Goal: Task Accomplishment & Management: Use online tool/utility

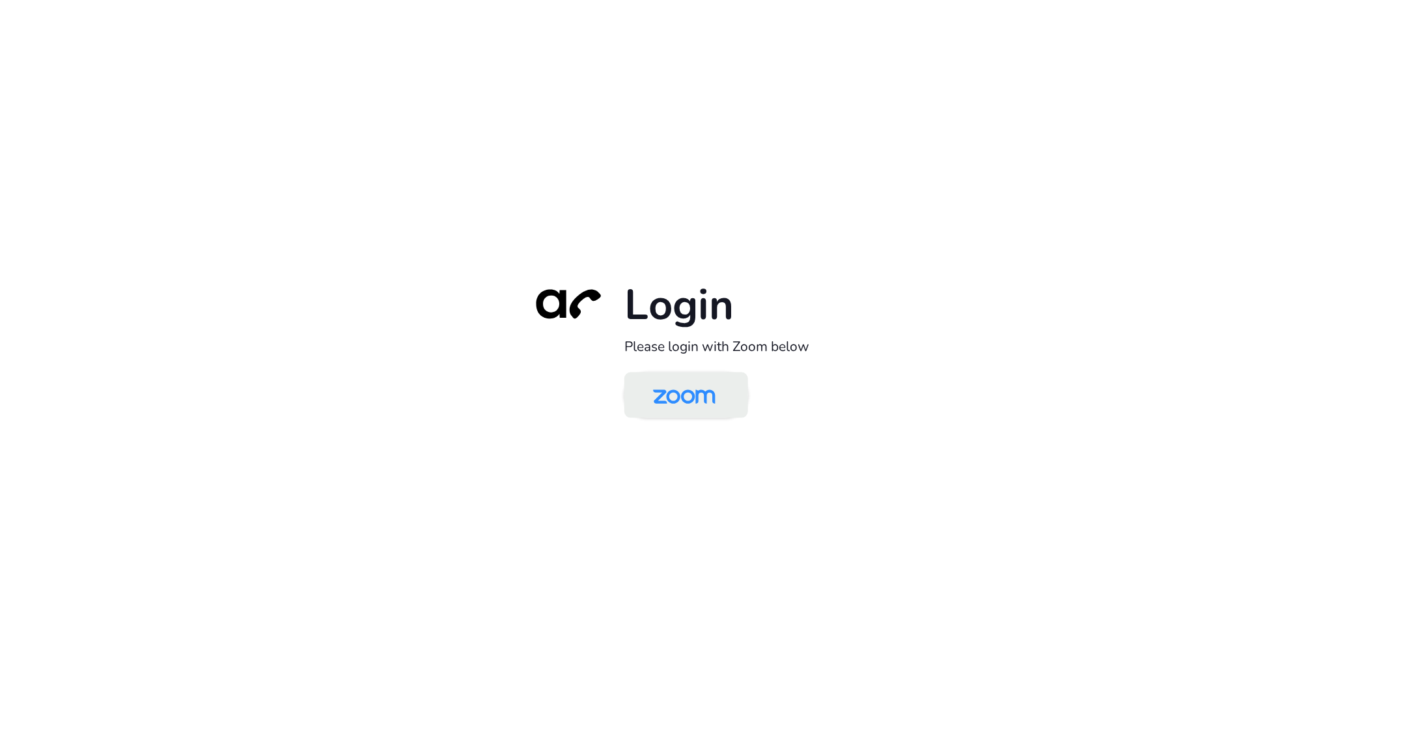
click at [701, 393] on img at bounding box center [685, 396] width 90 height 42
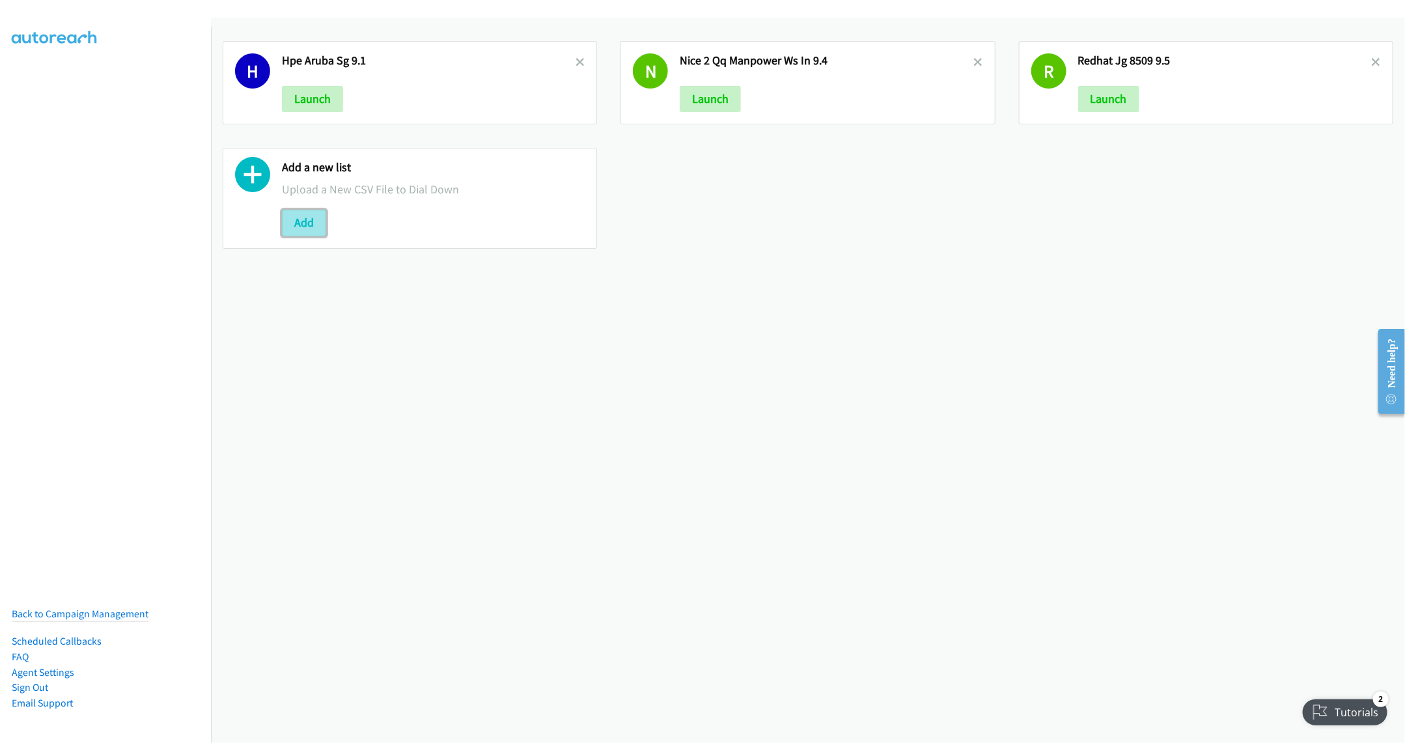
click at [313, 231] on button "Add" at bounding box center [304, 223] width 44 height 26
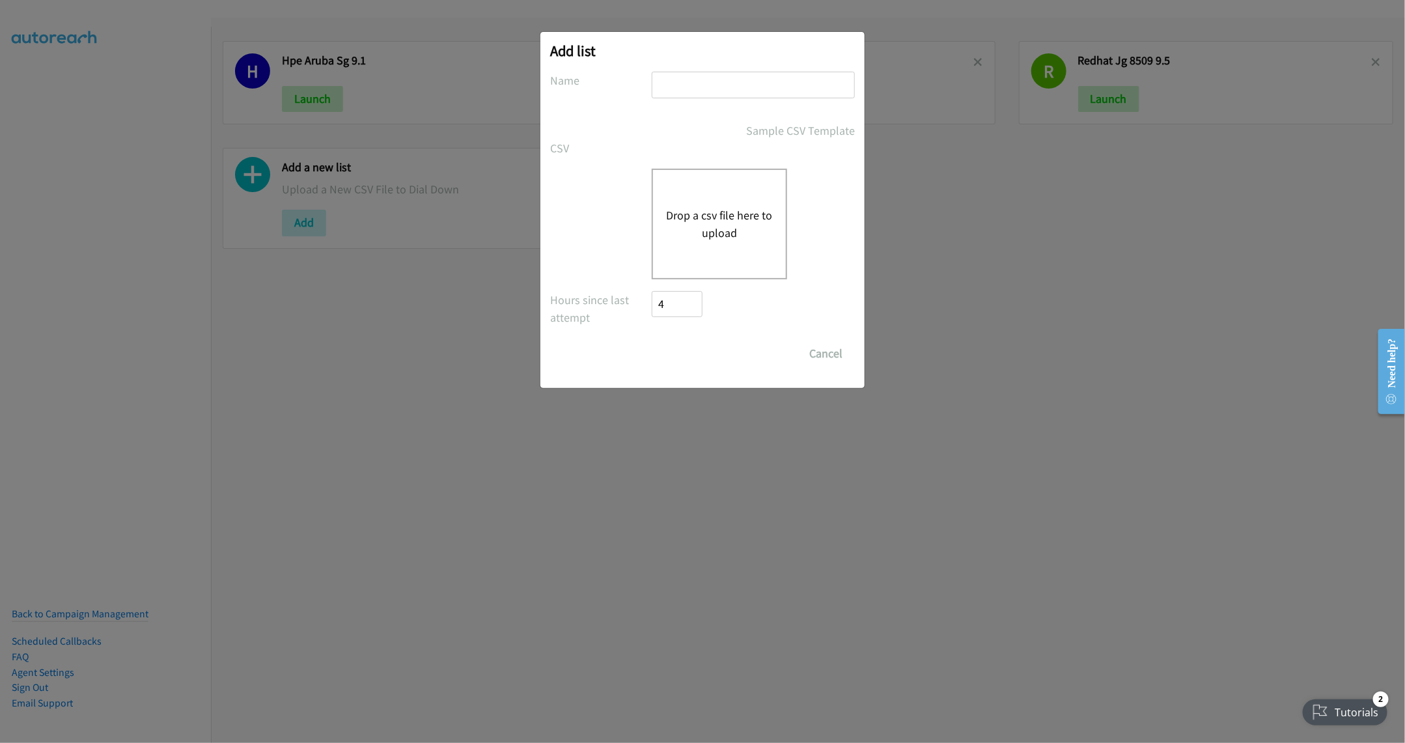
click at [694, 87] on input "text" at bounding box center [753, 85] width 203 height 27
type input "Cisco PH 9.8"
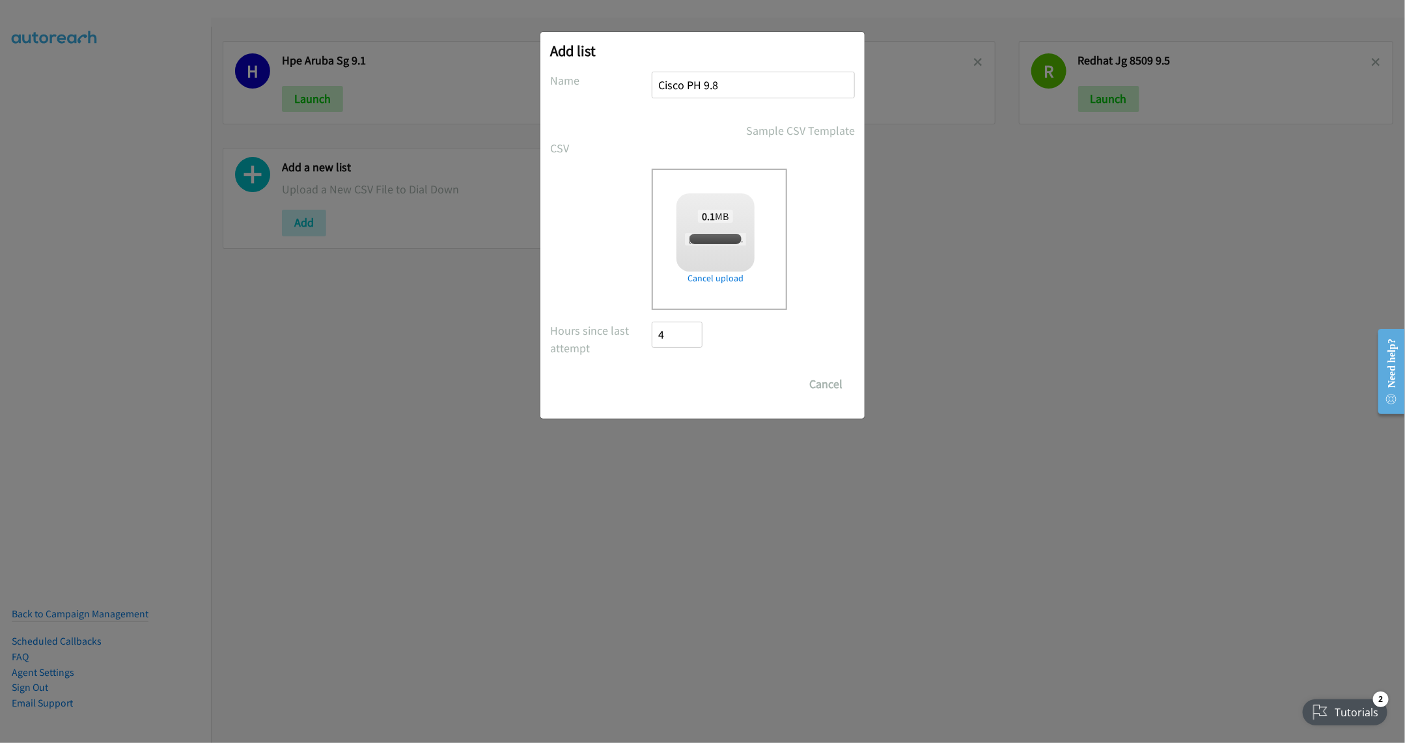
checkbox input "true"
click at [694, 393] on input "Save List" at bounding box center [686, 384] width 68 height 26
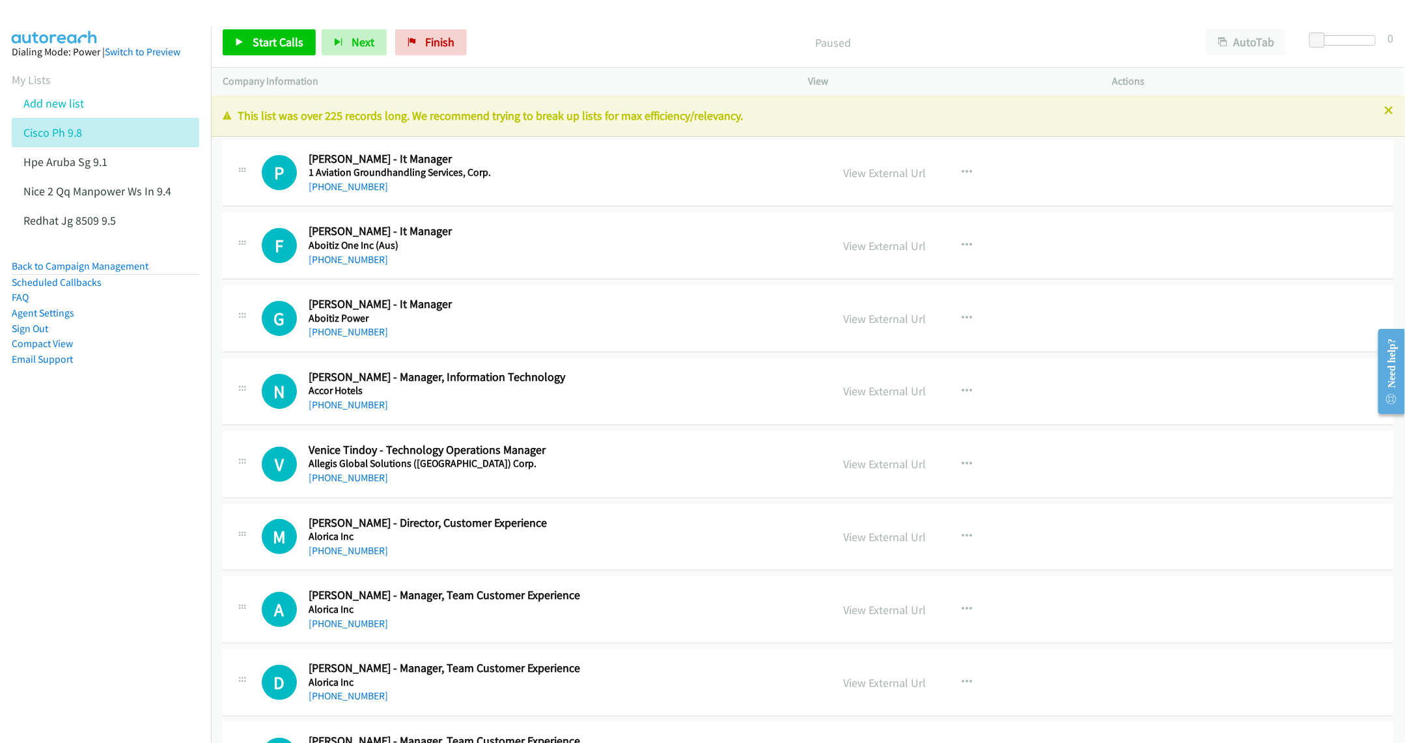
click at [1374, 106] on div "This list was over 225 records long. We recommend trying to break up lists for …" at bounding box center [808, 116] width 1194 height 42
click at [1385, 111] on icon at bounding box center [1389, 111] width 9 height 9
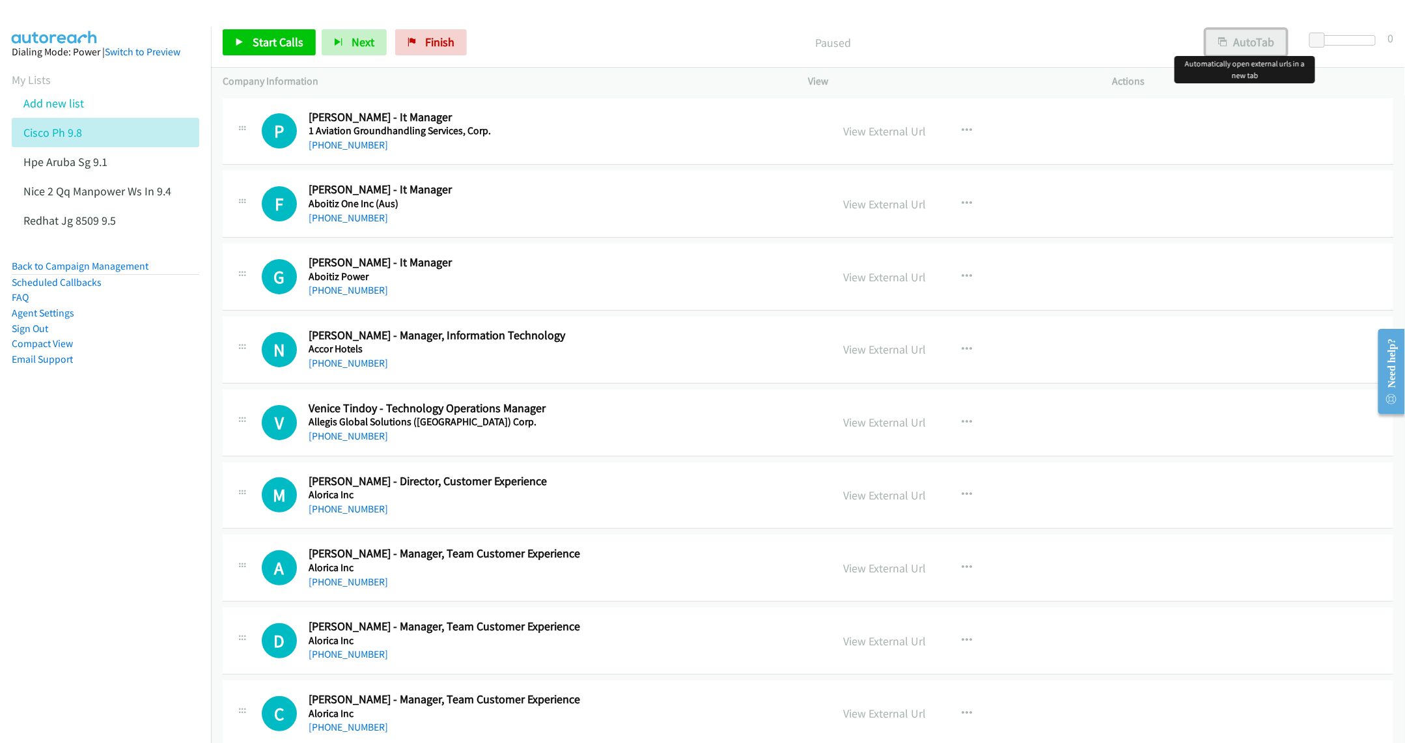
click at [1243, 51] on button "AutoTab" at bounding box center [1246, 42] width 81 height 26
click at [126, 432] on nav "Dialing Mode: Power | Switch to Preview My Lists Add new list Cisco Ph 9.8 Hpe …" at bounding box center [106, 398] width 212 height 743
click at [256, 32] on link "Start Calls" at bounding box center [269, 42] width 93 height 26
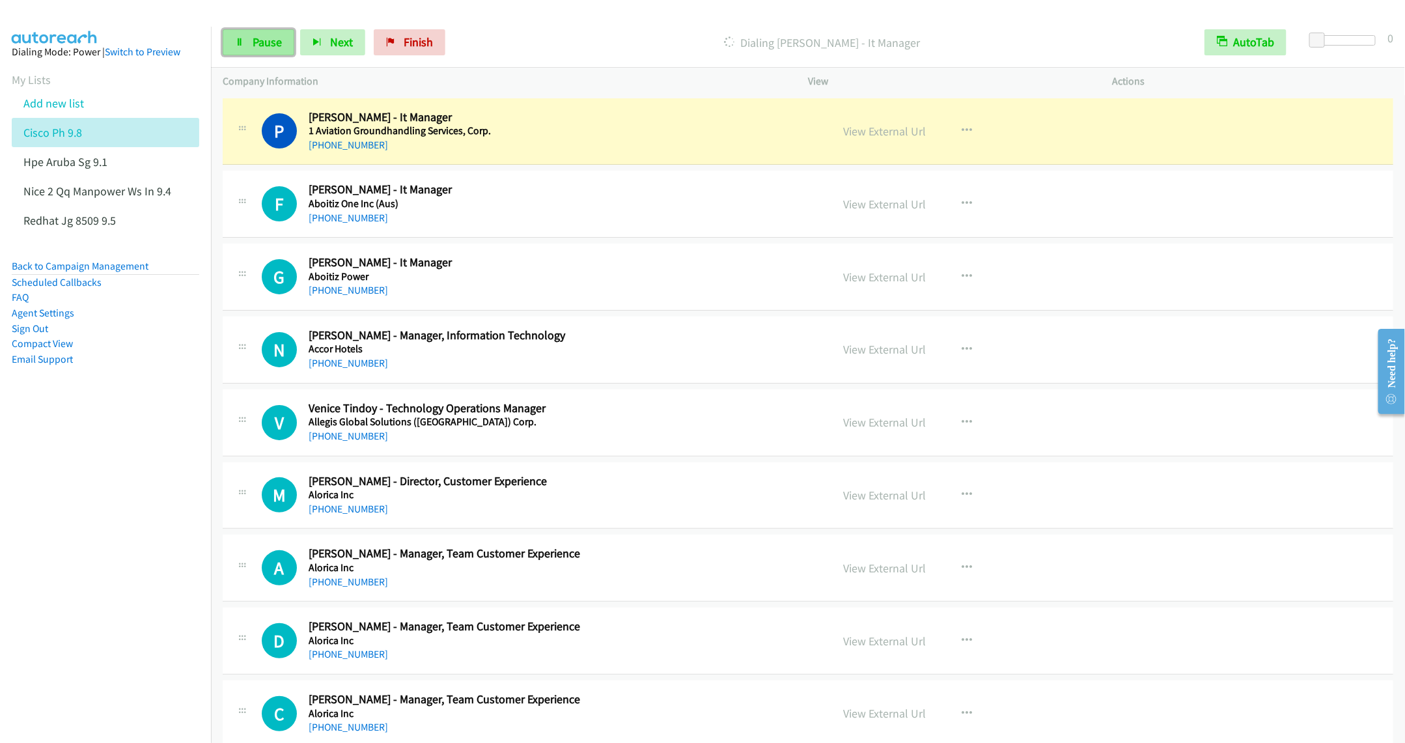
click at [227, 44] on link "Pause" at bounding box center [259, 42] width 72 height 26
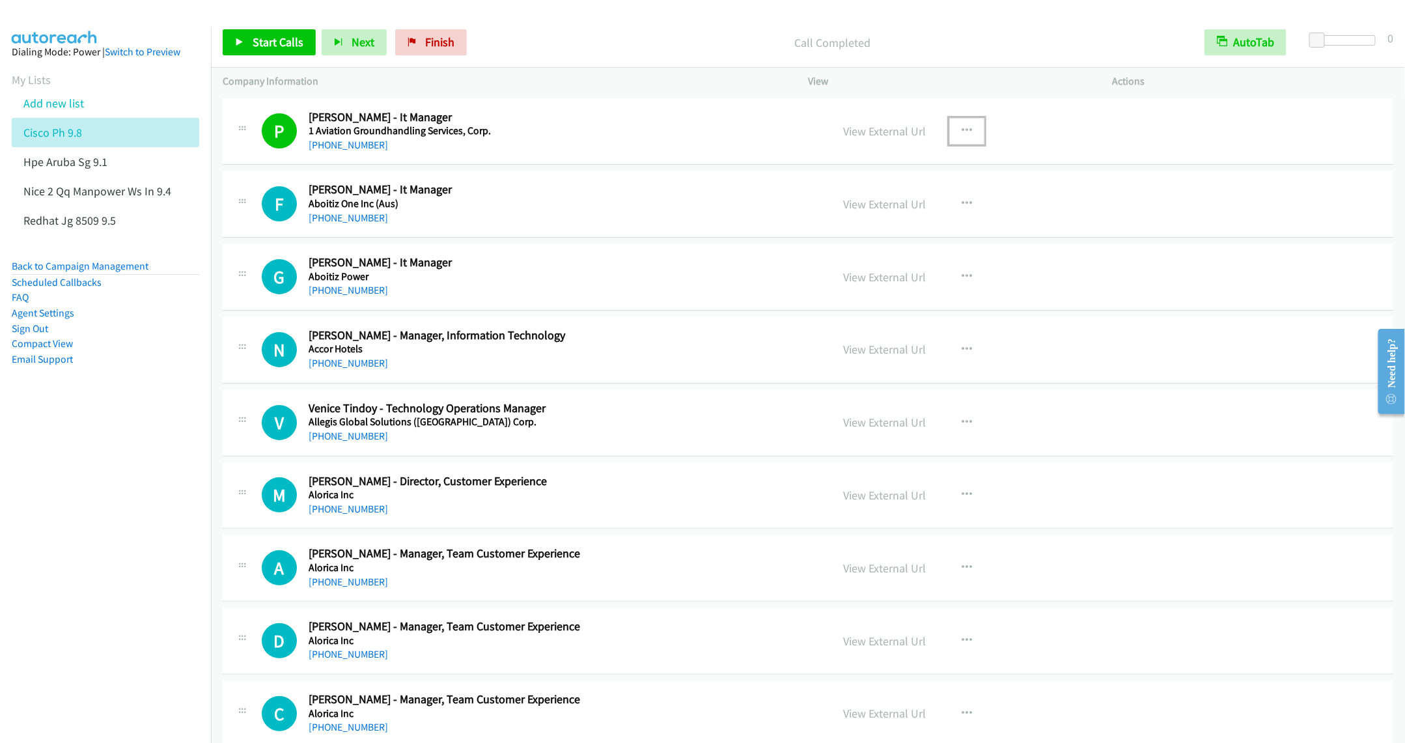
click at [960, 121] on button "button" at bounding box center [967, 131] width 35 height 26
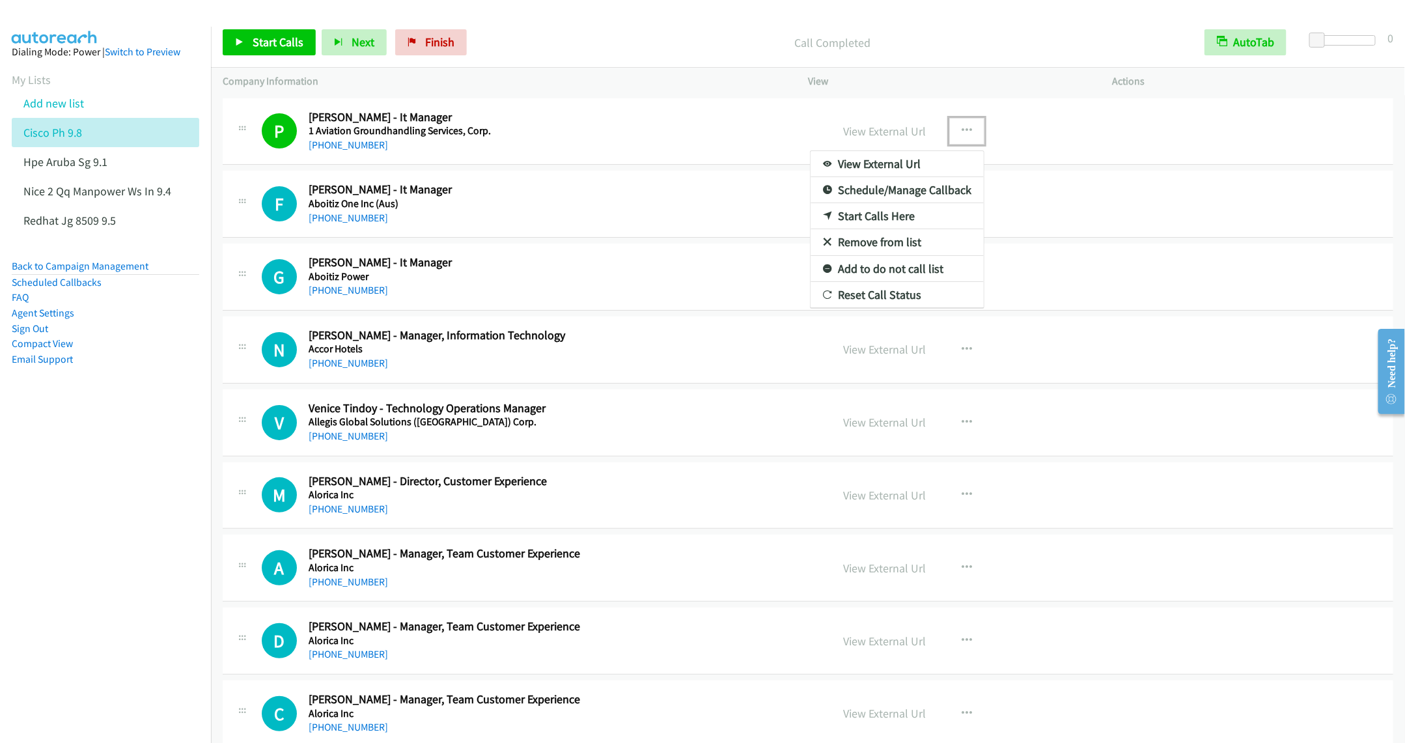
click at [864, 250] on link "Remove from list" at bounding box center [897, 242] width 173 height 26
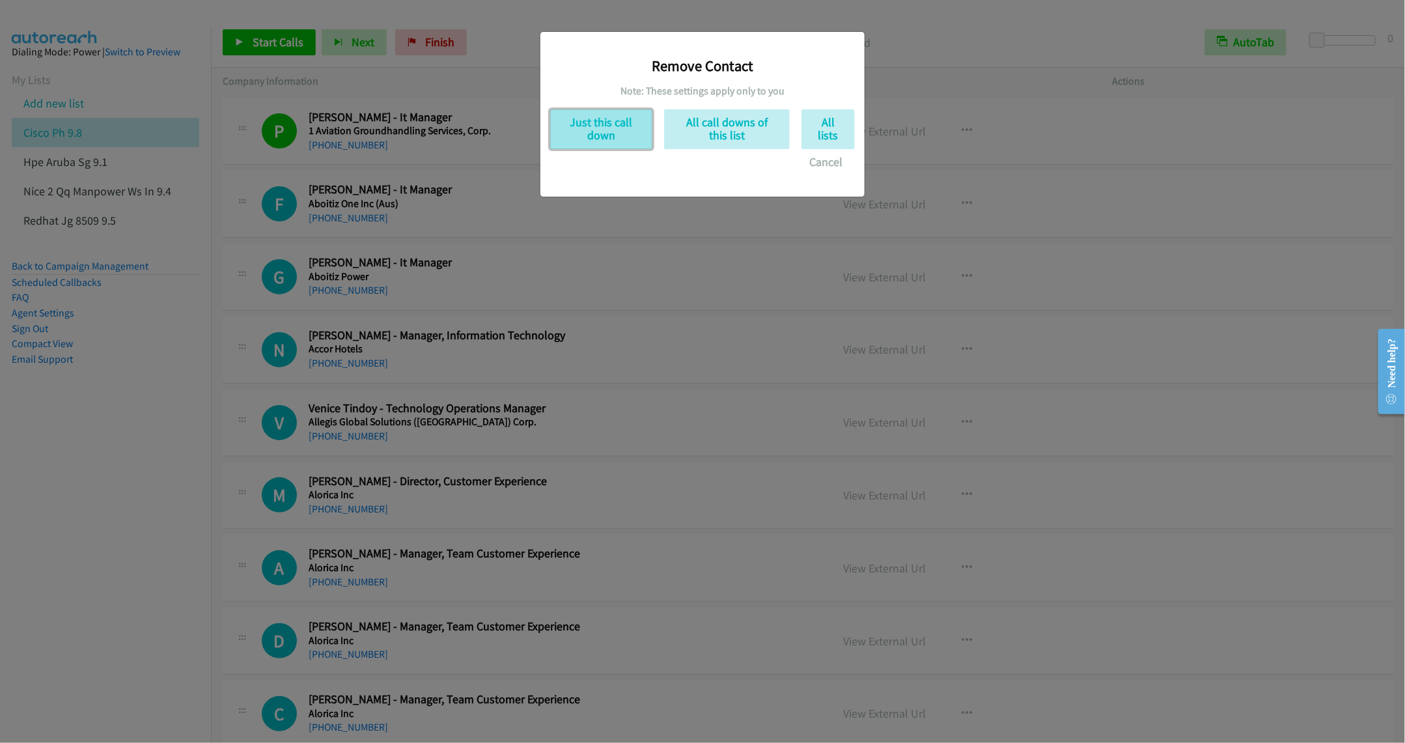
click at [618, 127] on button "Just this call down" at bounding box center [601, 129] width 102 height 40
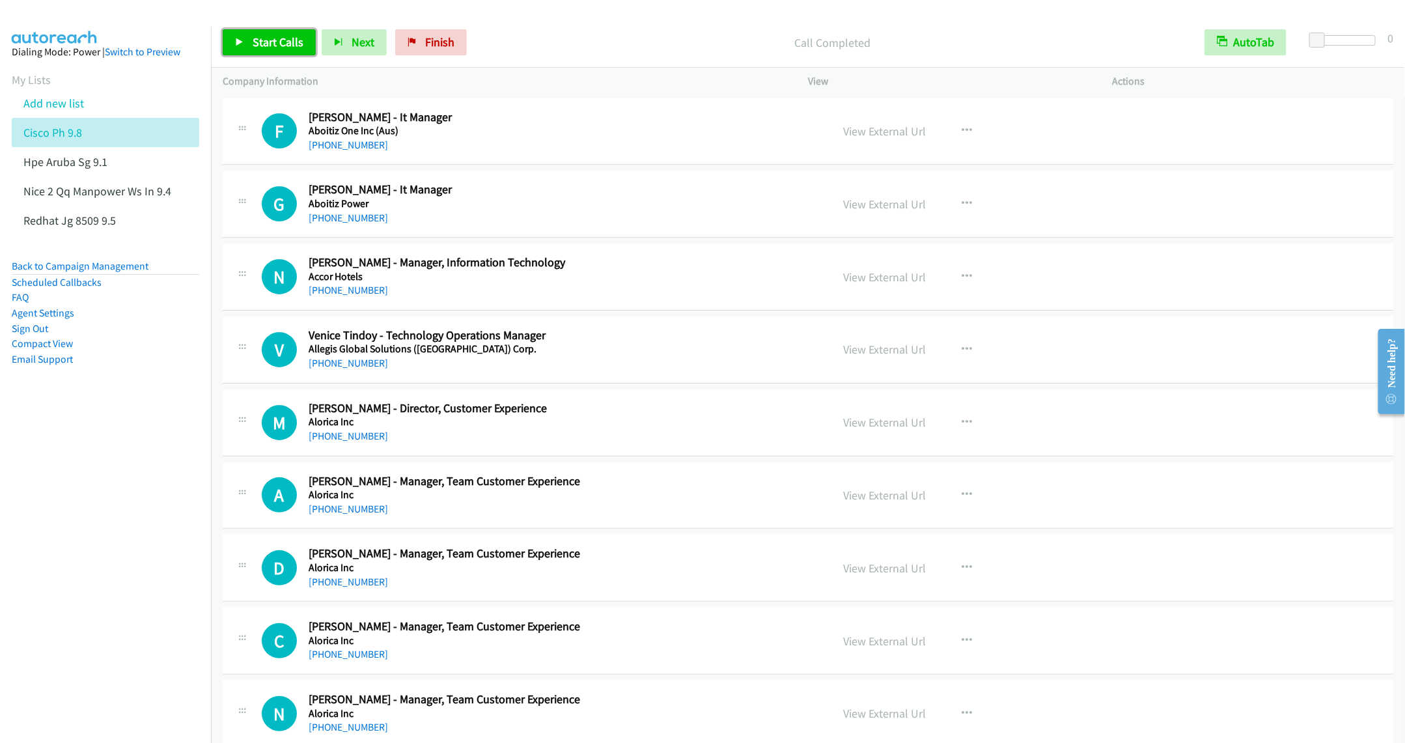
click at [264, 45] on span "Start Calls" at bounding box center [278, 42] width 51 height 15
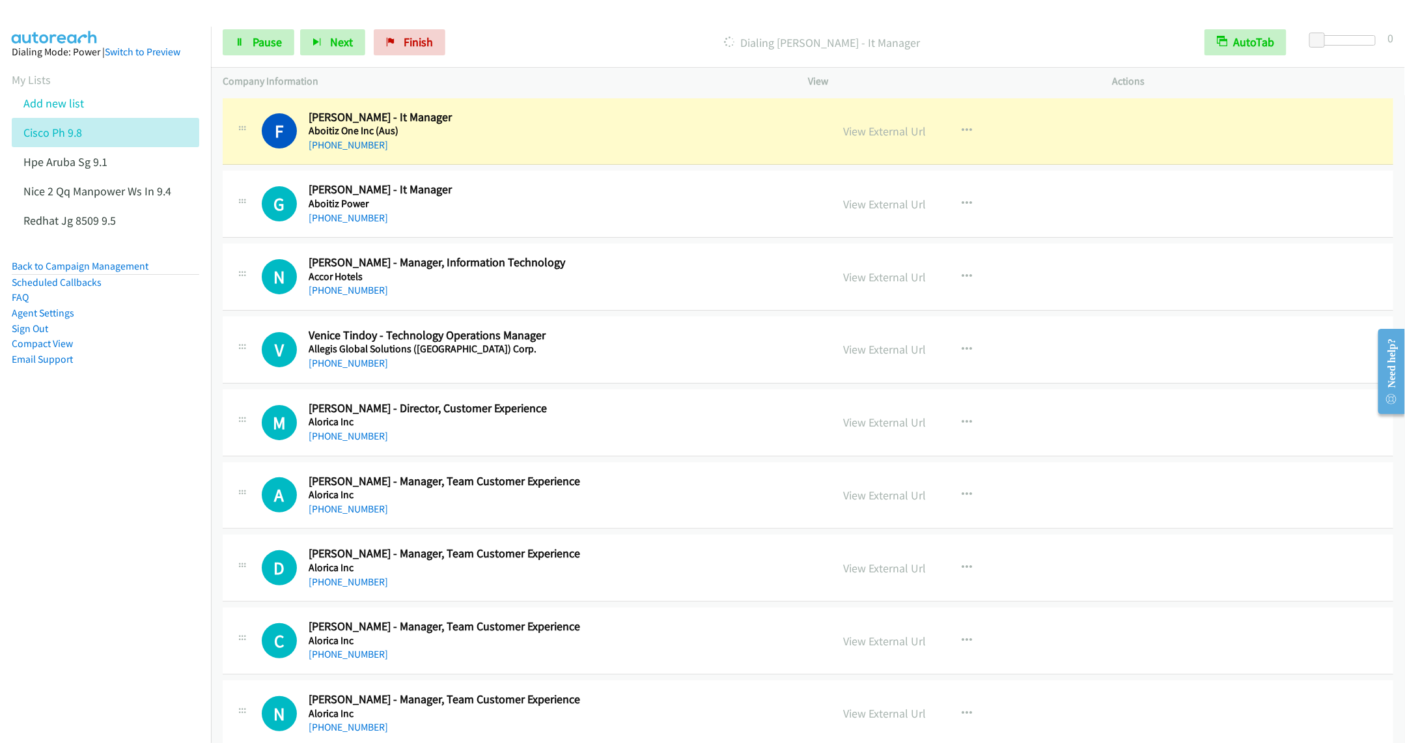
click at [655, 205] on h5 "Aboitiz Power" at bounding box center [561, 203] width 504 height 13
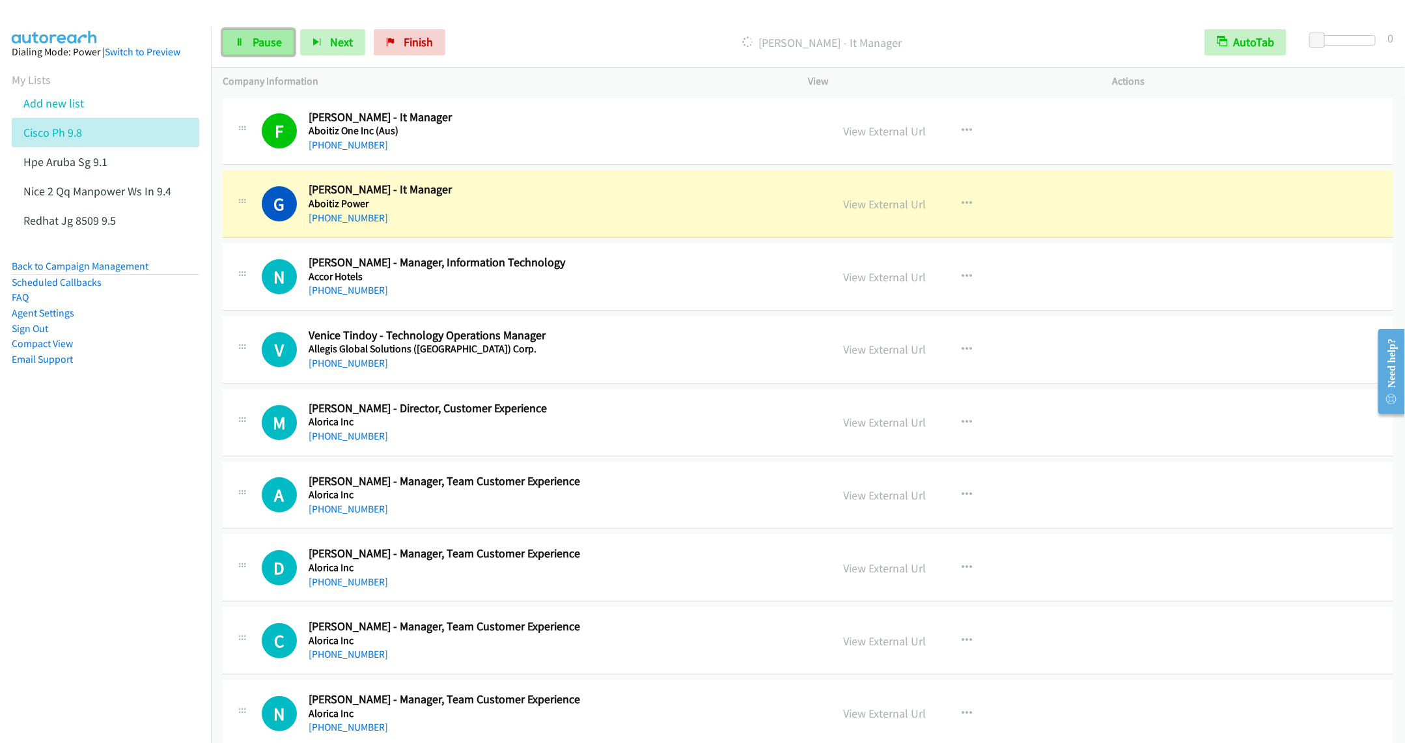
click at [243, 37] on link "Pause" at bounding box center [259, 42] width 72 height 26
click at [612, 276] on h5 "Accor Hotels" at bounding box center [561, 276] width 504 height 13
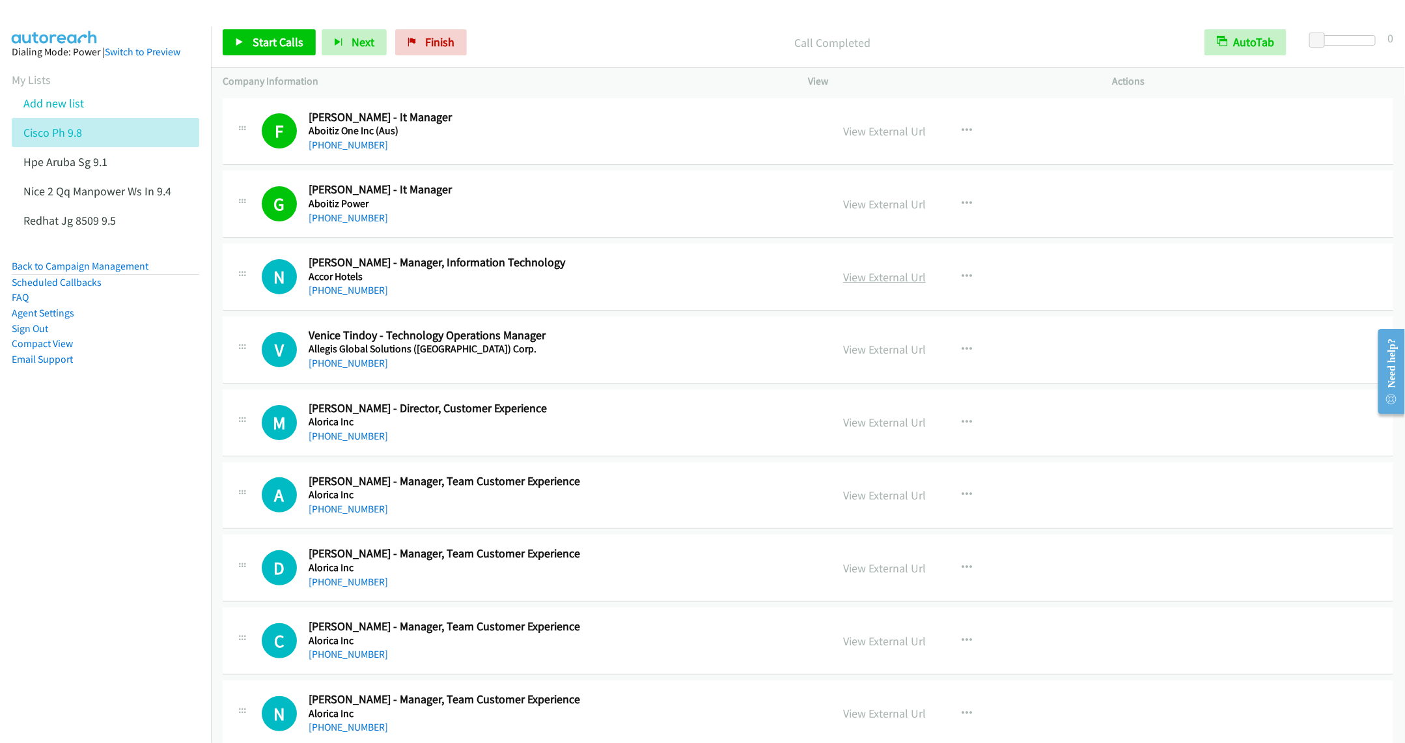
click at [854, 277] on link "View External Url" at bounding box center [884, 277] width 83 height 15
click at [262, 44] on span "Start Calls" at bounding box center [278, 42] width 51 height 15
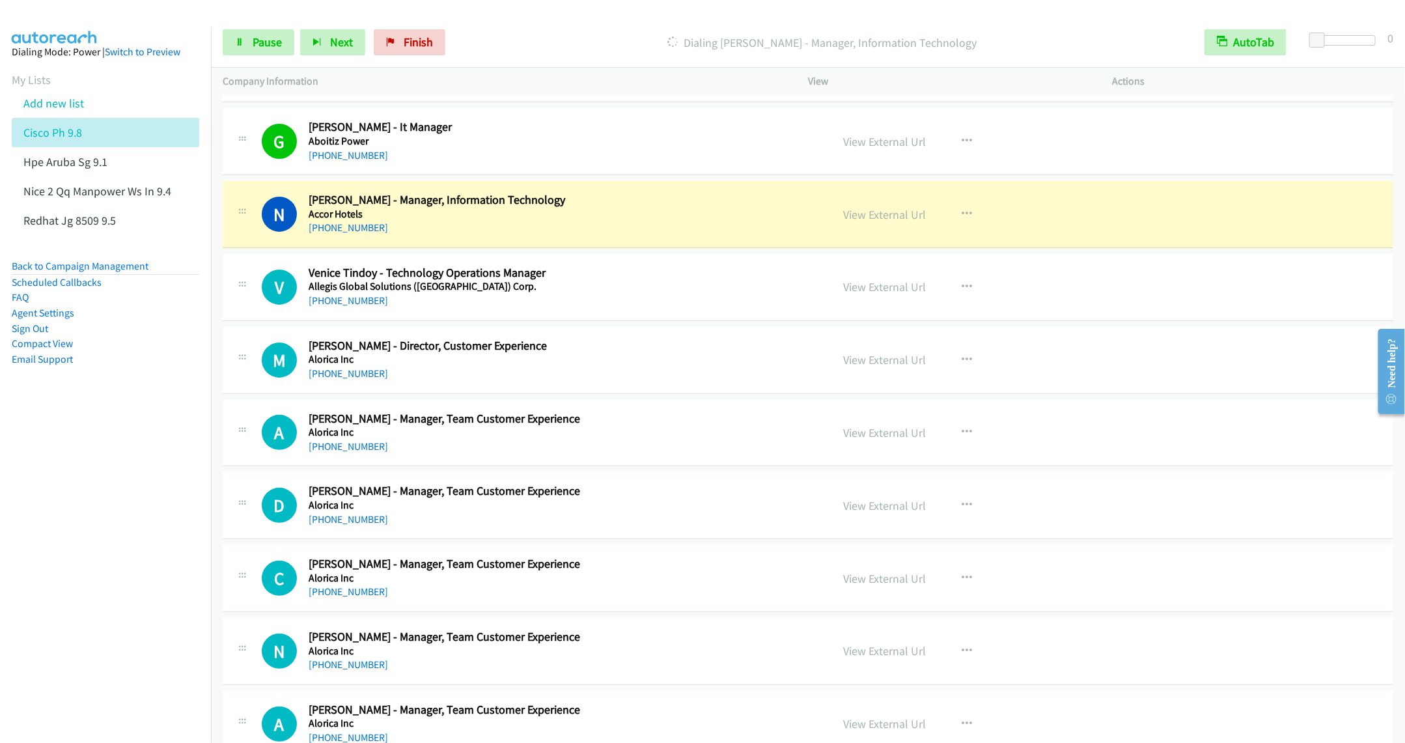
scroll to position [98, 0]
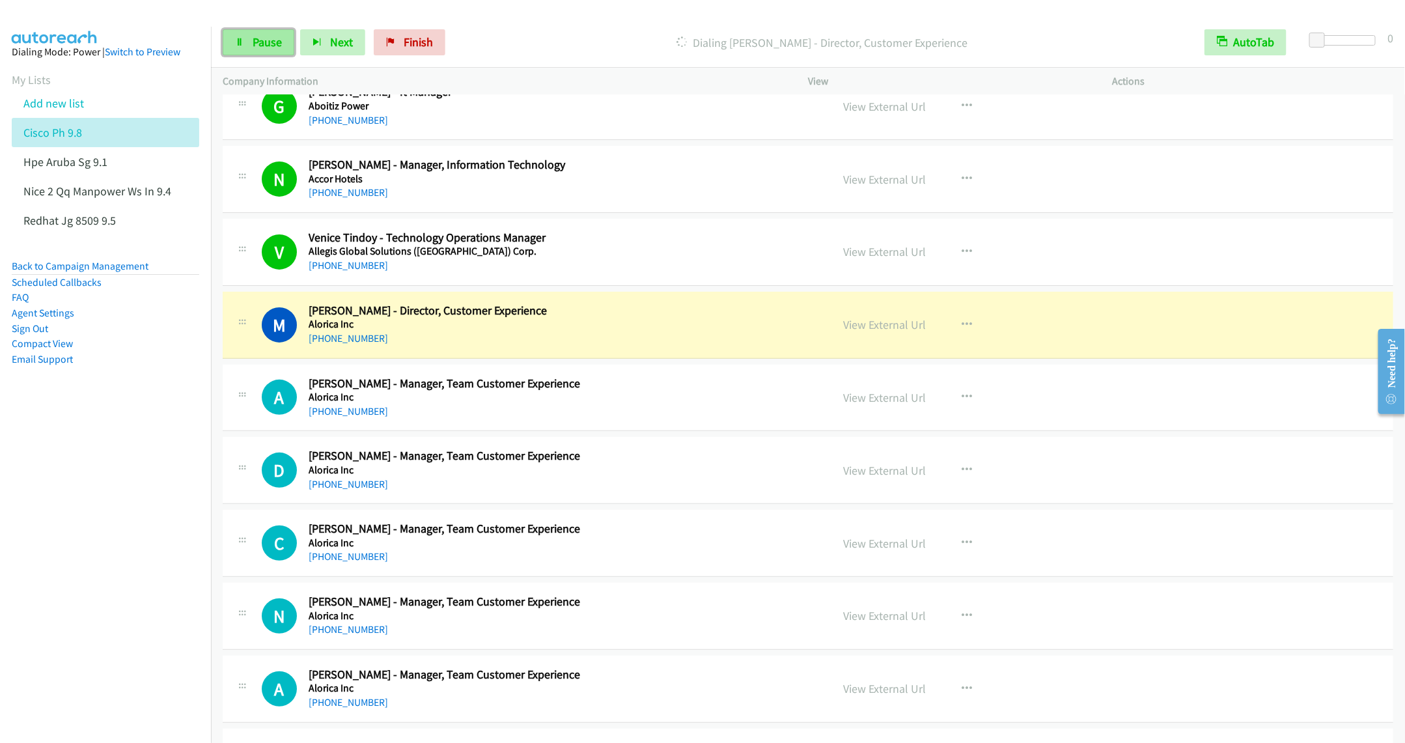
click at [257, 42] on span "Pause" at bounding box center [267, 42] width 29 height 15
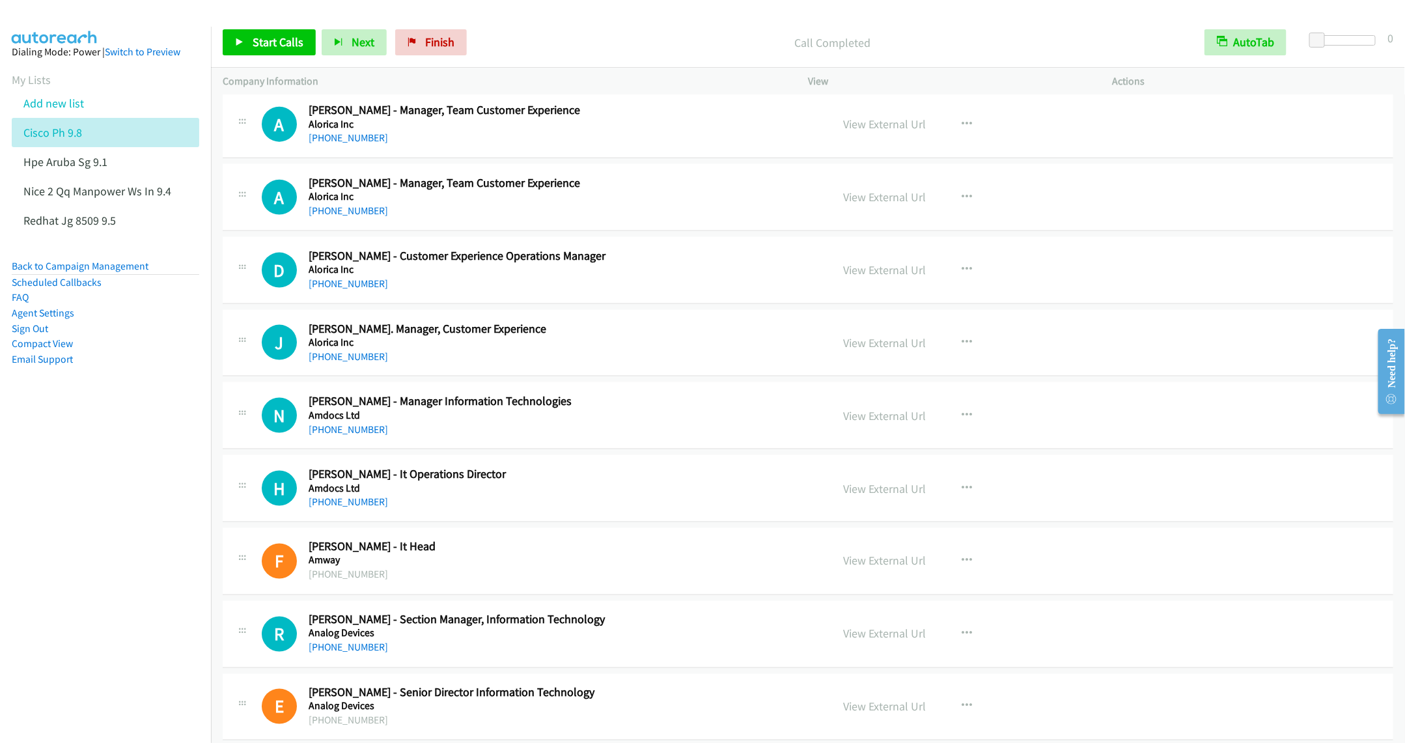
scroll to position [977, 0]
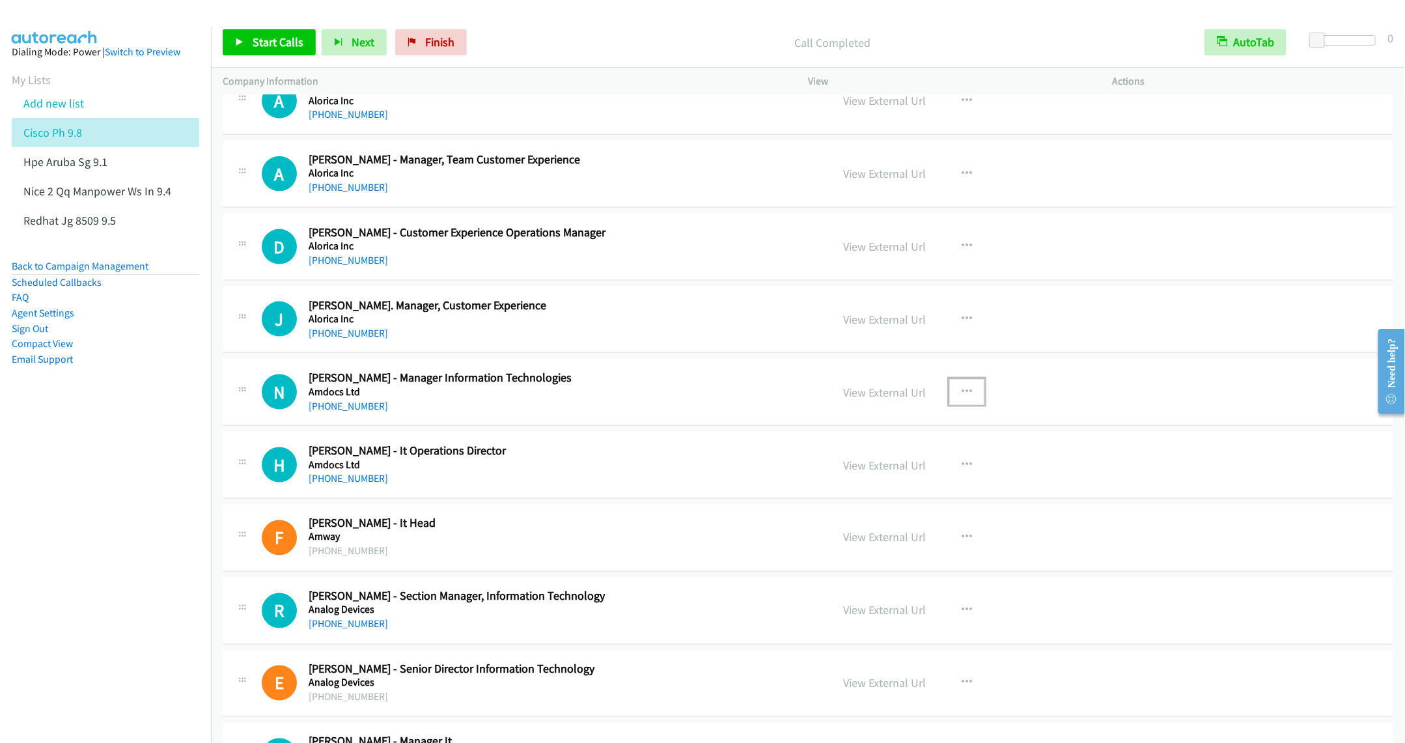
click at [963, 395] on icon "button" at bounding box center [967, 392] width 10 height 10
click at [876, 483] on link "Start Calls Here" at bounding box center [897, 477] width 173 height 26
click at [231, 32] on link "Start Calls" at bounding box center [269, 42] width 93 height 26
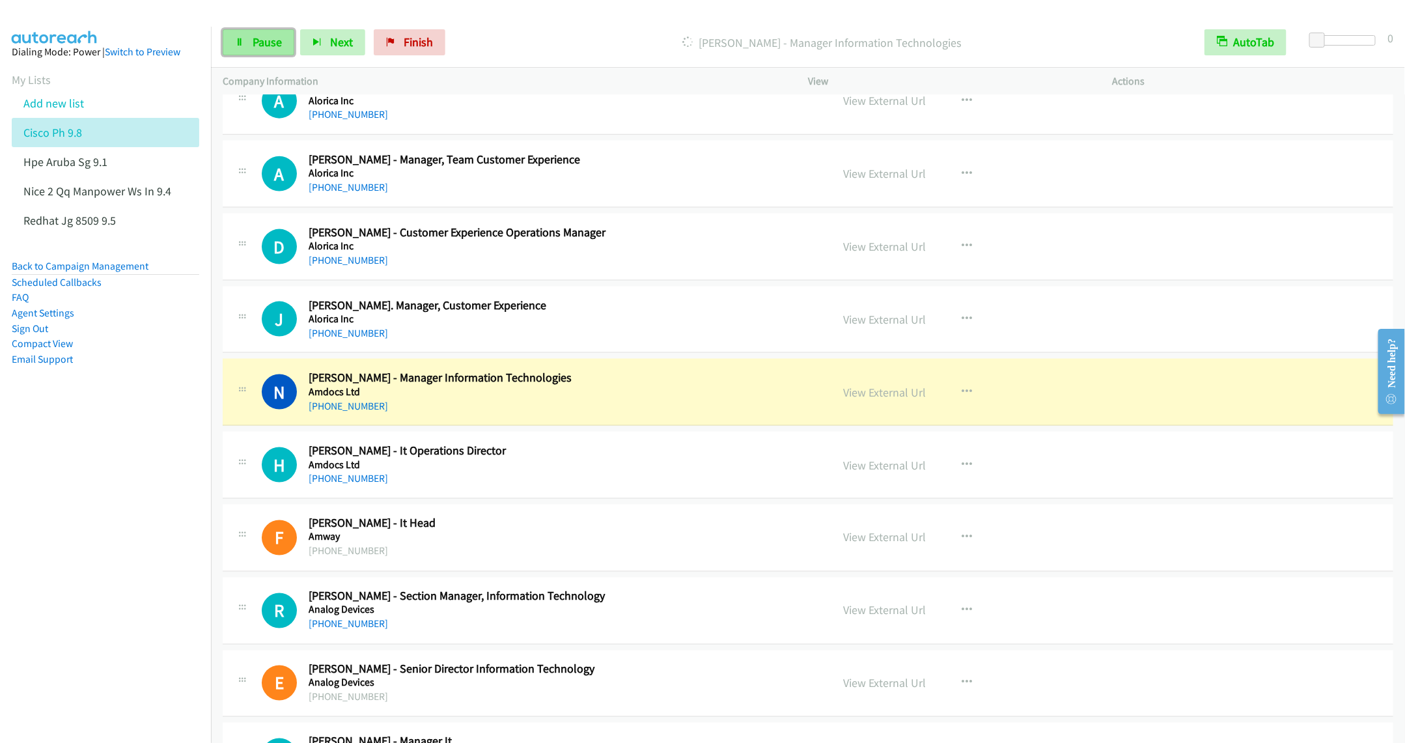
click at [244, 51] on link "Pause" at bounding box center [259, 42] width 72 height 26
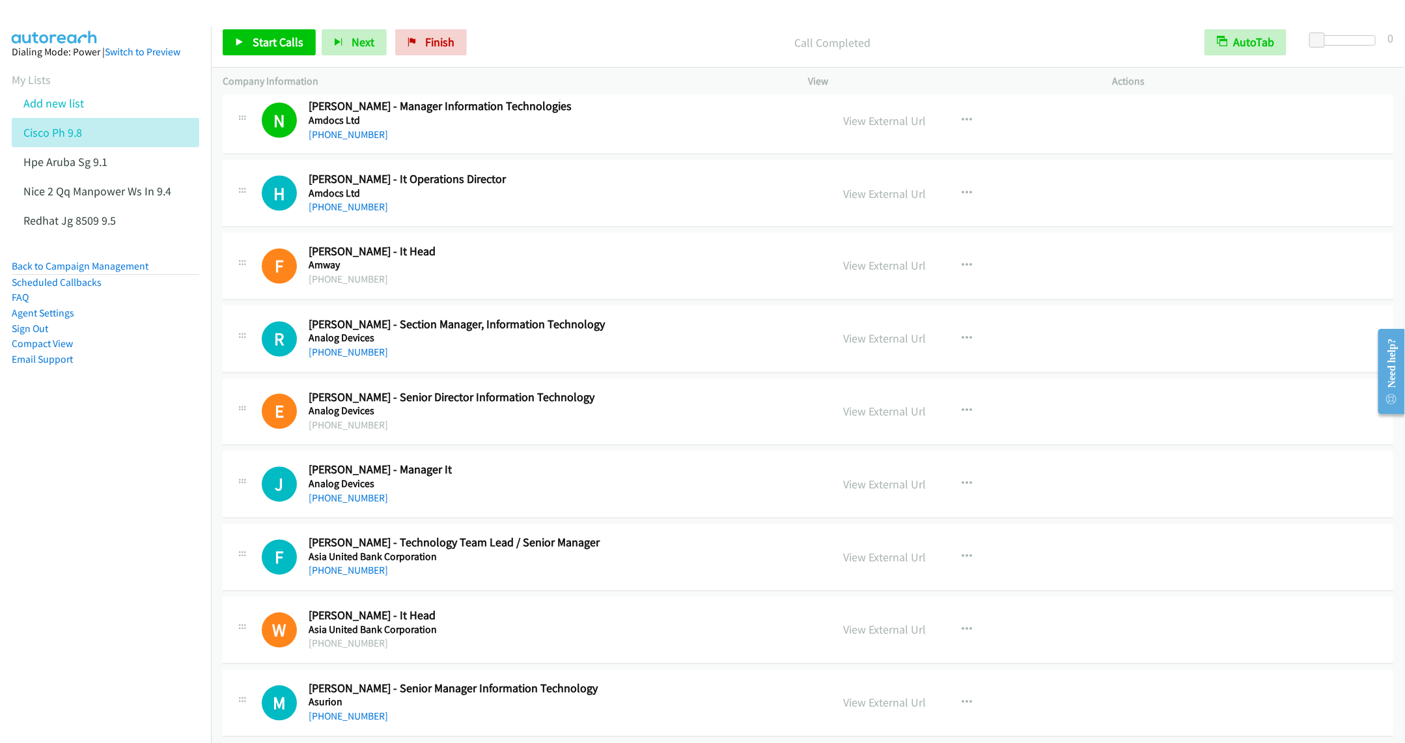
scroll to position [1270, 0]
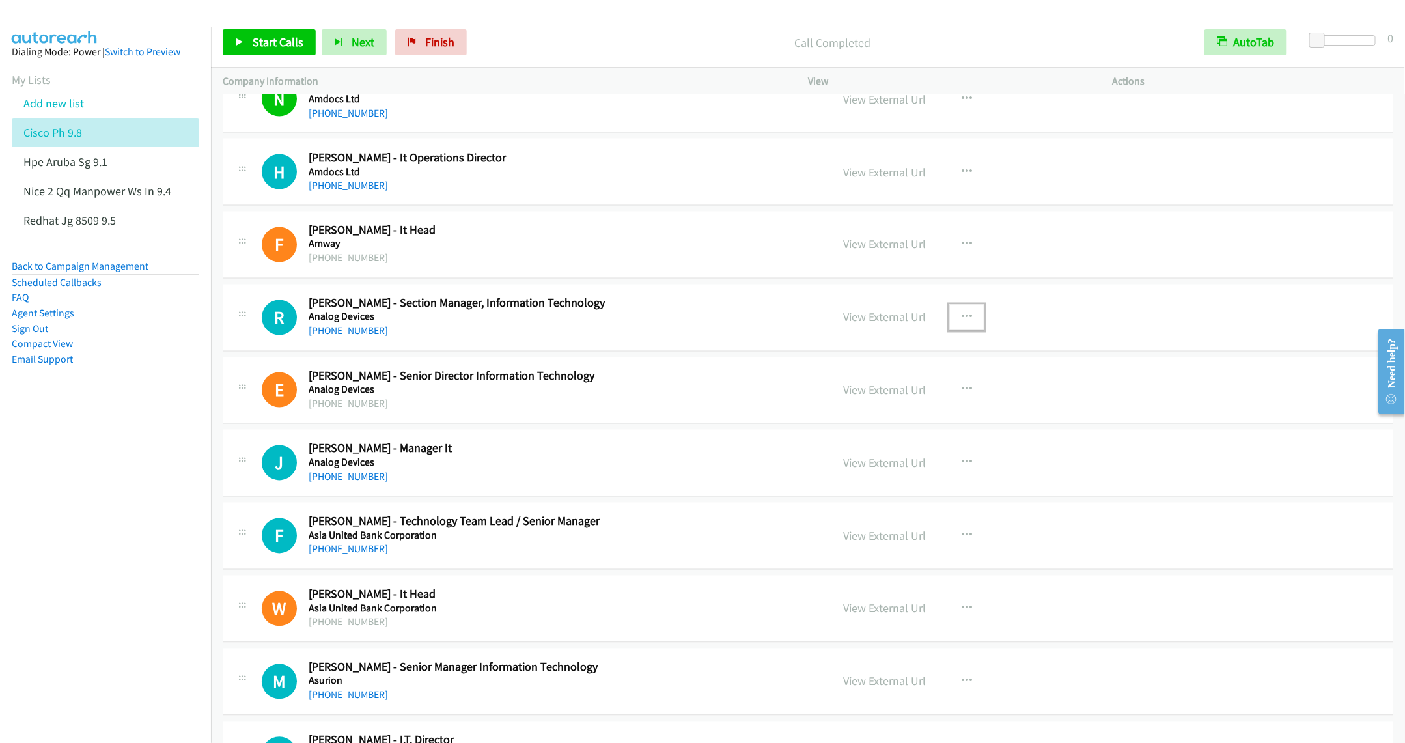
click at [962, 323] on icon "button" at bounding box center [967, 318] width 10 height 10
click at [860, 416] on link "Start Calls Here" at bounding box center [897, 402] width 173 height 26
click at [246, 41] on link "Start Calls" at bounding box center [269, 42] width 93 height 26
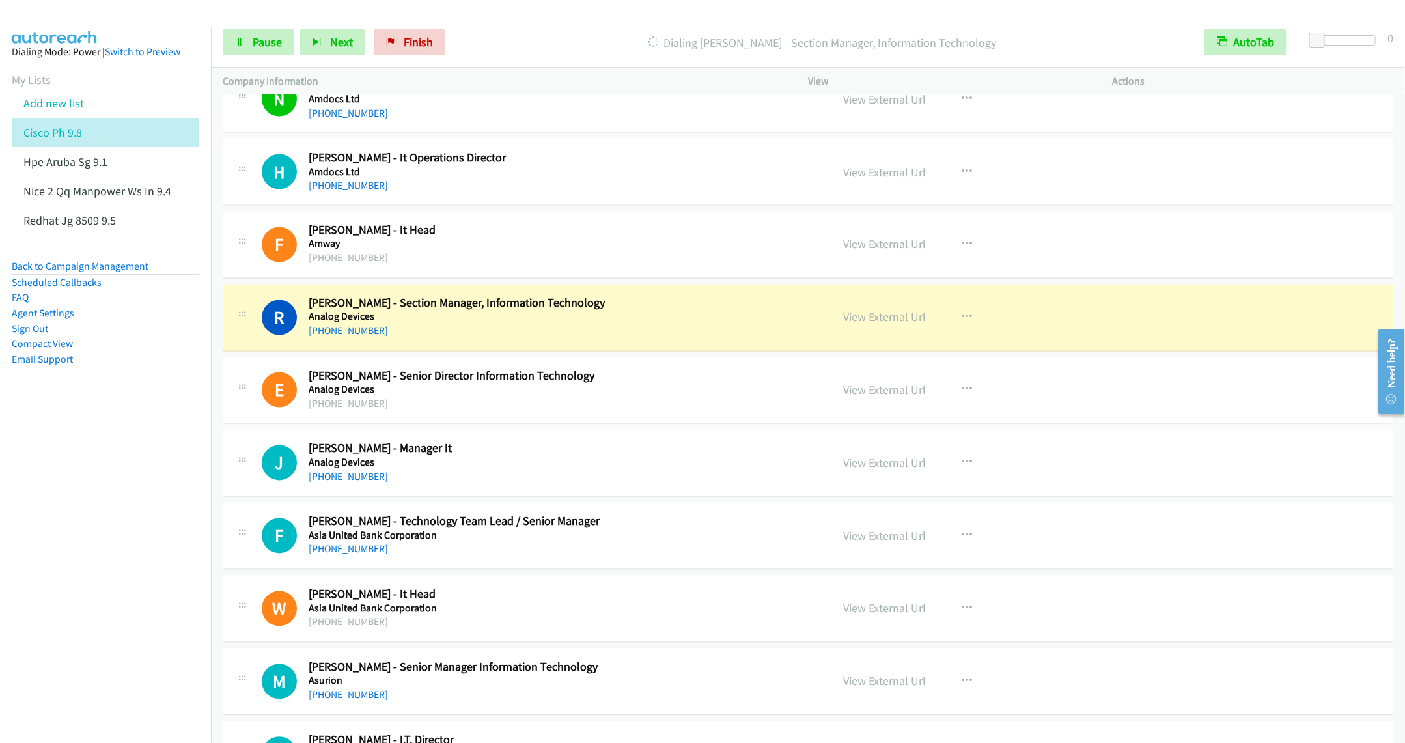
click at [539, 427] on td "E Callback Scheduled Eric Ilagan - Senior Director Information Technology Analo…" at bounding box center [808, 390] width 1194 height 73
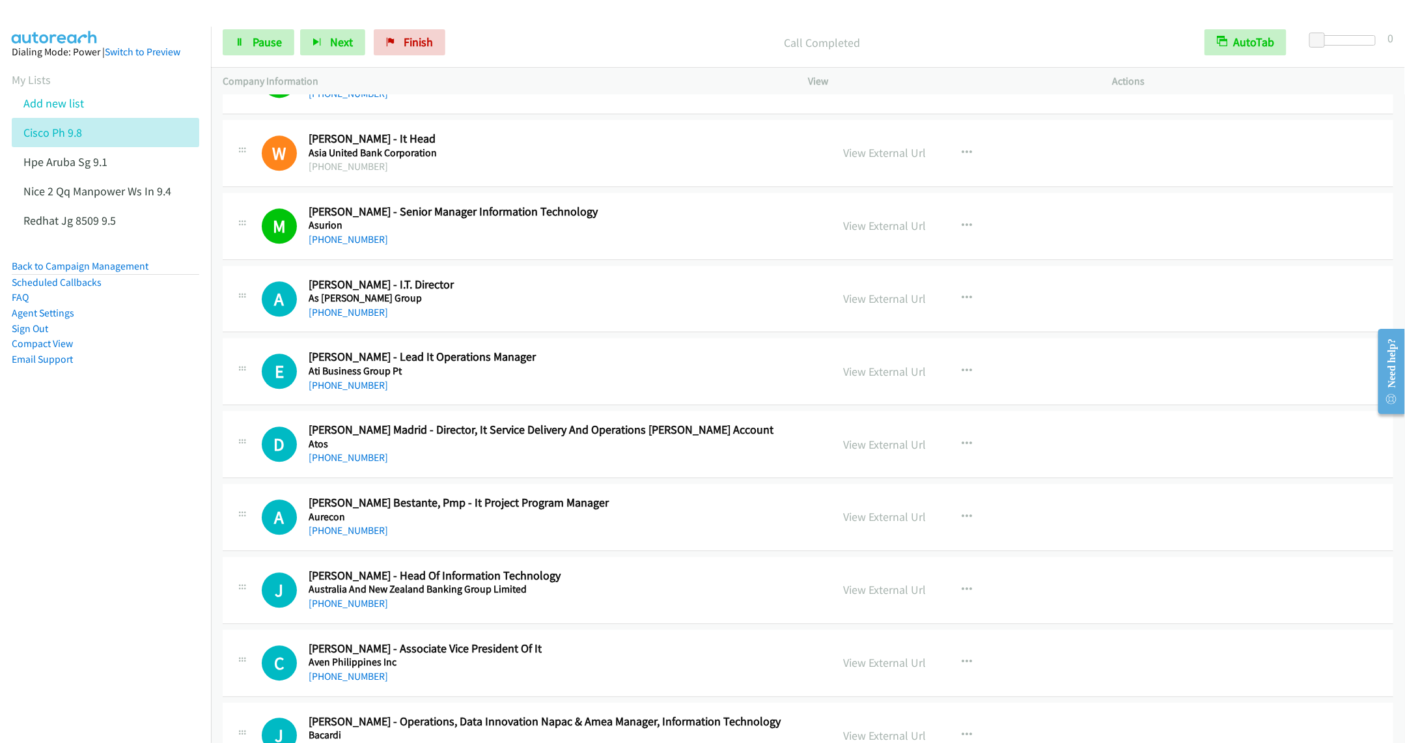
scroll to position [1758, 0]
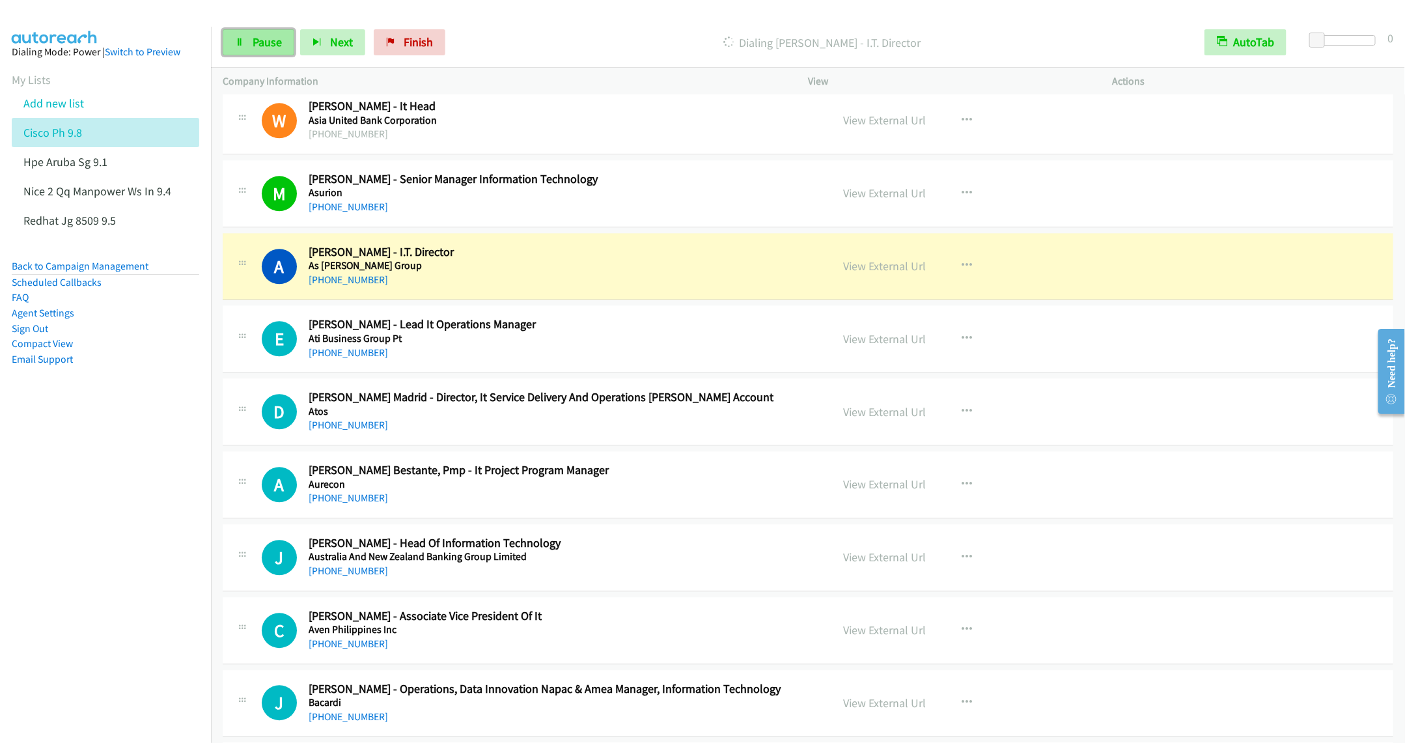
click at [266, 40] on span "Pause" at bounding box center [267, 42] width 29 height 15
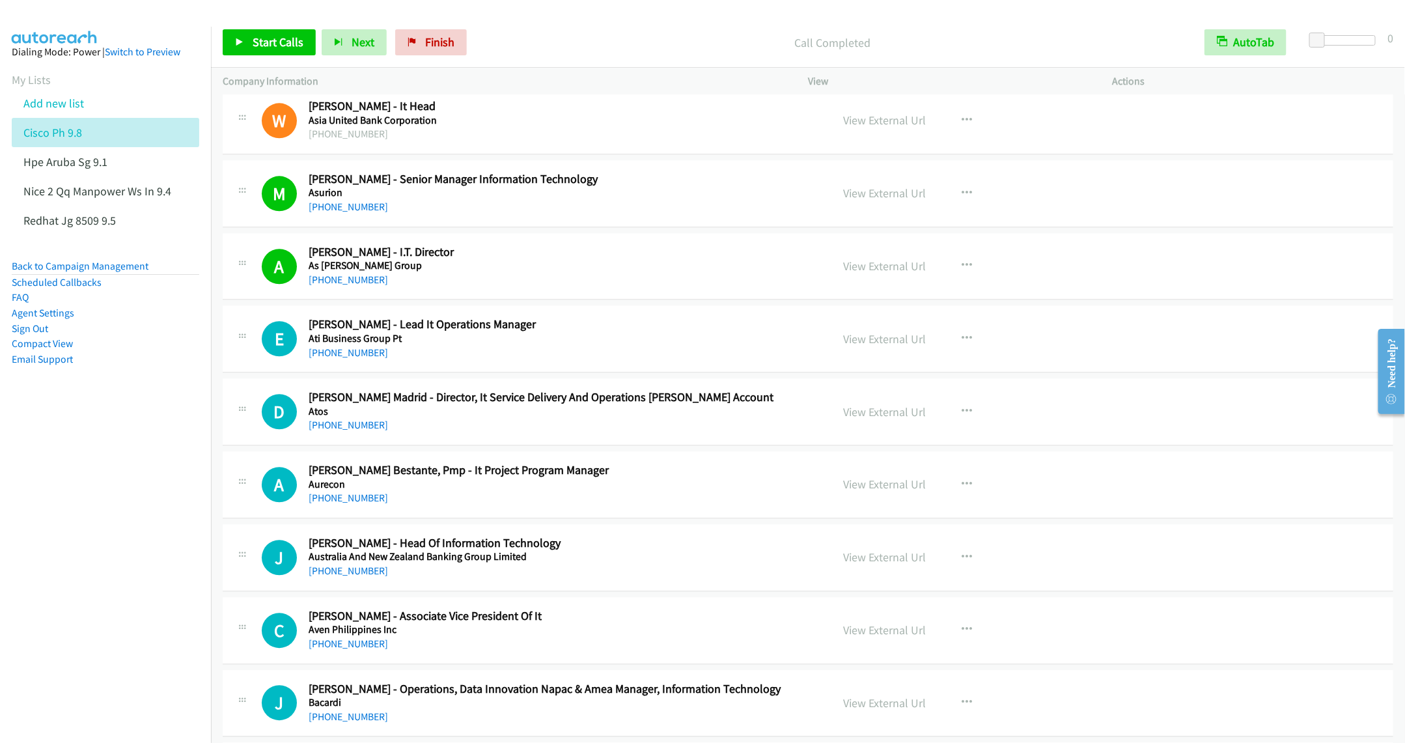
scroll to position [1856, 0]
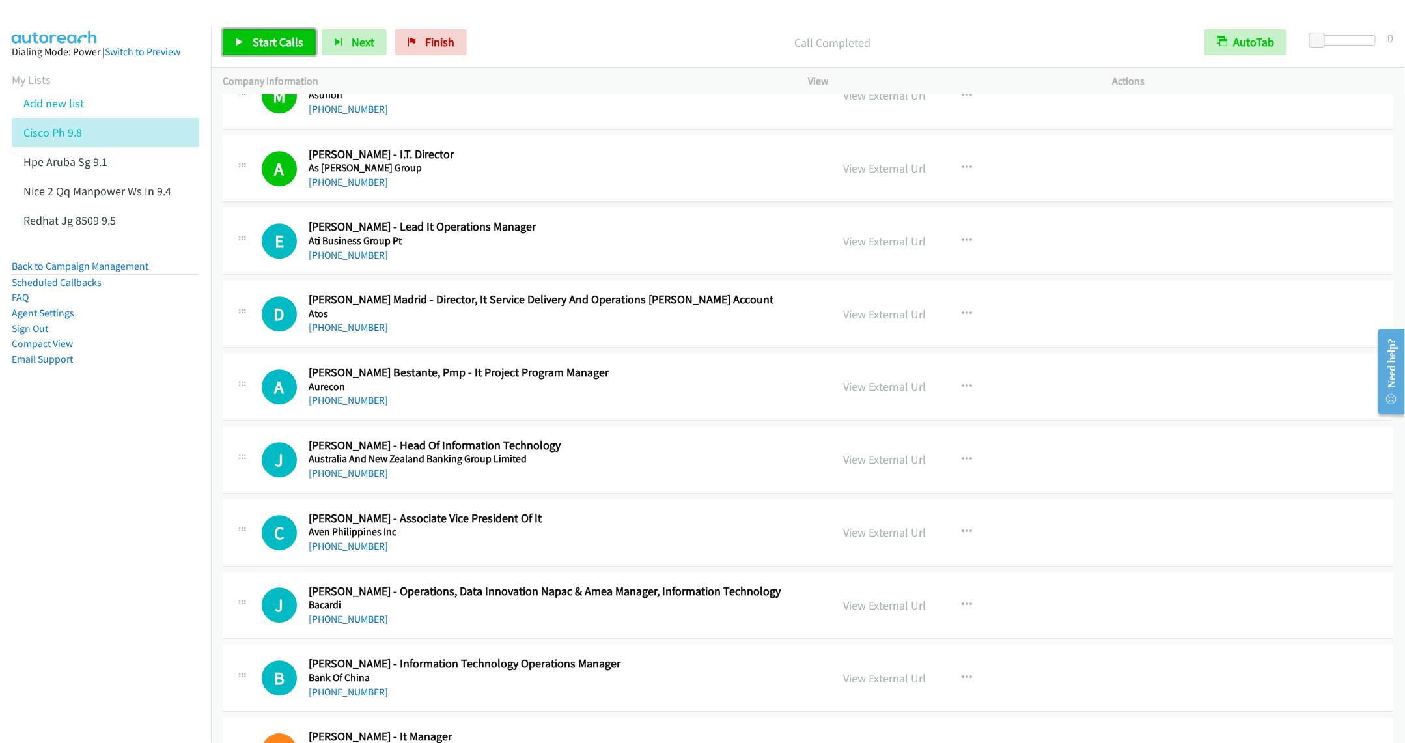
click at [268, 35] on span "Start Calls" at bounding box center [278, 42] width 51 height 15
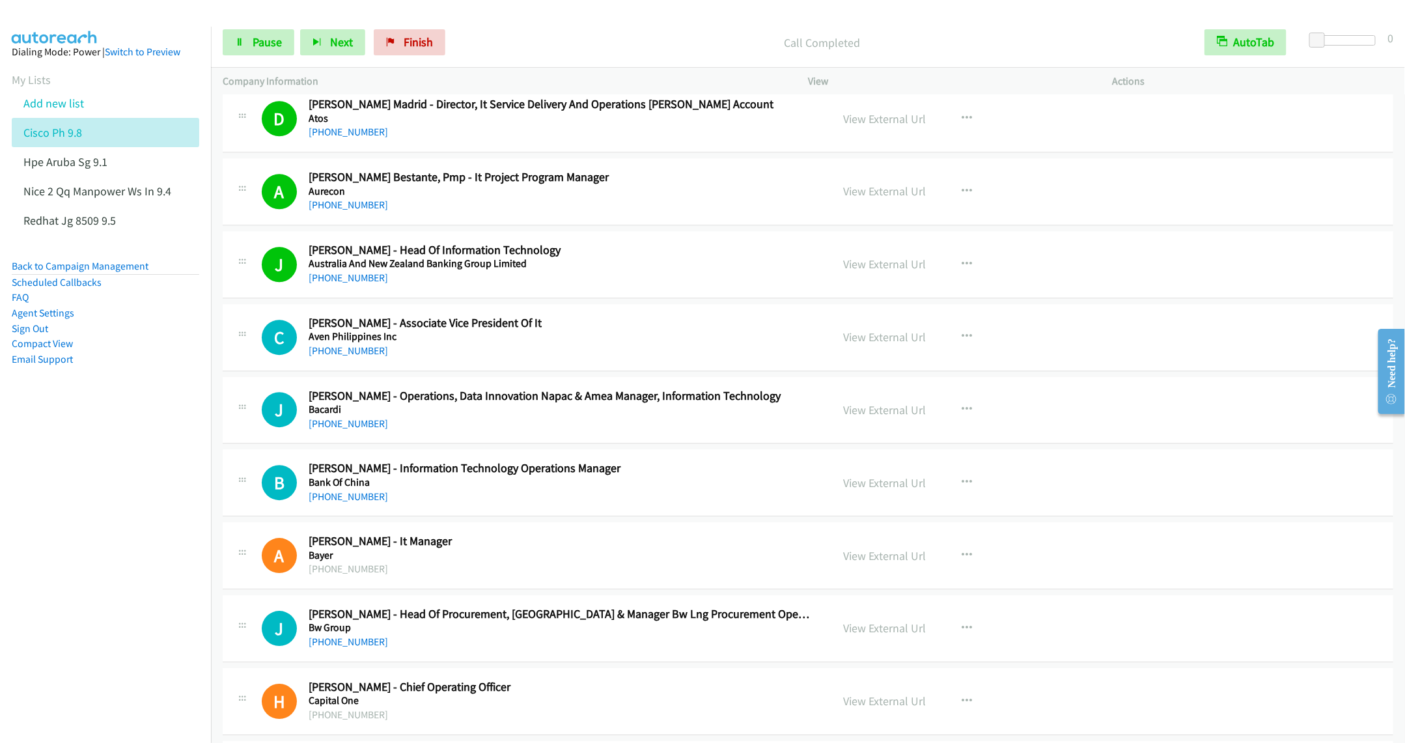
scroll to position [2149, 0]
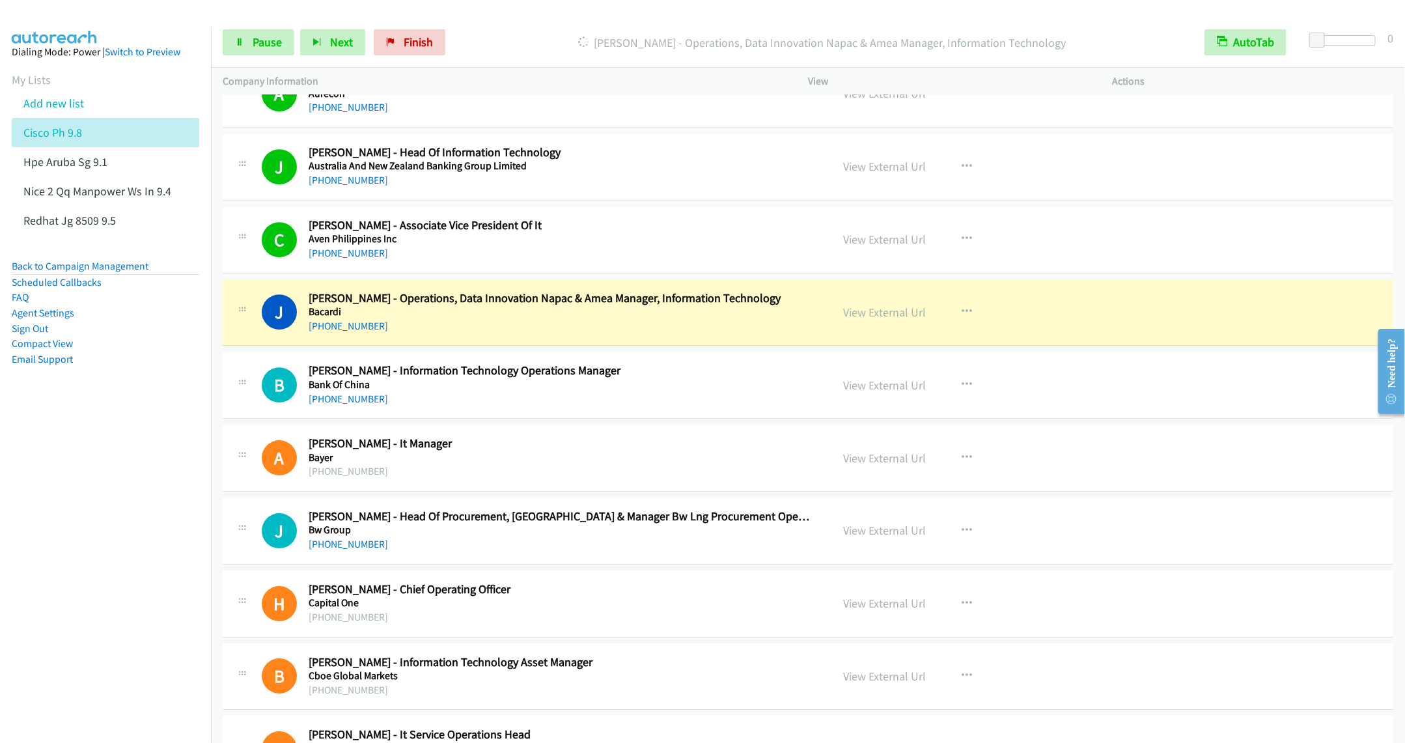
click at [599, 361] on td "B Callback Scheduled Benedict Eusebio - Information Technology Operations Manag…" at bounding box center [808, 385] width 1194 height 73
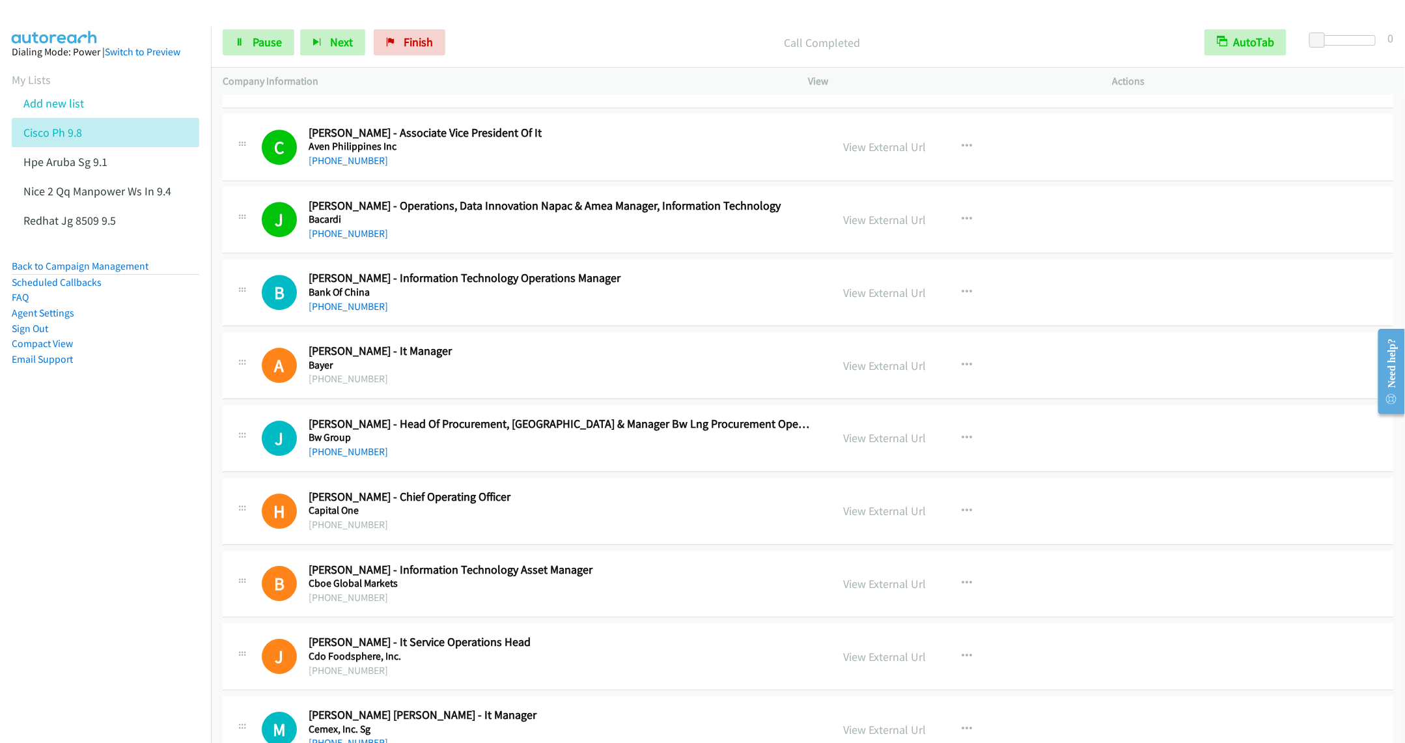
scroll to position [2247, 0]
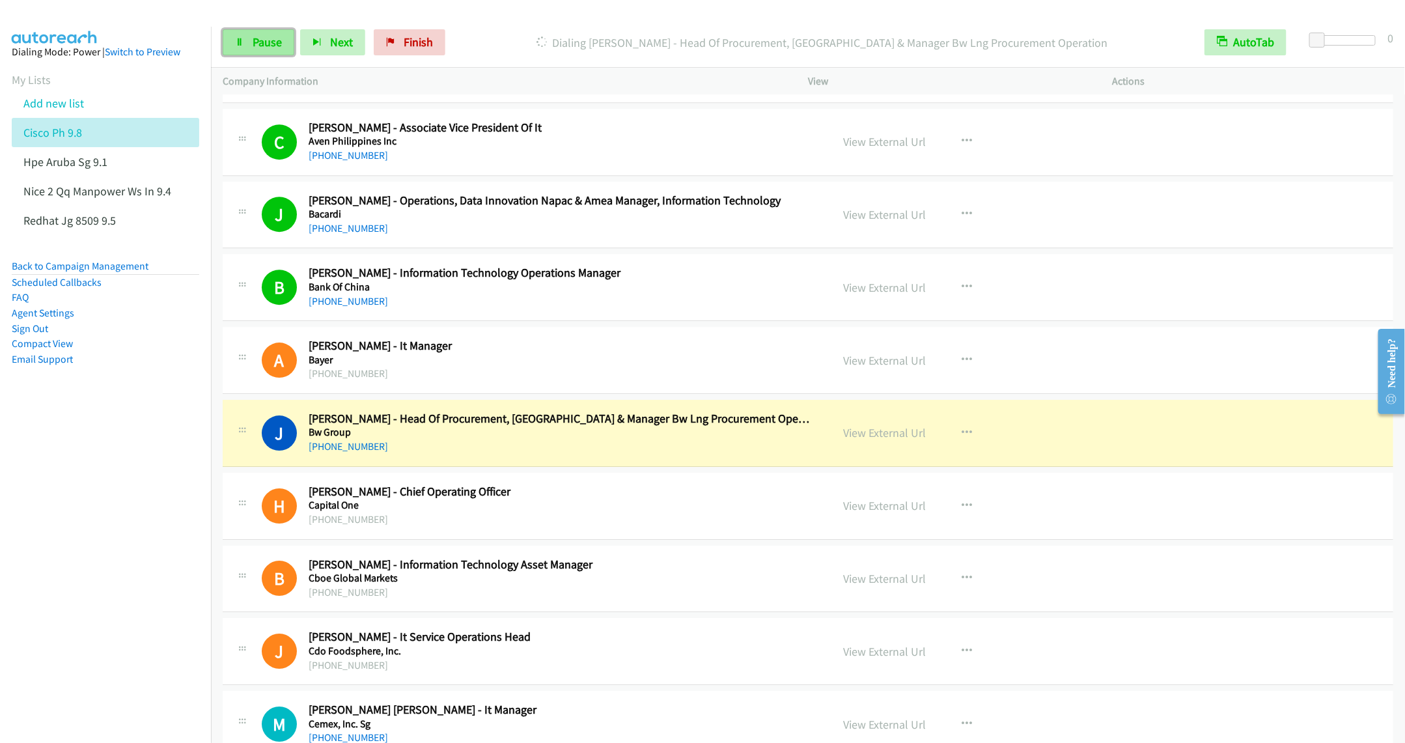
click at [264, 47] on span "Pause" at bounding box center [267, 42] width 29 height 15
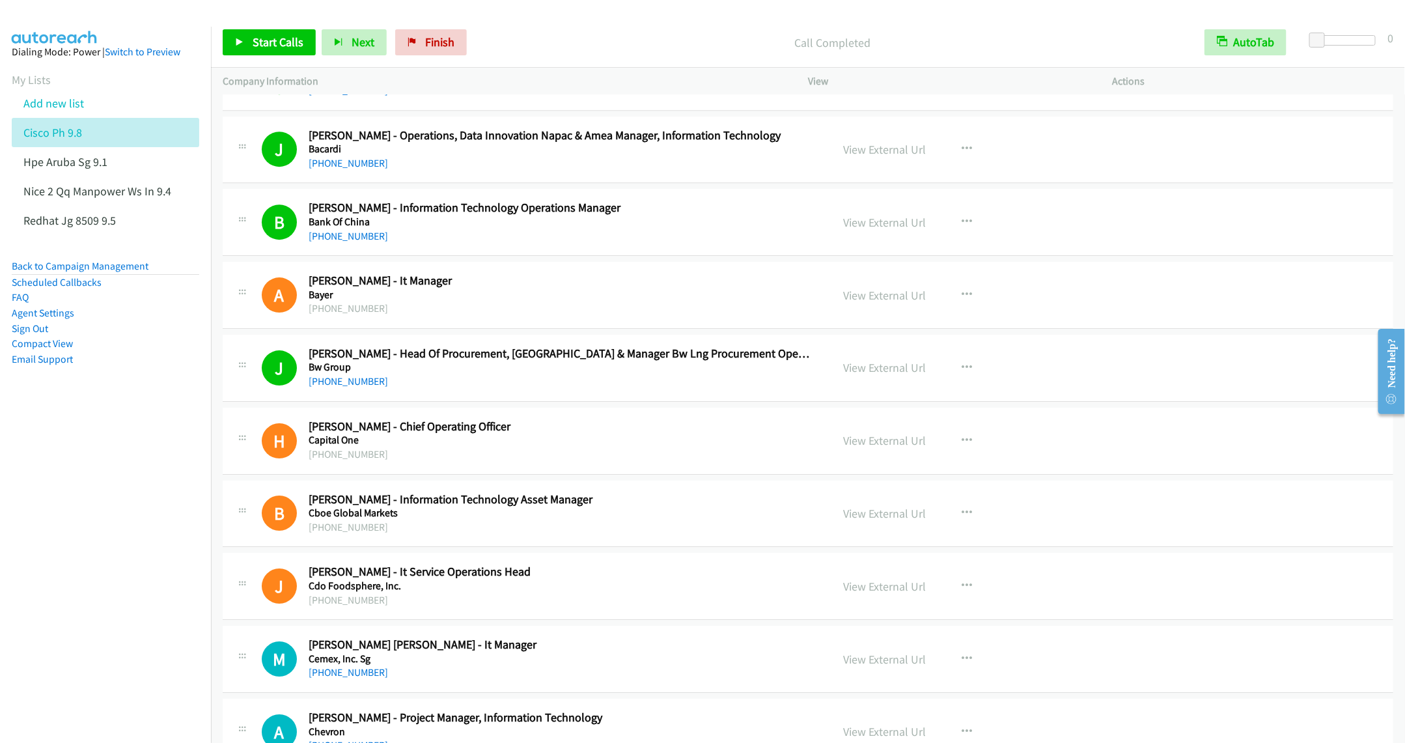
scroll to position [2442, 0]
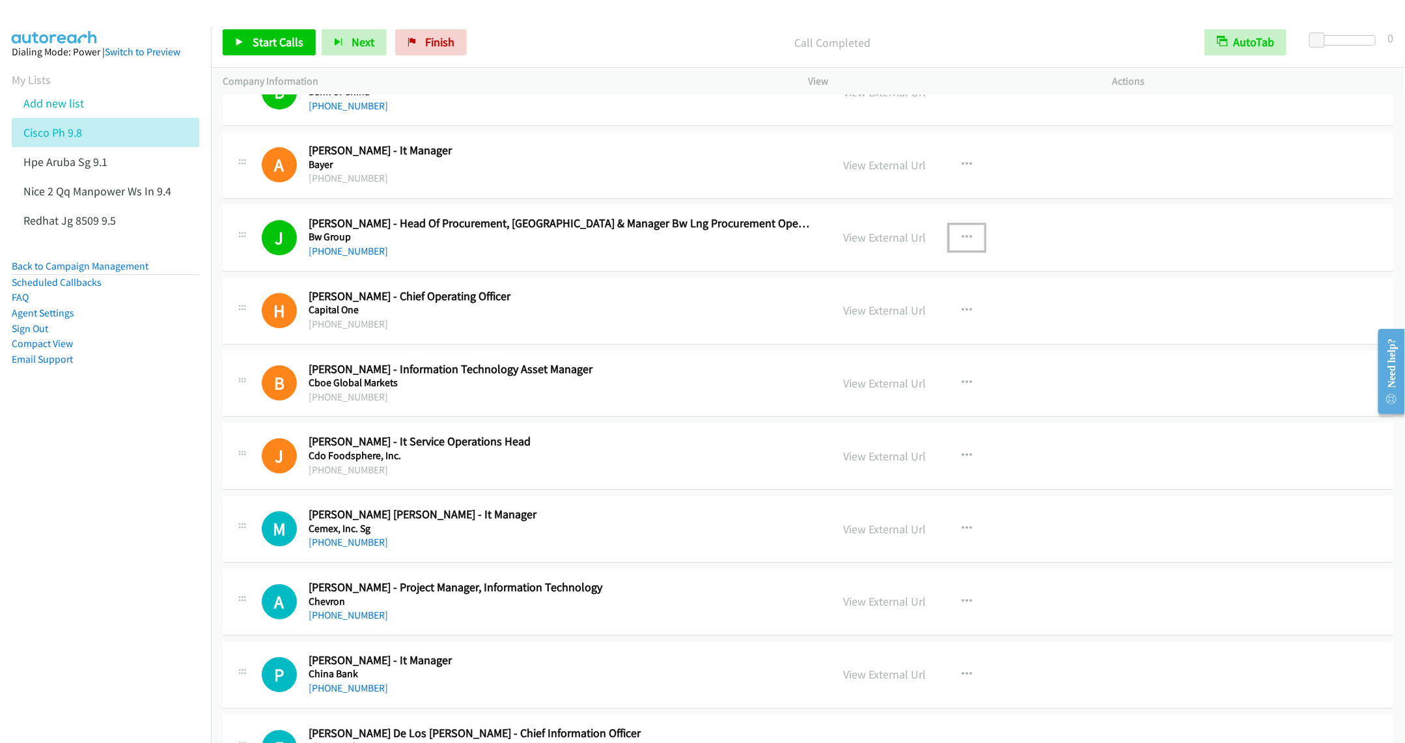
click at [963, 243] on icon "button" at bounding box center [967, 238] width 10 height 10
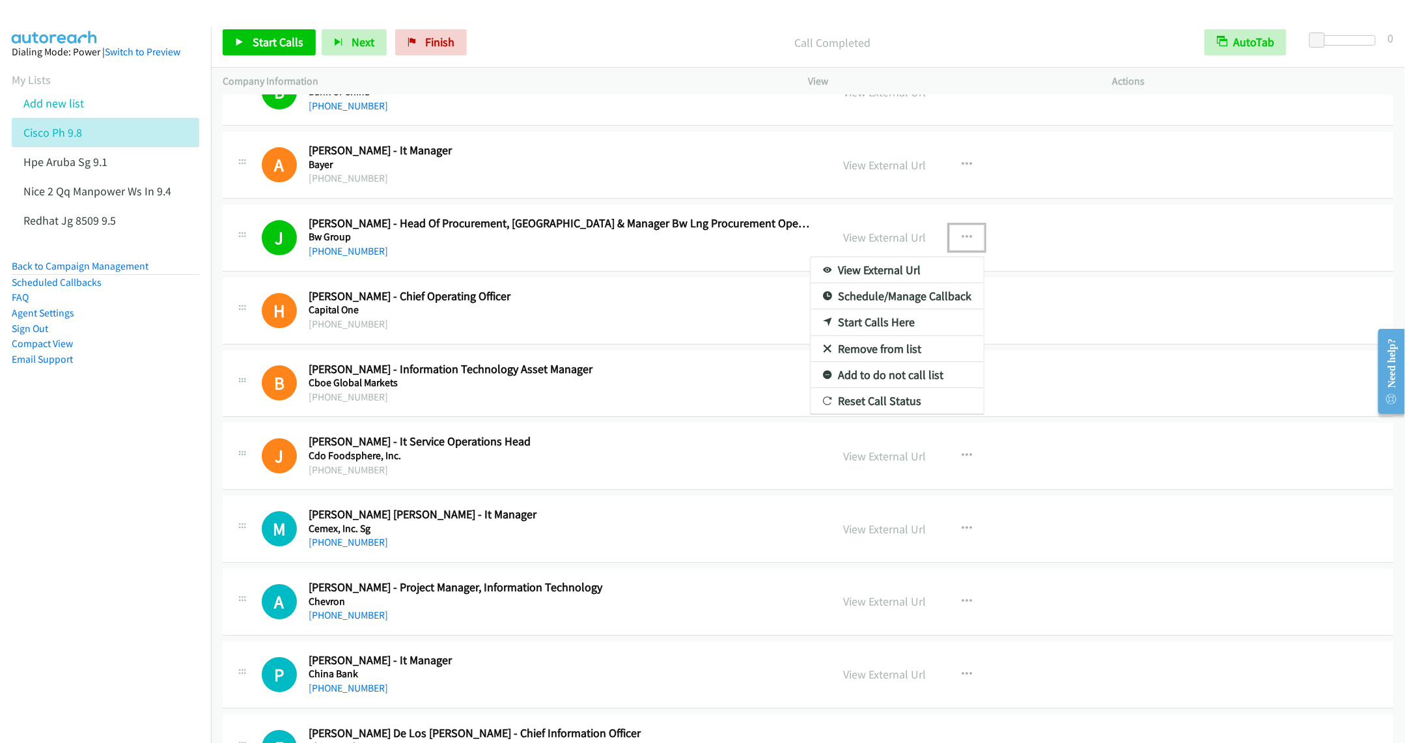
click at [858, 361] on link "Remove from list" at bounding box center [897, 349] width 173 height 26
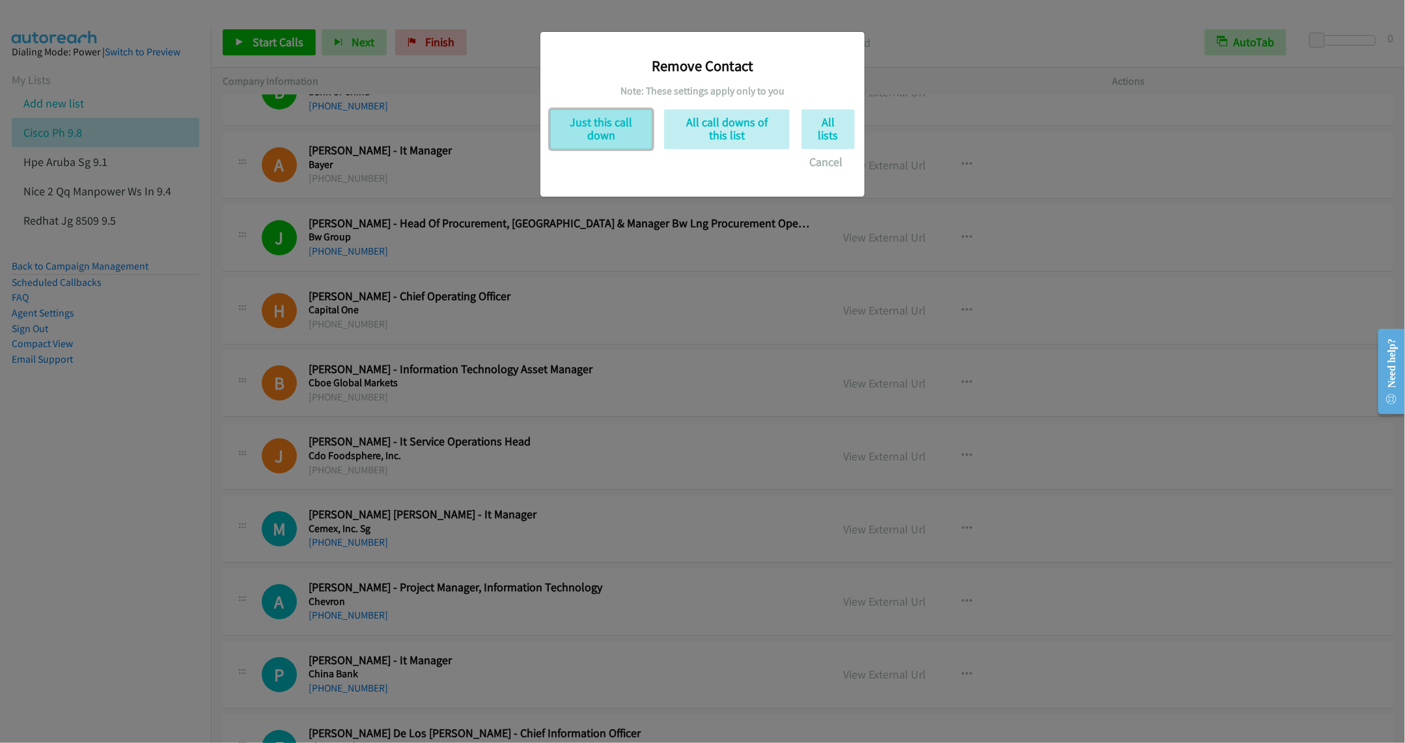
click at [565, 145] on button "Just this call down" at bounding box center [601, 129] width 102 height 40
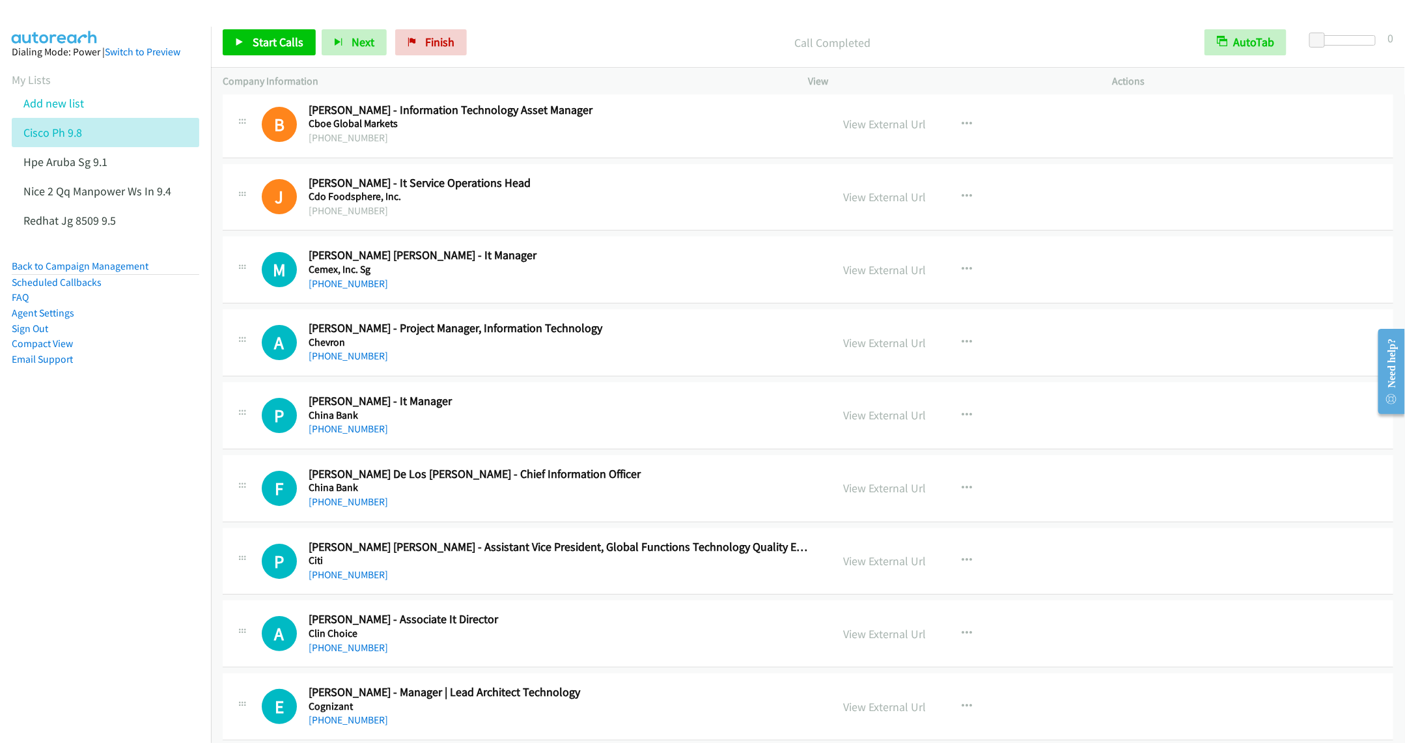
scroll to position [2638, 0]
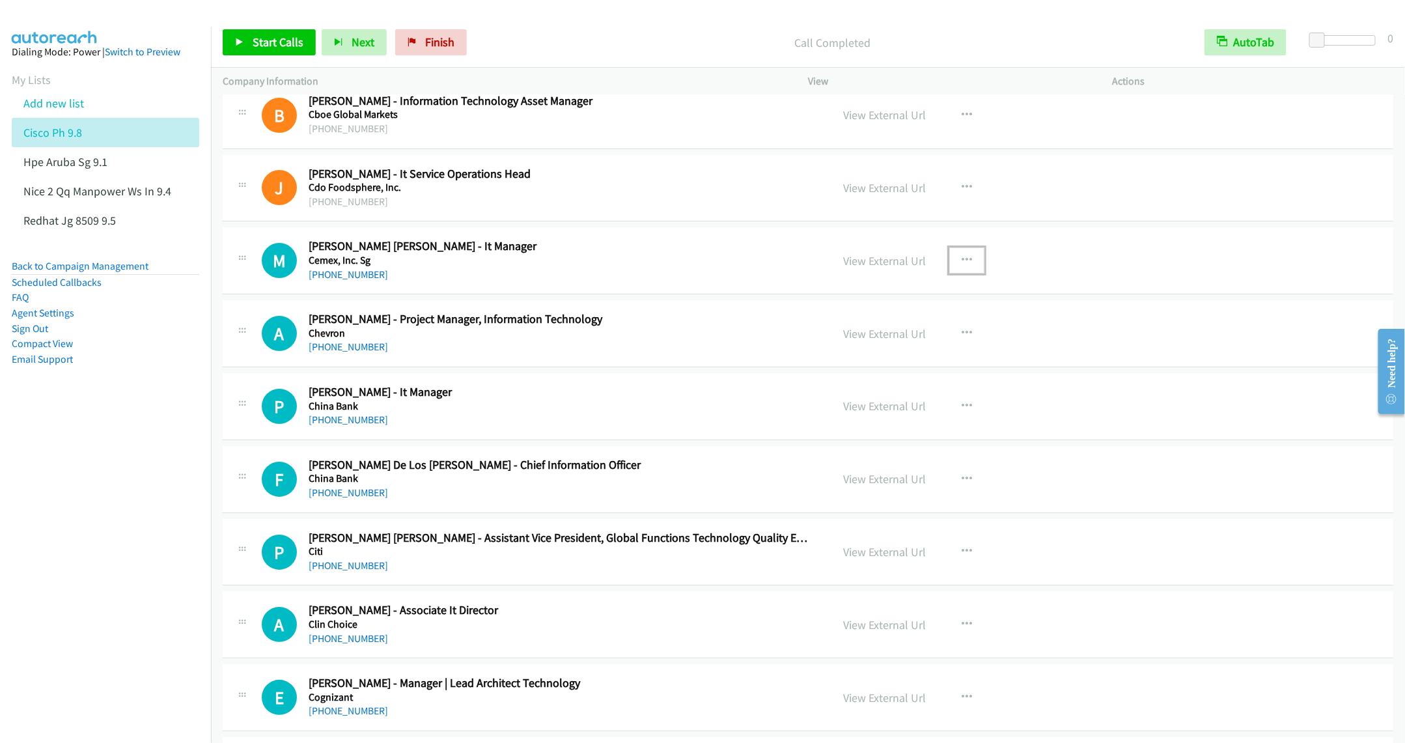
click at [960, 264] on button "button" at bounding box center [967, 260] width 35 height 26
click at [874, 358] on link "Start Calls Here" at bounding box center [897, 346] width 173 height 26
click at [258, 35] on span "Start Calls" at bounding box center [278, 42] width 51 height 15
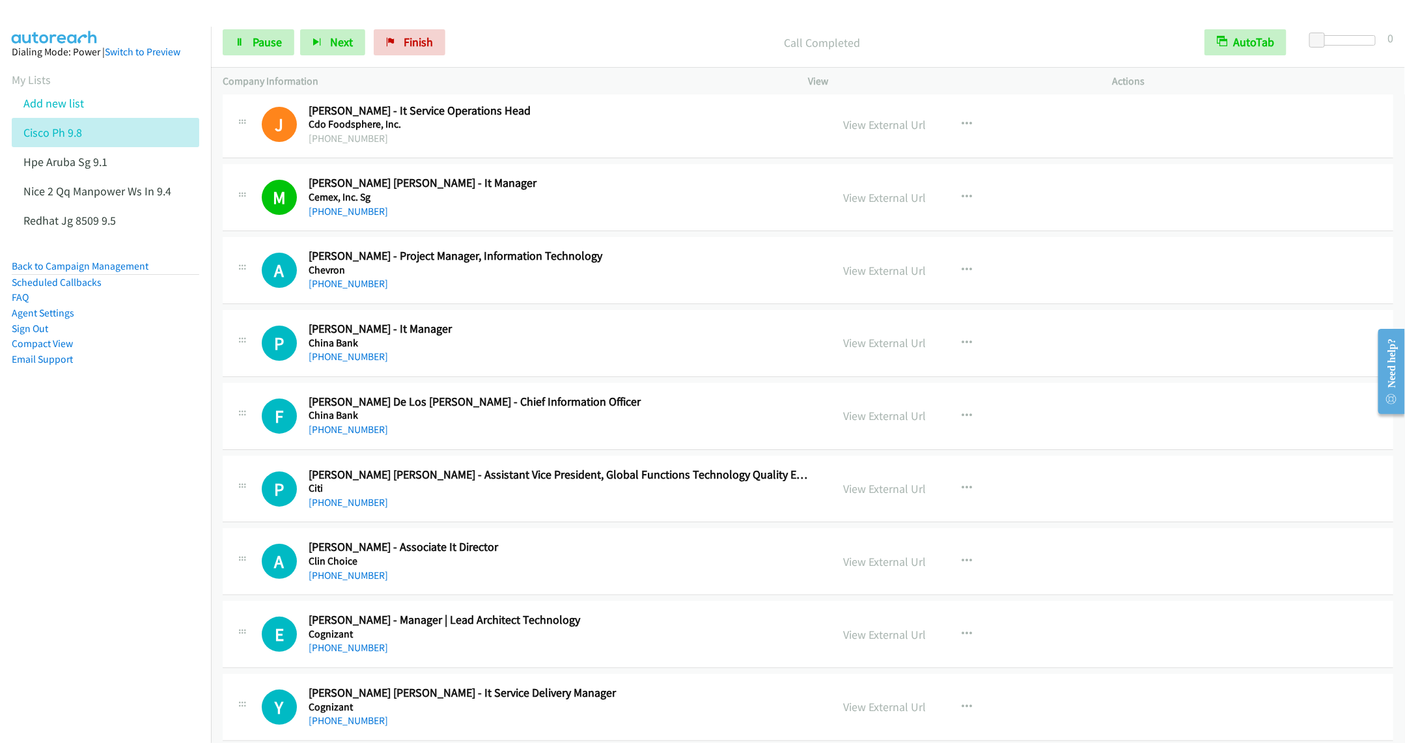
scroll to position [2735, 0]
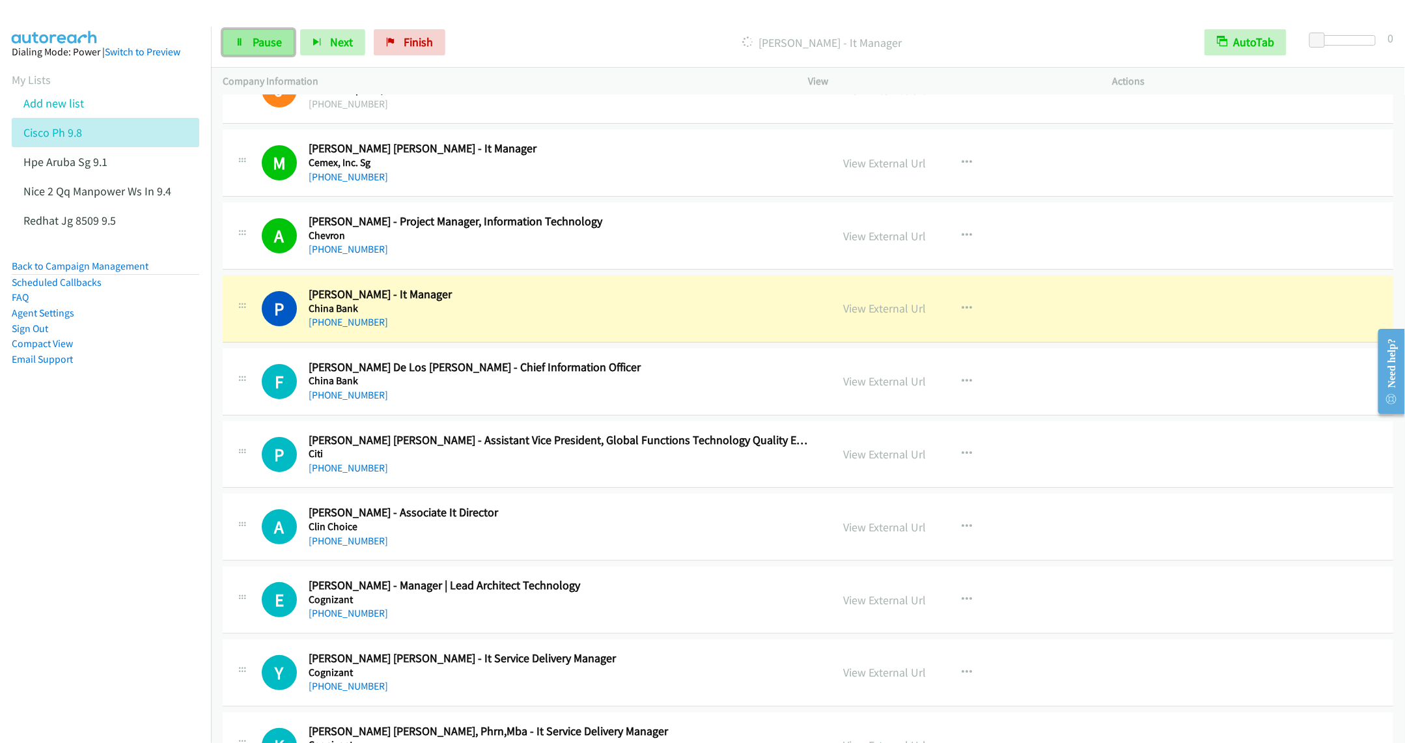
click at [258, 49] on link "Pause" at bounding box center [259, 42] width 72 height 26
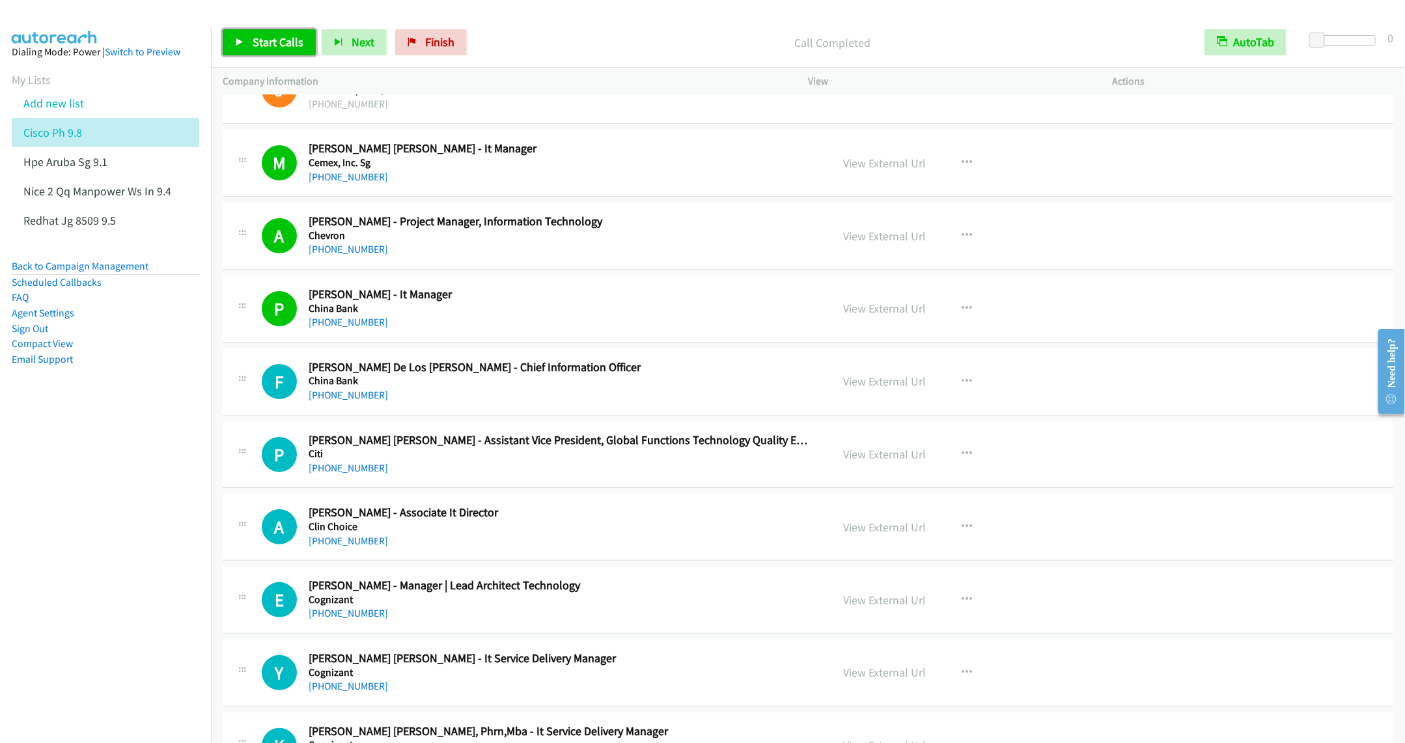
click at [262, 49] on link "Start Calls" at bounding box center [269, 42] width 93 height 26
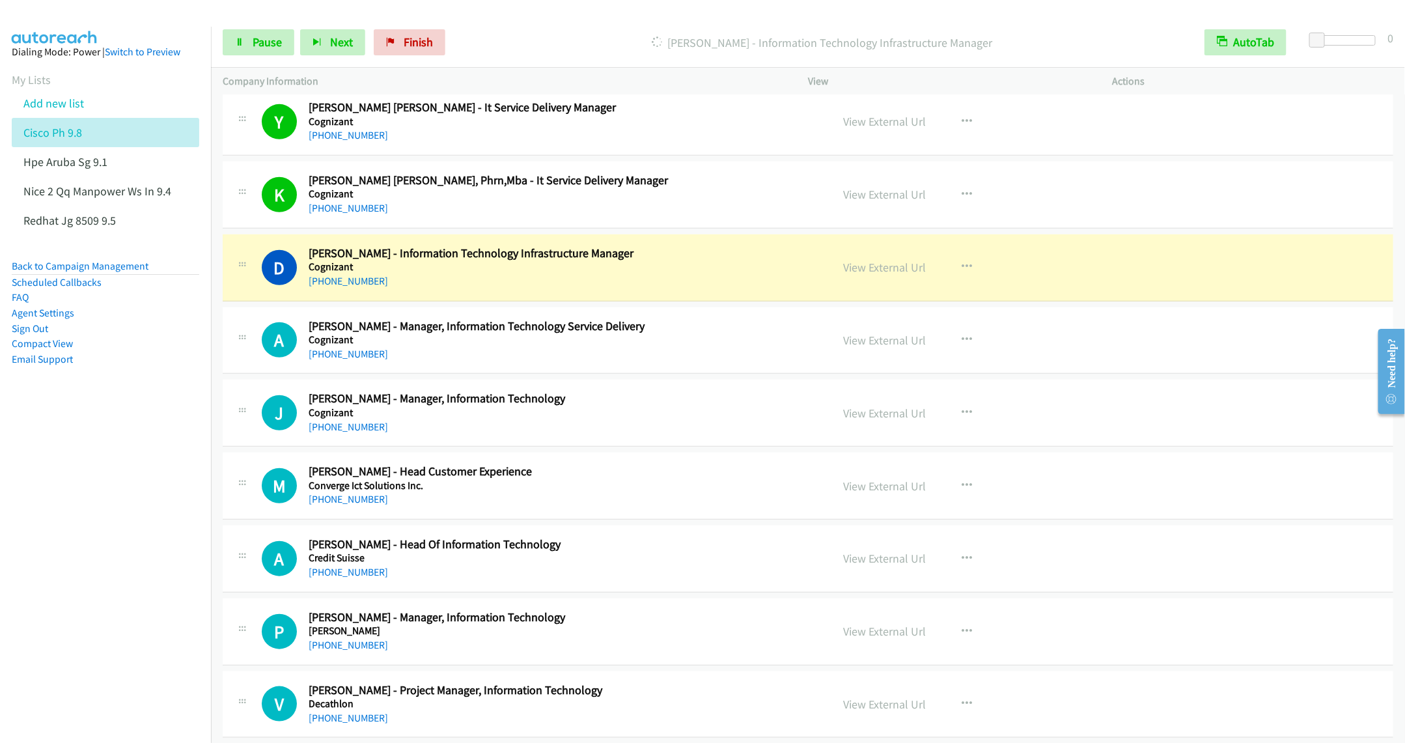
scroll to position [3321, 0]
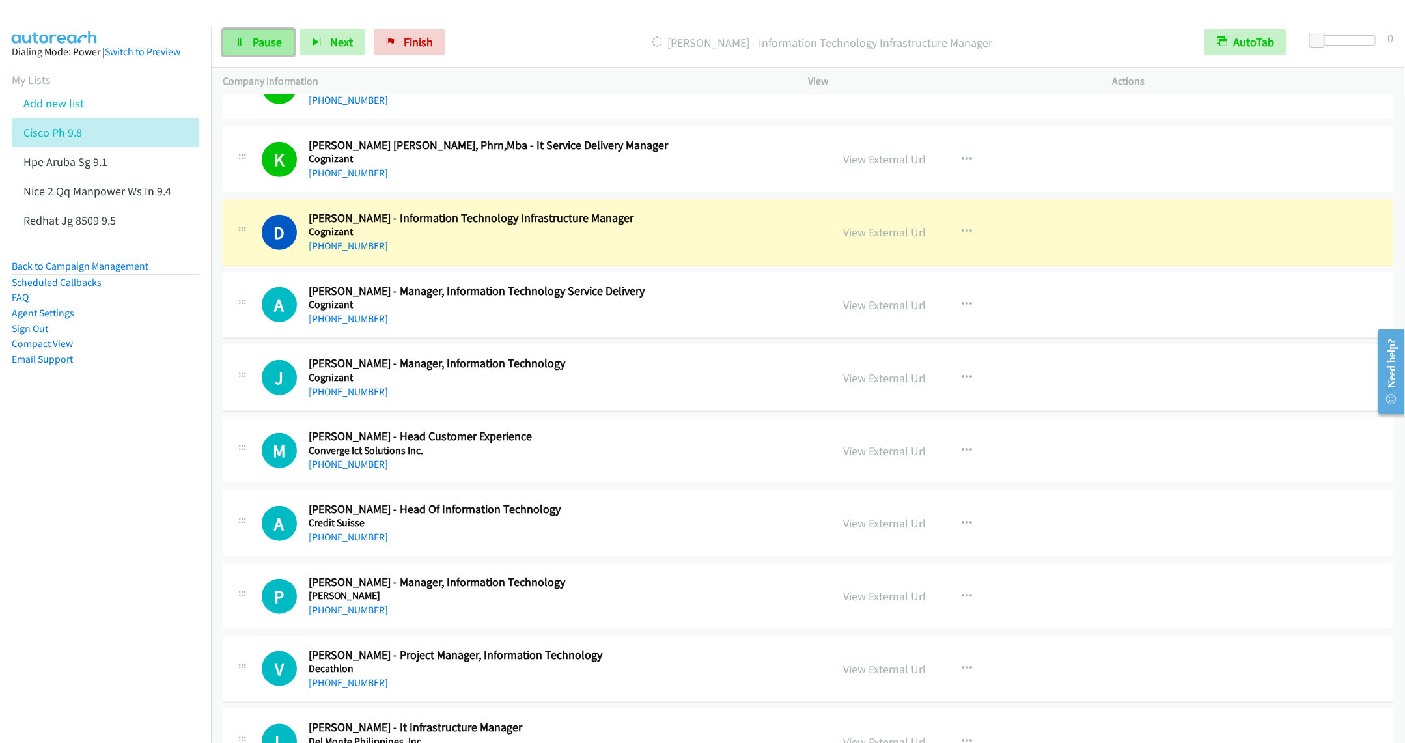
click at [261, 51] on link "Pause" at bounding box center [259, 42] width 72 height 26
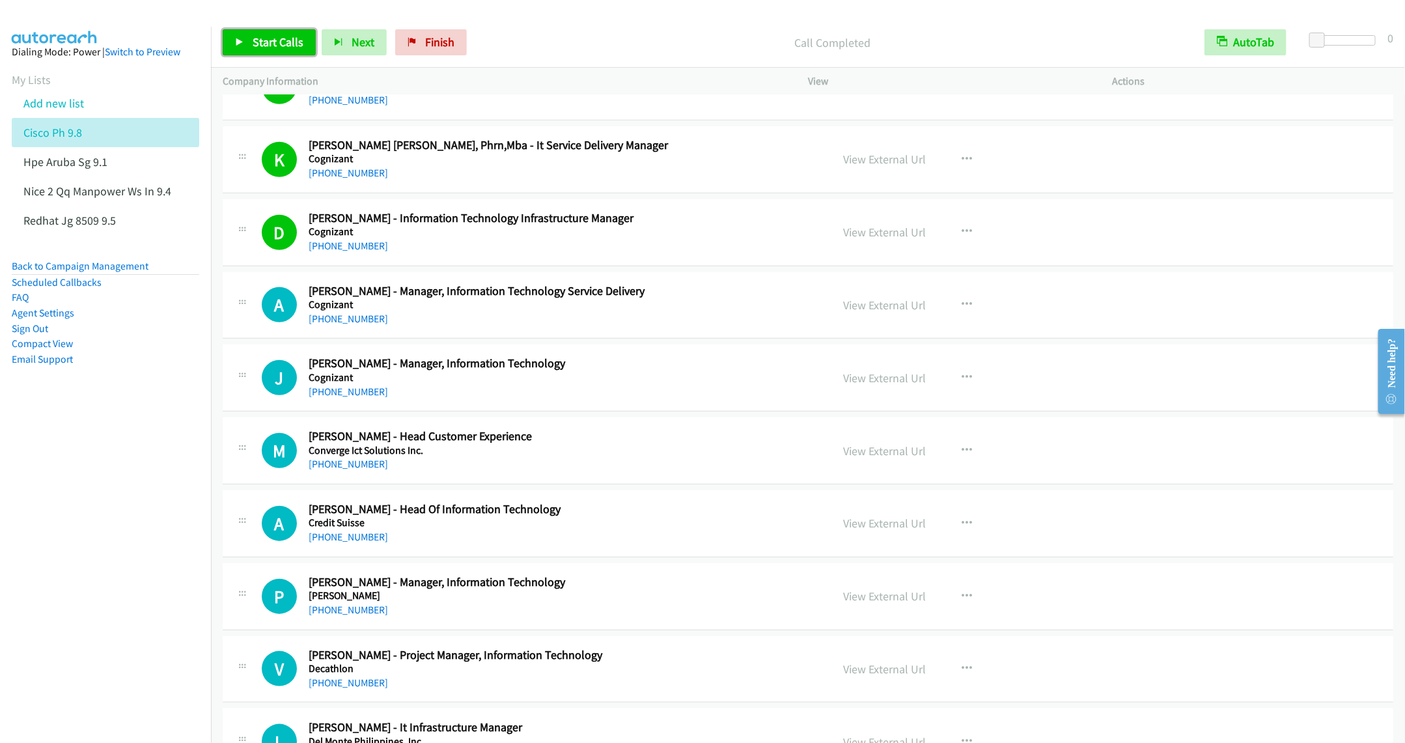
click at [259, 40] on span "Start Calls" at bounding box center [278, 42] width 51 height 15
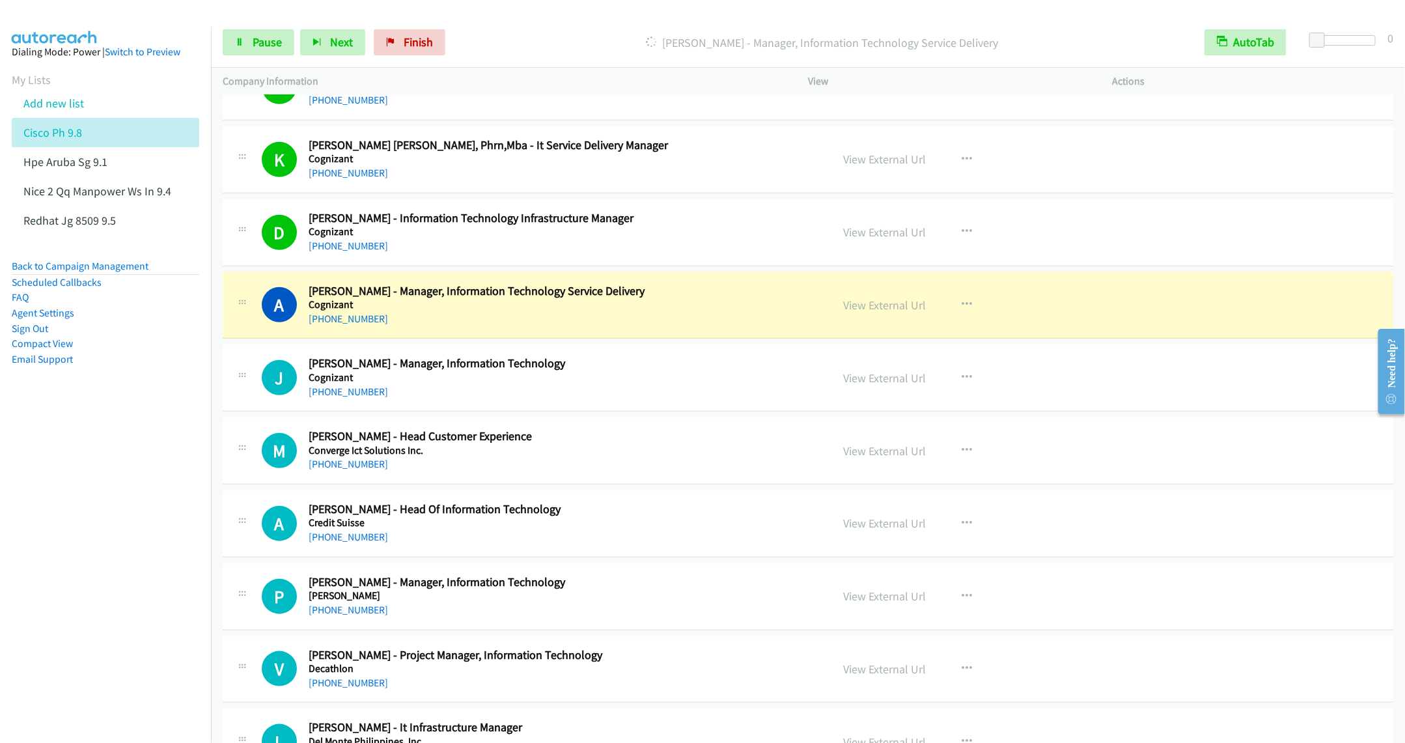
click at [159, 378] on aside "Dialing Mode: Power | Switch to Preview My Lists Add new list Cisco Ph 9.8 Hpe …" at bounding box center [105, 226] width 211 height 399
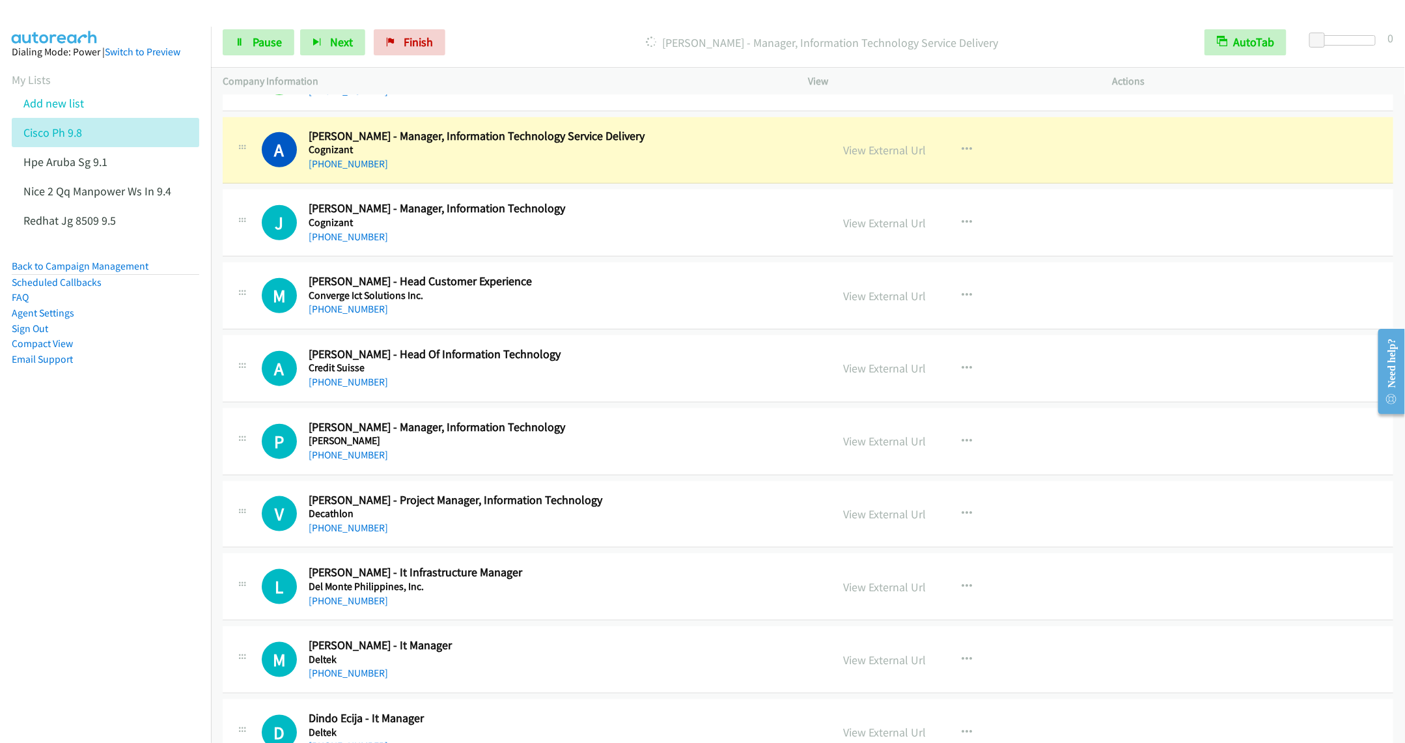
scroll to position [3517, 0]
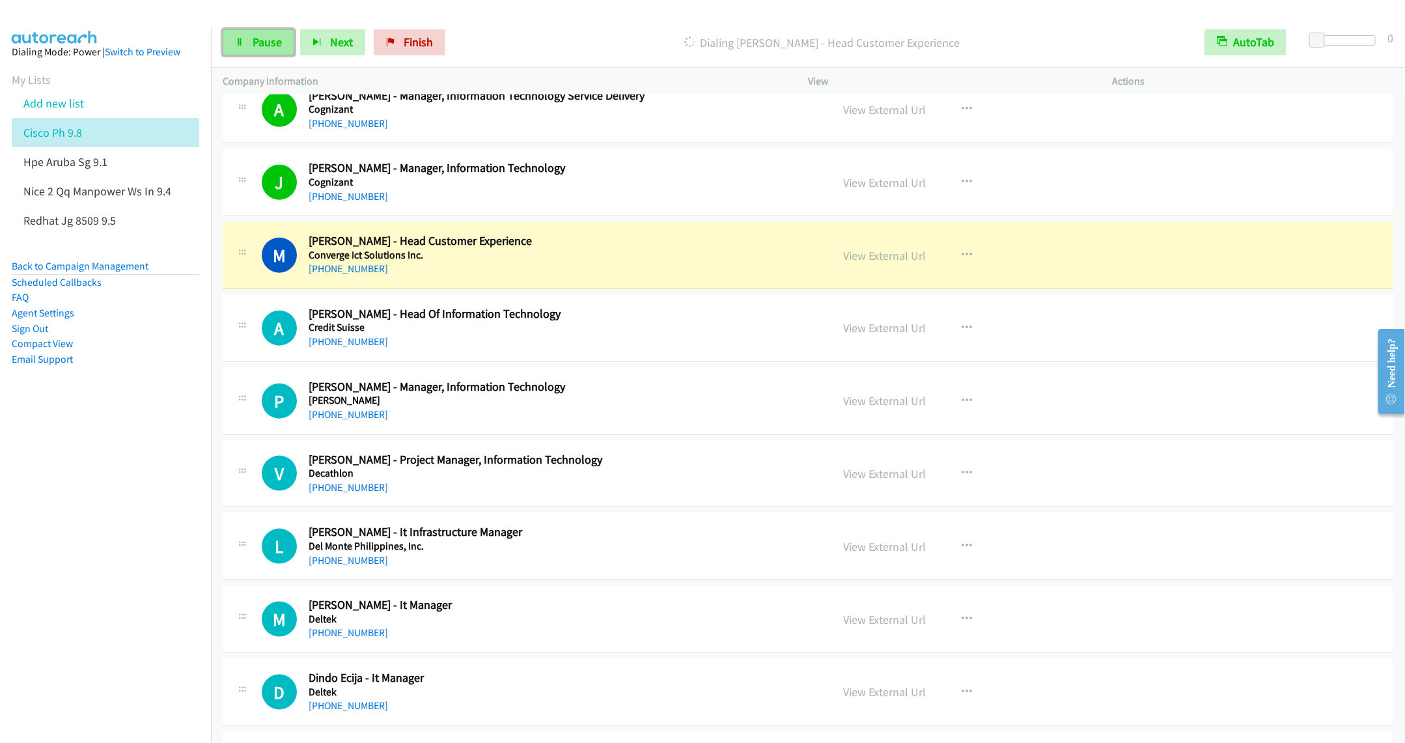
click at [264, 41] on span "Pause" at bounding box center [267, 42] width 29 height 15
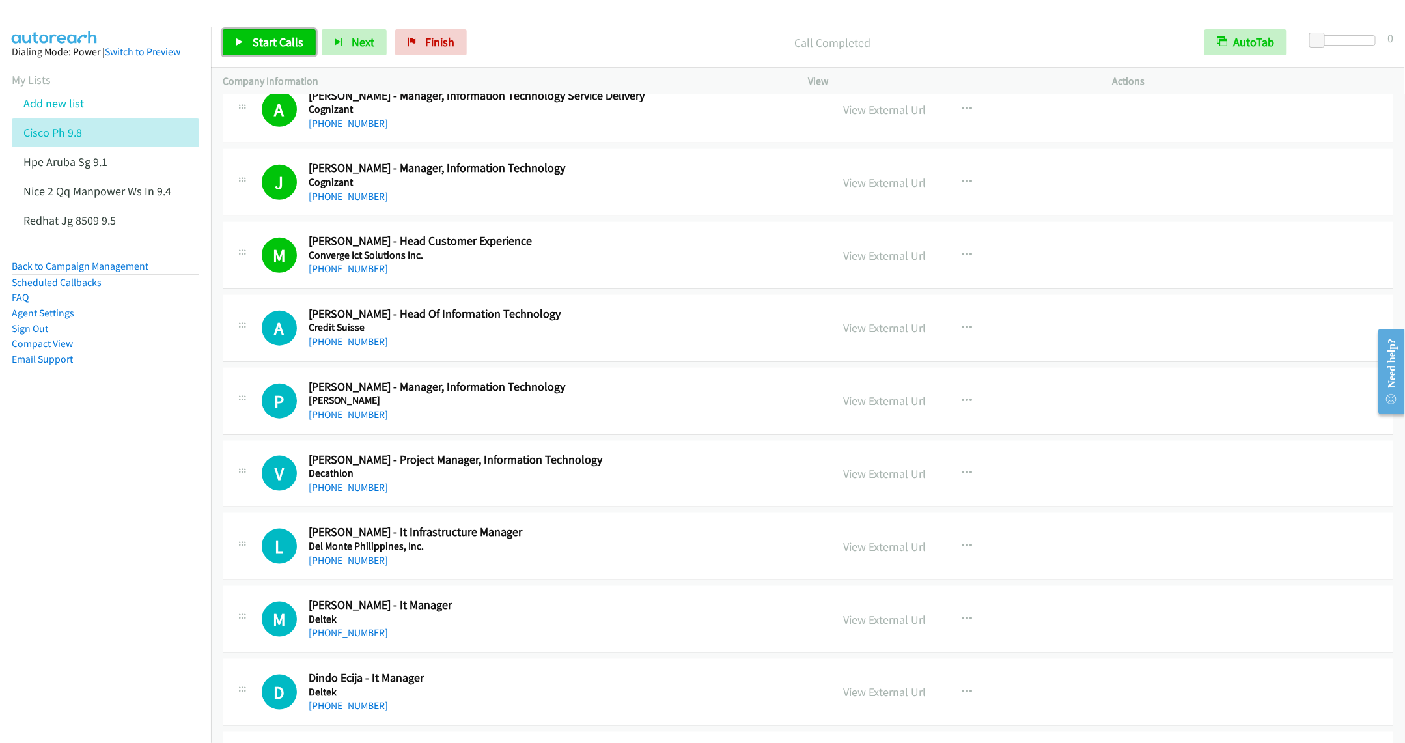
click at [274, 31] on link "Start Calls" at bounding box center [269, 42] width 93 height 26
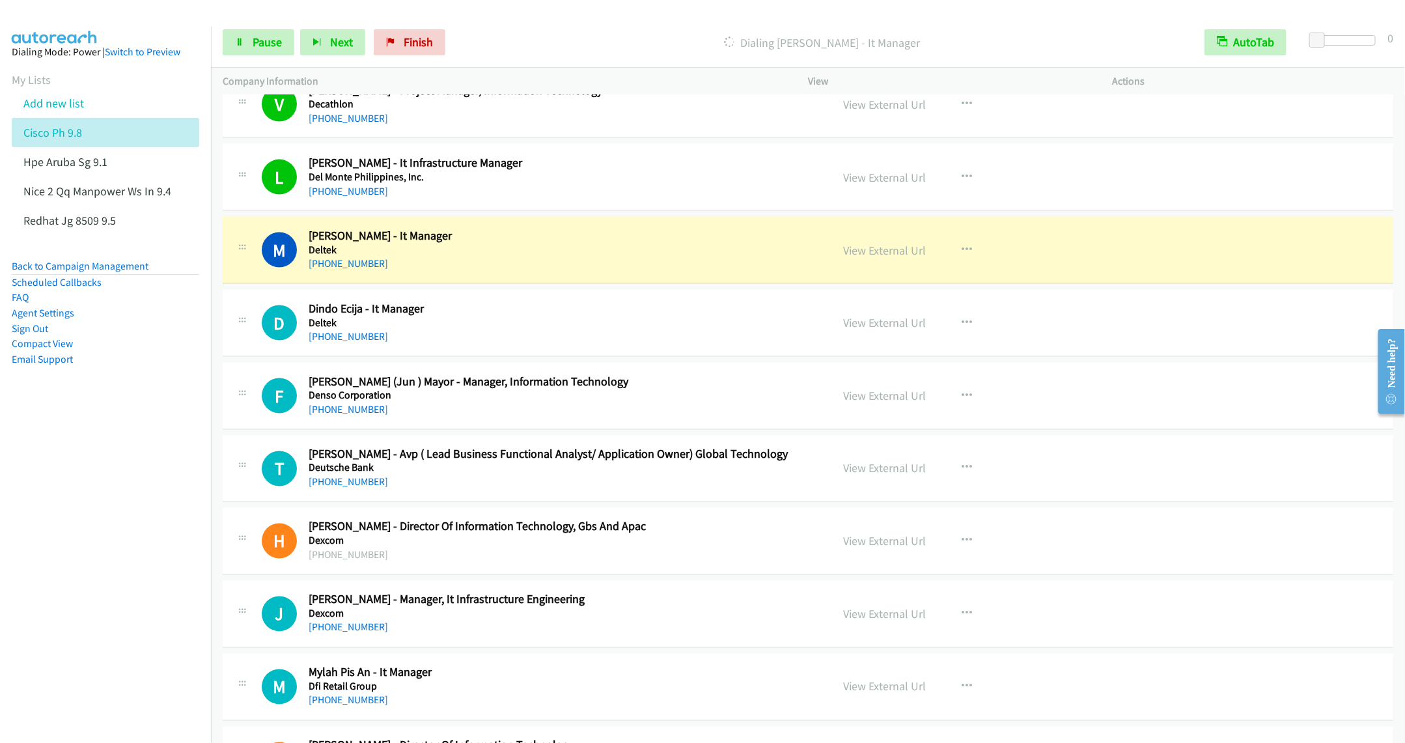
scroll to position [4005, 0]
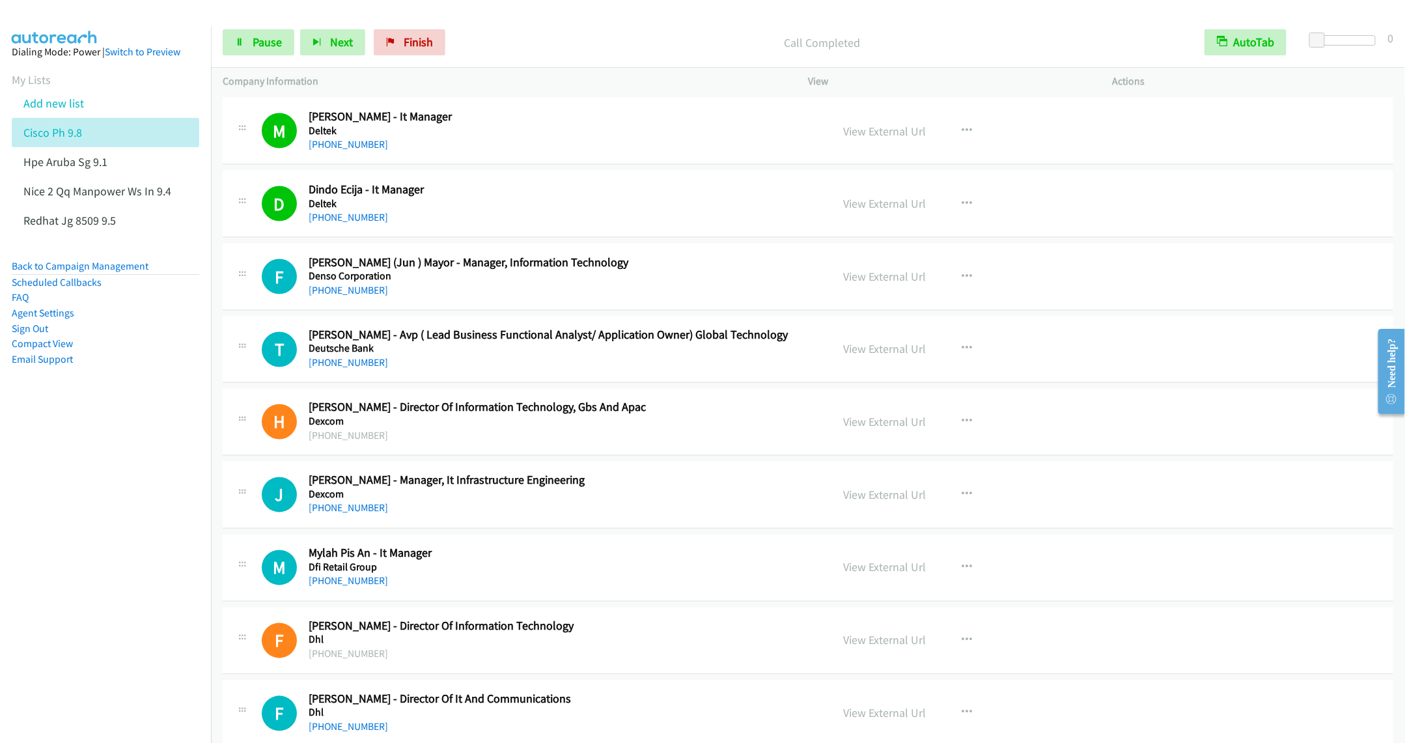
click at [541, 371] on div "+63 917 515 1032" at bounding box center [561, 364] width 504 height 16
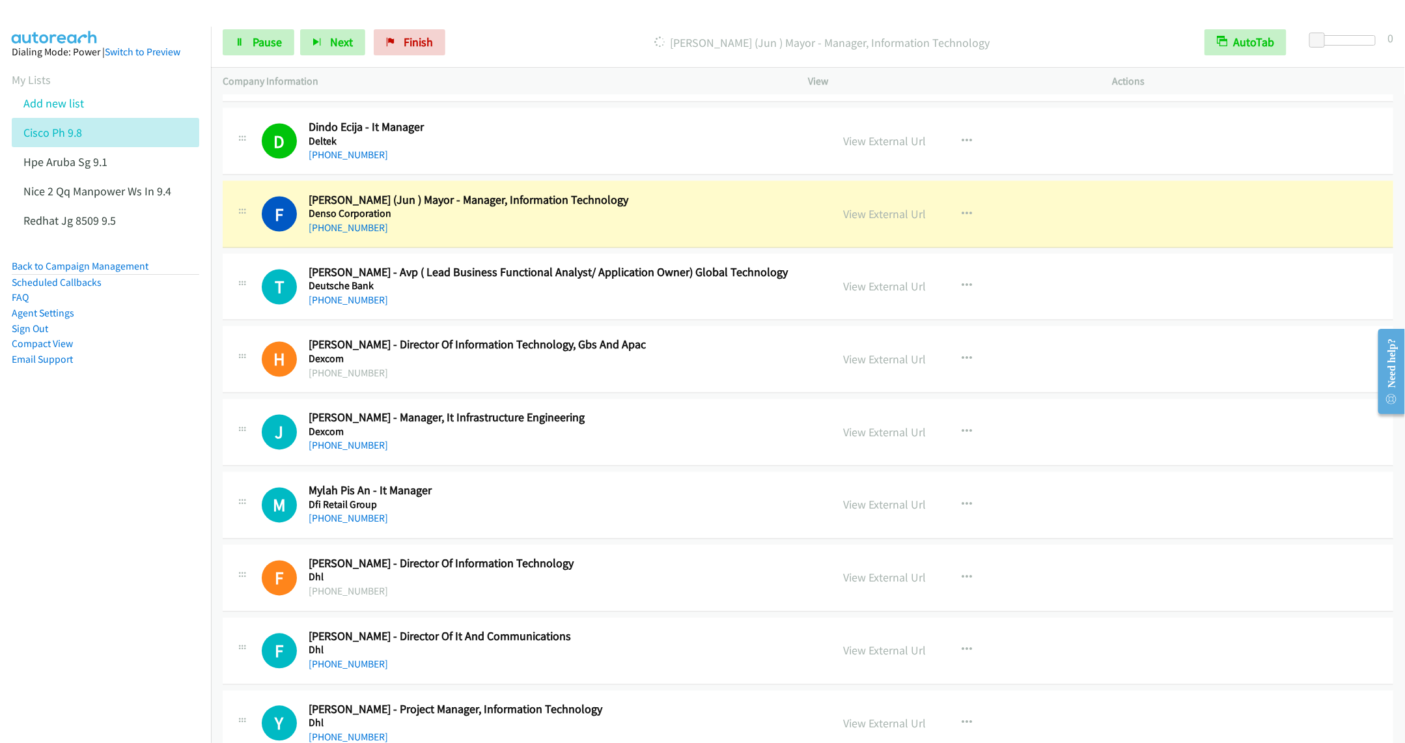
scroll to position [4103, 0]
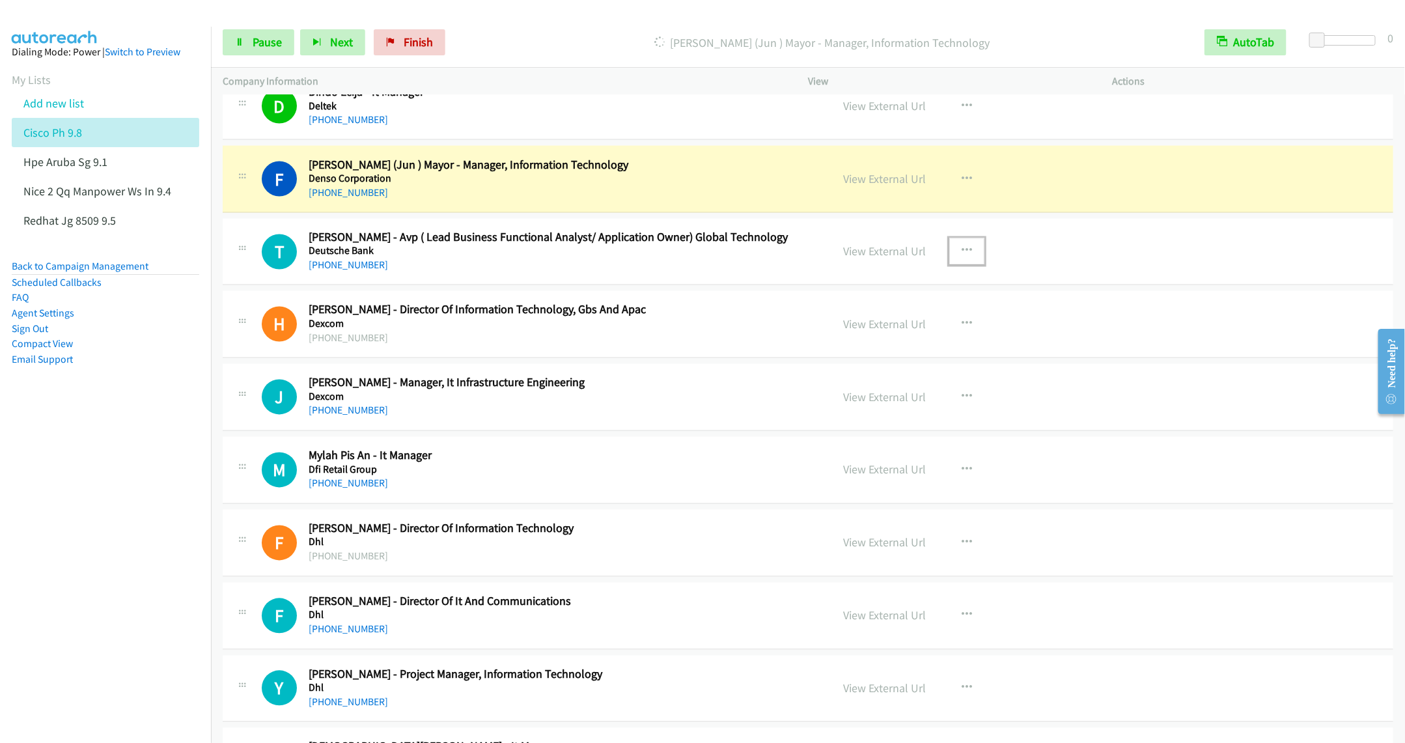
click at [963, 257] on icon "button" at bounding box center [967, 251] width 10 height 10
click at [870, 376] on link "Remove from list" at bounding box center [897, 363] width 173 height 26
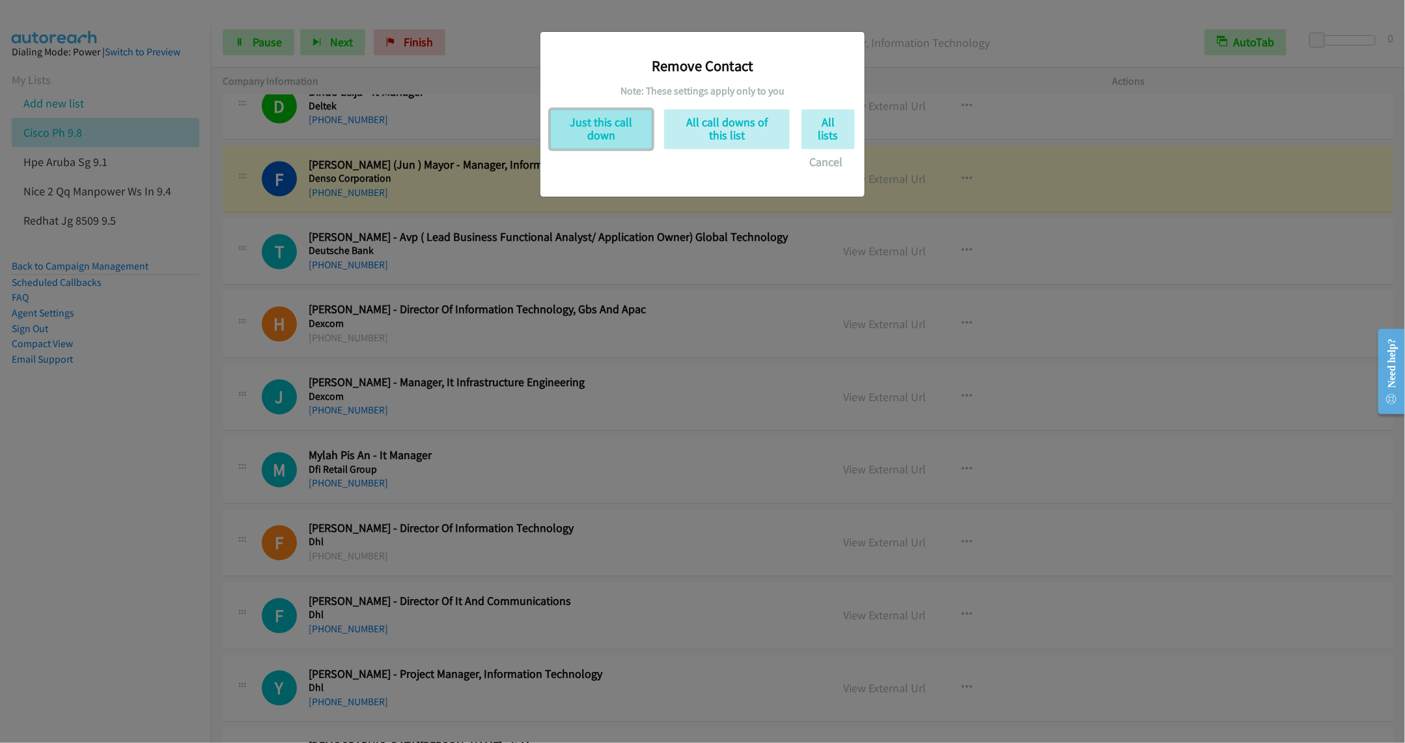
click at [614, 131] on button "Just this call down" at bounding box center [601, 129] width 102 height 40
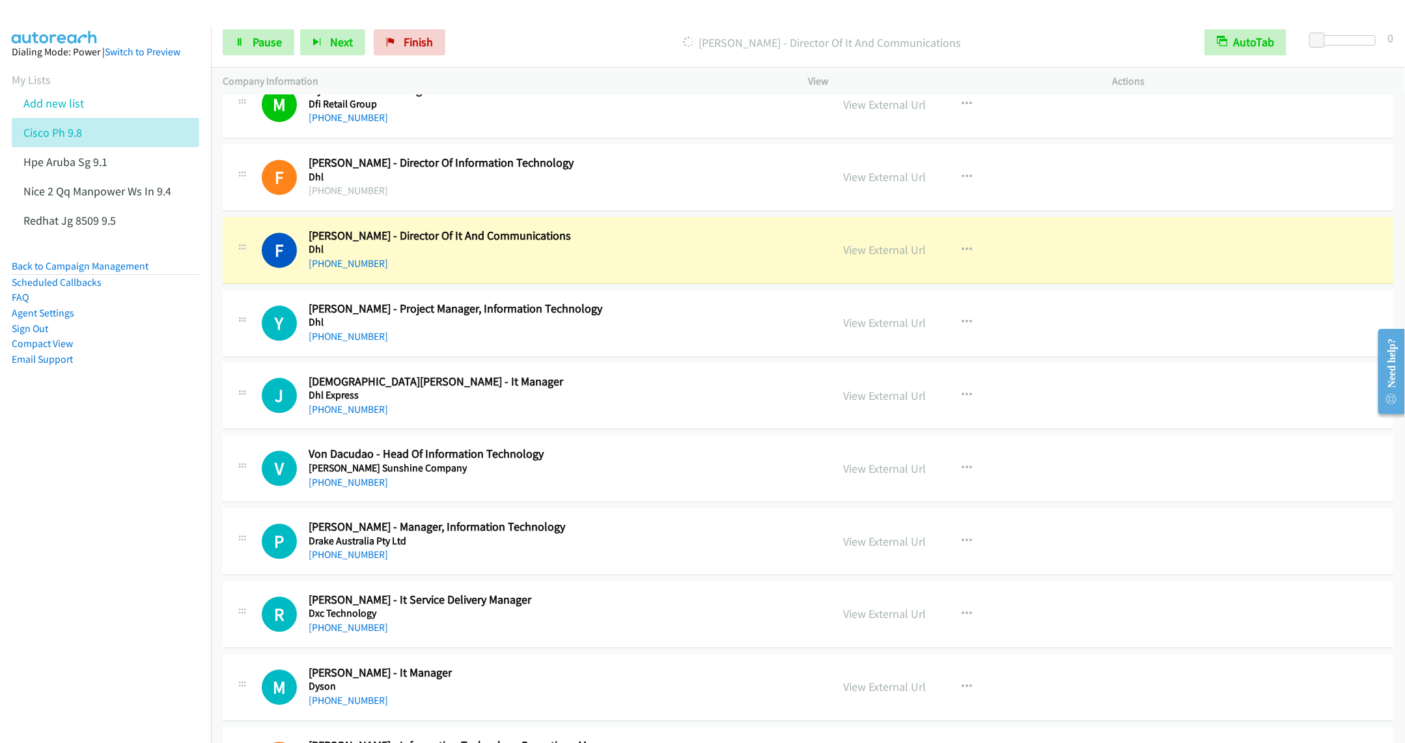
scroll to position [4494, 0]
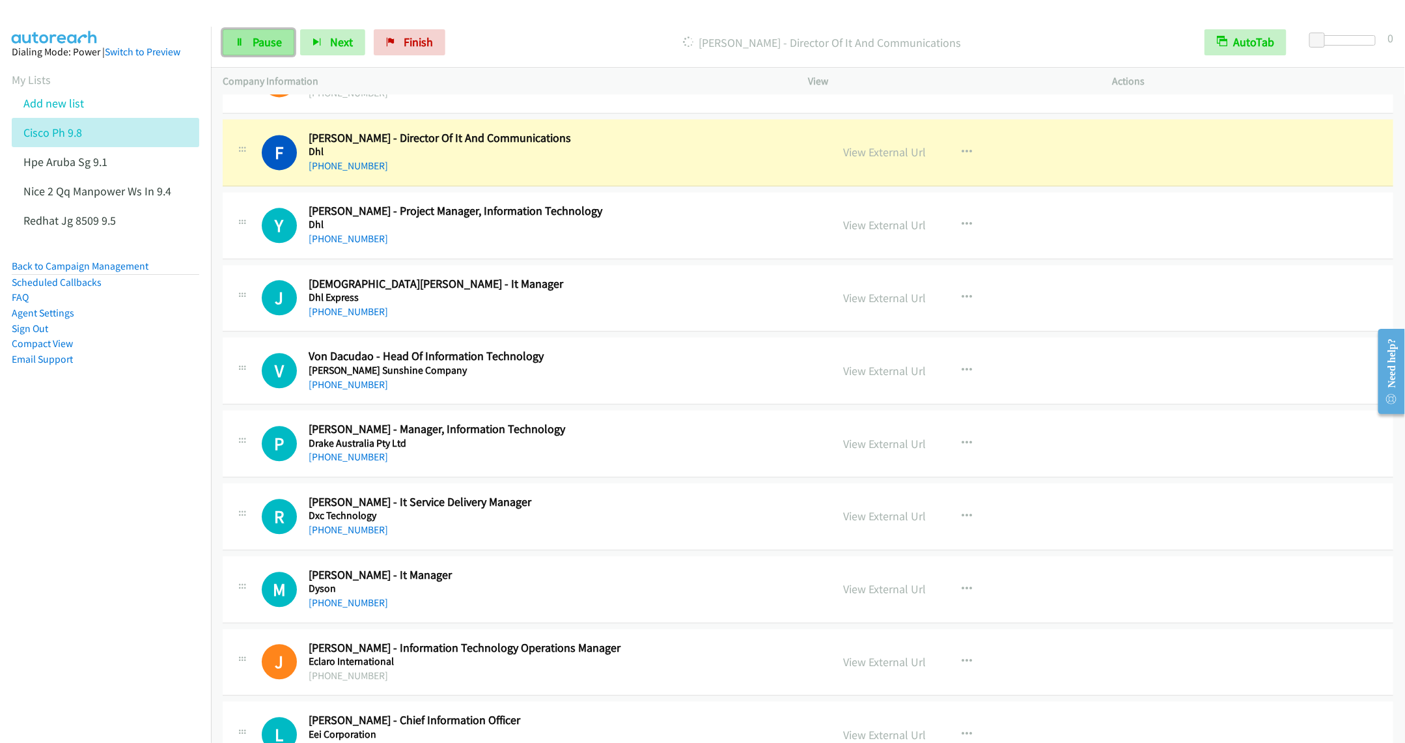
click at [260, 48] on span "Pause" at bounding box center [267, 42] width 29 height 15
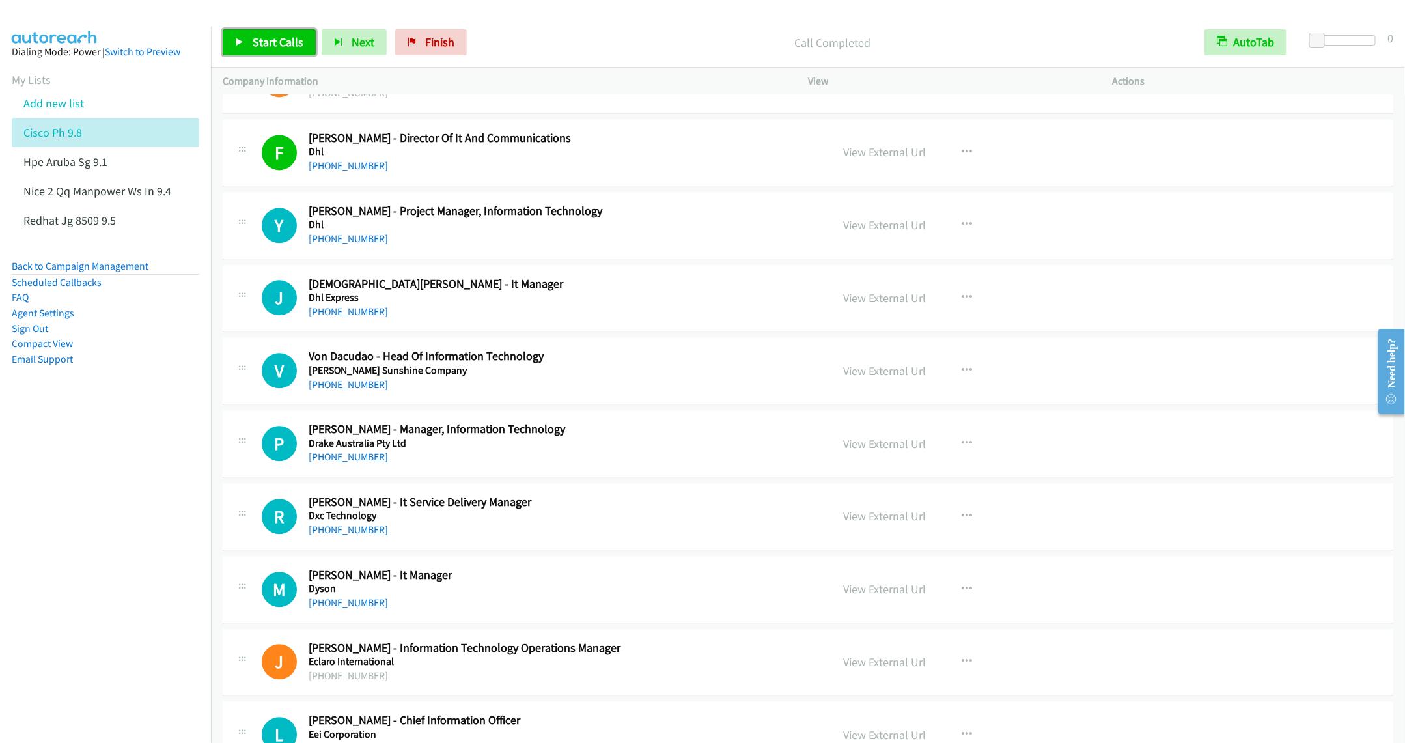
click at [240, 44] on icon at bounding box center [239, 42] width 9 height 9
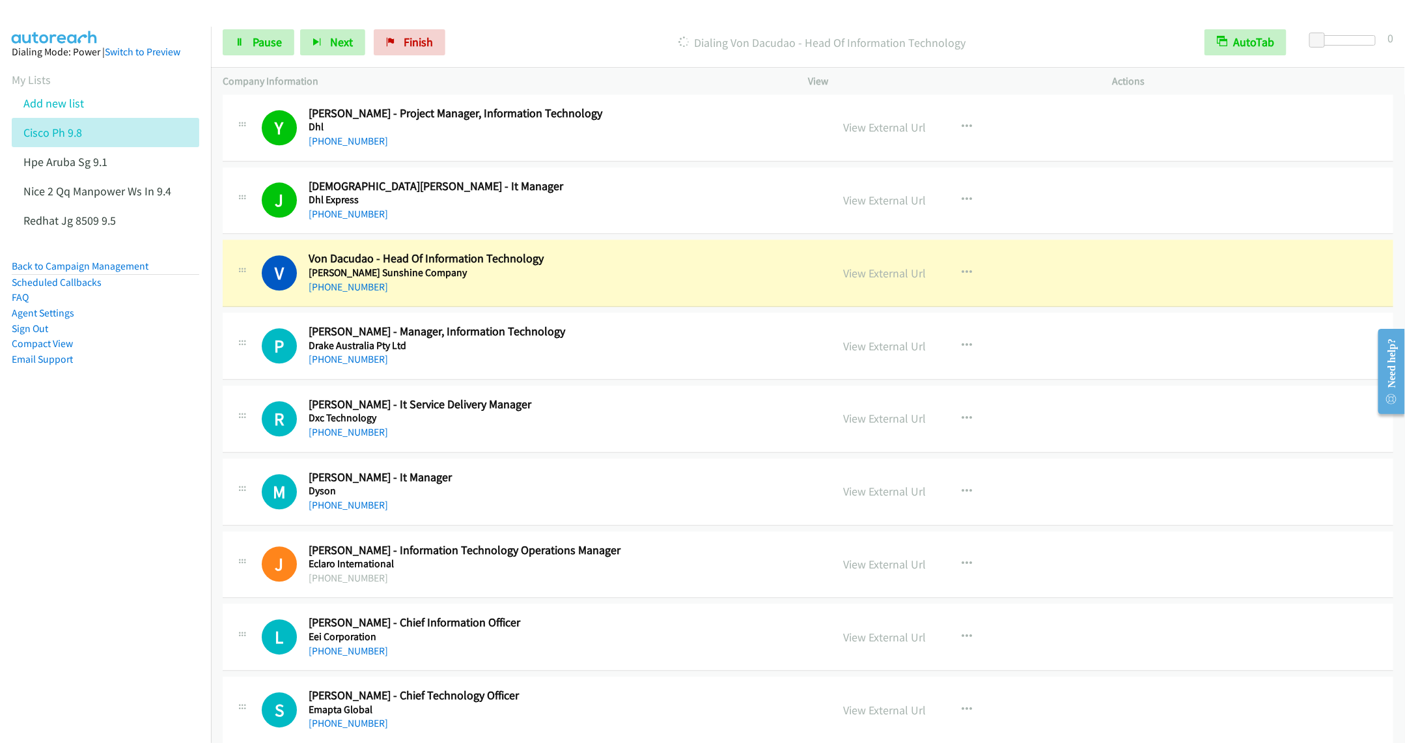
scroll to position [4689, 0]
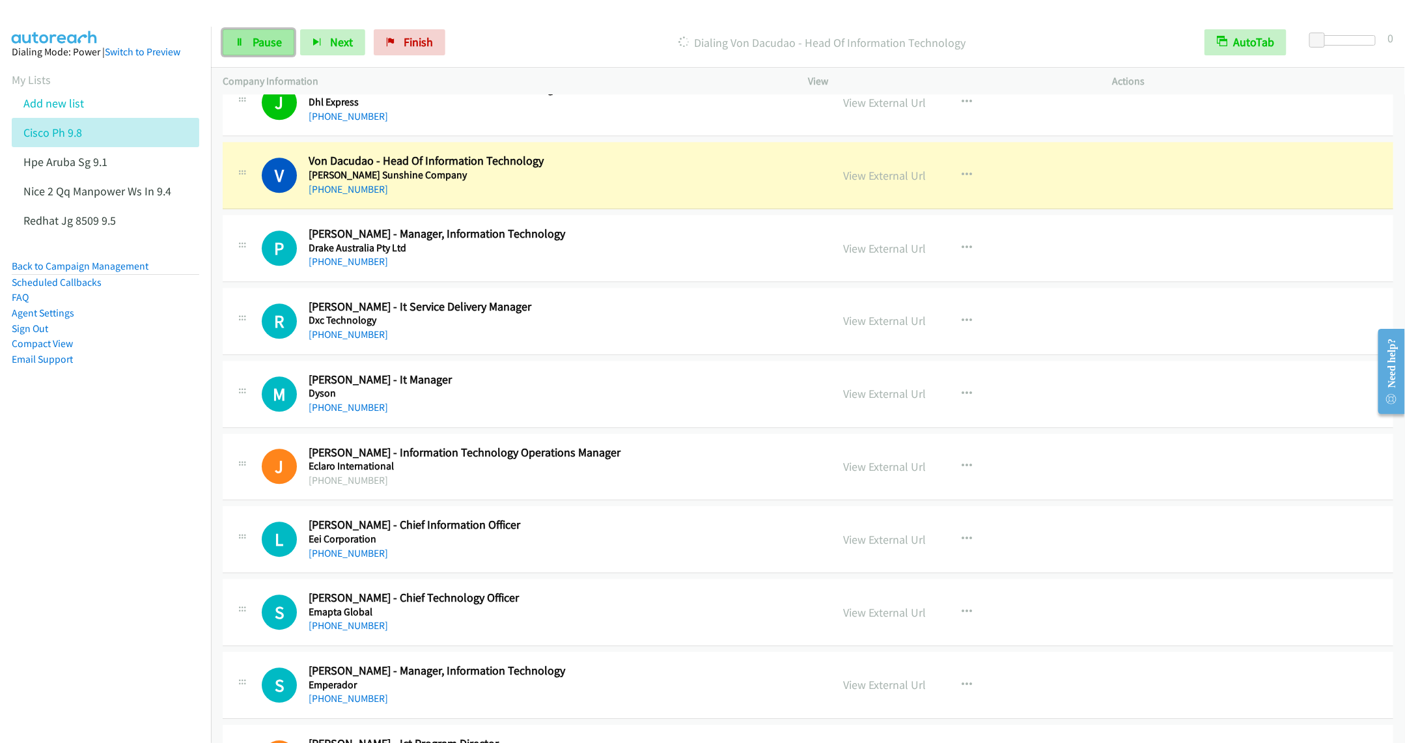
click at [268, 40] on span "Pause" at bounding box center [267, 42] width 29 height 15
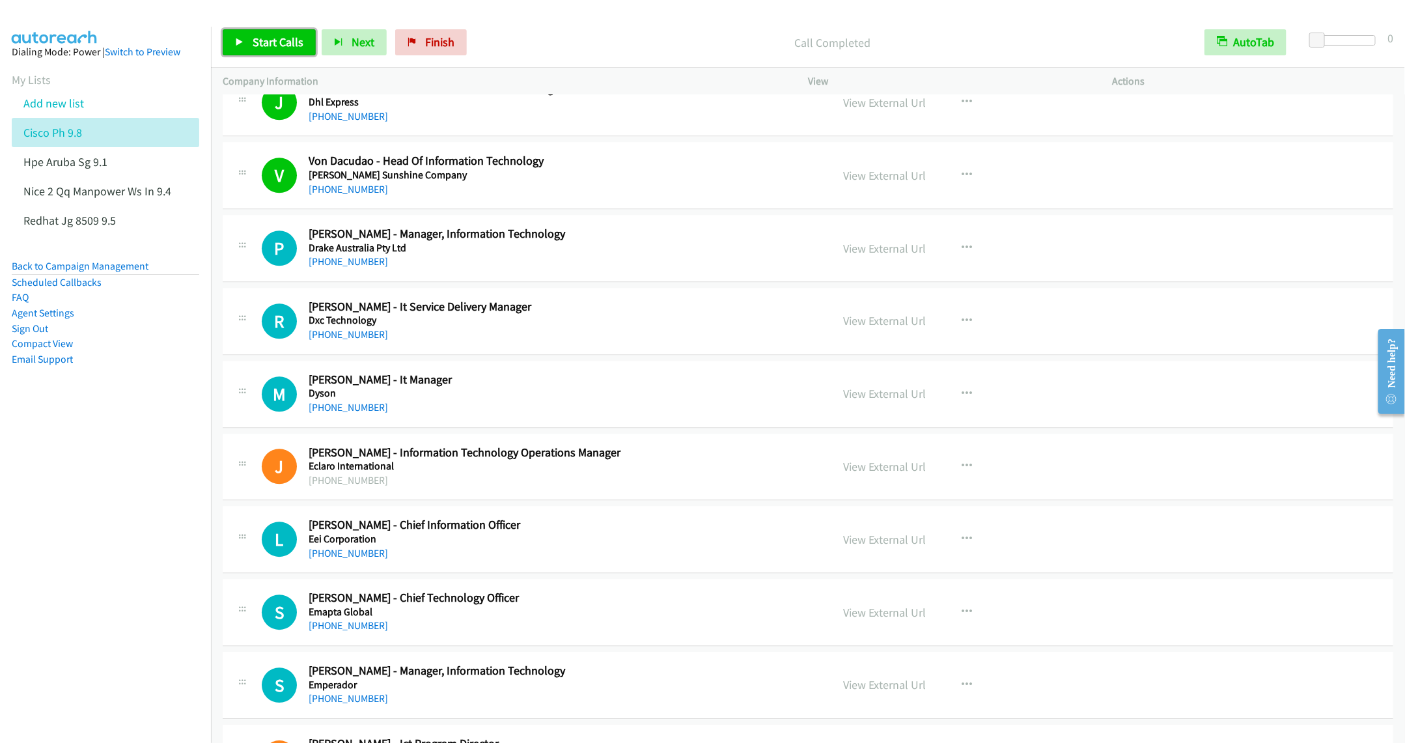
click at [272, 42] on span "Start Calls" at bounding box center [278, 42] width 51 height 15
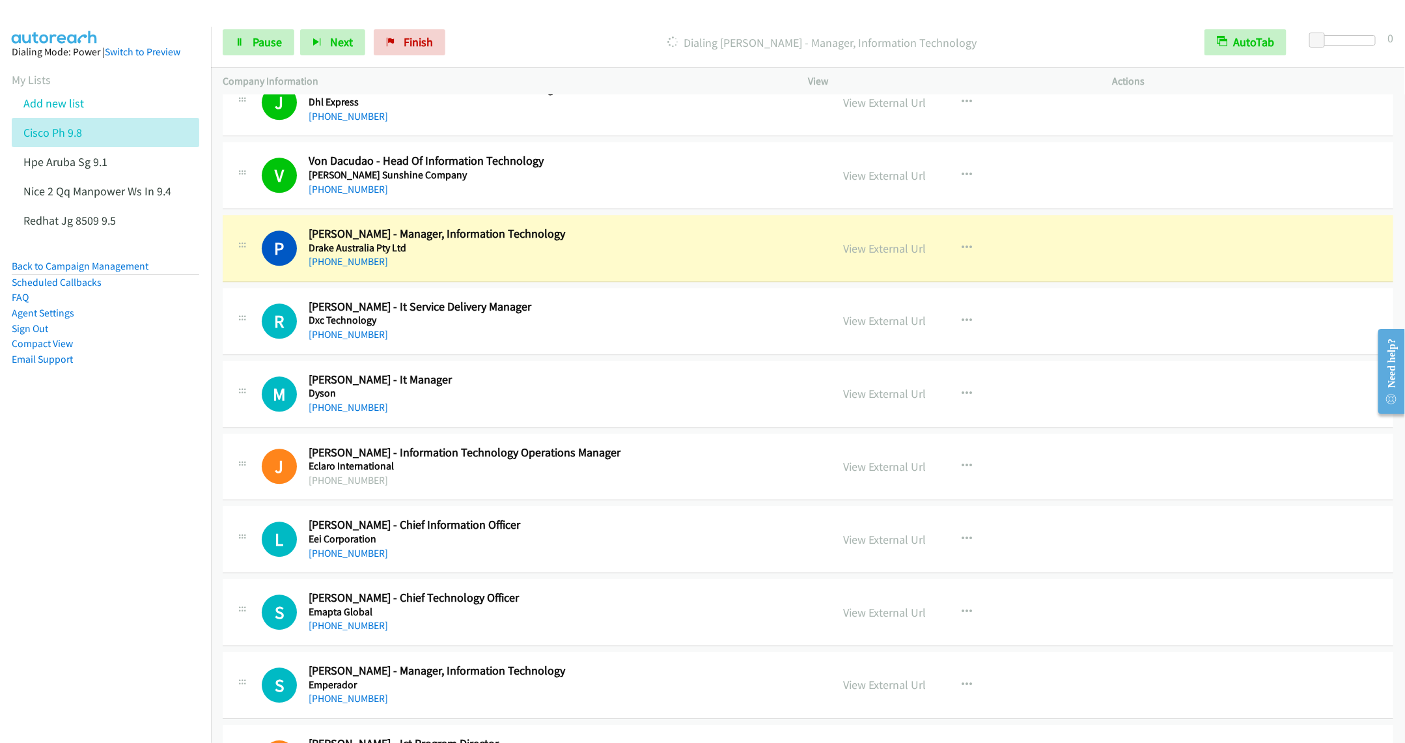
click at [703, 282] on div "P Callback Scheduled Patrick Garcia - Manager, Information Technology Drake Aus…" at bounding box center [808, 248] width 1171 height 67
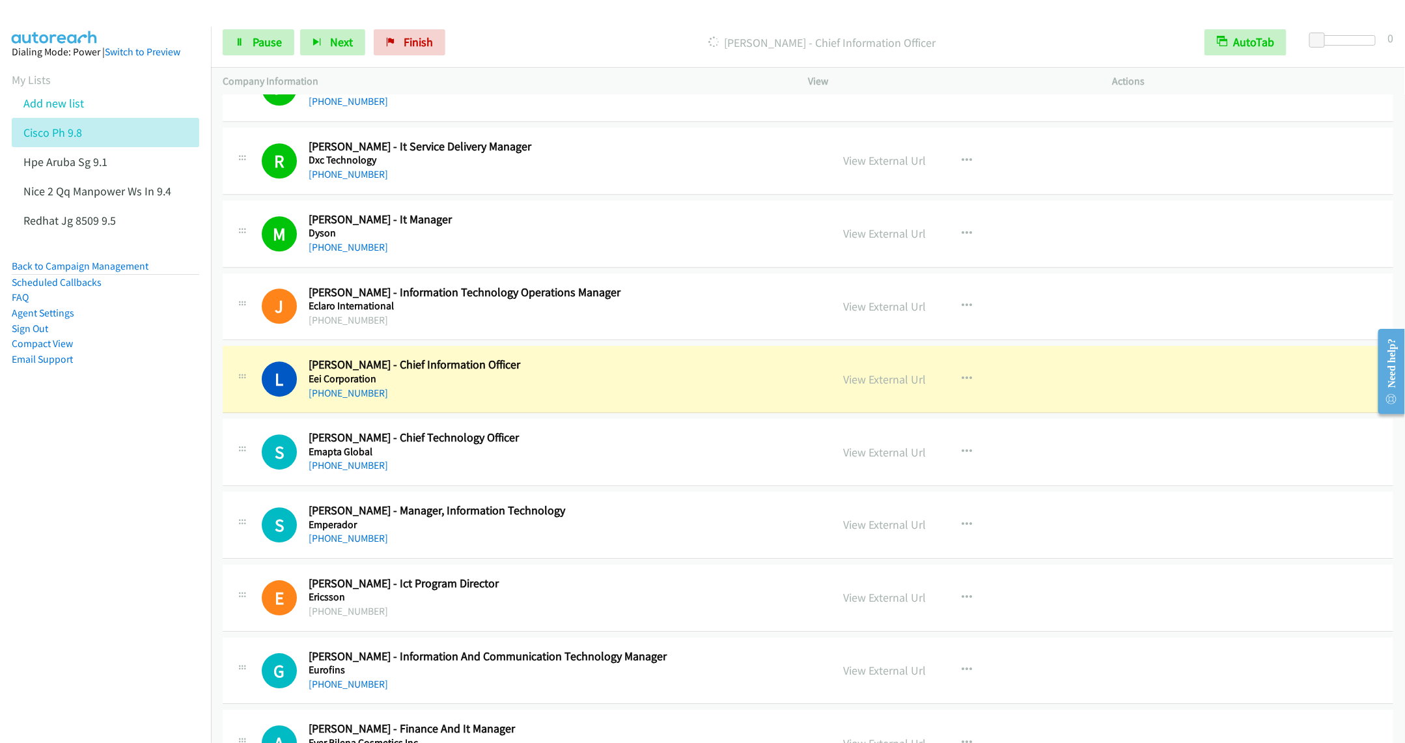
scroll to position [4885, 0]
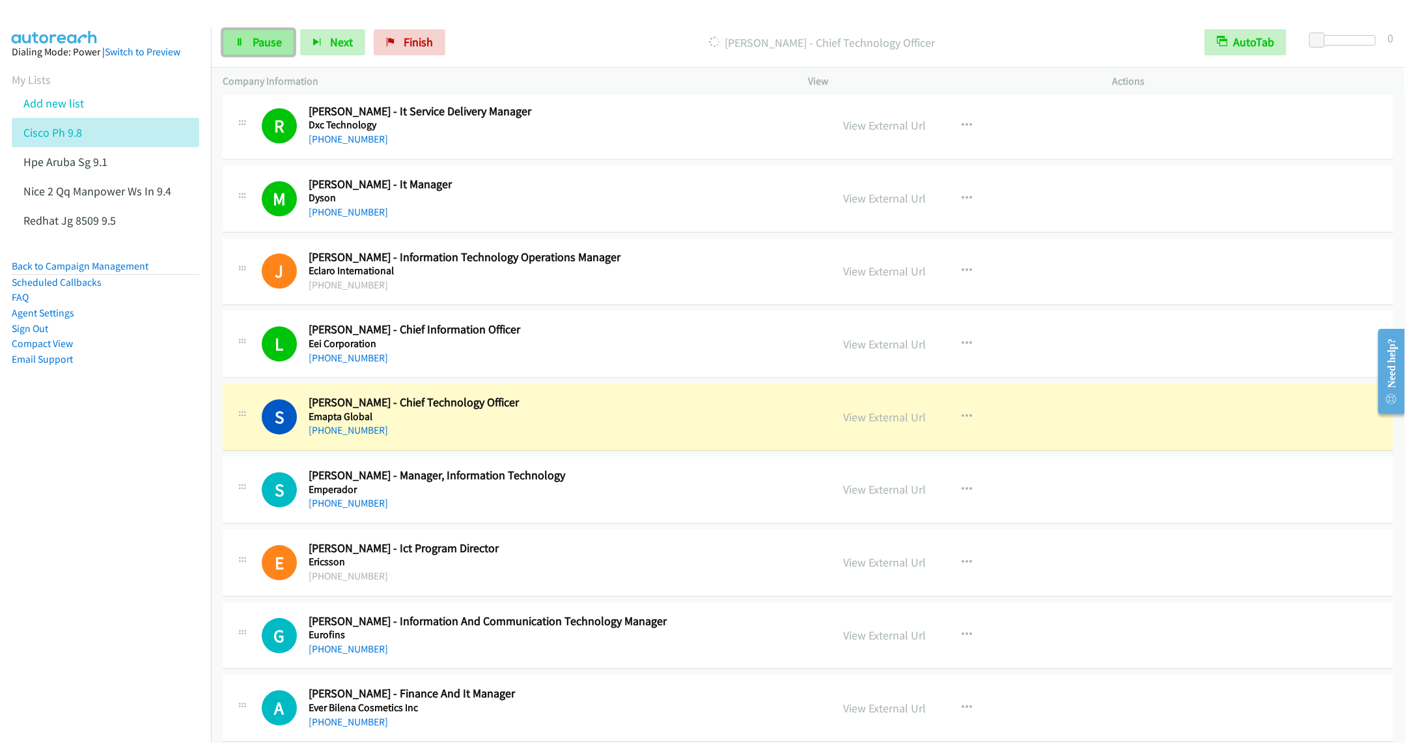
click at [234, 51] on link "Pause" at bounding box center [259, 42] width 72 height 26
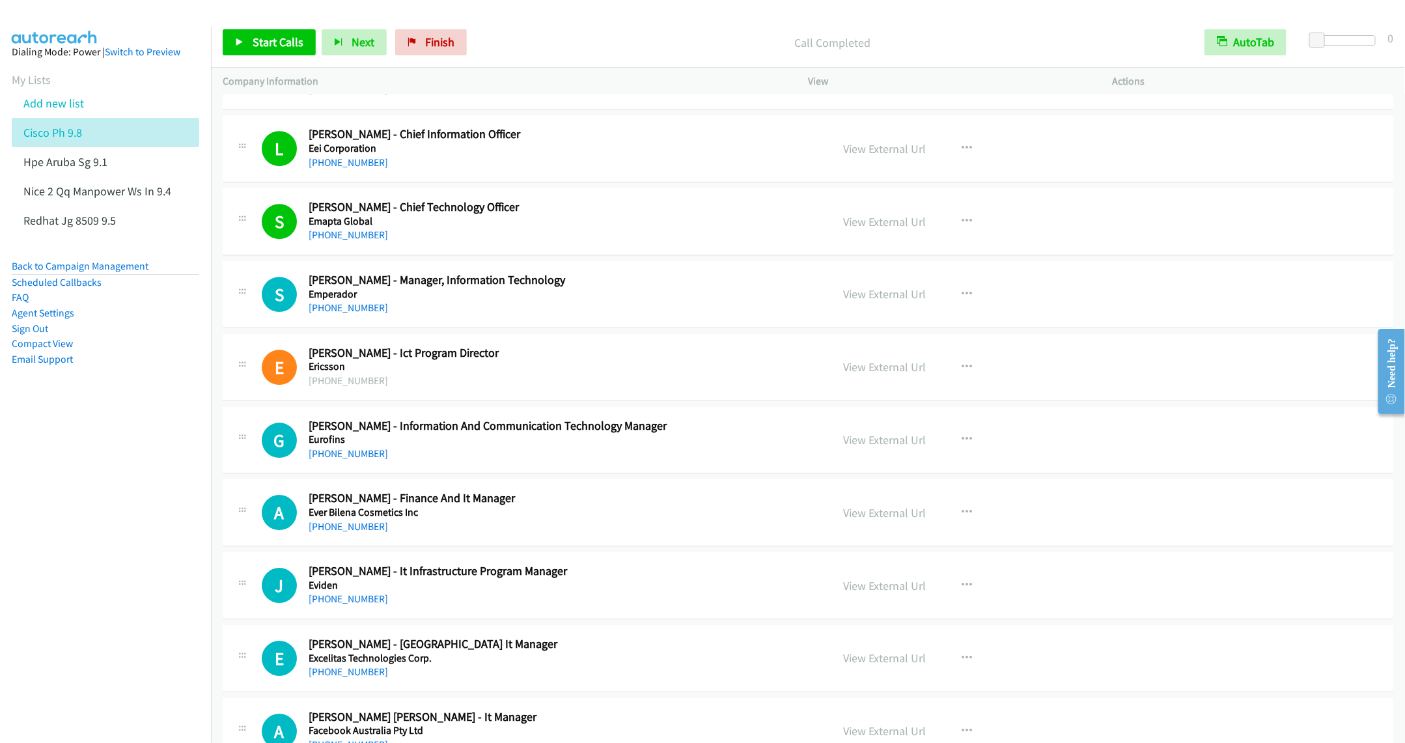
scroll to position [4982, 0]
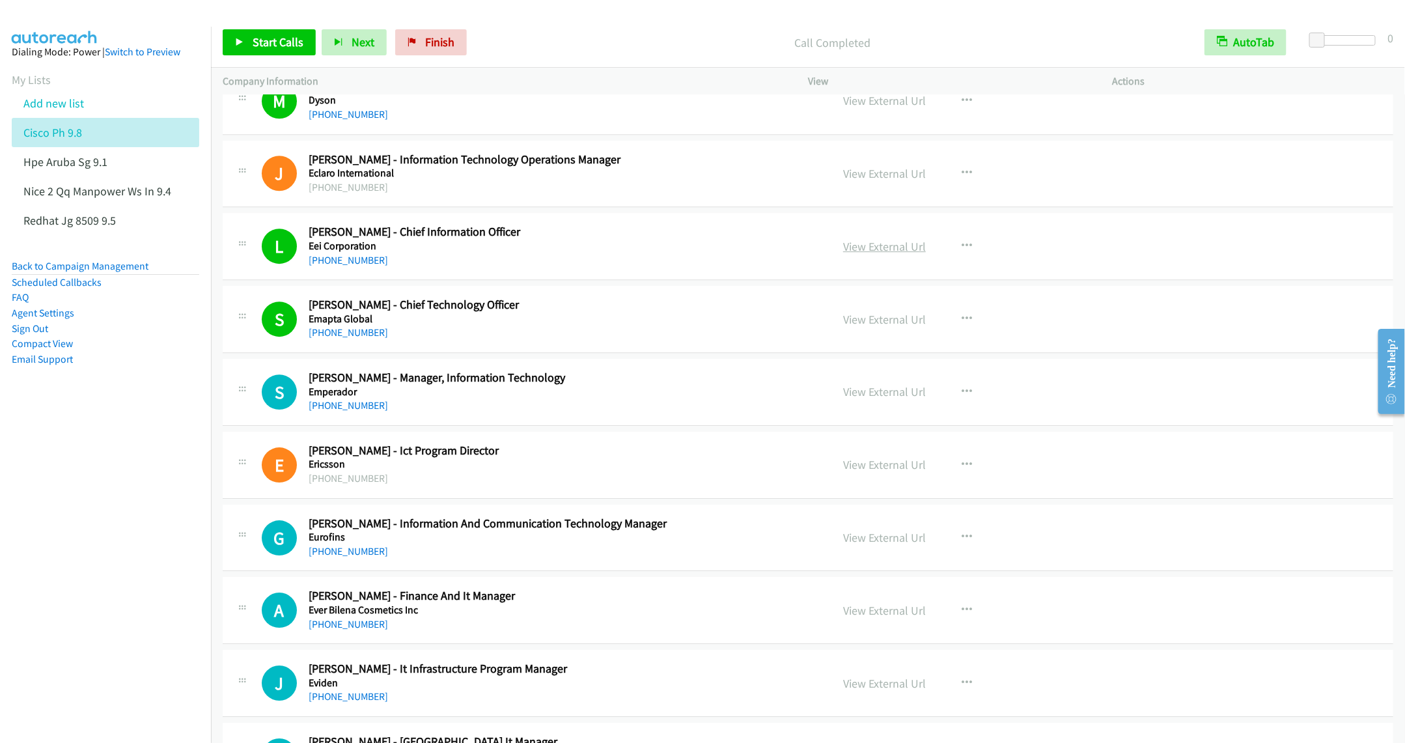
click at [873, 254] on link "View External Url" at bounding box center [884, 246] width 83 height 15
click at [274, 45] on span "Start Calls" at bounding box center [278, 42] width 51 height 15
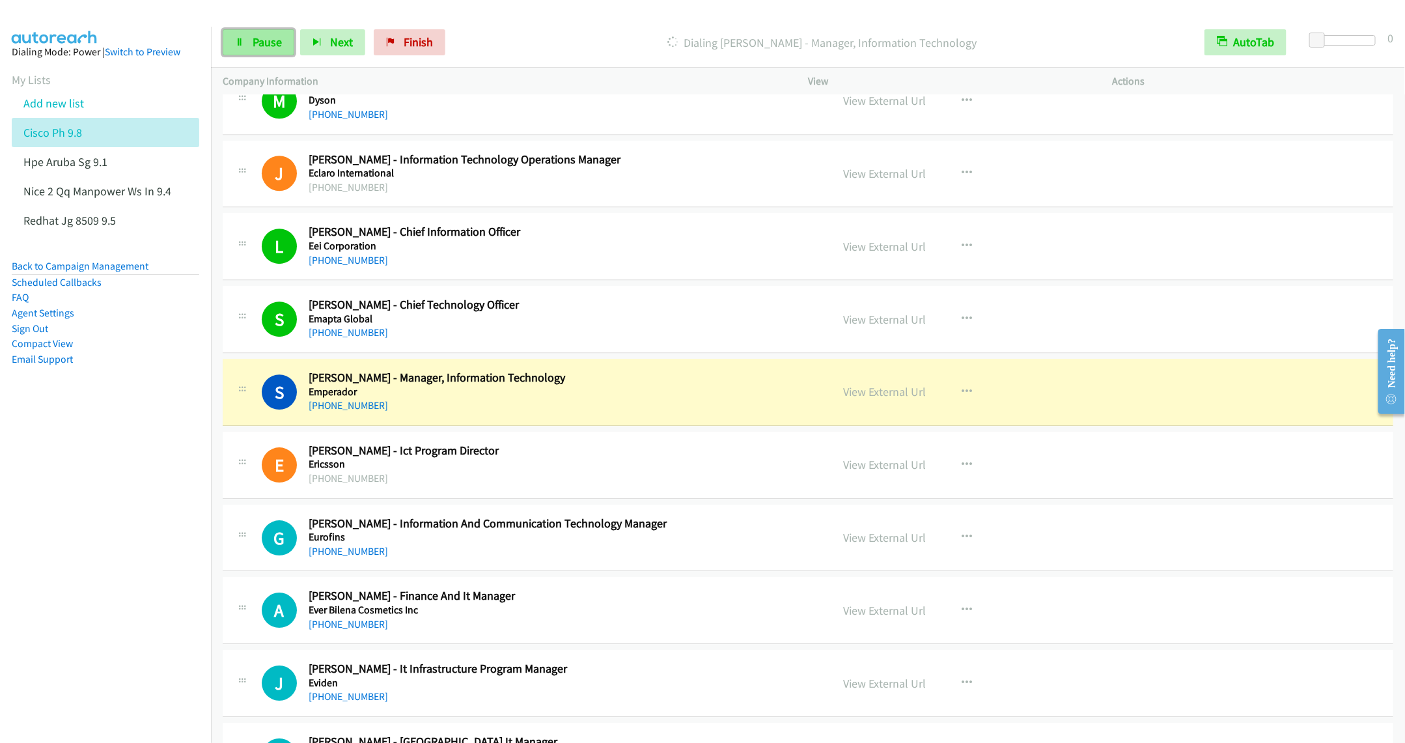
click at [252, 29] on link "Pause" at bounding box center [259, 42] width 72 height 26
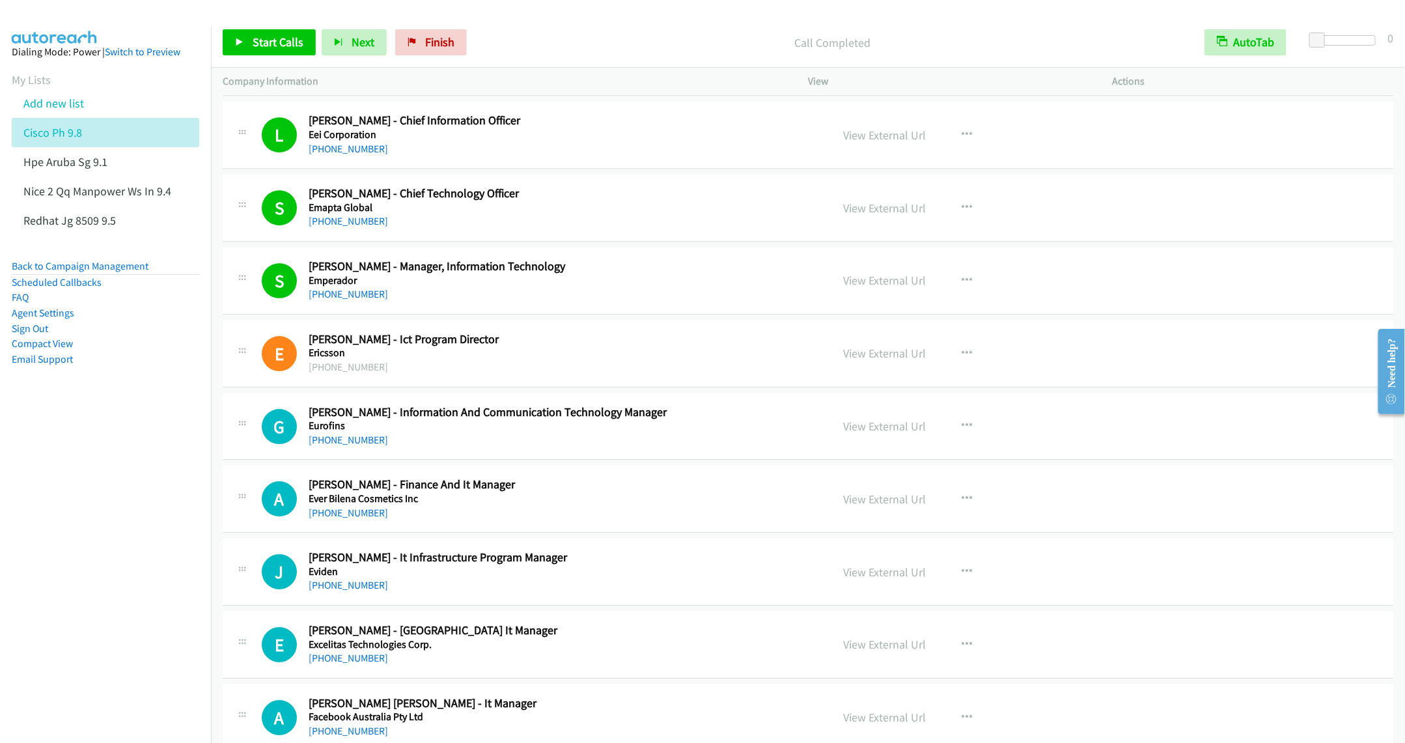
scroll to position [5178, 0]
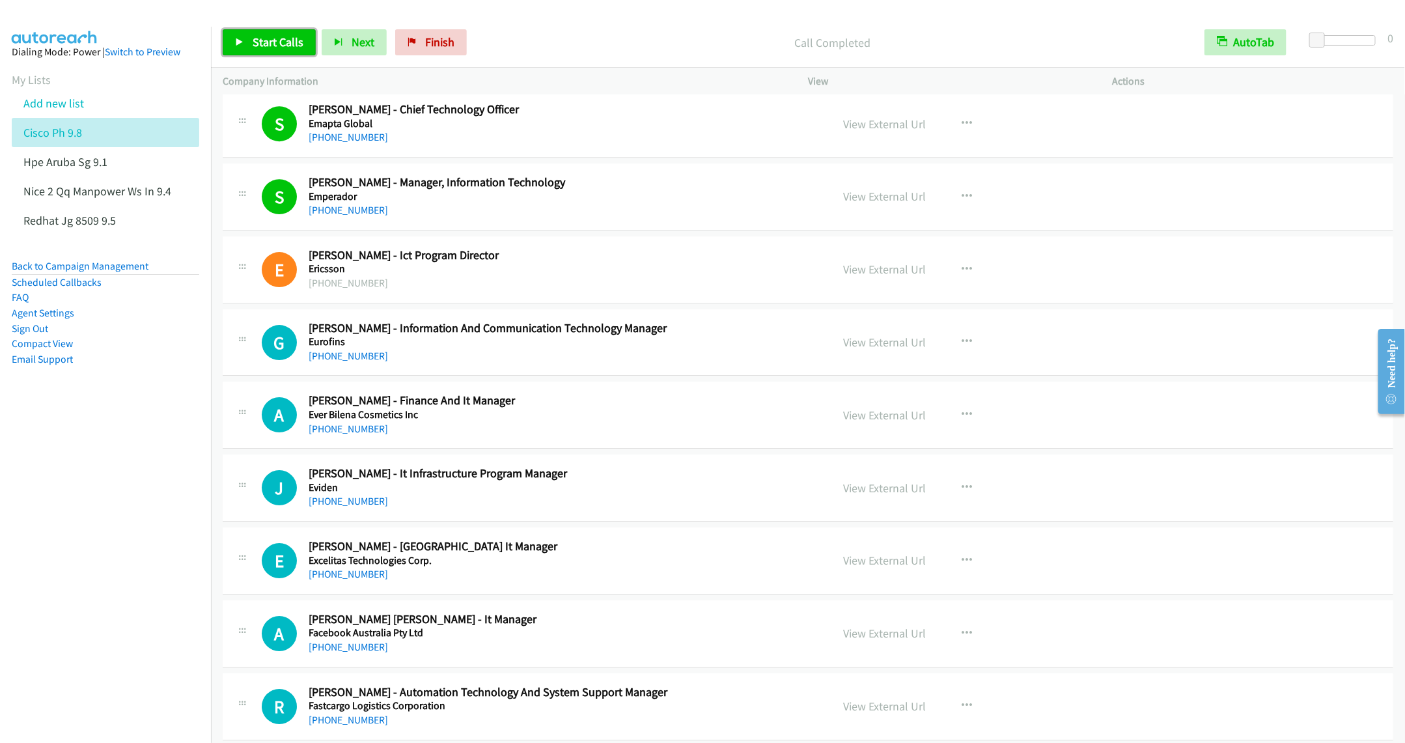
click at [264, 33] on link "Start Calls" at bounding box center [269, 42] width 93 height 26
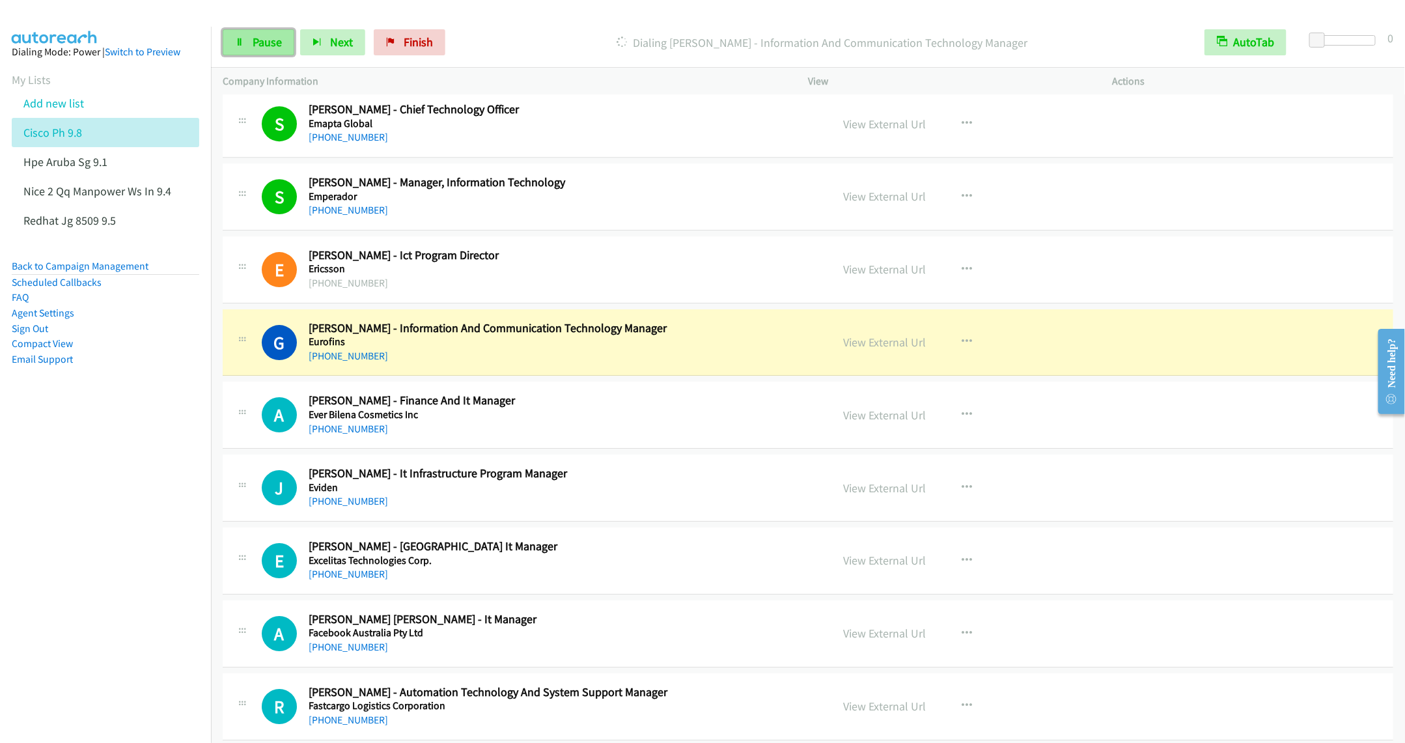
click at [240, 35] on link "Pause" at bounding box center [259, 42] width 72 height 26
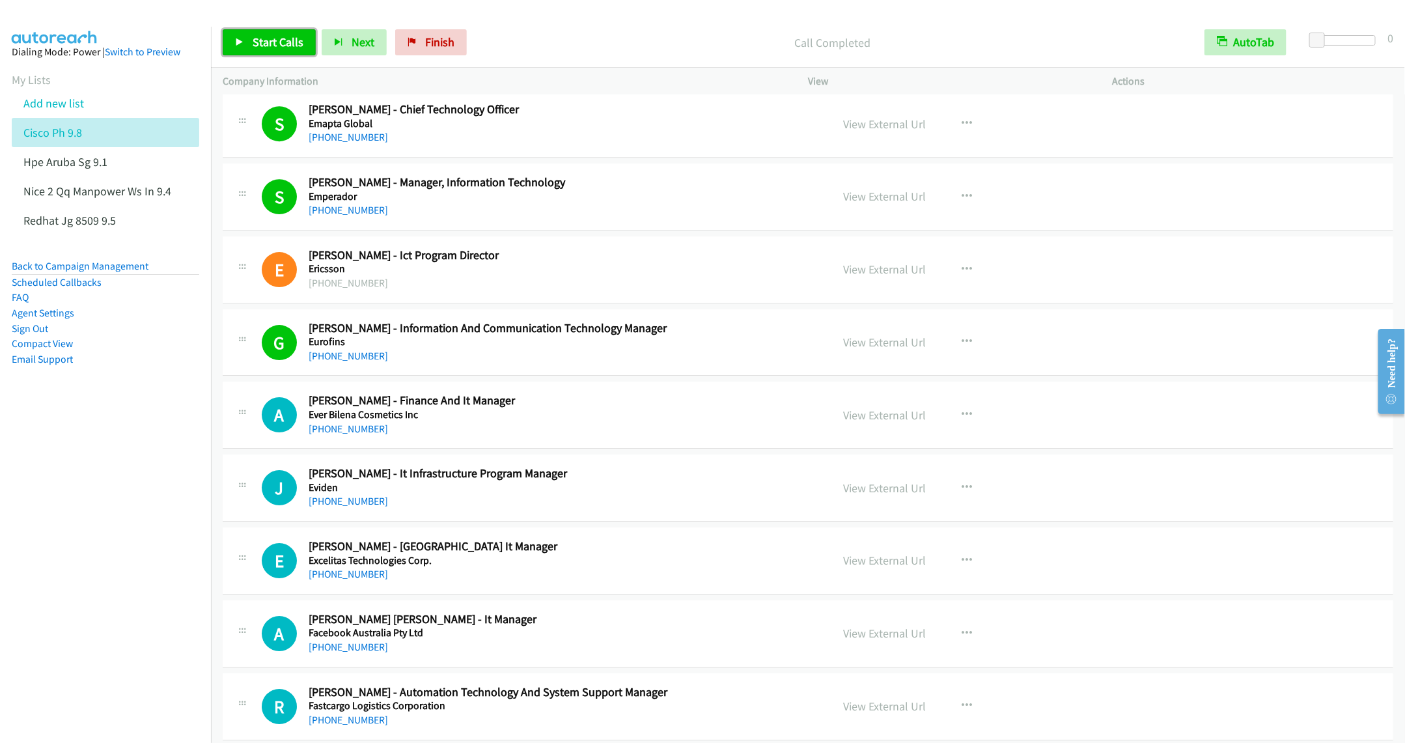
click at [274, 37] on span "Start Calls" at bounding box center [278, 42] width 51 height 15
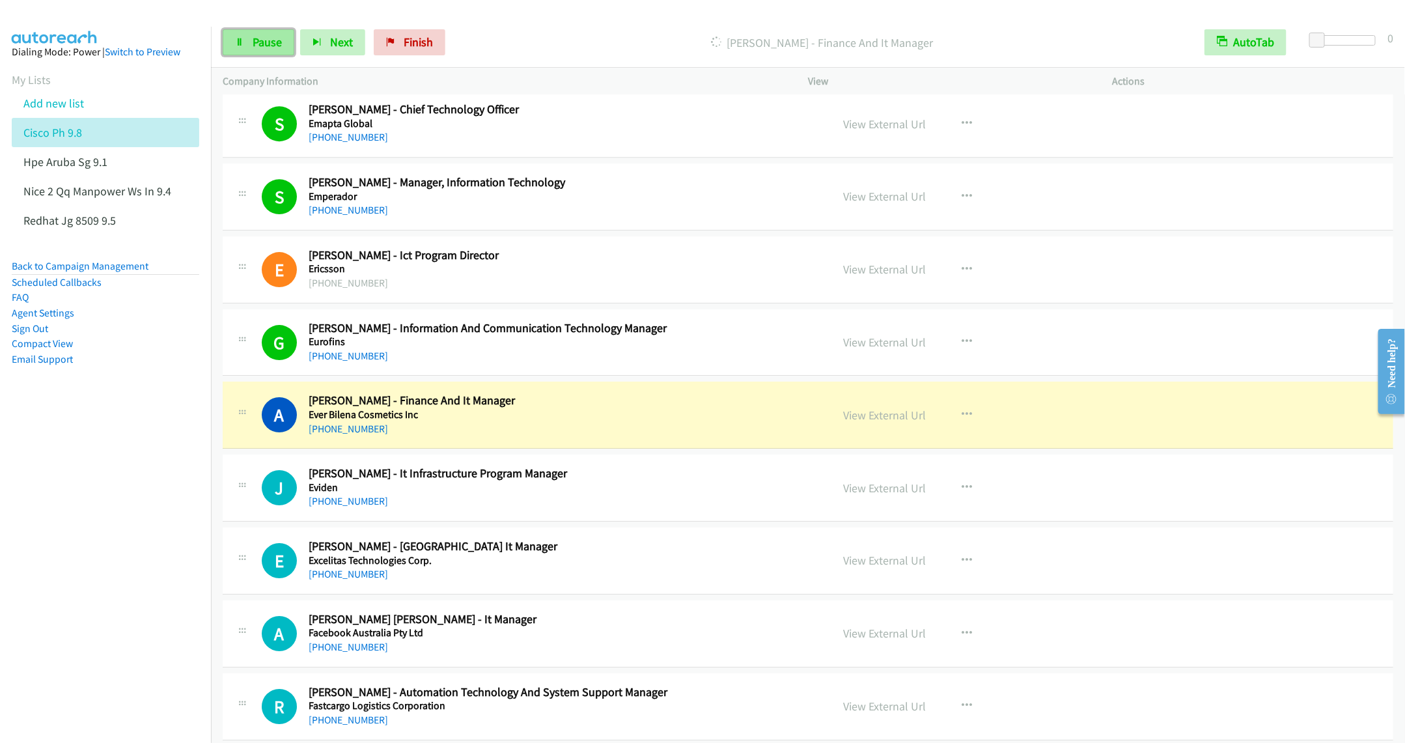
click at [254, 43] on span "Pause" at bounding box center [267, 42] width 29 height 15
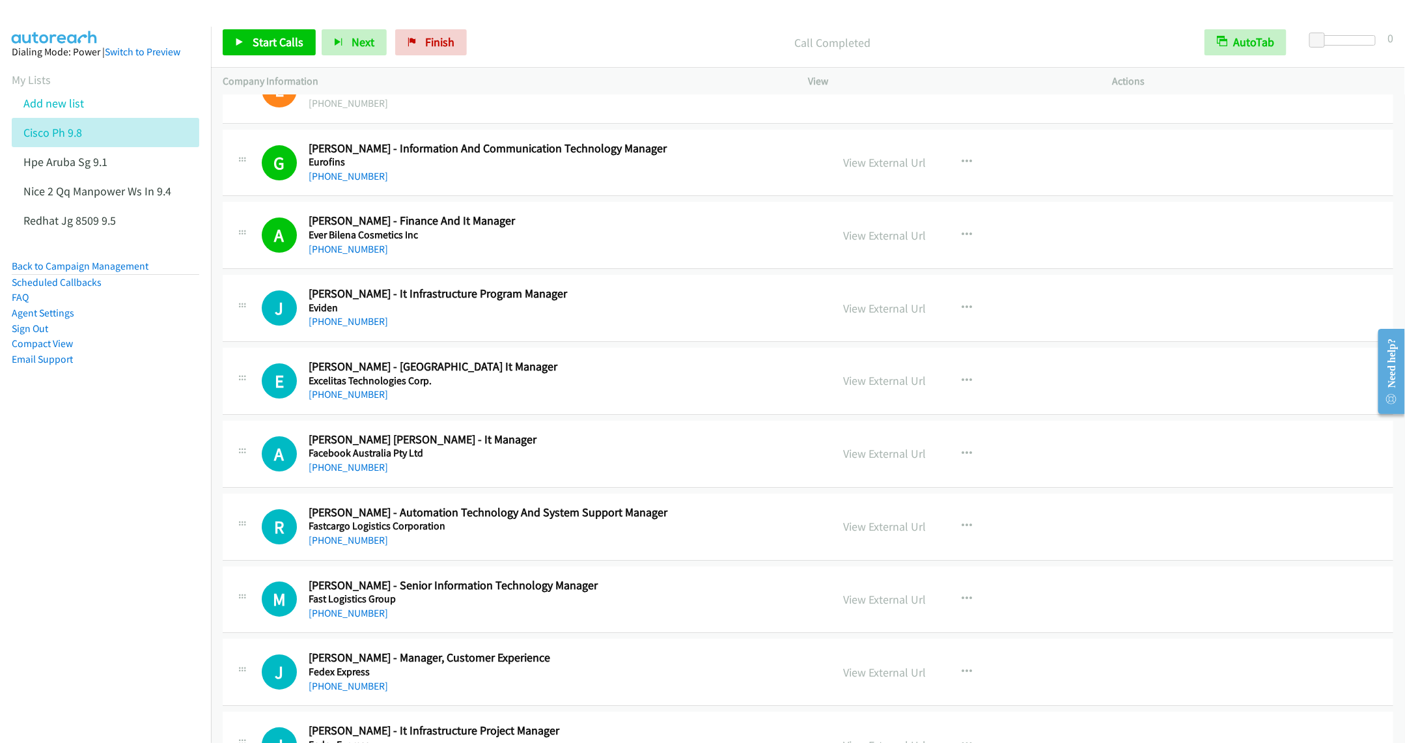
scroll to position [5373, 0]
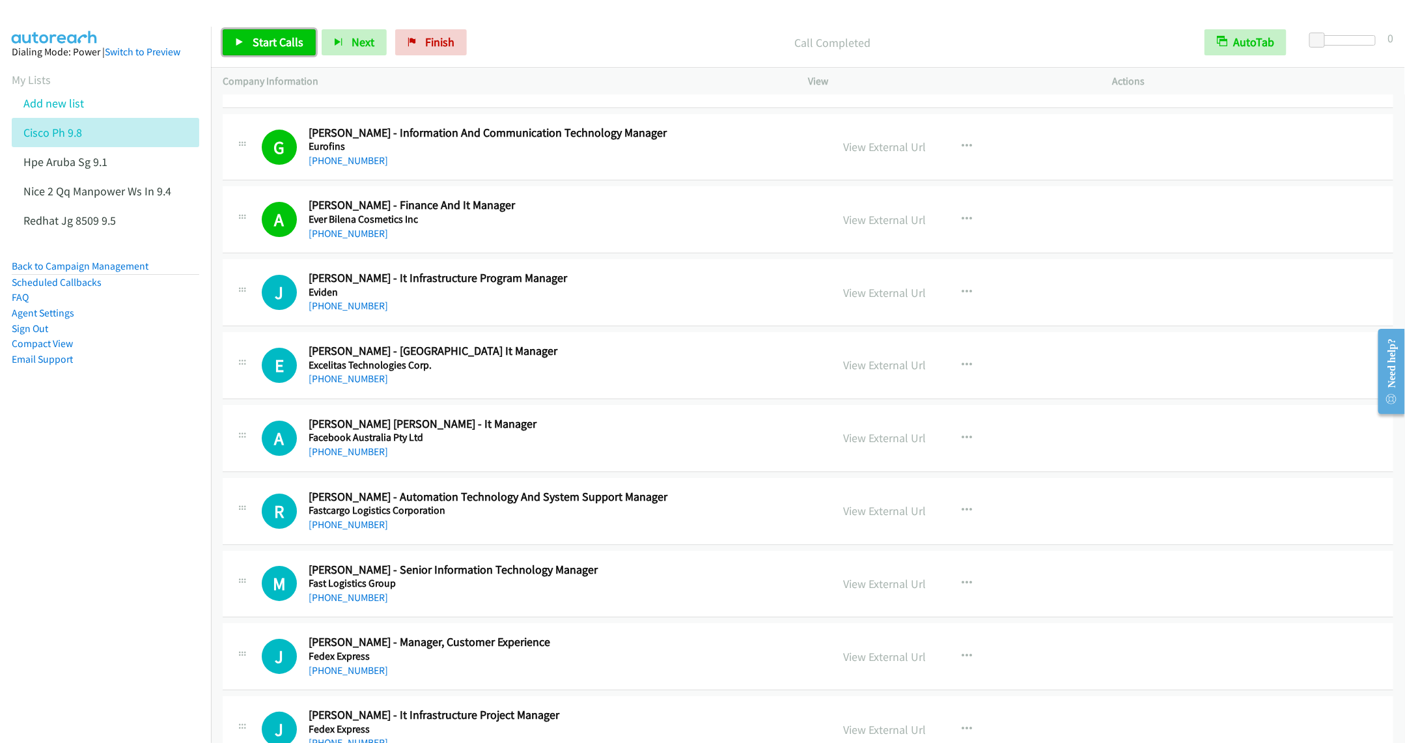
click at [268, 44] on span "Start Calls" at bounding box center [278, 42] width 51 height 15
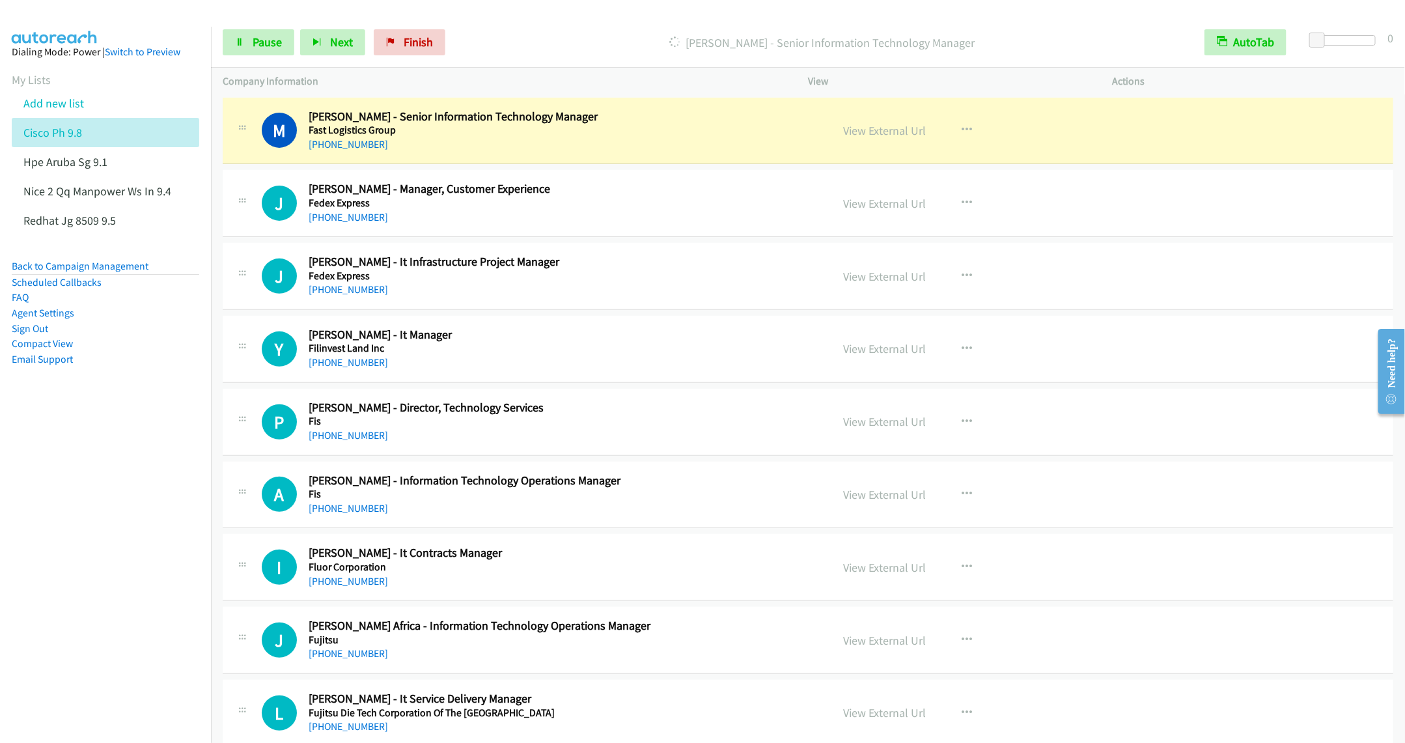
scroll to position [5861, 0]
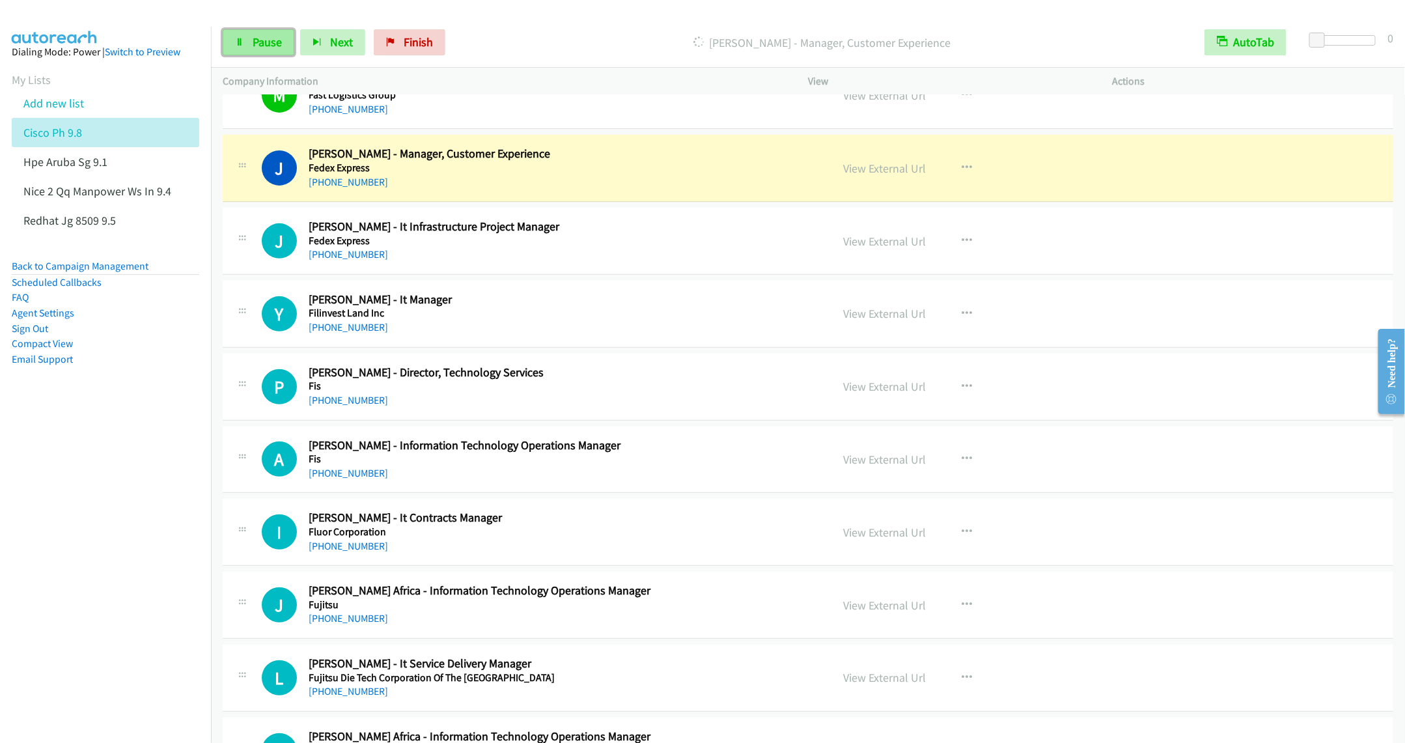
click at [264, 51] on link "Pause" at bounding box center [259, 42] width 72 height 26
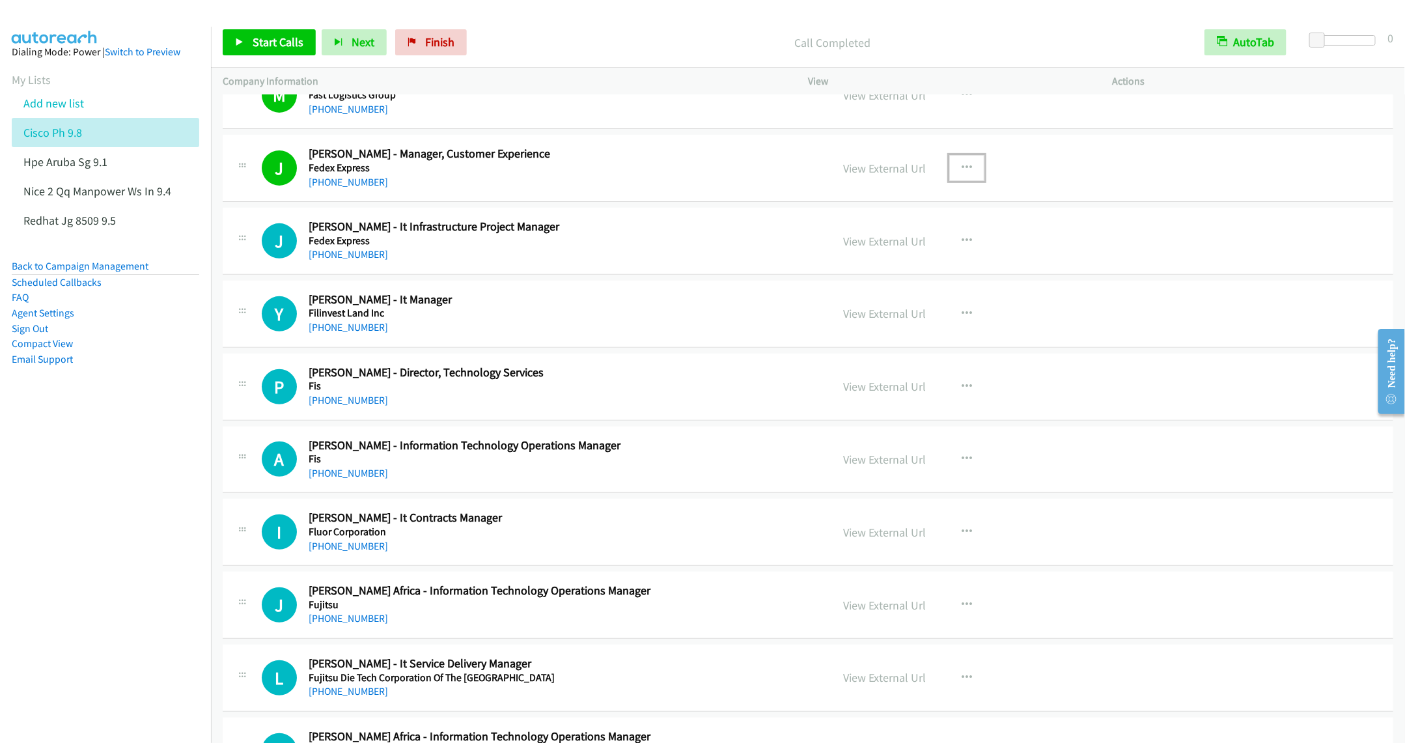
click at [962, 173] on icon "button" at bounding box center [967, 168] width 10 height 10
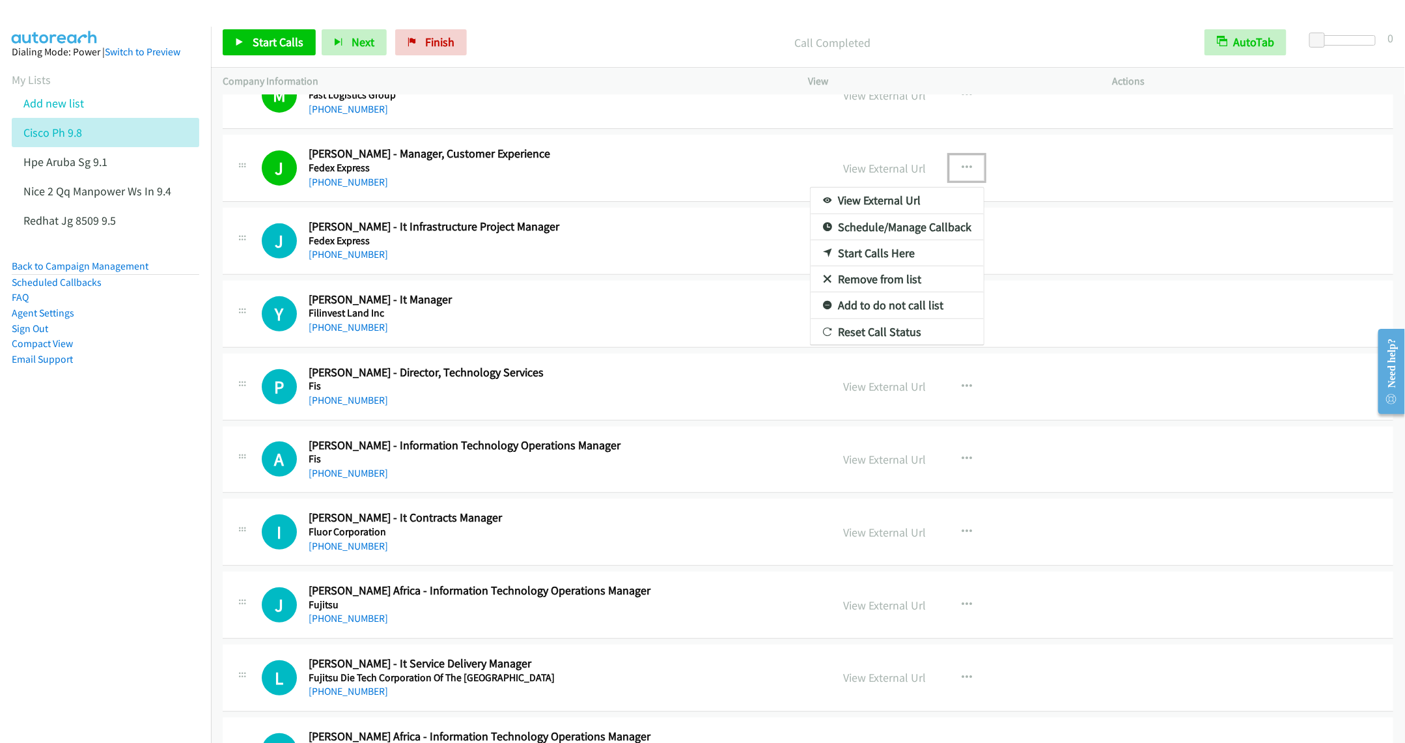
click at [897, 292] on link "Remove from list" at bounding box center [897, 279] width 173 height 26
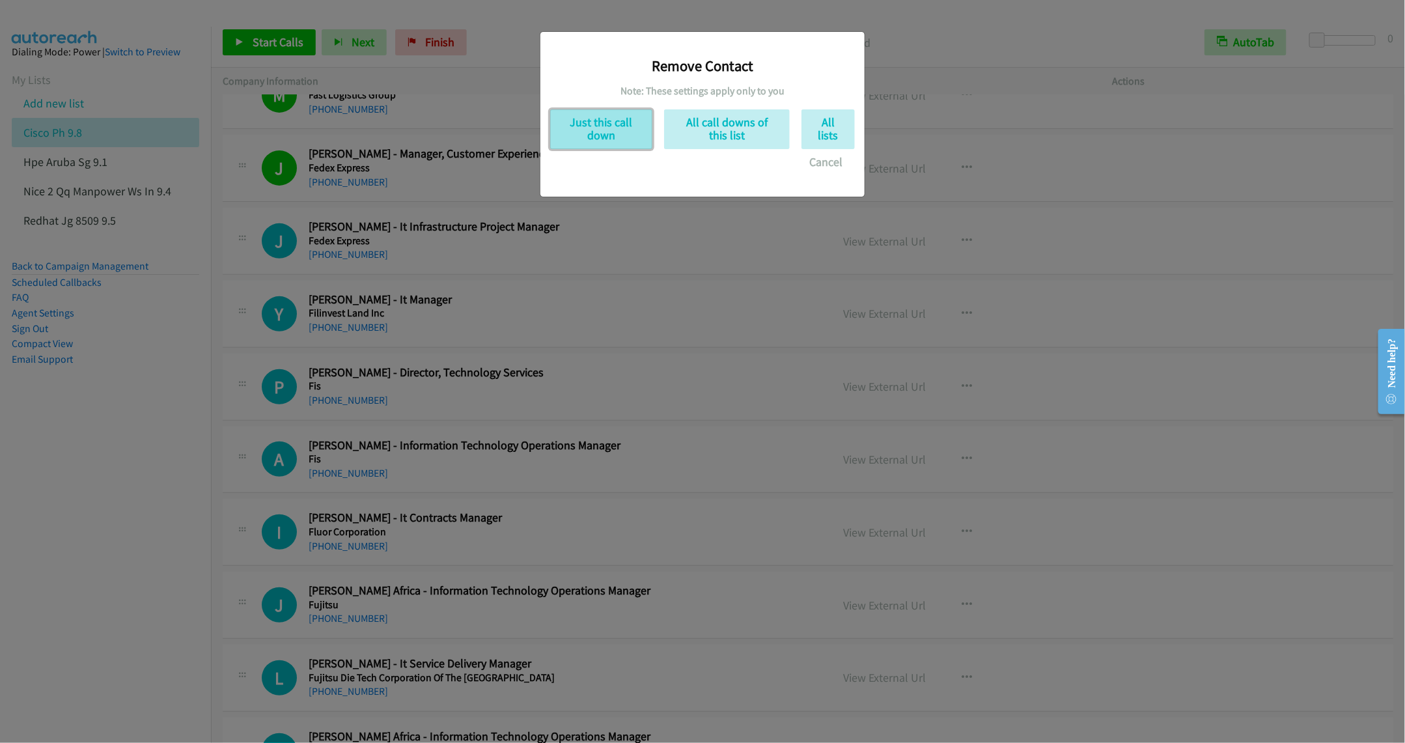
click at [602, 130] on button "Just this call down" at bounding box center [601, 129] width 102 height 40
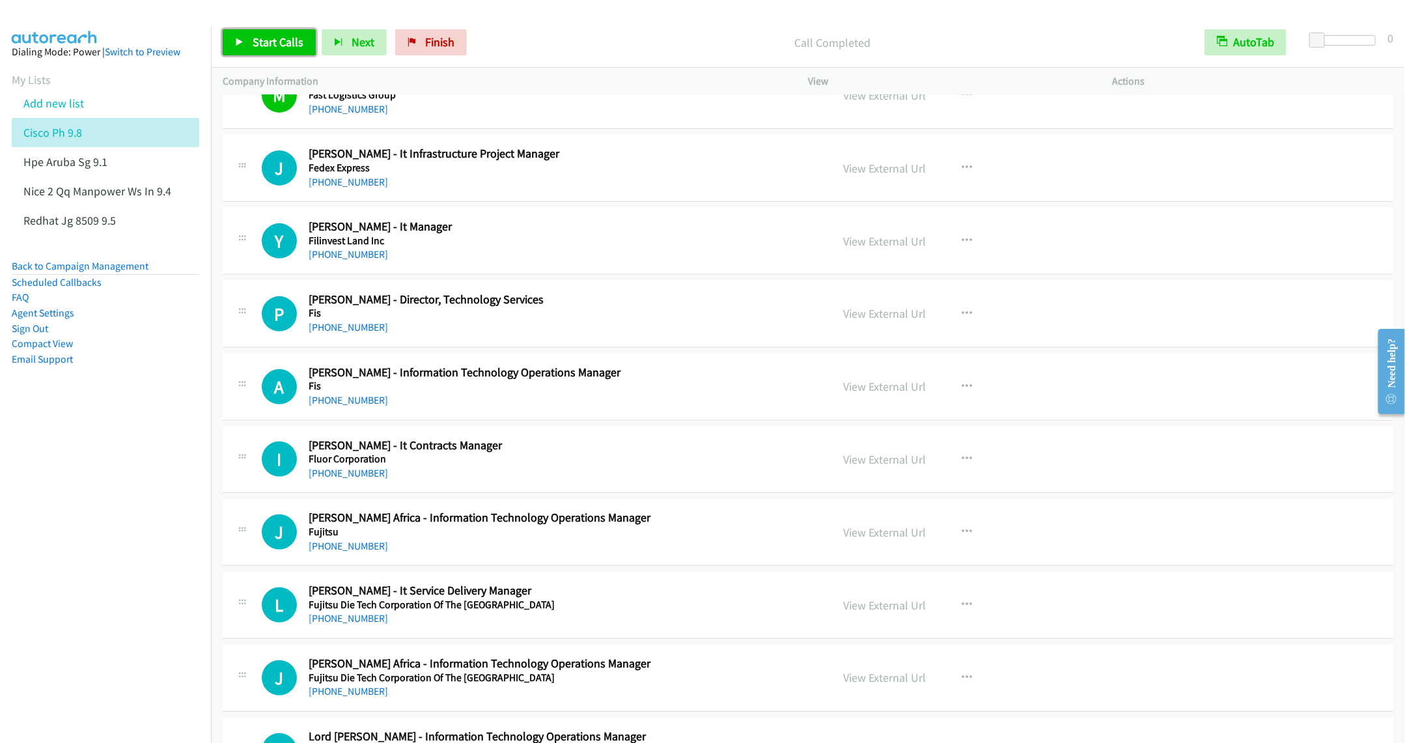
click at [236, 31] on link "Start Calls" at bounding box center [269, 42] width 93 height 26
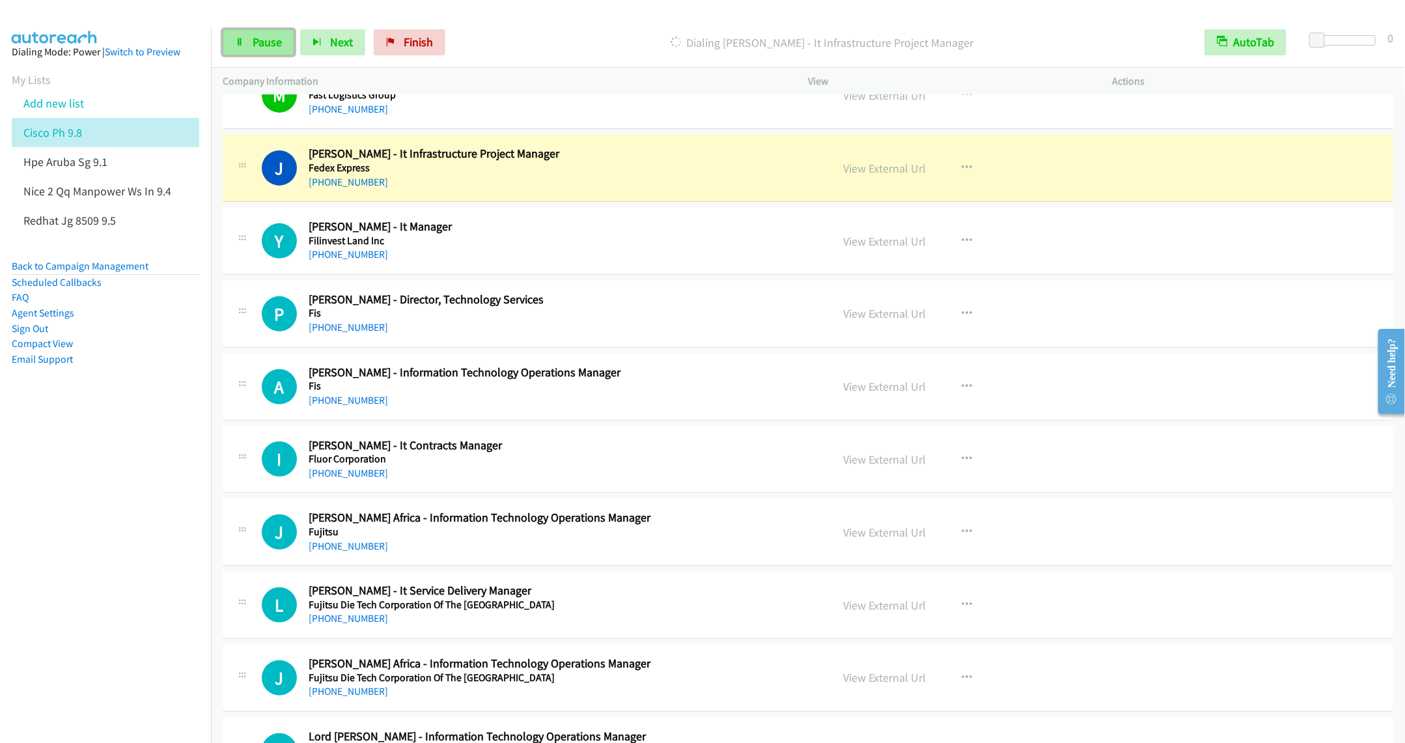
click at [264, 41] on span "Pause" at bounding box center [267, 42] width 29 height 15
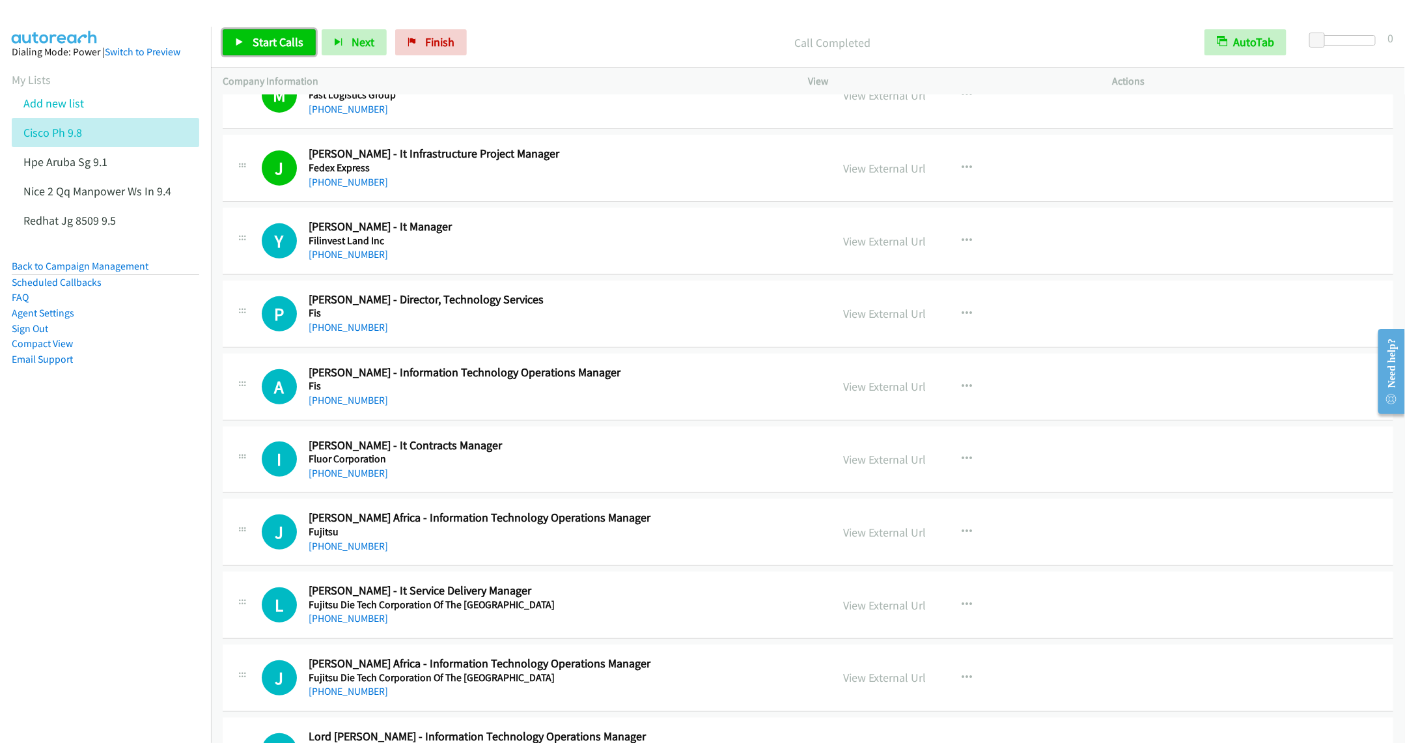
click at [274, 42] on span "Start Calls" at bounding box center [278, 42] width 51 height 15
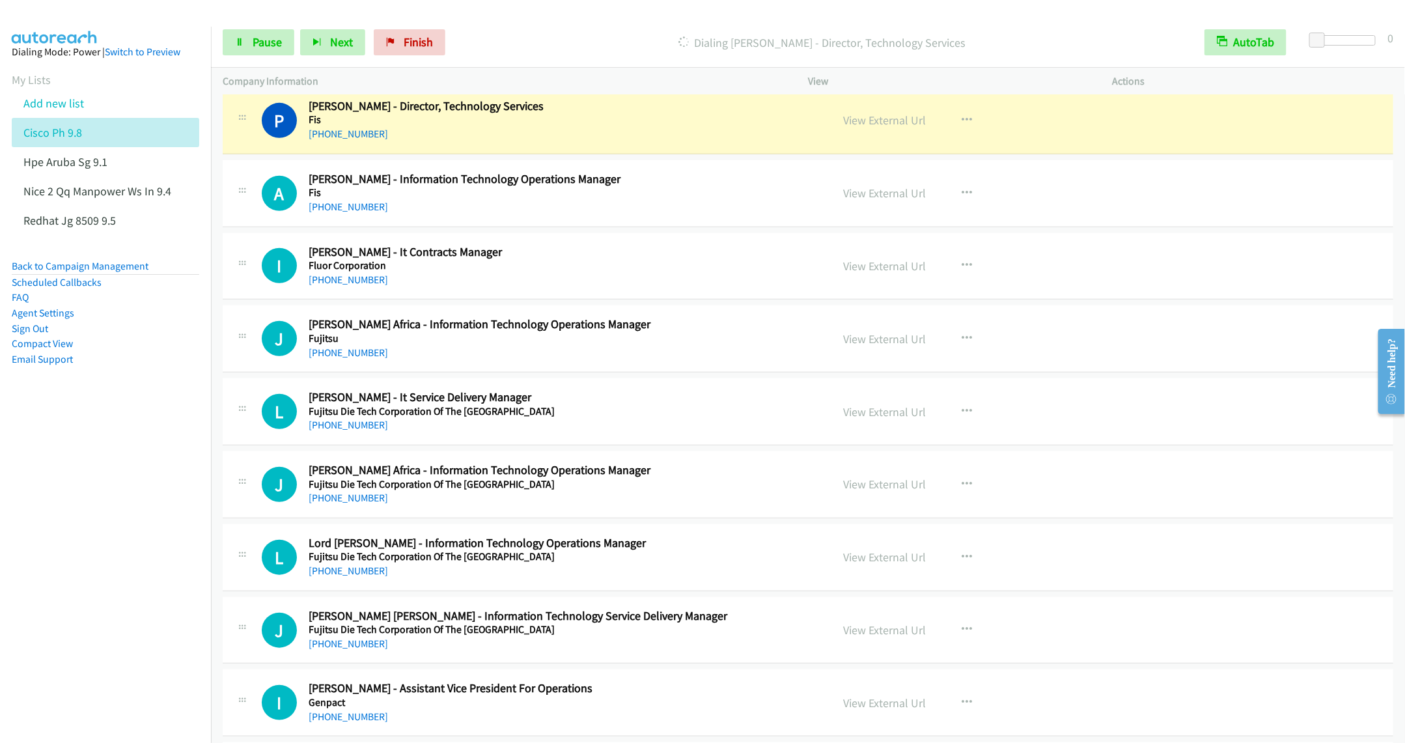
scroll to position [6057, 0]
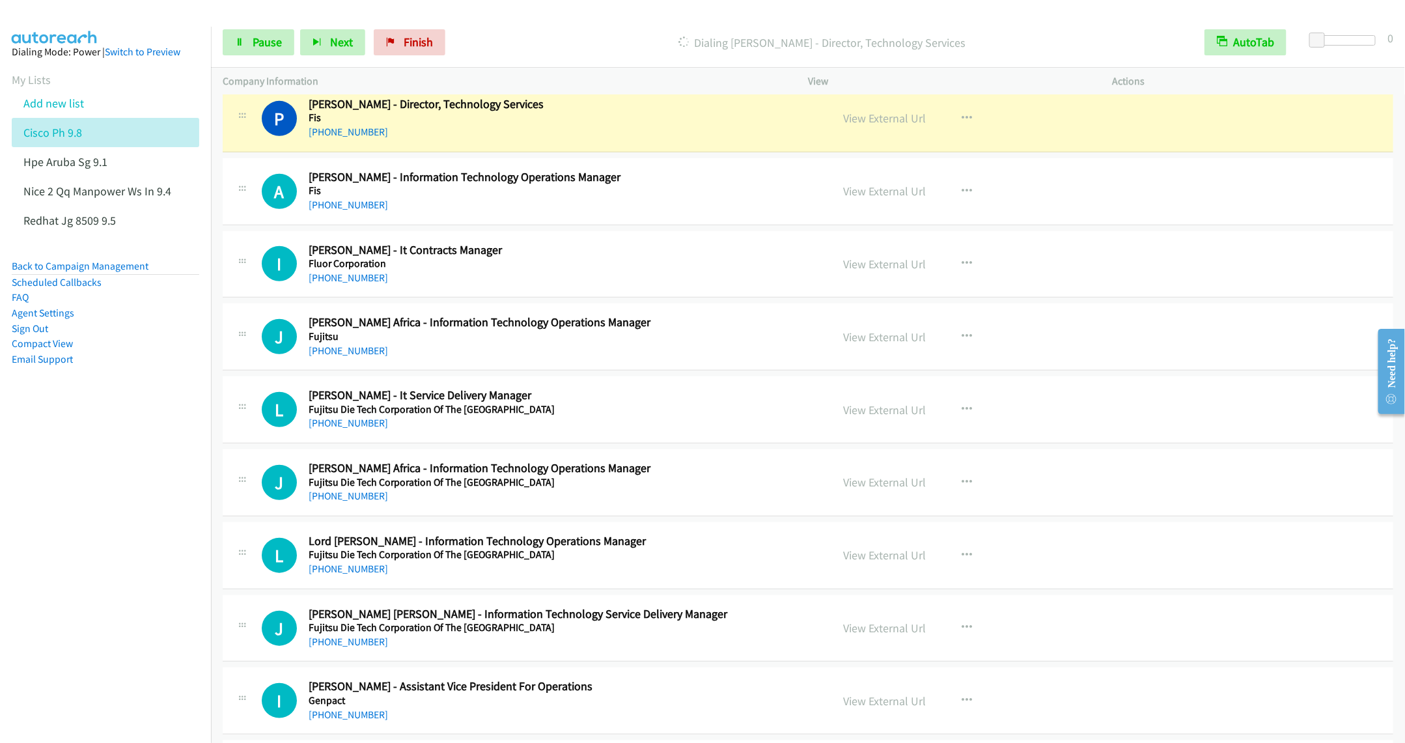
click at [257, 28] on div "Start Calls Pause Next Finish Dialing Percival Parcia - Director, Technology Se…" at bounding box center [808, 43] width 1194 height 50
click at [264, 38] on span "Pause" at bounding box center [267, 42] width 29 height 15
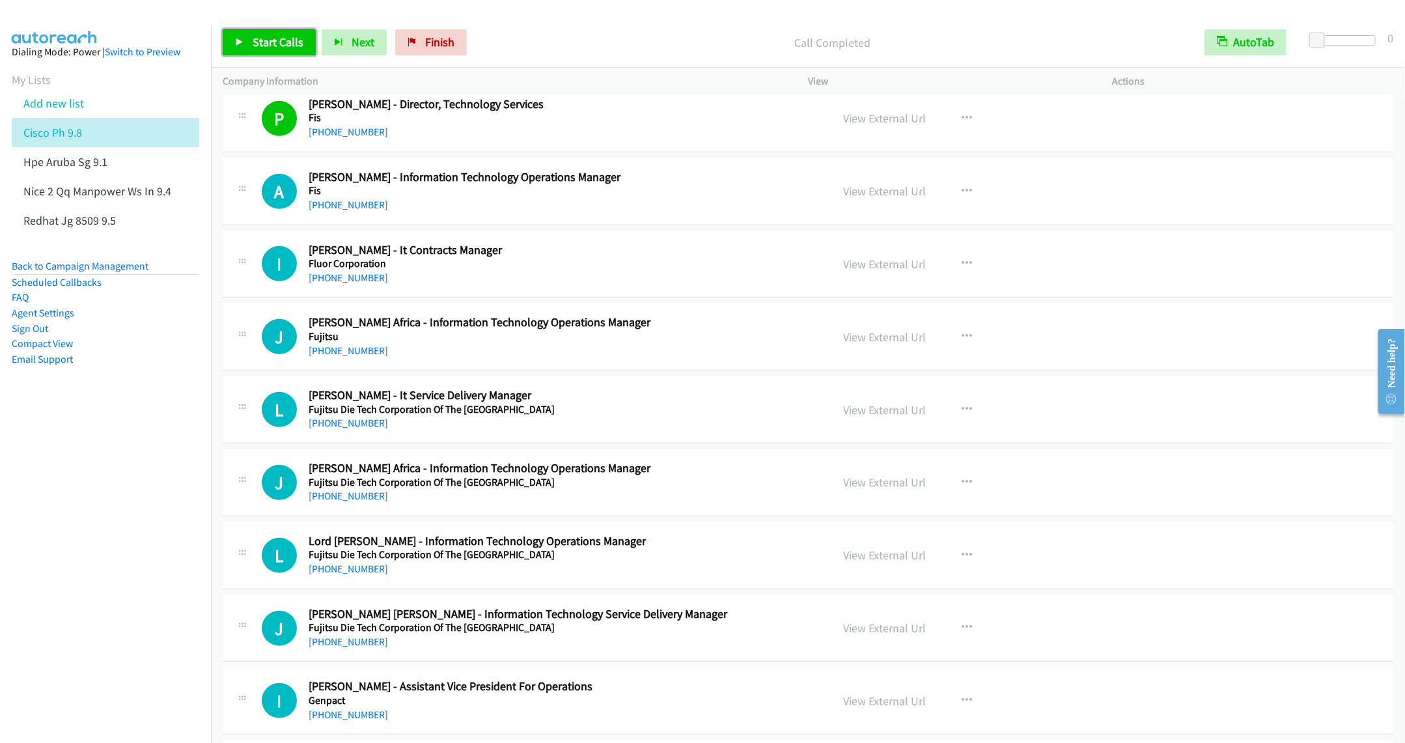
click at [284, 35] on span "Start Calls" at bounding box center [278, 42] width 51 height 15
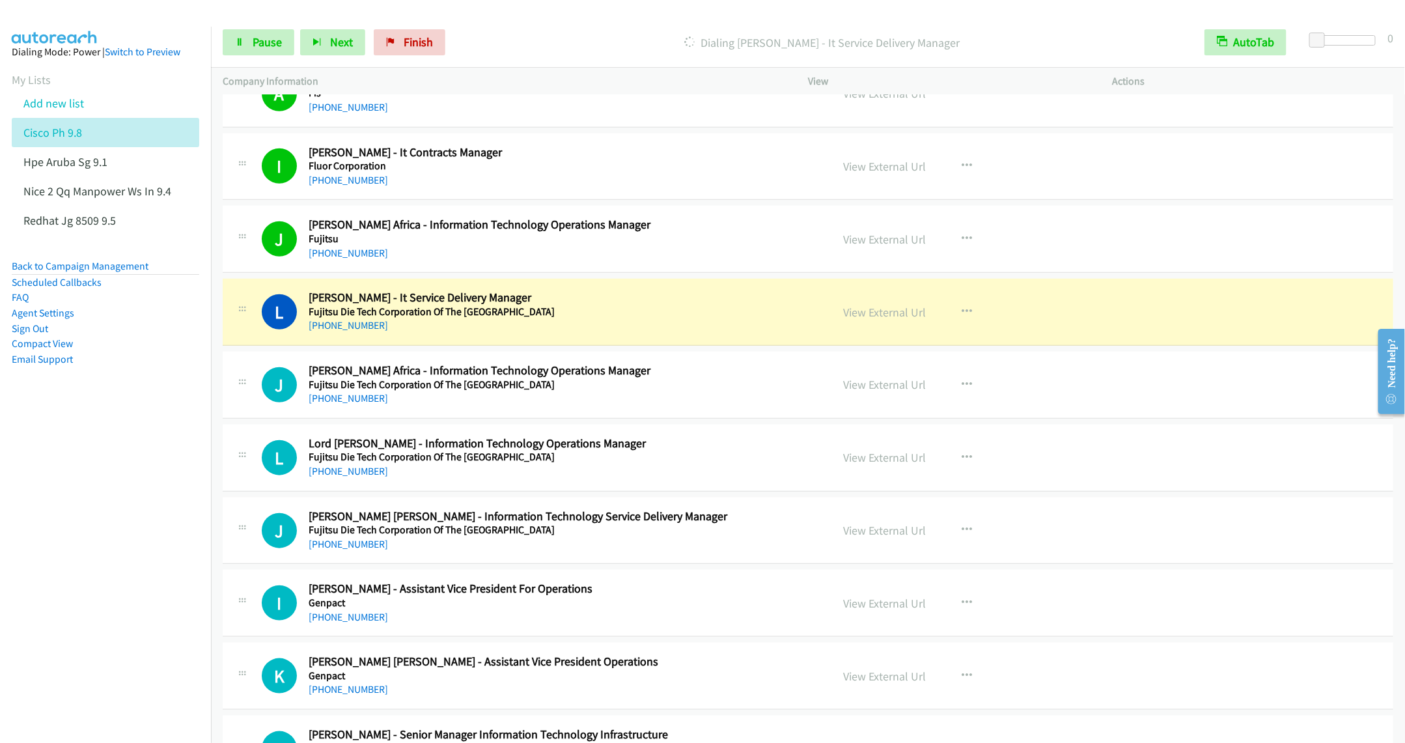
scroll to position [6252, 0]
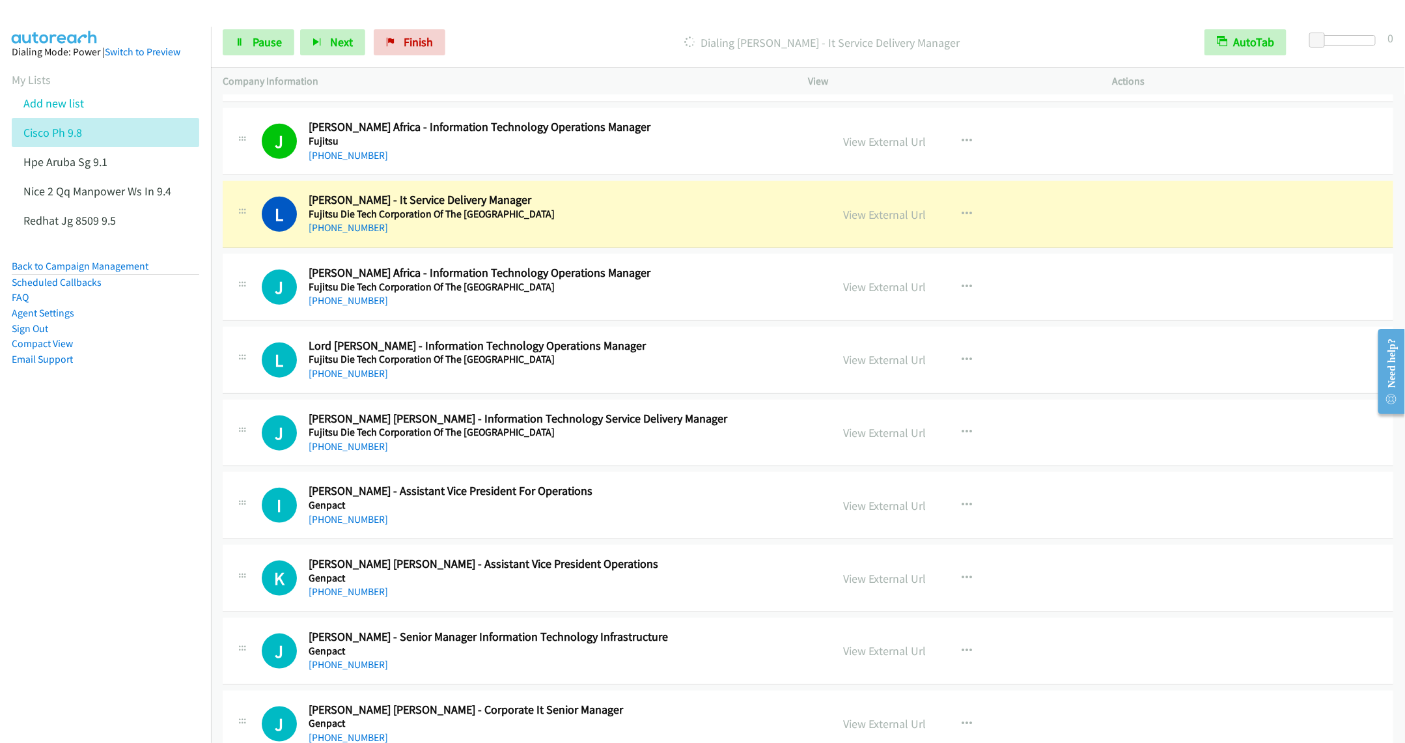
click at [78, 477] on nav "Dialing Mode: Power | Switch to Preview My Lists Add new list Cisco Ph 9.8 Hpe …" at bounding box center [106, 398] width 212 height 743
click at [248, 43] on link "Pause" at bounding box center [259, 42] width 72 height 26
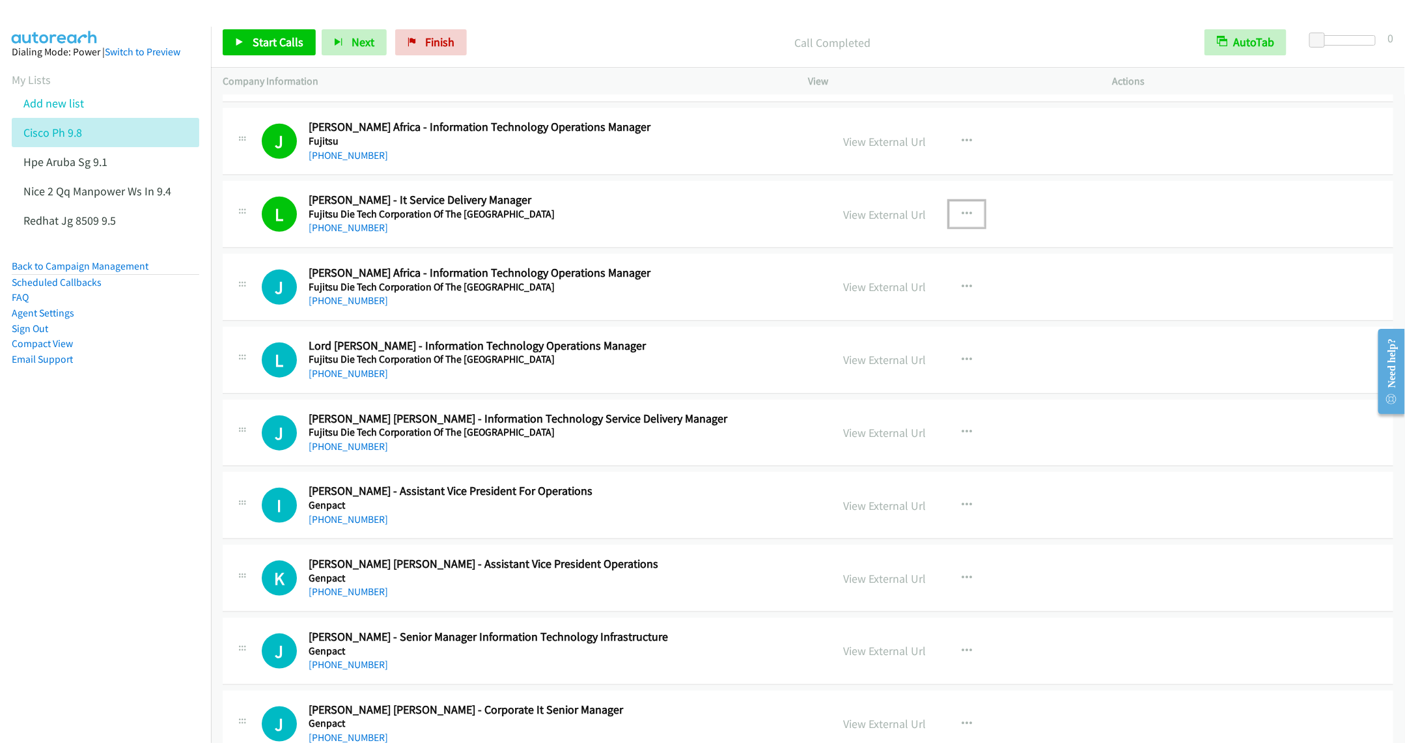
click at [959, 227] on button "button" at bounding box center [967, 214] width 35 height 26
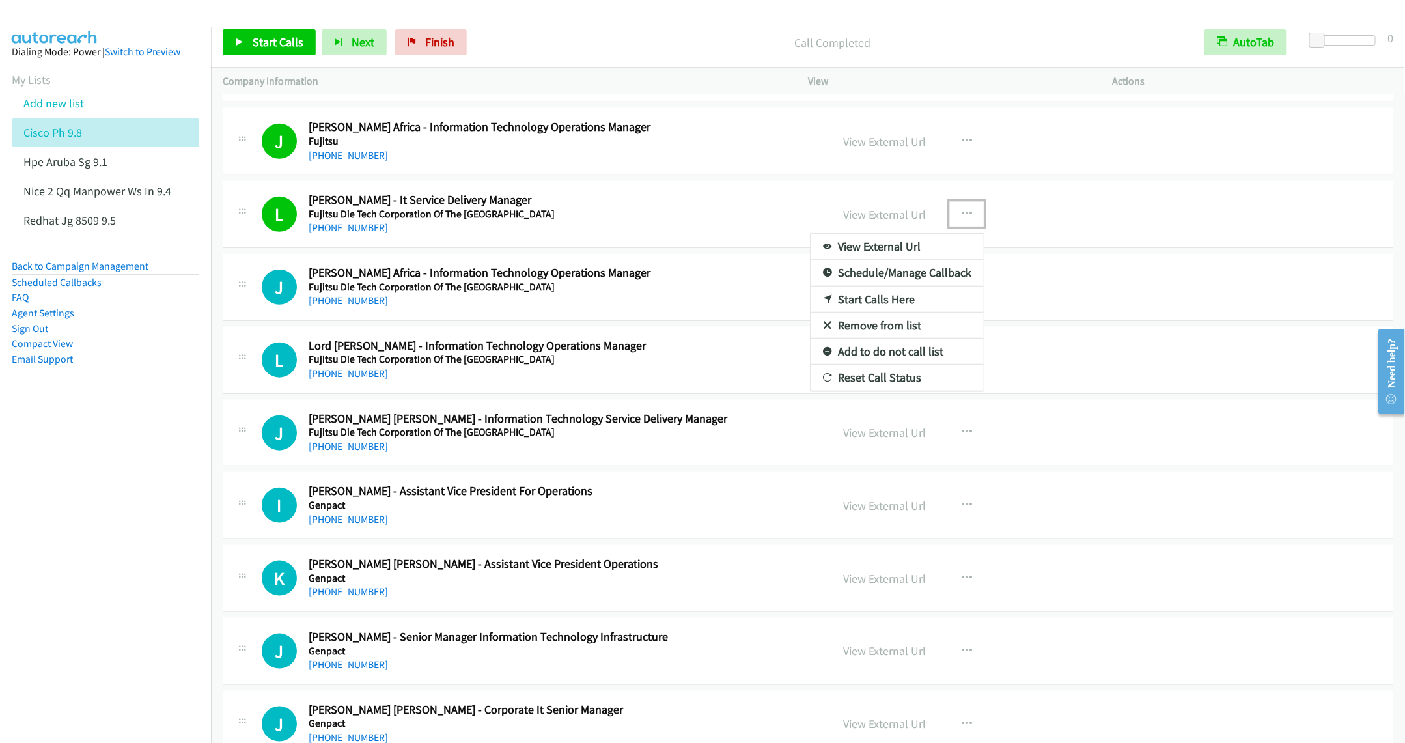
click at [886, 339] on link "Remove from list" at bounding box center [897, 326] width 173 height 26
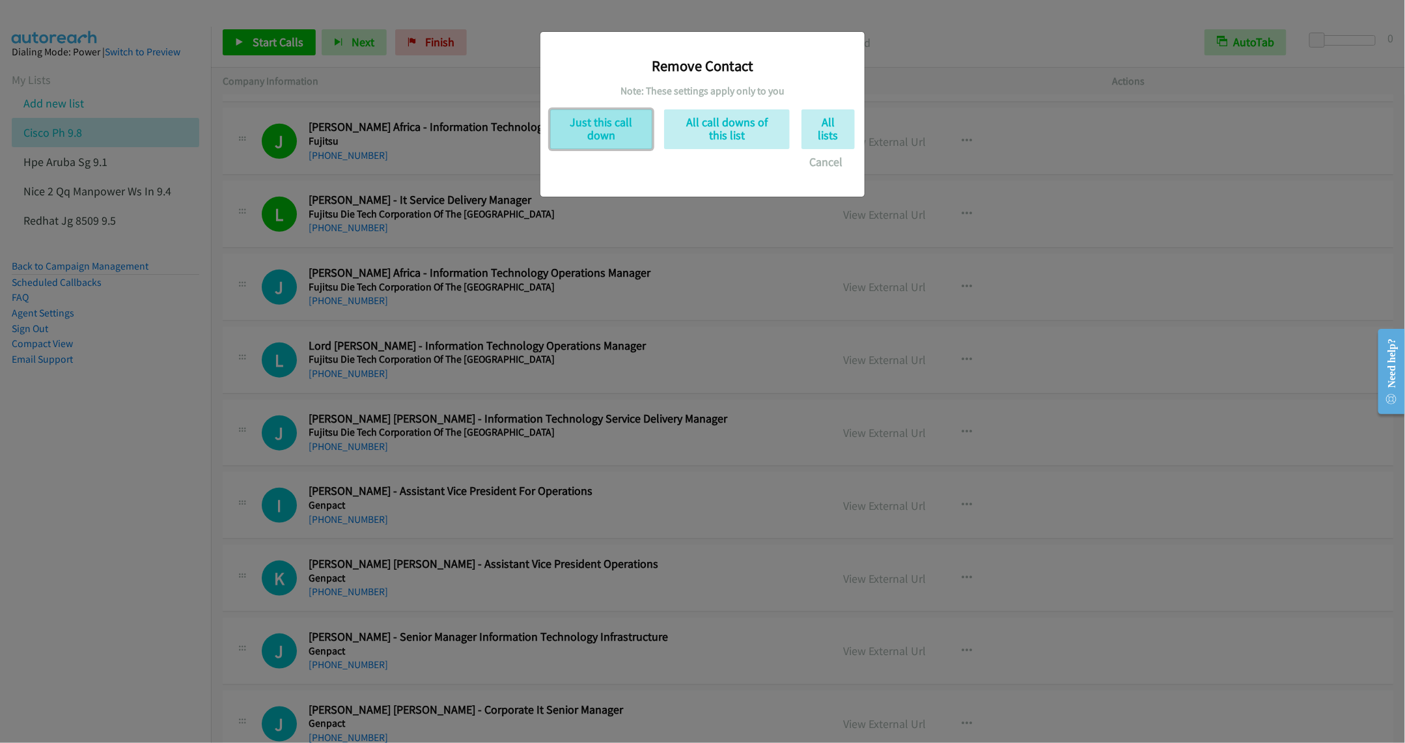
click at [614, 137] on button "Just this call down" at bounding box center [601, 129] width 102 height 40
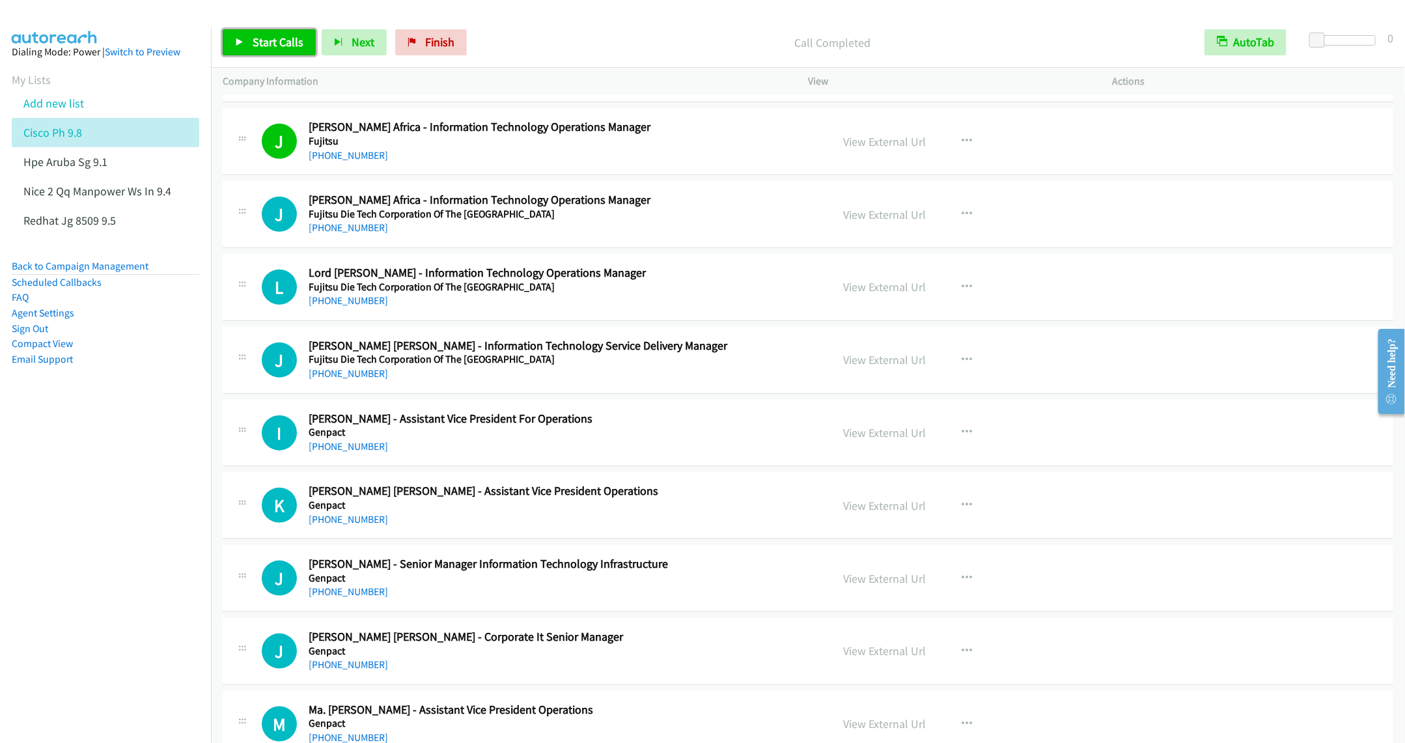
click at [280, 46] on span "Start Calls" at bounding box center [278, 42] width 51 height 15
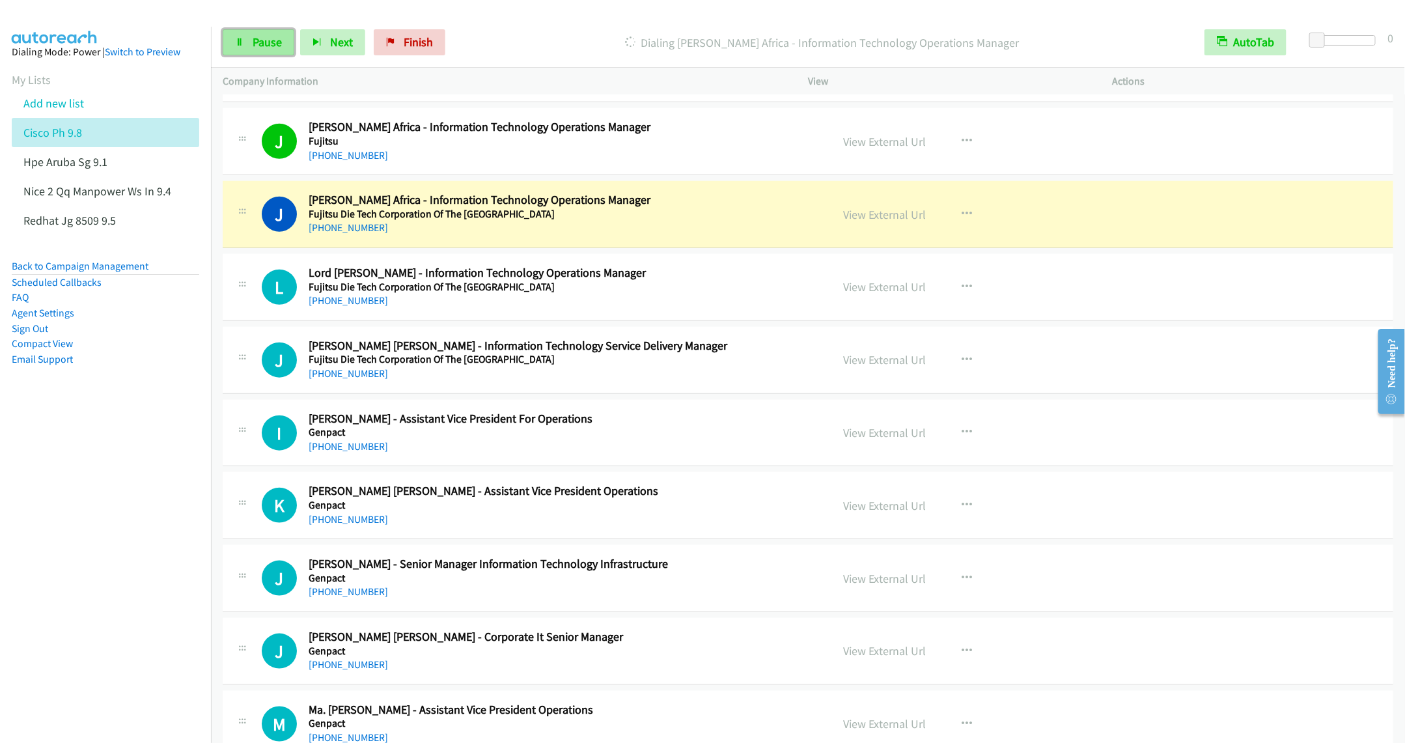
click at [254, 33] on link "Pause" at bounding box center [259, 42] width 72 height 26
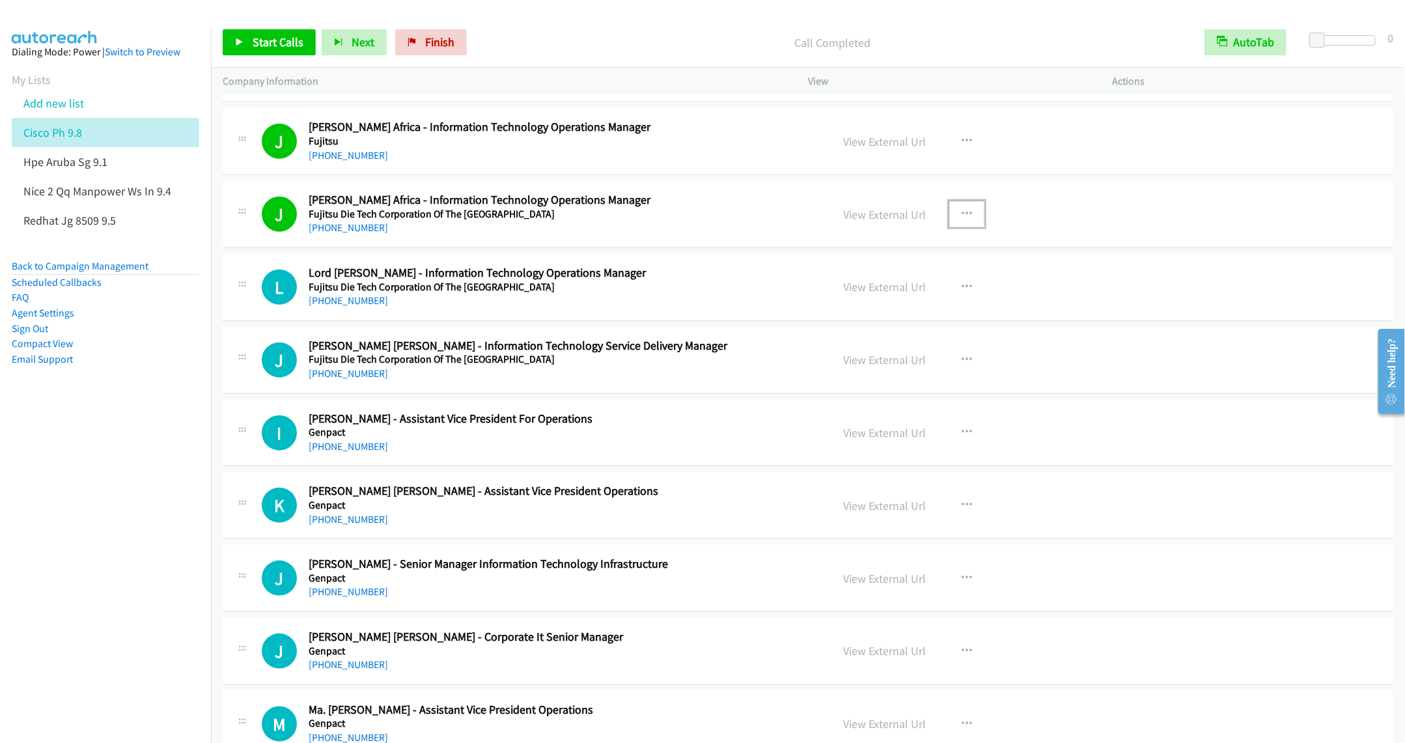
click at [953, 227] on button "button" at bounding box center [967, 214] width 35 height 26
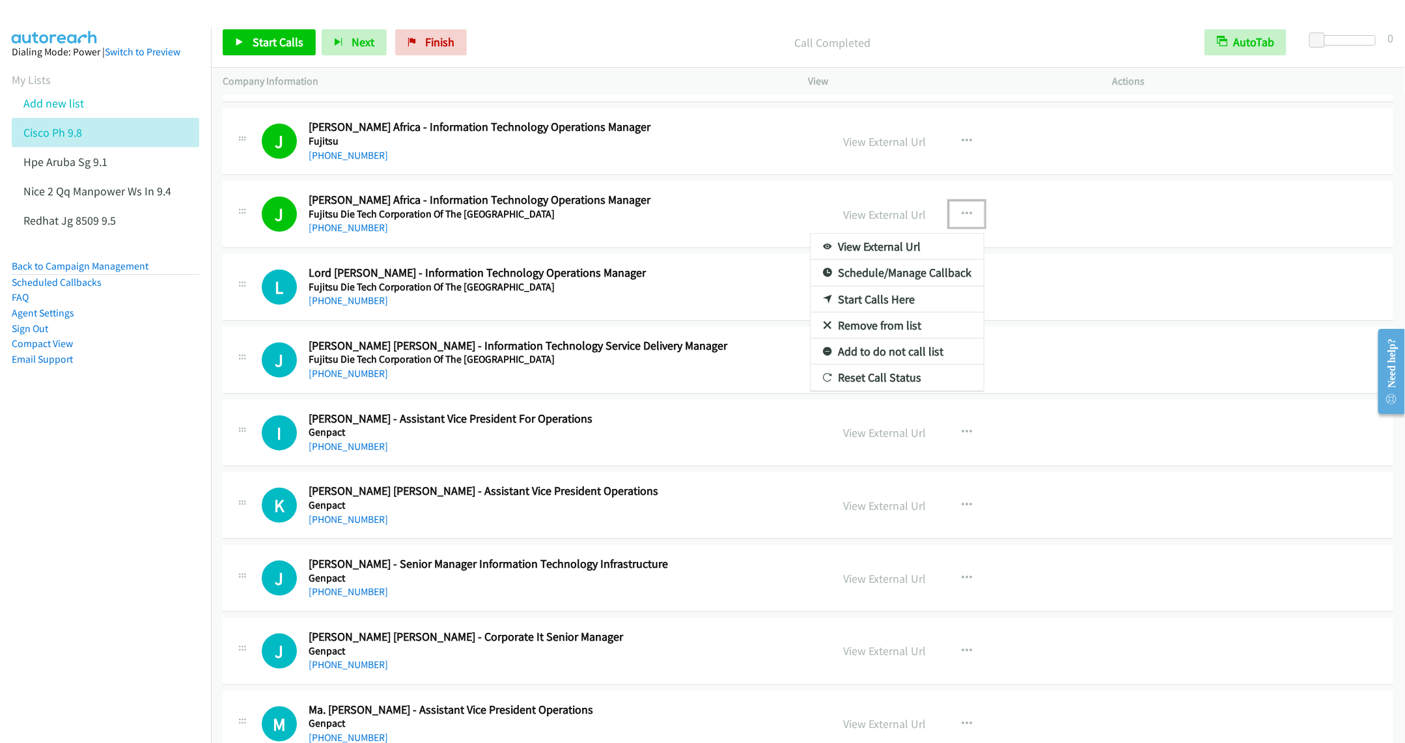
click at [860, 339] on link "Remove from list" at bounding box center [897, 326] width 173 height 26
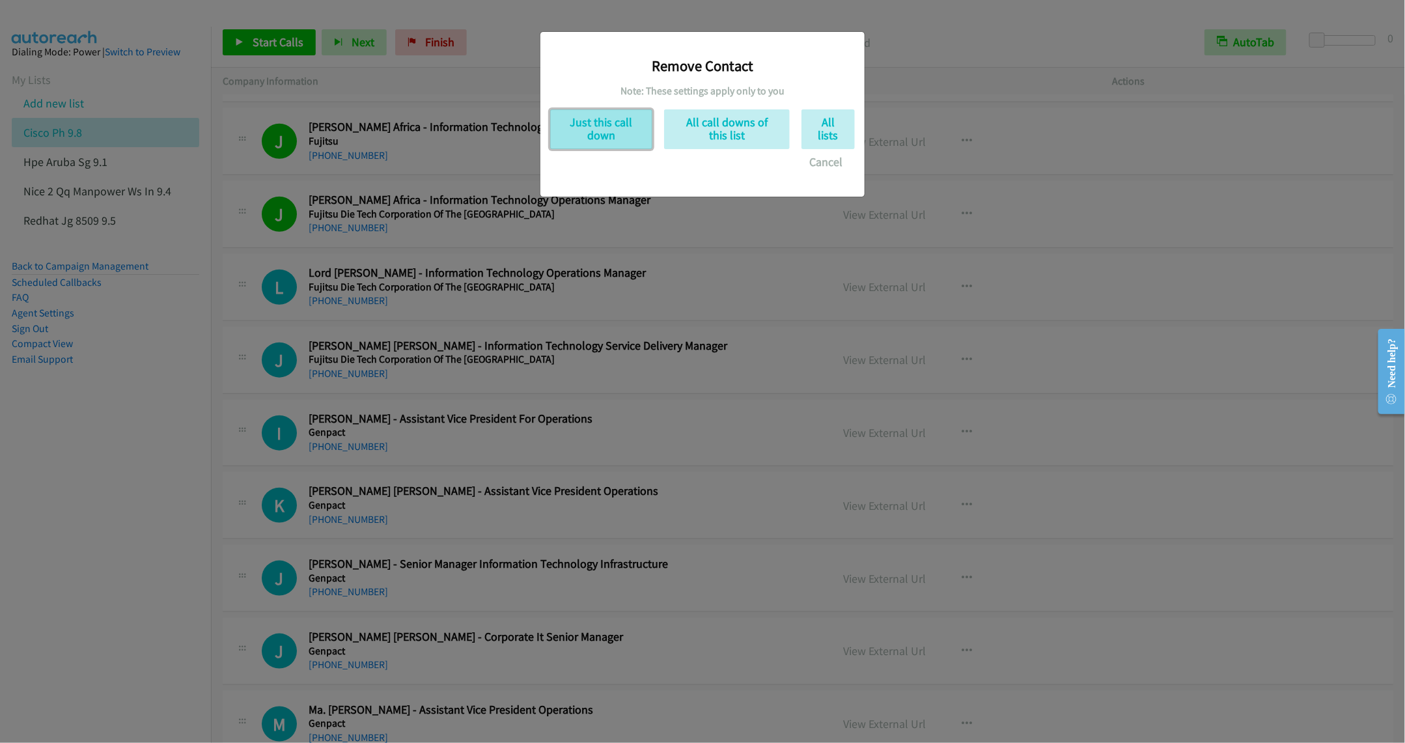
click at [598, 119] on button "Just this call down" at bounding box center [601, 129] width 102 height 40
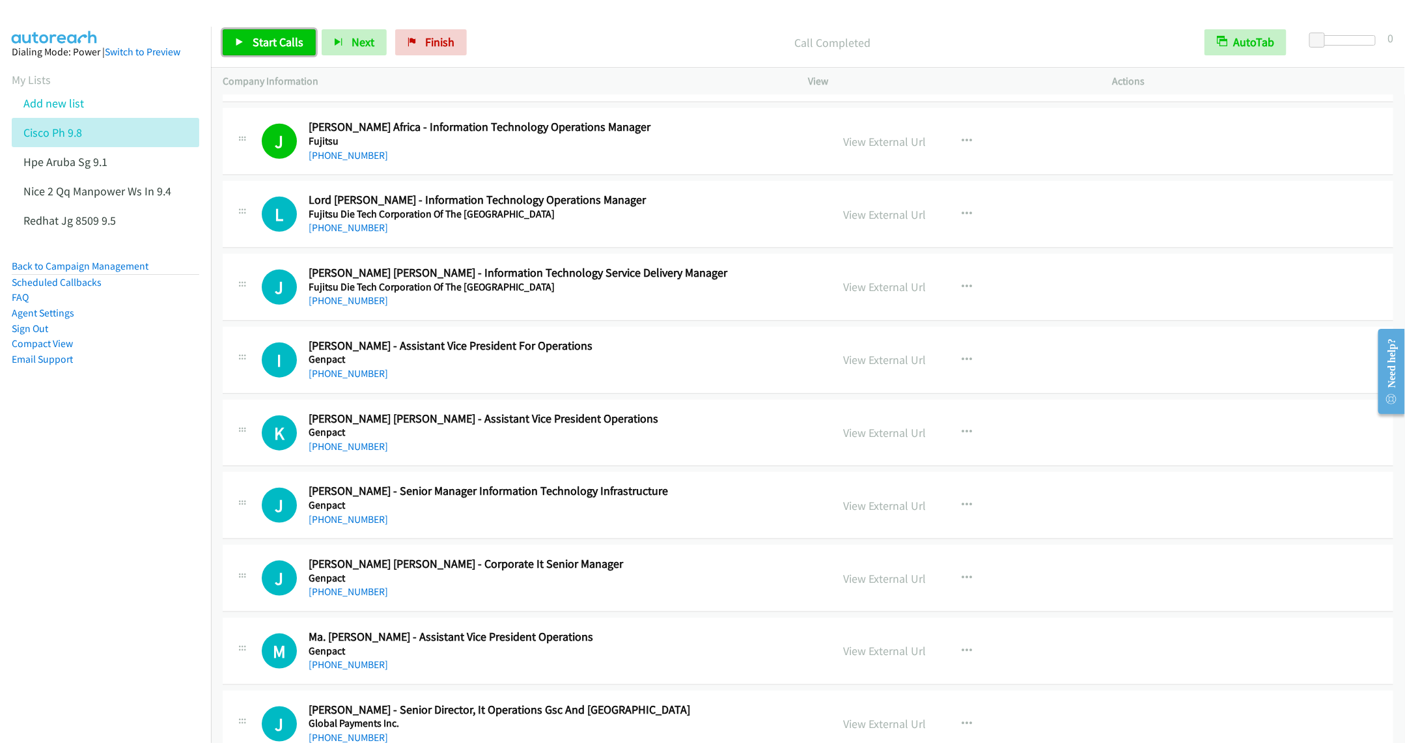
click at [253, 46] on span "Start Calls" at bounding box center [278, 42] width 51 height 15
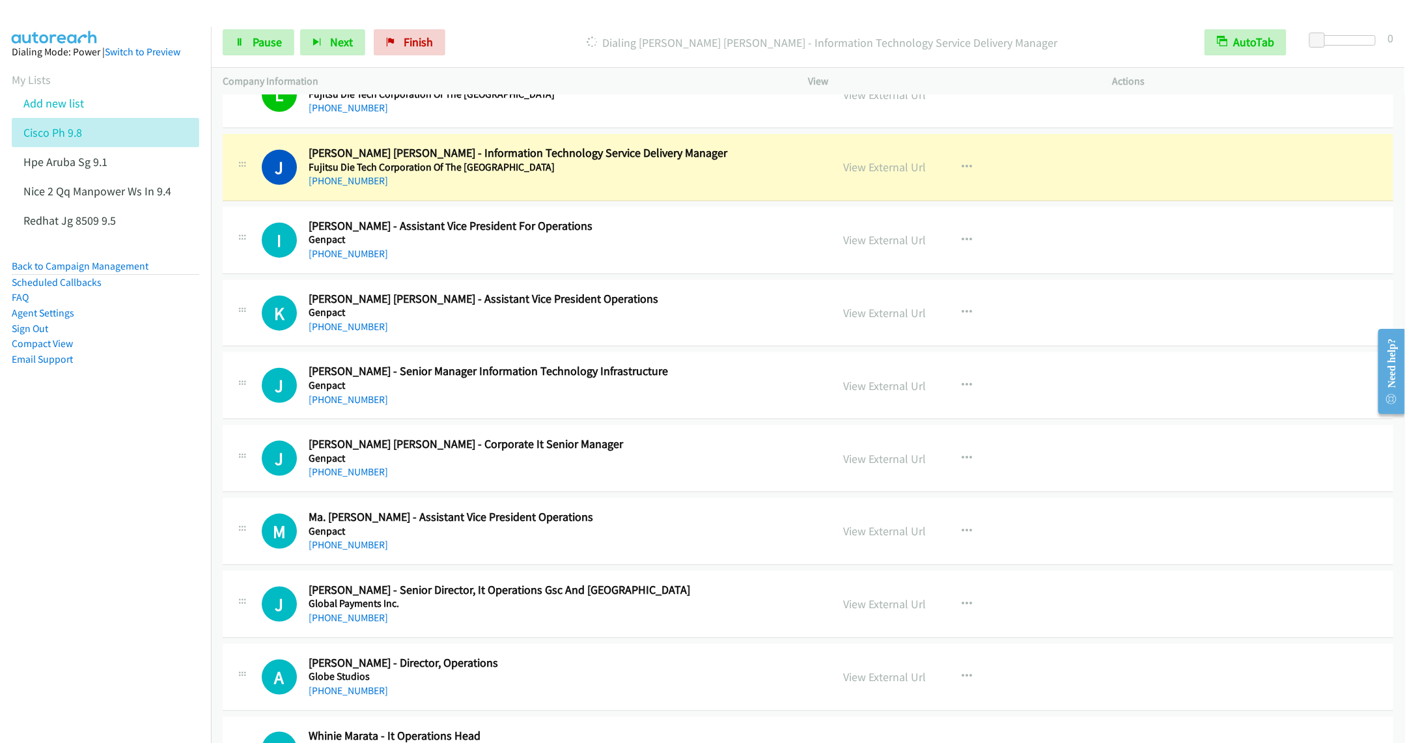
scroll to position [6350, 0]
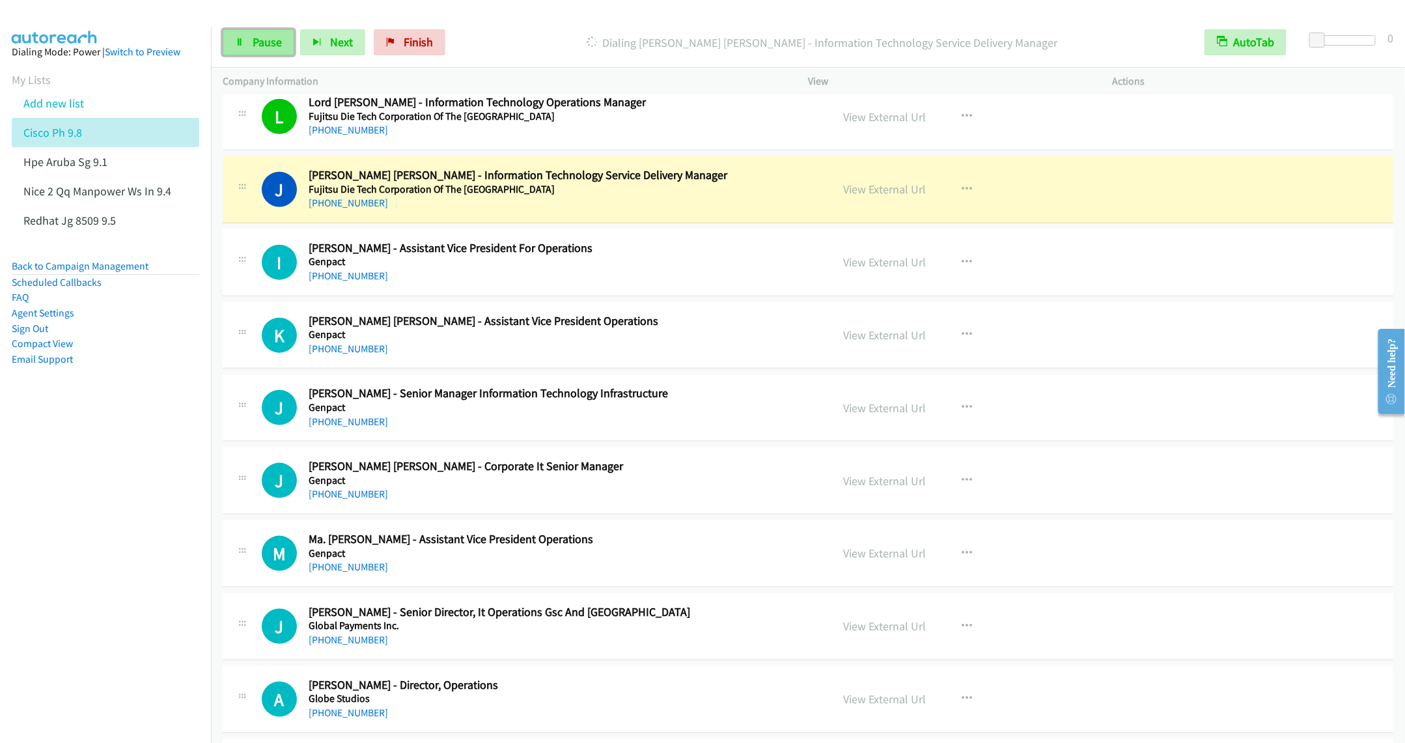
click at [251, 45] on link "Pause" at bounding box center [259, 42] width 72 height 26
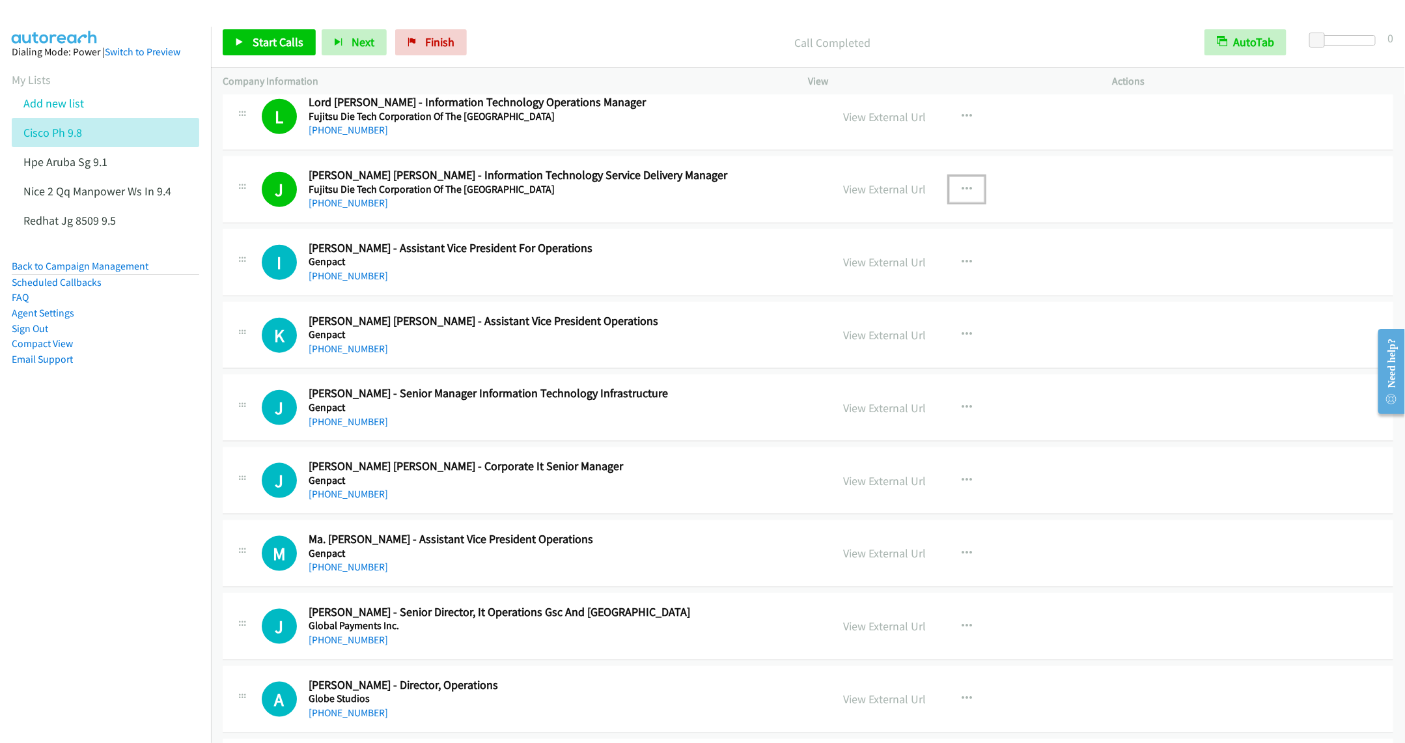
click at [952, 203] on button "button" at bounding box center [967, 189] width 35 height 26
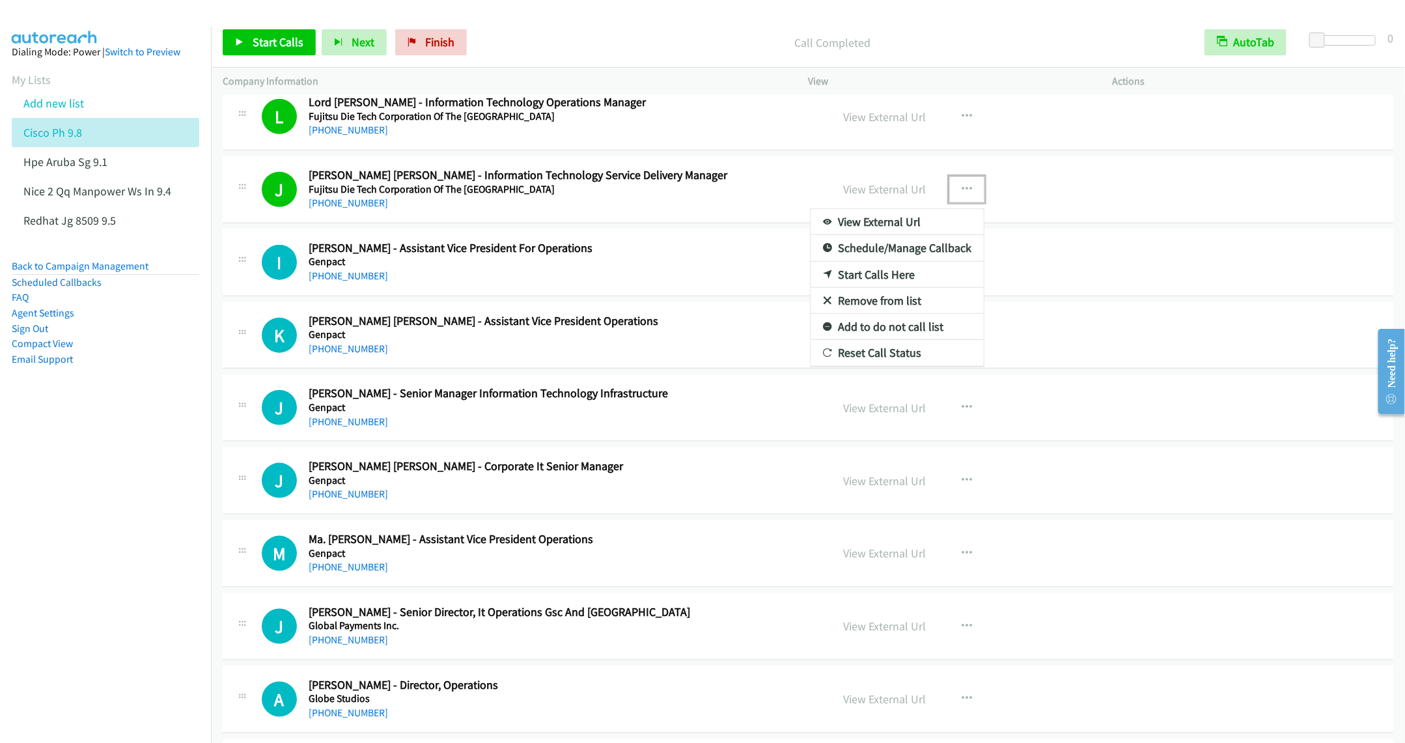
click at [869, 314] on link "Remove from list" at bounding box center [897, 301] width 173 height 26
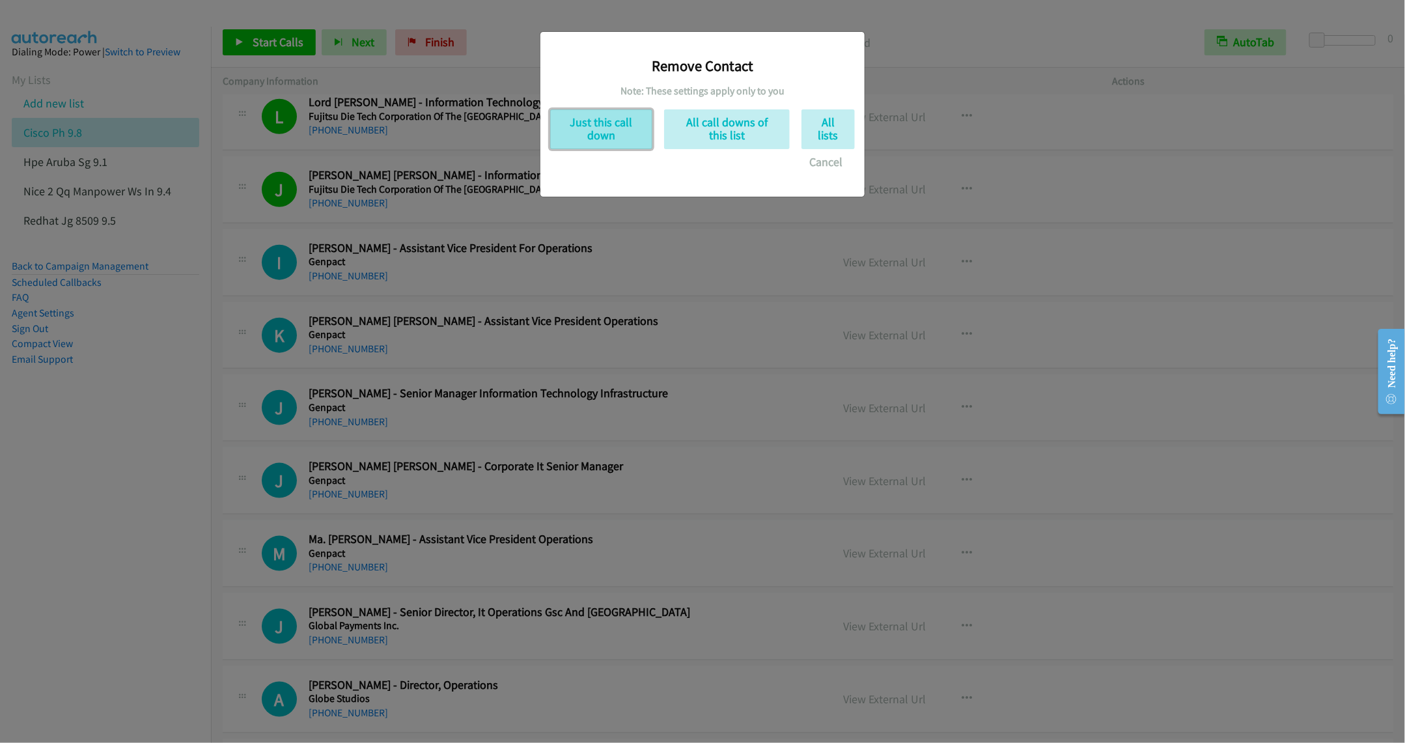
click at [585, 124] on button "Just this call down" at bounding box center [601, 129] width 102 height 40
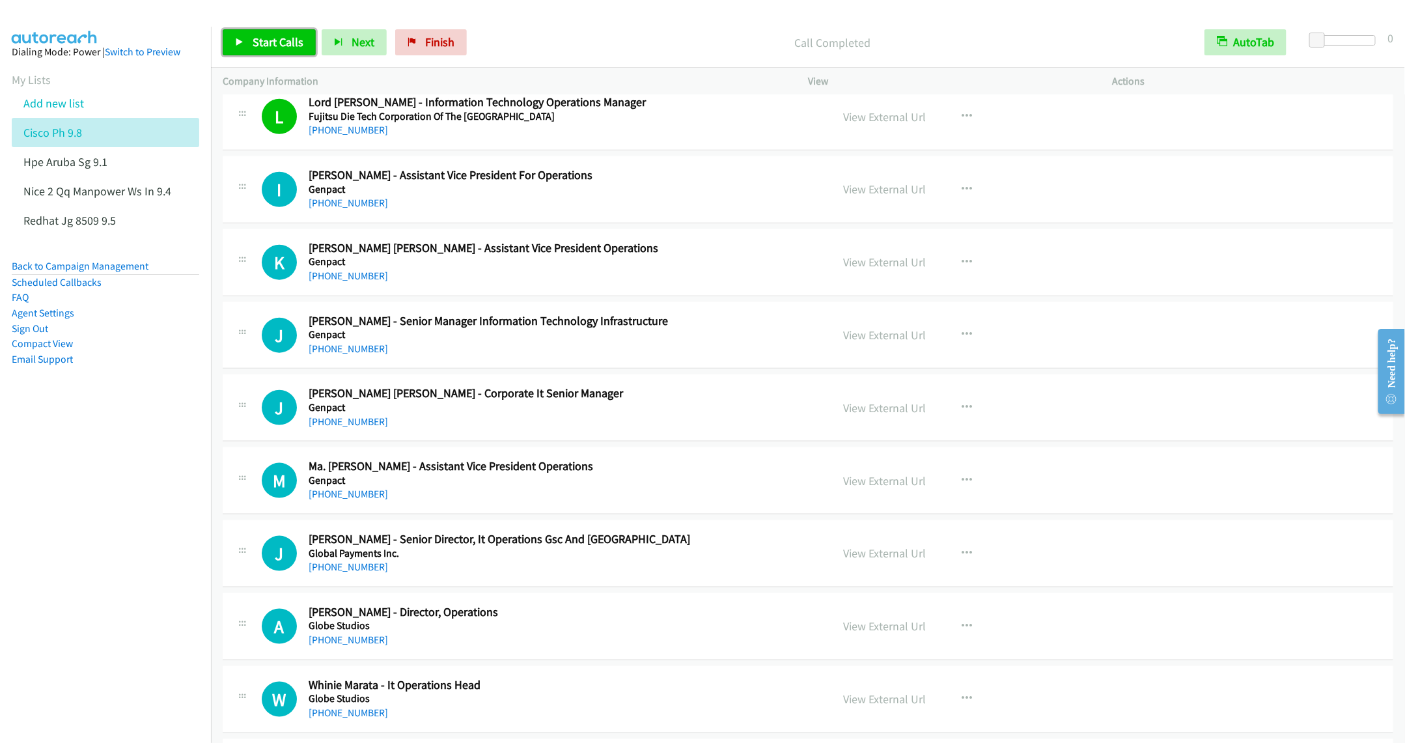
click at [251, 38] on link "Start Calls" at bounding box center [269, 42] width 93 height 26
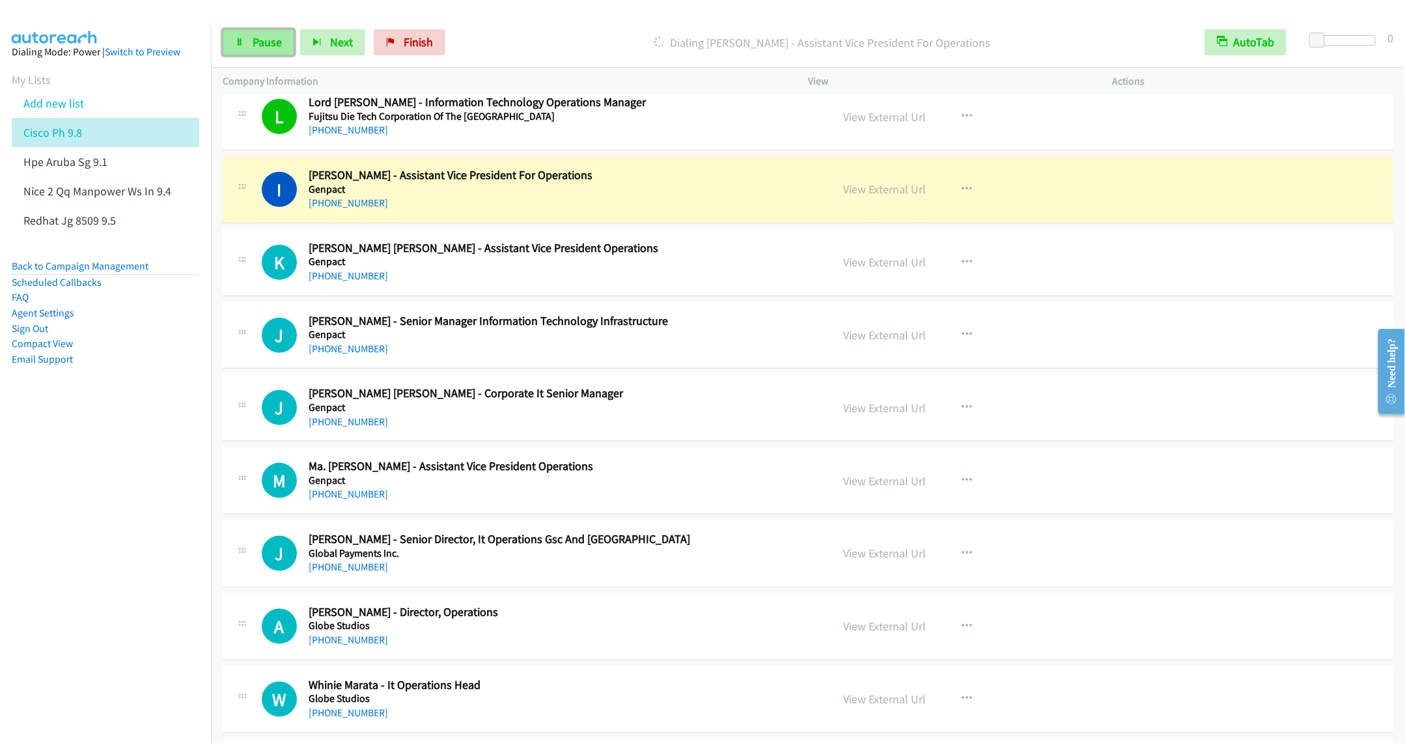
click at [264, 44] on span "Pause" at bounding box center [267, 42] width 29 height 15
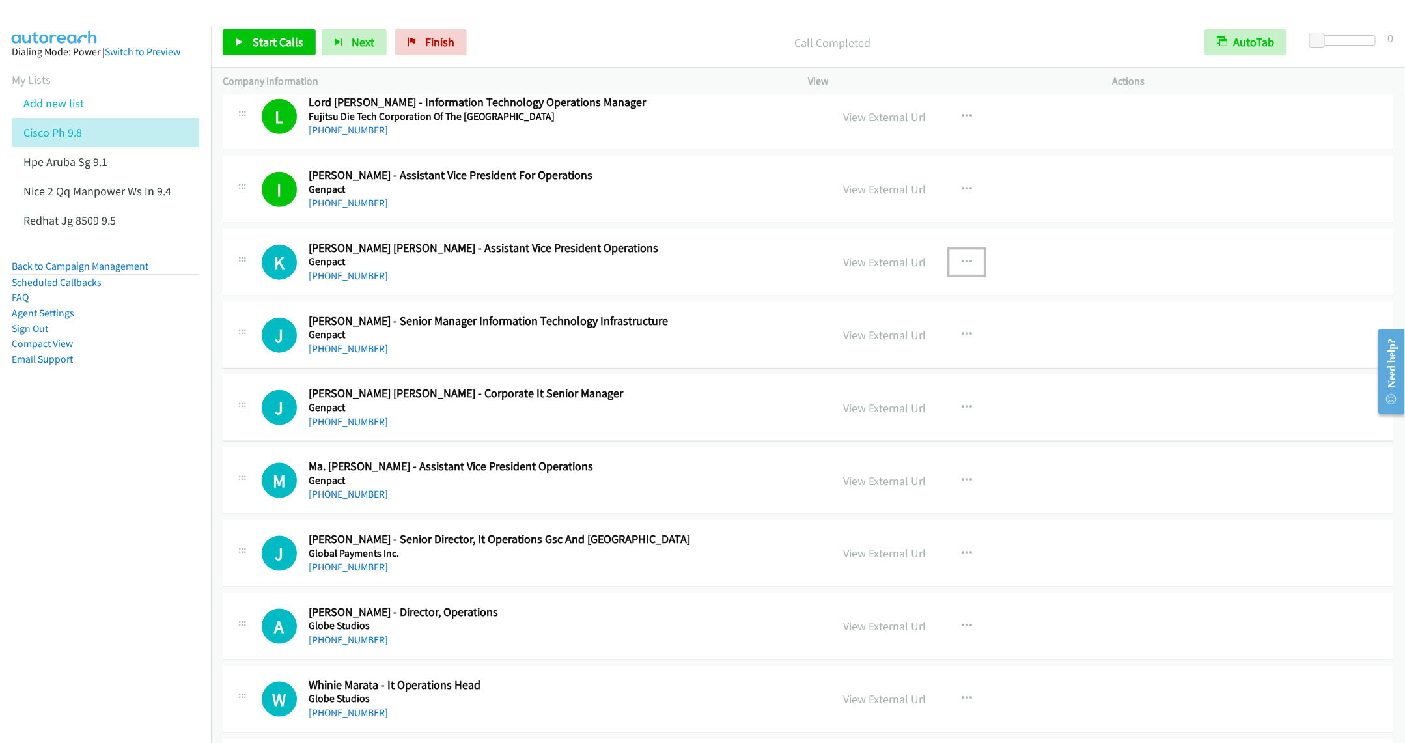
click at [962, 268] on icon "button" at bounding box center [967, 262] width 10 height 10
click at [680, 327] on div at bounding box center [702, 371] width 1405 height 743
click at [964, 340] on icon "button" at bounding box center [967, 335] width 10 height 10
click at [880, 433] on link "Start Calls Here" at bounding box center [897, 420] width 173 height 26
click at [255, 53] on link "Start Calls" at bounding box center [269, 42] width 93 height 26
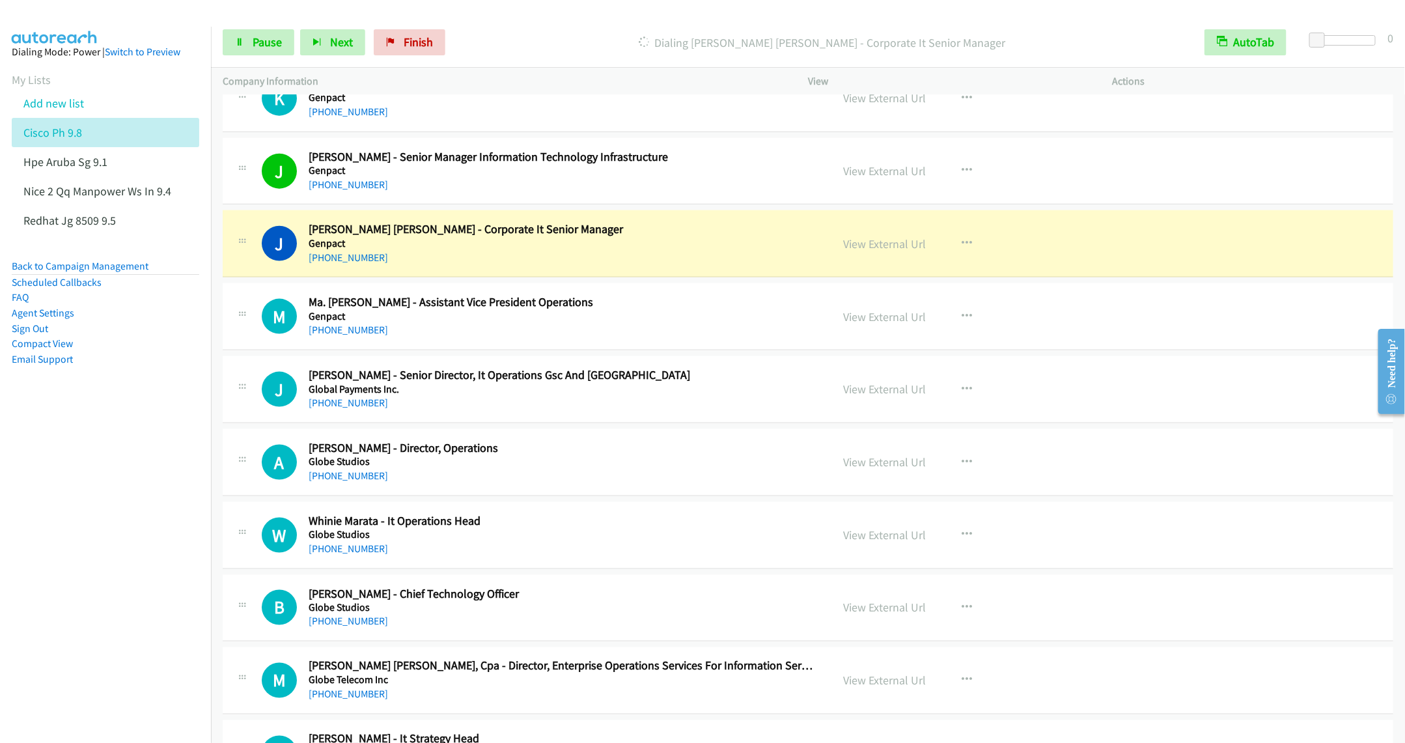
scroll to position [6545, 0]
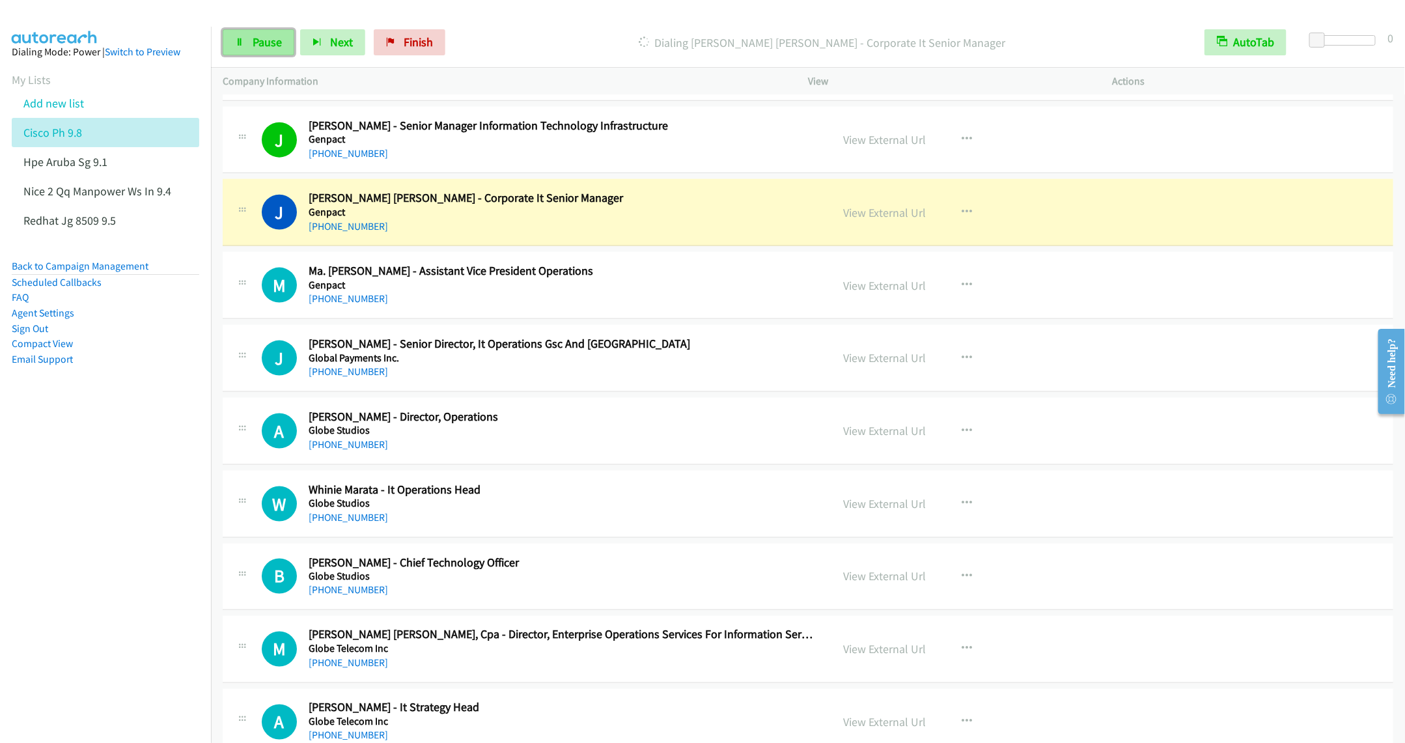
click at [247, 46] on link "Pause" at bounding box center [259, 42] width 72 height 26
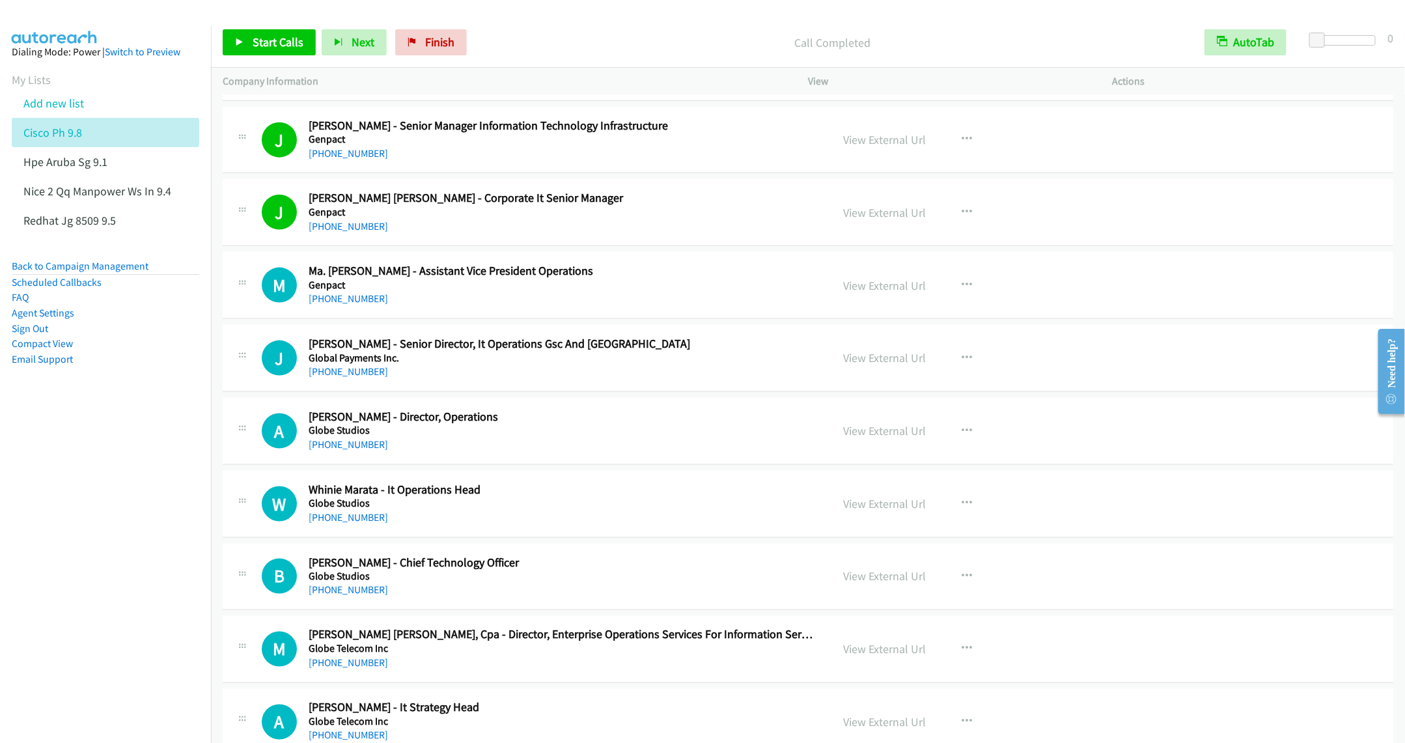
click at [494, 380] on div "+63 2 8581 4000" at bounding box center [561, 372] width 504 height 16
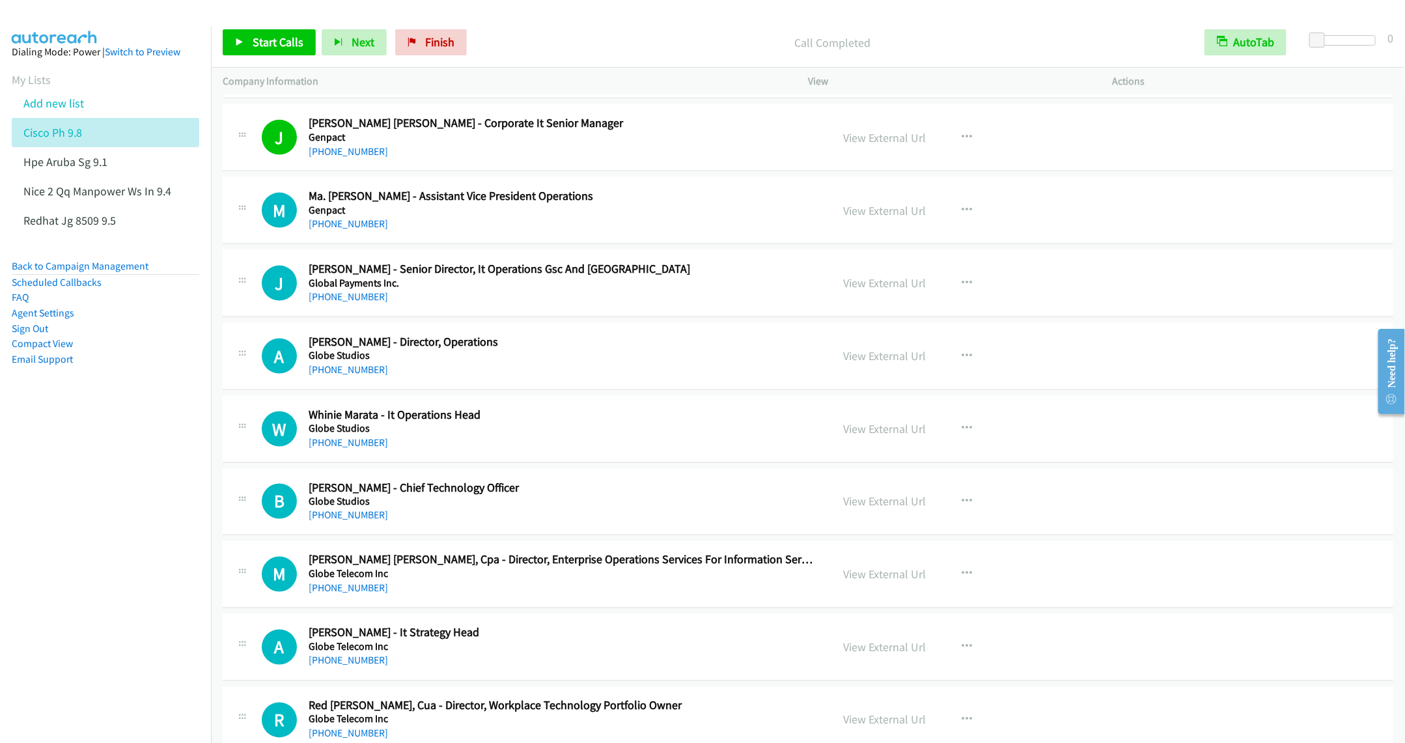
scroll to position [6643, 0]
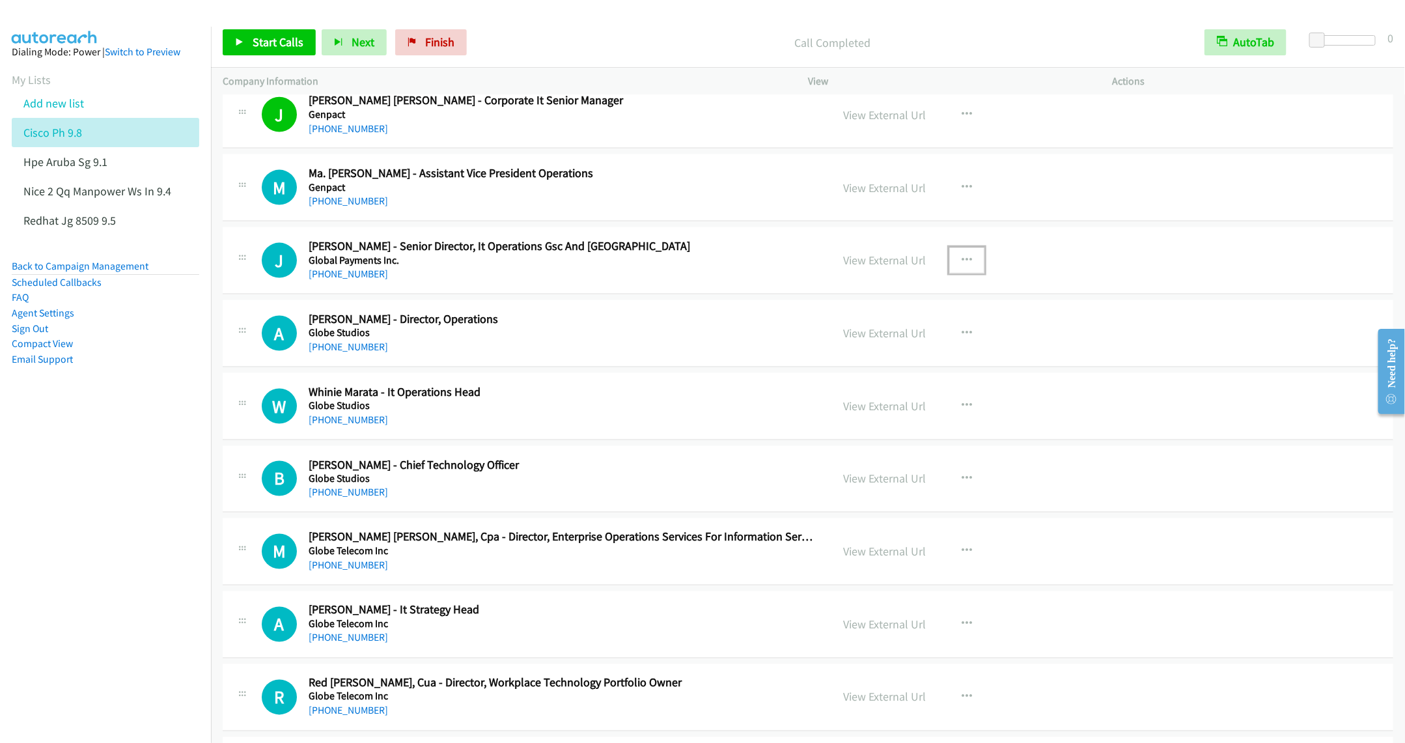
click at [962, 266] on icon "button" at bounding box center [967, 260] width 10 height 10
click at [856, 359] on link "Start Calls Here" at bounding box center [897, 346] width 173 height 26
click at [277, 43] on span "Start Calls" at bounding box center [278, 42] width 51 height 15
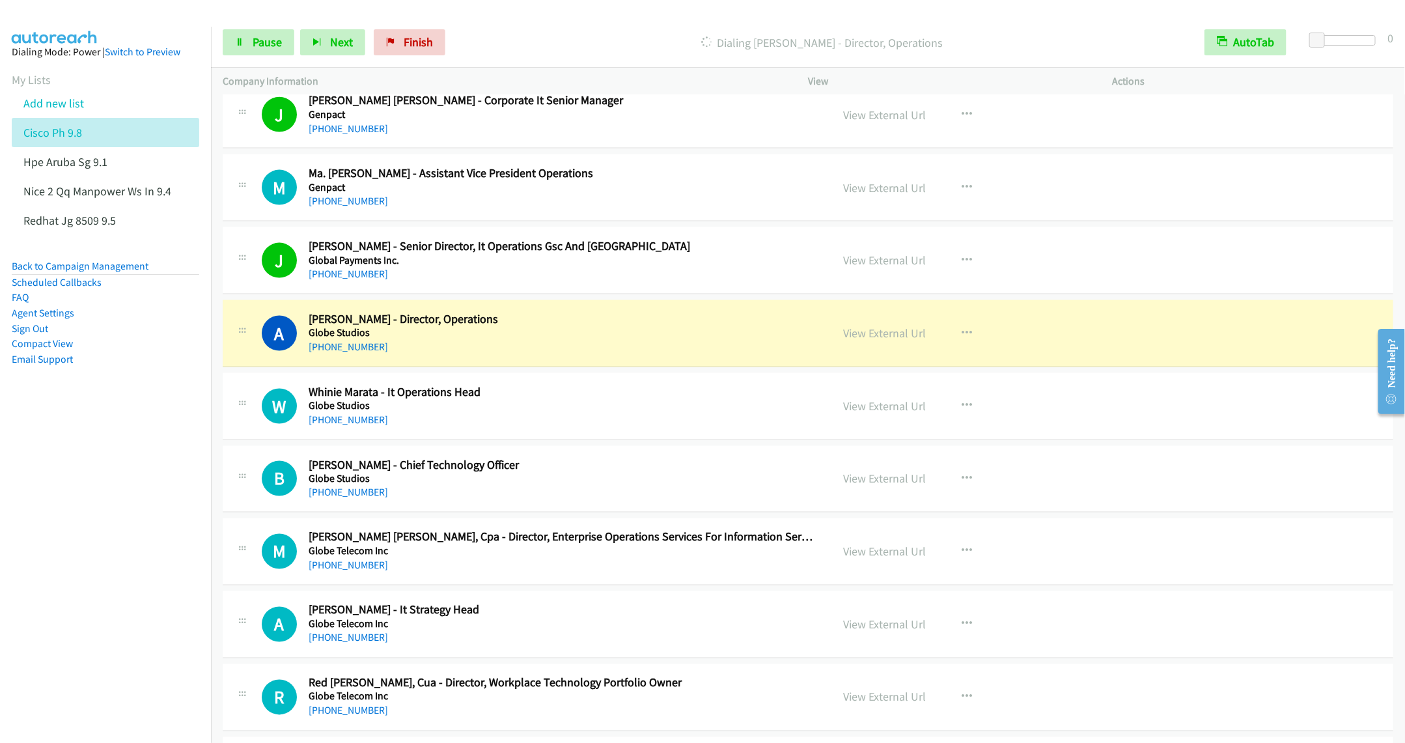
click at [602, 339] on h5 "Globe Studios" at bounding box center [561, 332] width 504 height 13
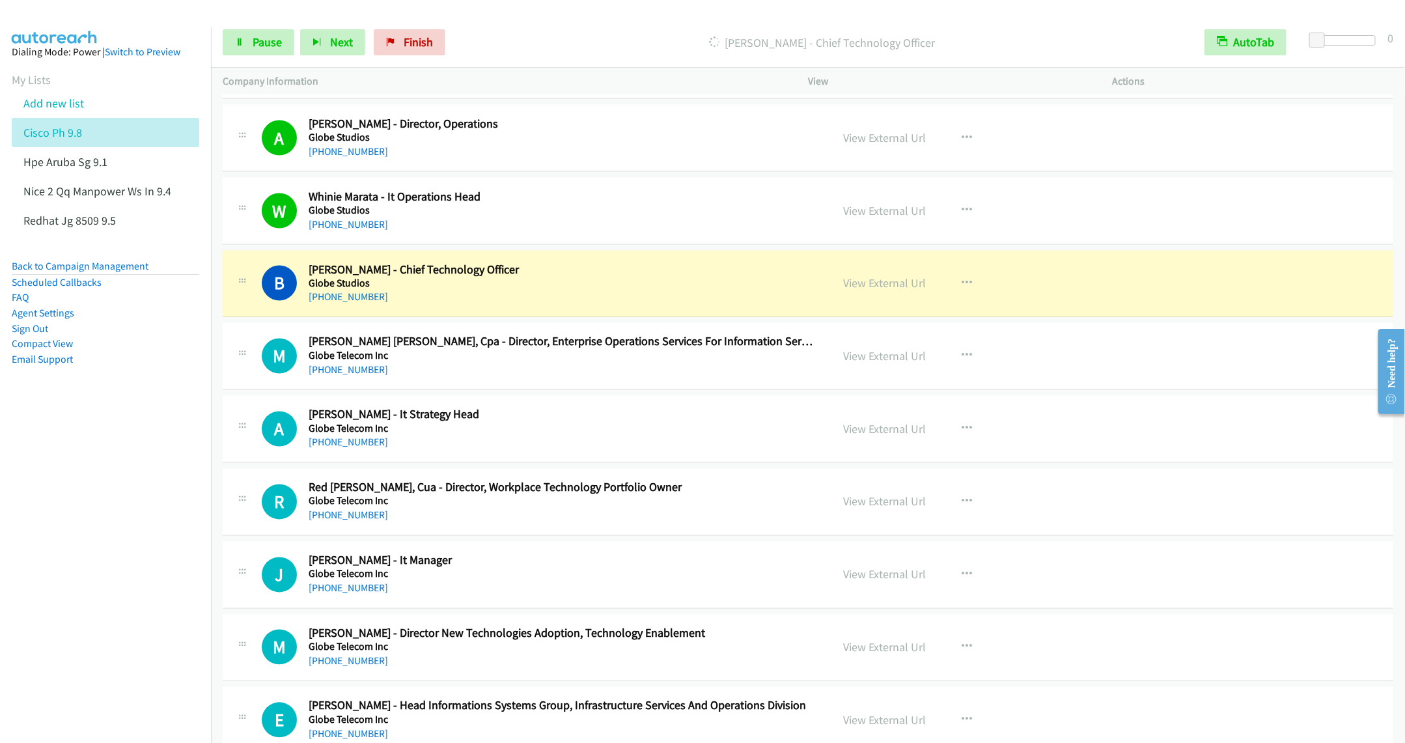
scroll to position [6936, 0]
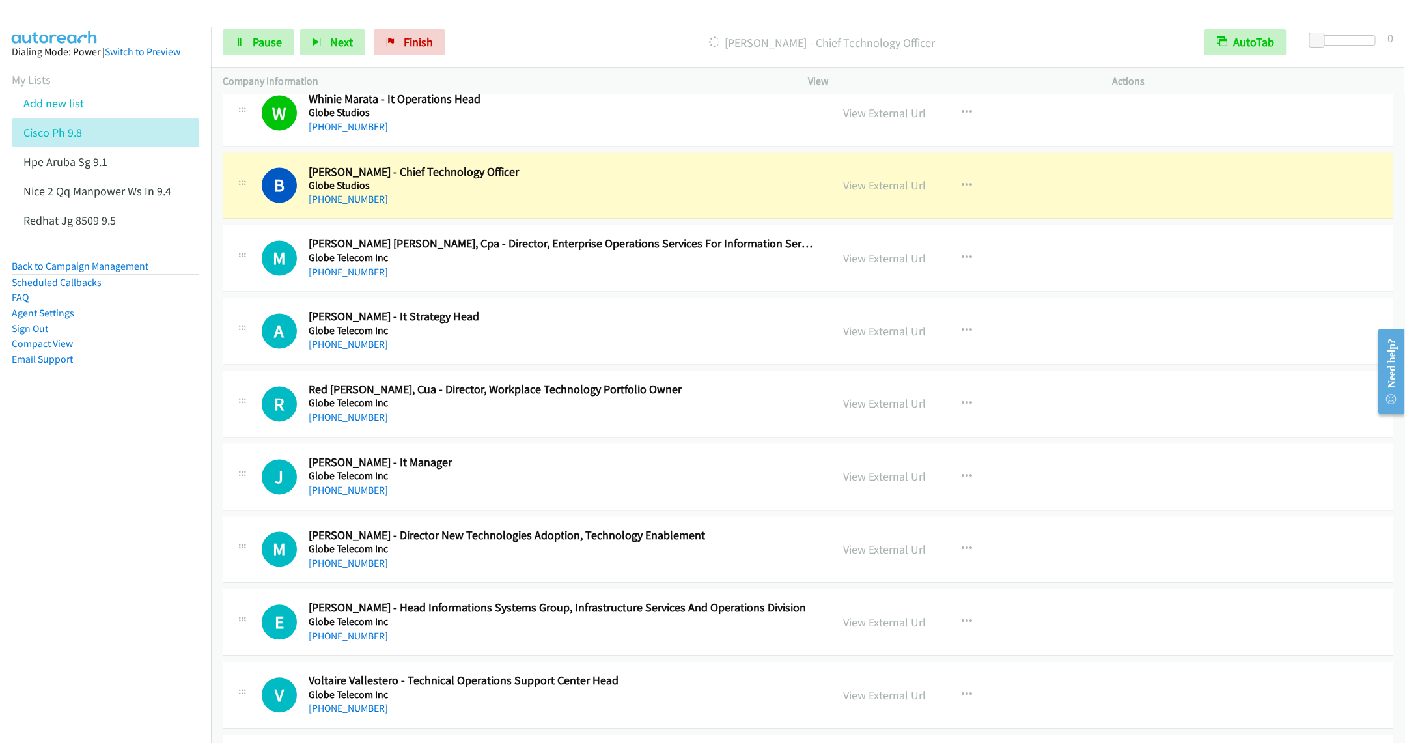
click at [522, 338] on h5 "Globe Telecom Inc" at bounding box center [561, 331] width 504 height 13
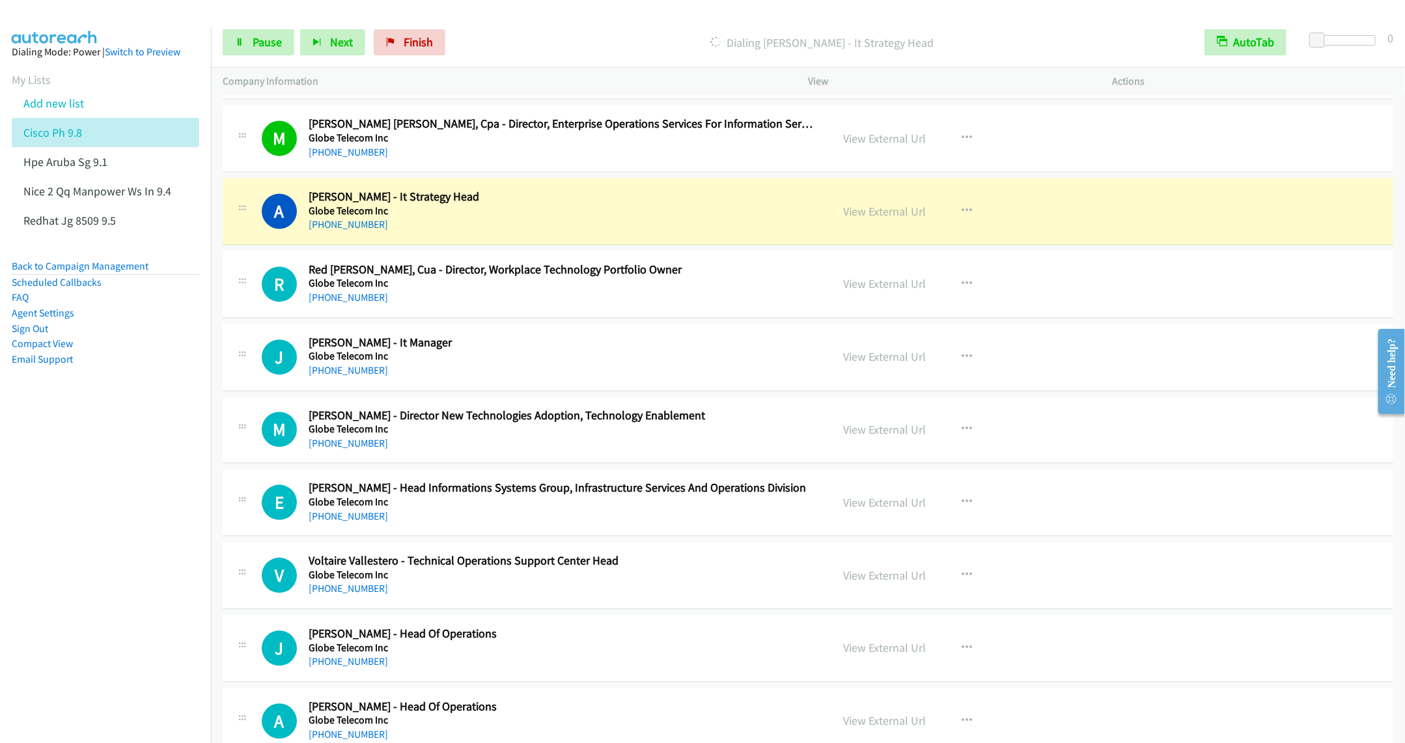
scroll to position [7034, 0]
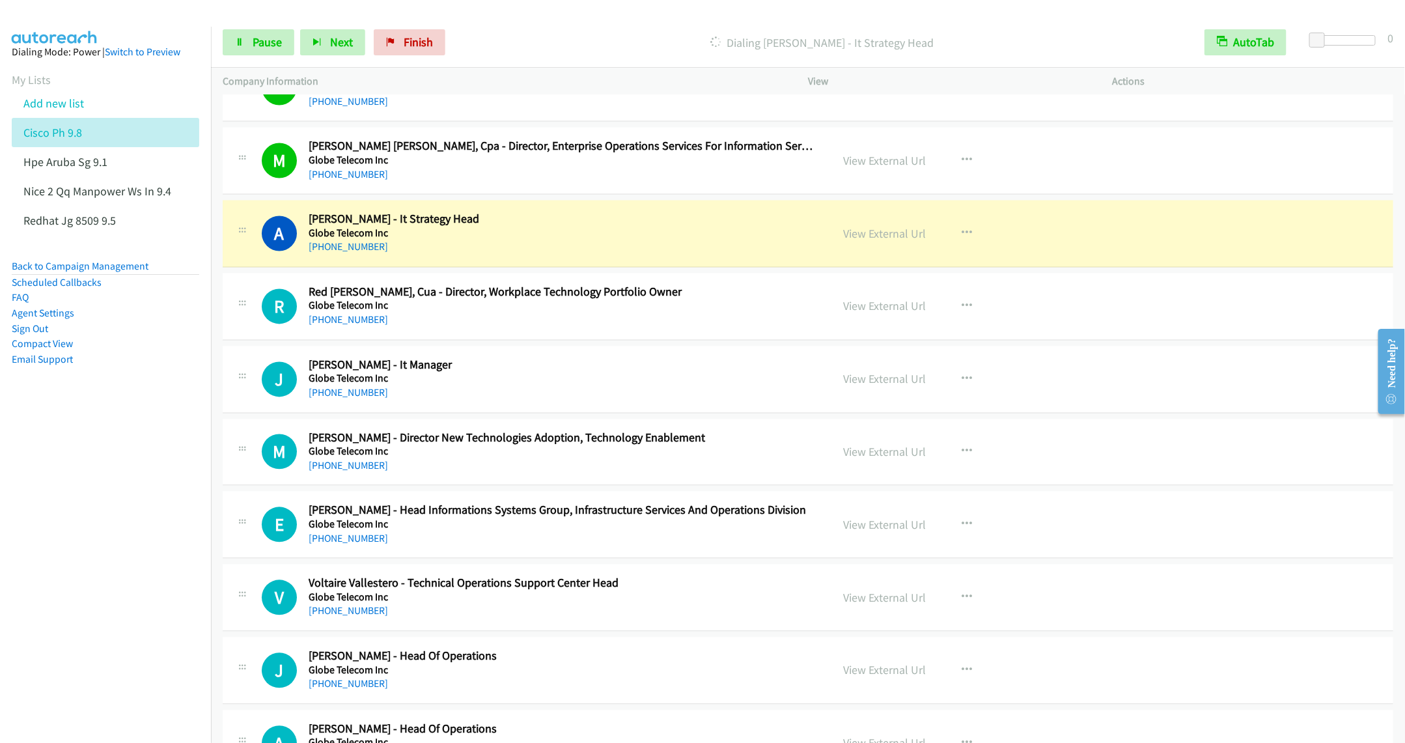
click at [569, 255] on div "+63 2 7730 1010" at bounding box center [561, 248] width 504 height 16
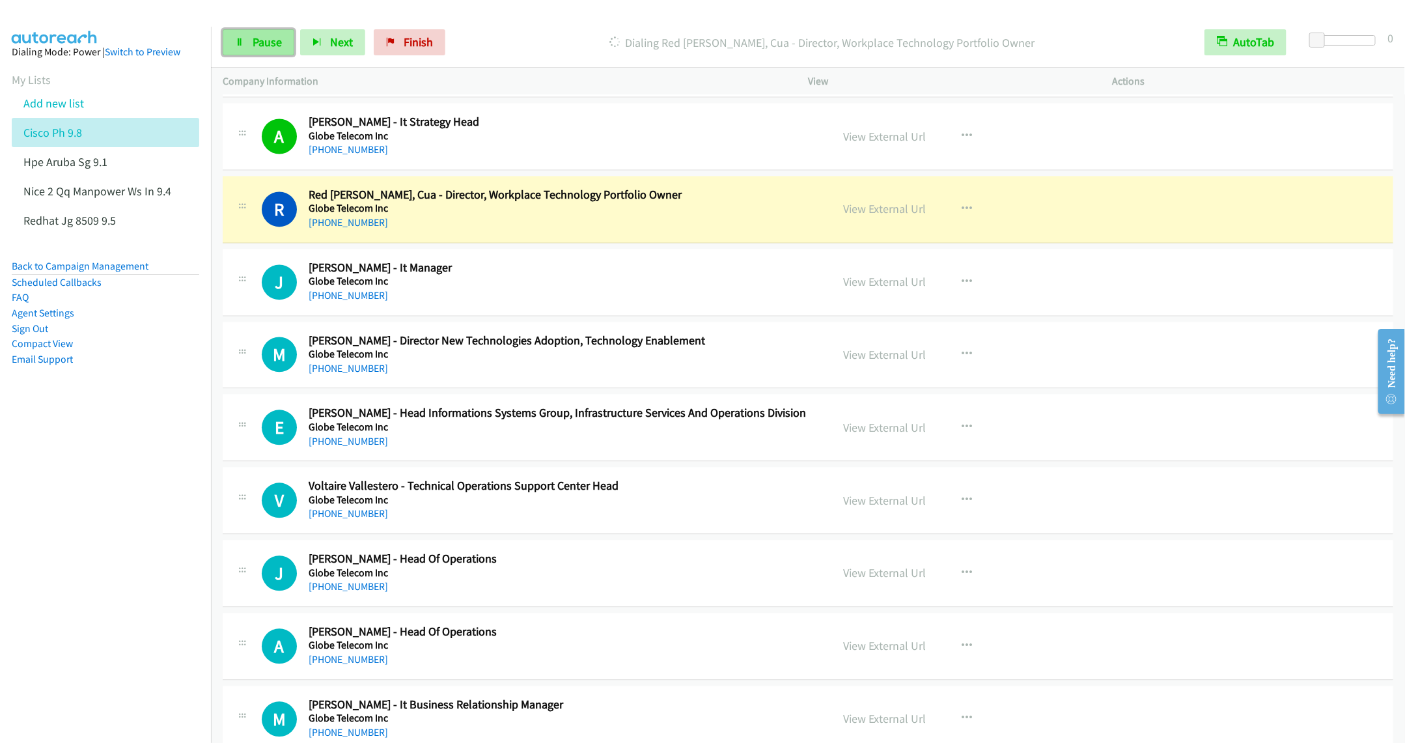
click at [261, 42] on span "Pause" at bounding box center [267, 42] width 29 height 15
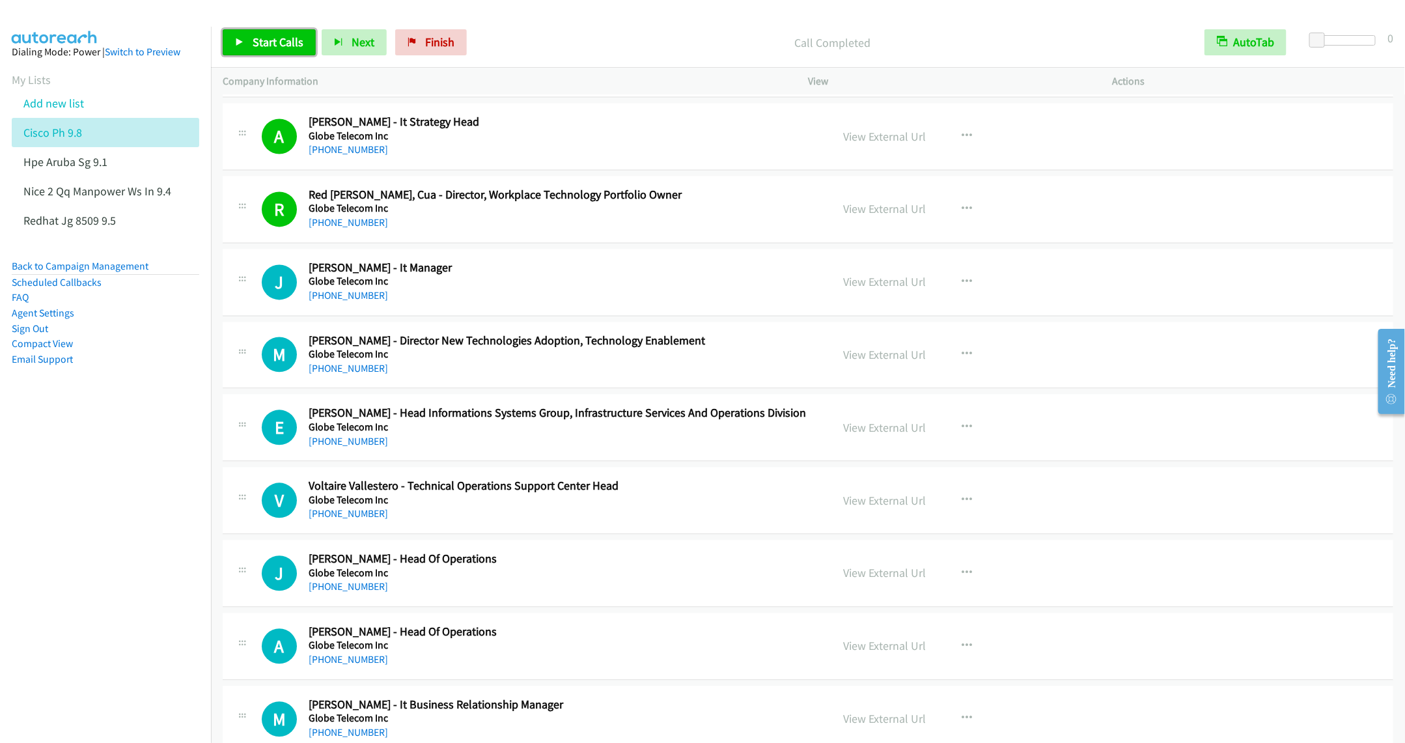
click at [278, 44] on span "Start Calls" at bounding box center [278, 42] width 51 height 15
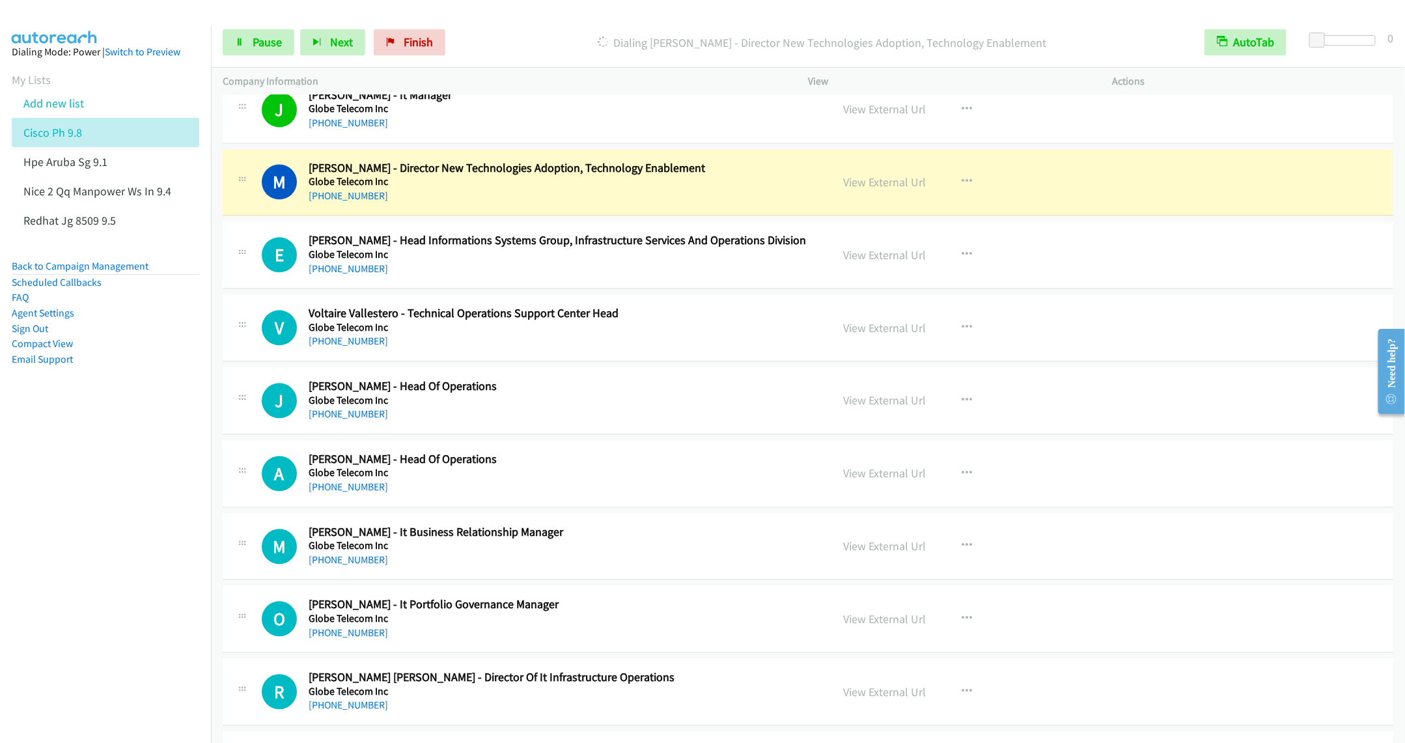
scroll to position [7327, 0]
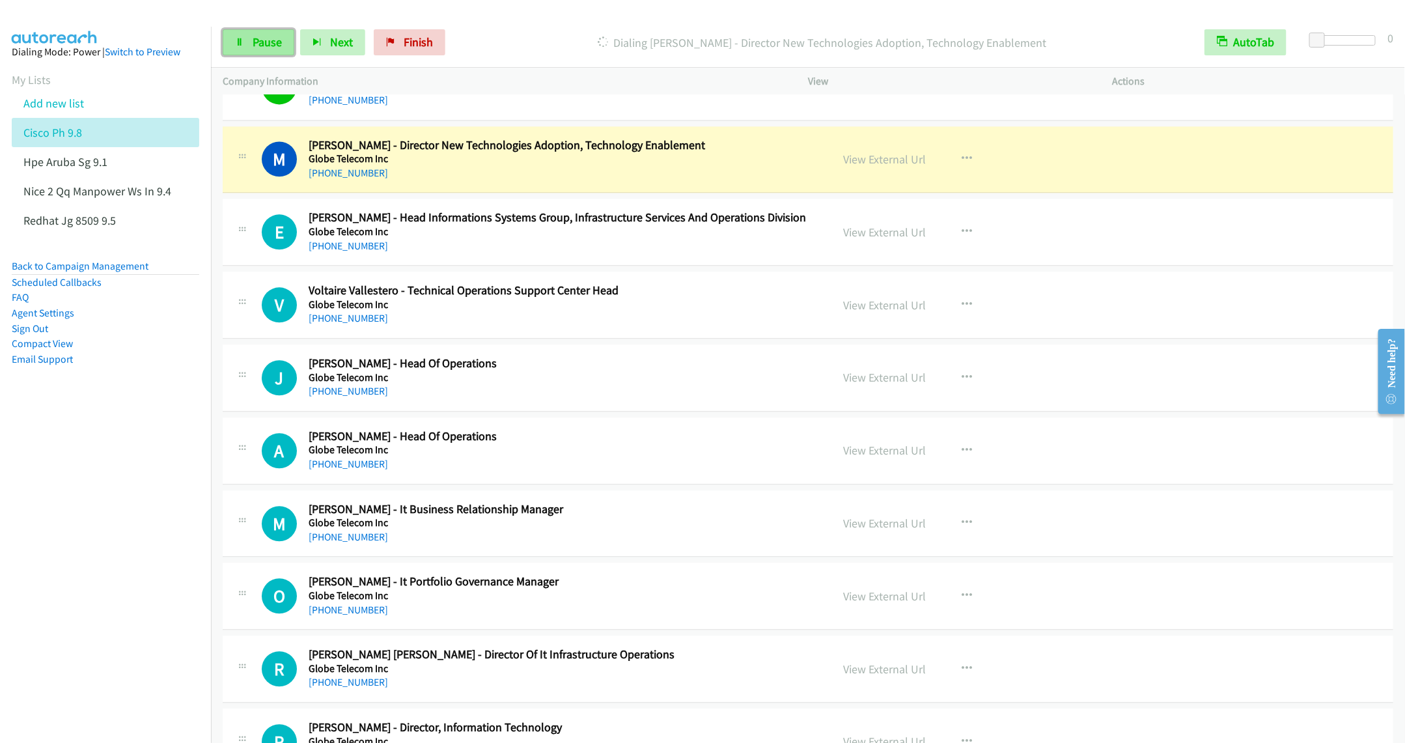
click at [259, 41] on span "Pause" at bounding box center [267, 42] width 29 height 15
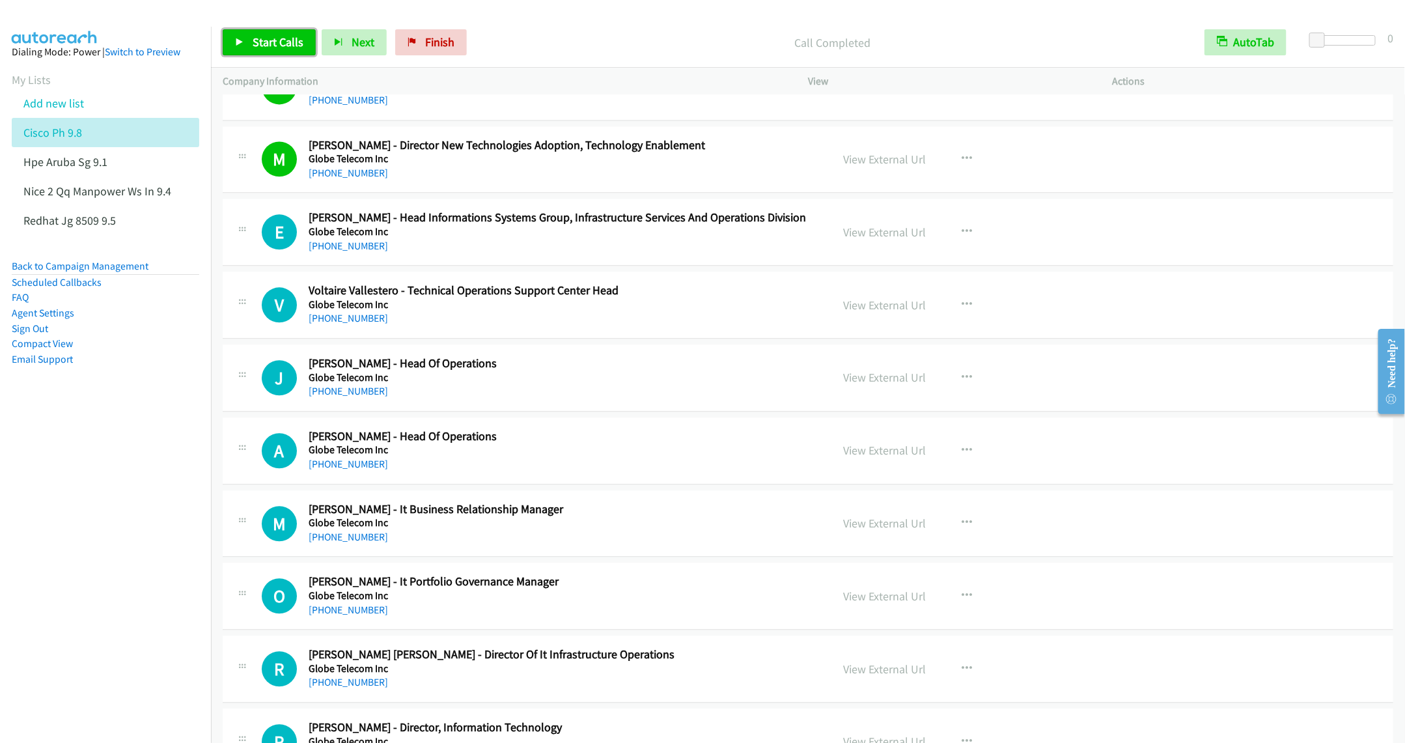
click at [274, 49] on span "Start Calls" at bounding box center [278, 42] width 51 height 15
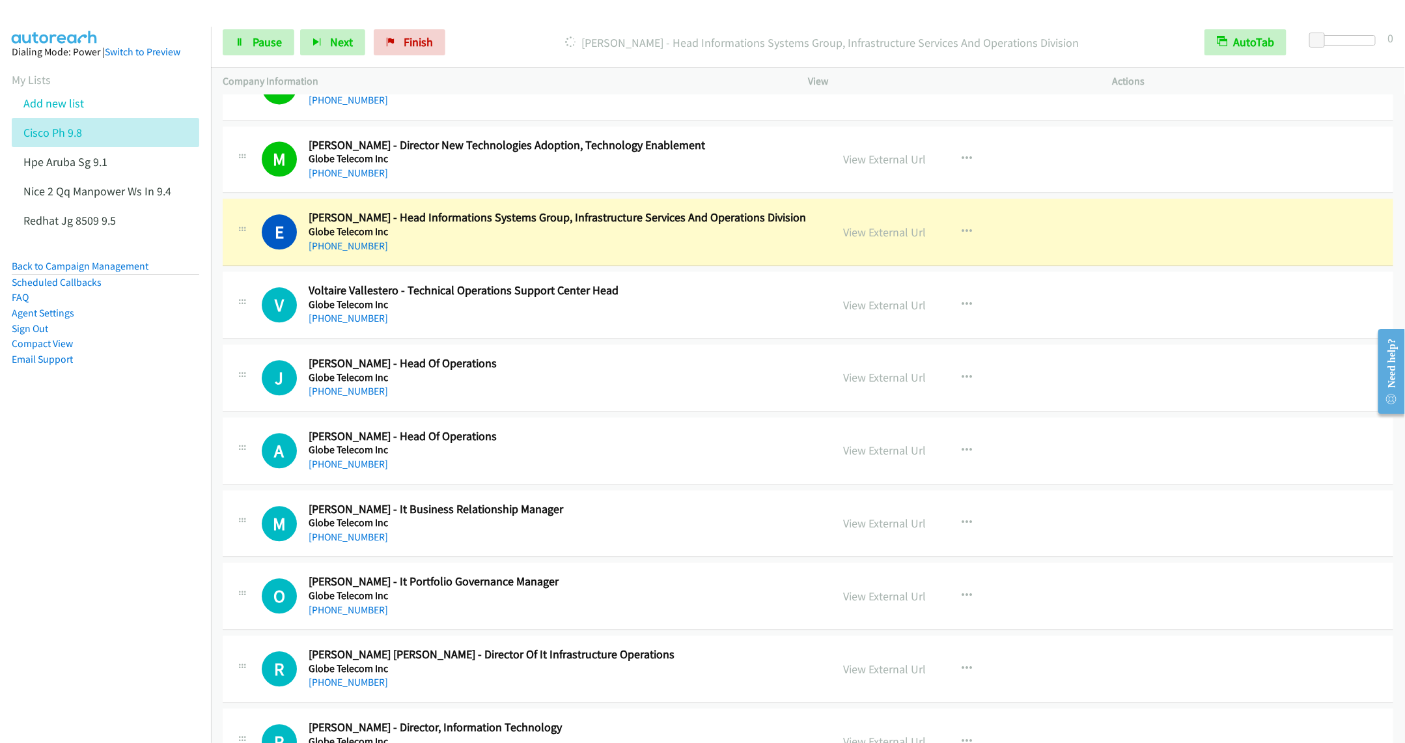
scroll to position [7425, 0]
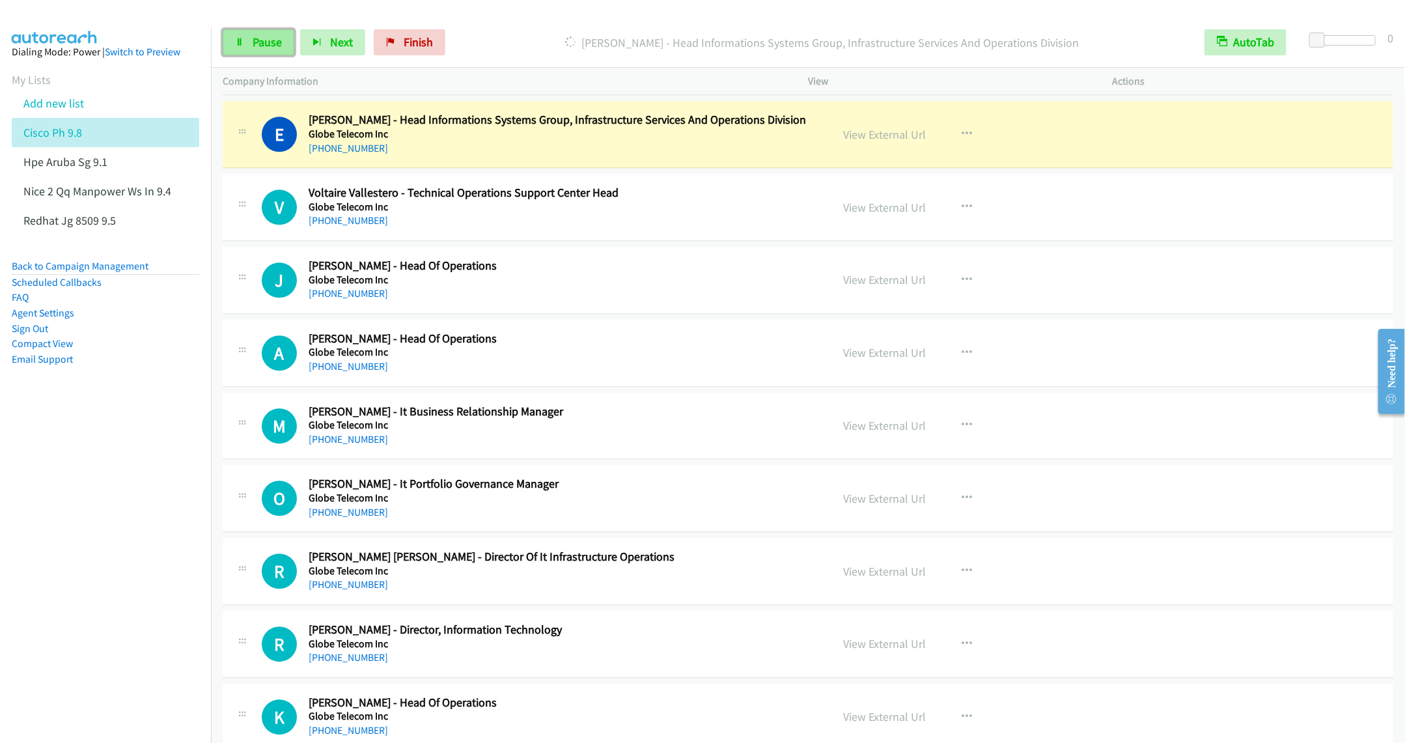
click at [254, 42] on span "Pause" at bounding box center [267, 42] width 29 height 15
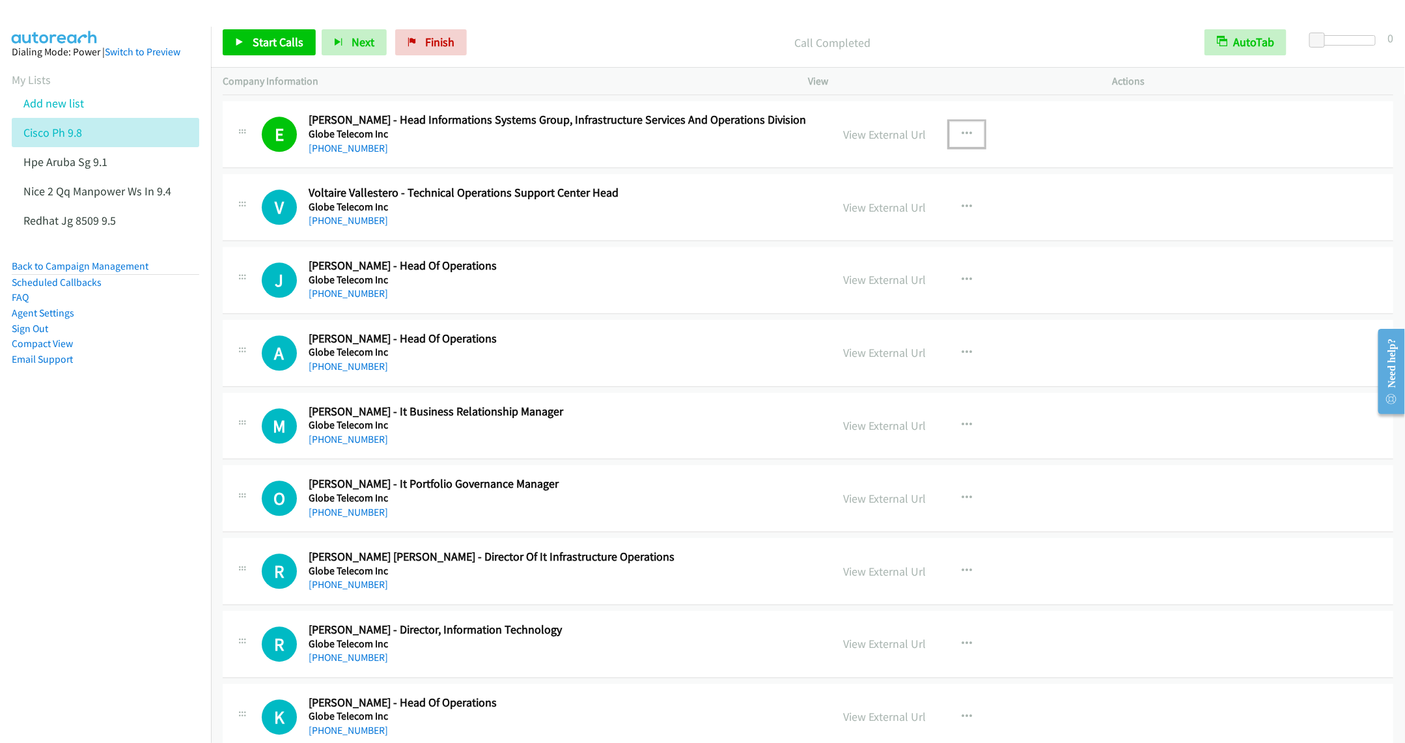
click at [962, 139] on icon "button" at bounding box center [967, 134] width 10 height 10
click at [850, 259] on link "Remove from list" at bounding box center [897, 246] width 173 height 26
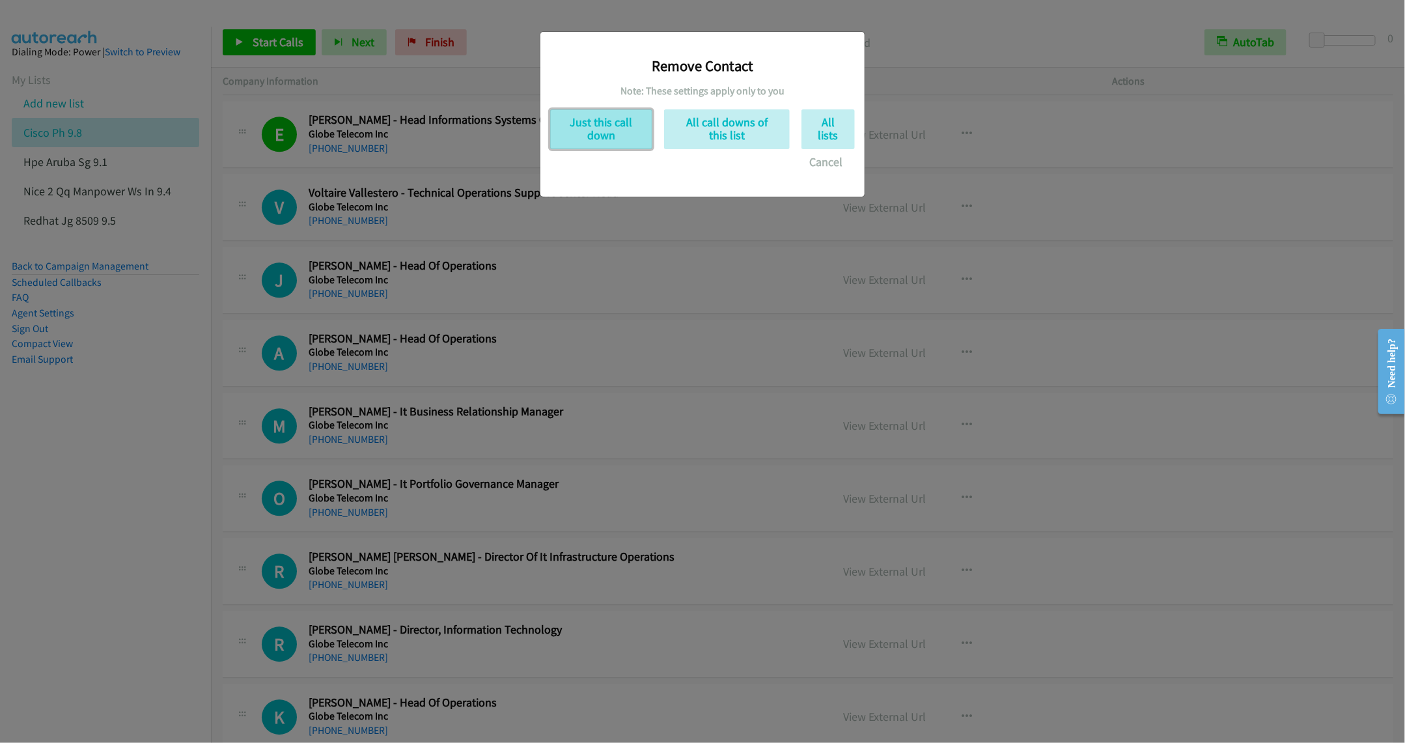
click at [617, 122] on button "Just this call down" at bounding box center [601, 129] width 102 height 40
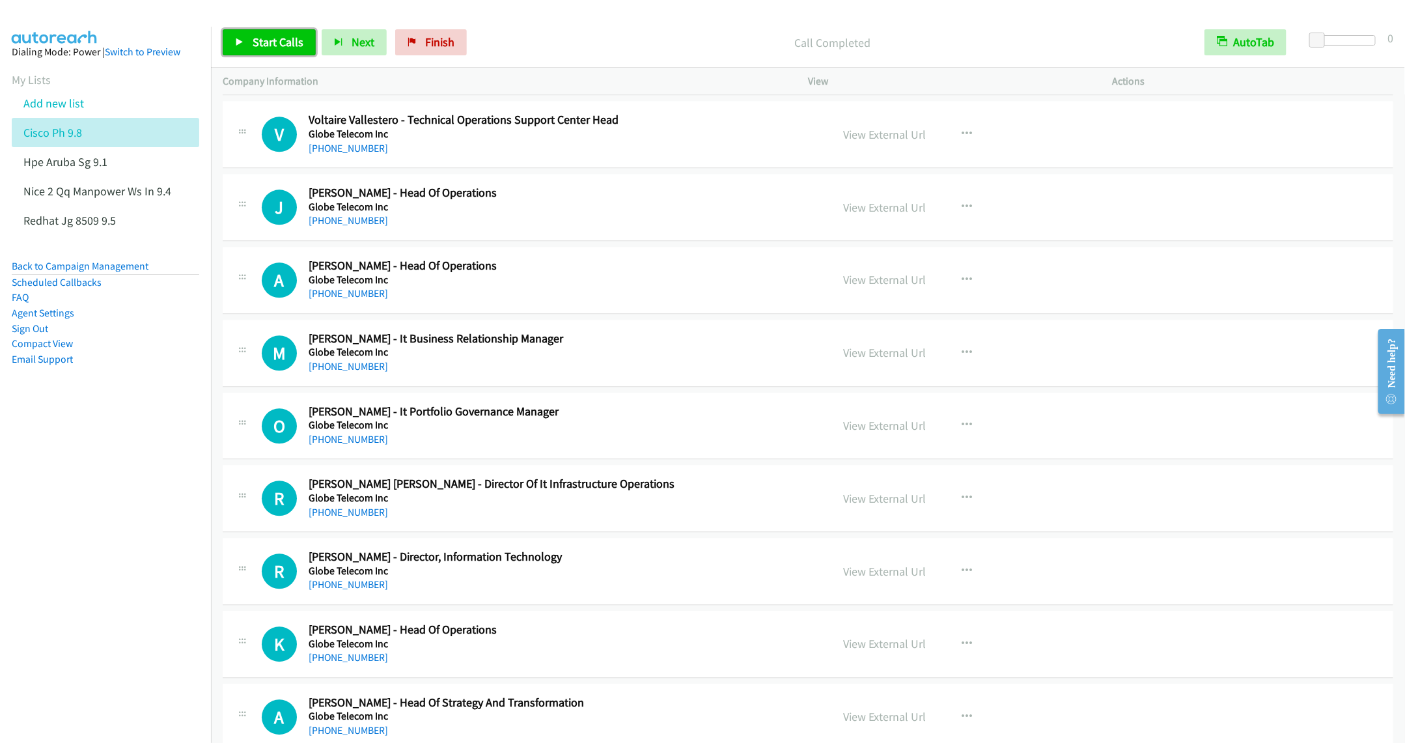
click at [244, 30] on link "Start Calls" at bounding box center [269, 42] width 93 height 26
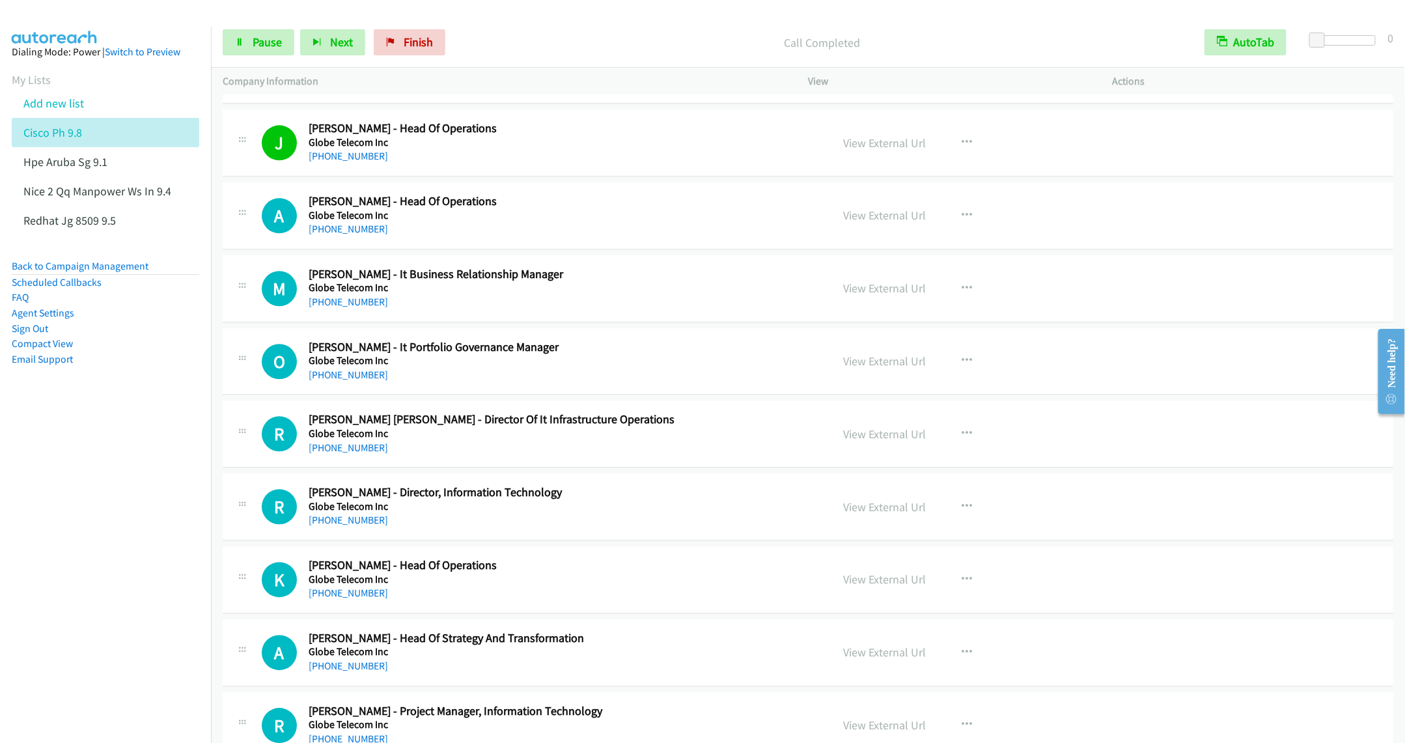
scroll to position [7522, 0]
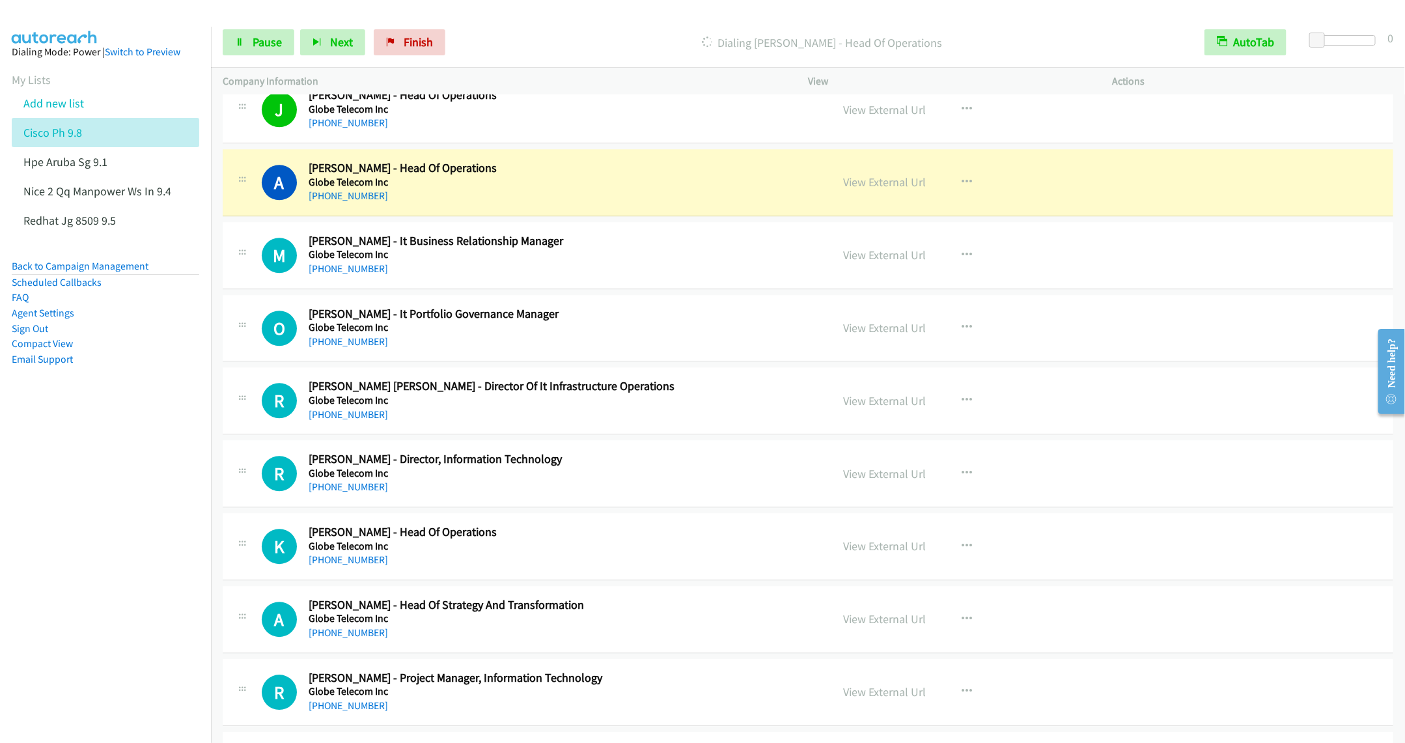
click at [469, 204] on div "+63 917 588 2658" at bounding box center [561, 196] width 504 height 16
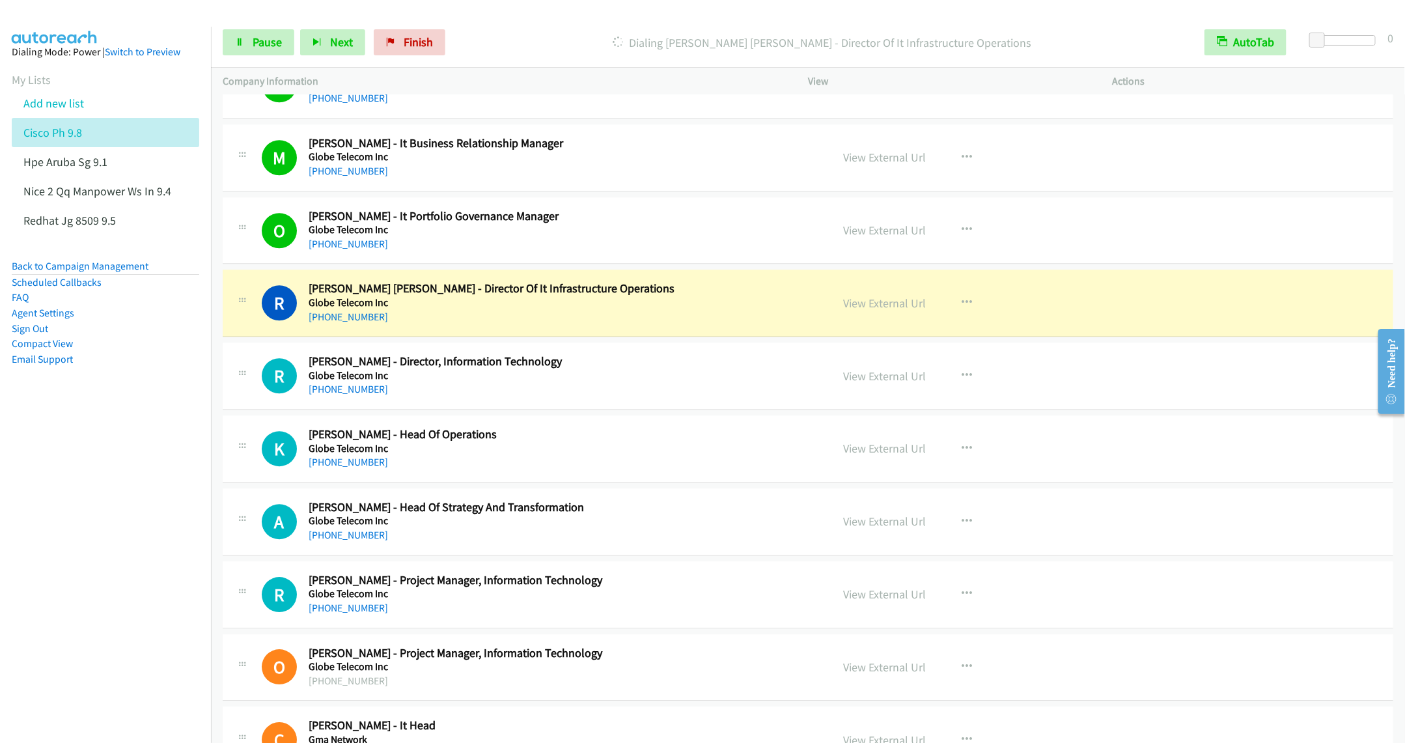
scroll to position [7718, 0]
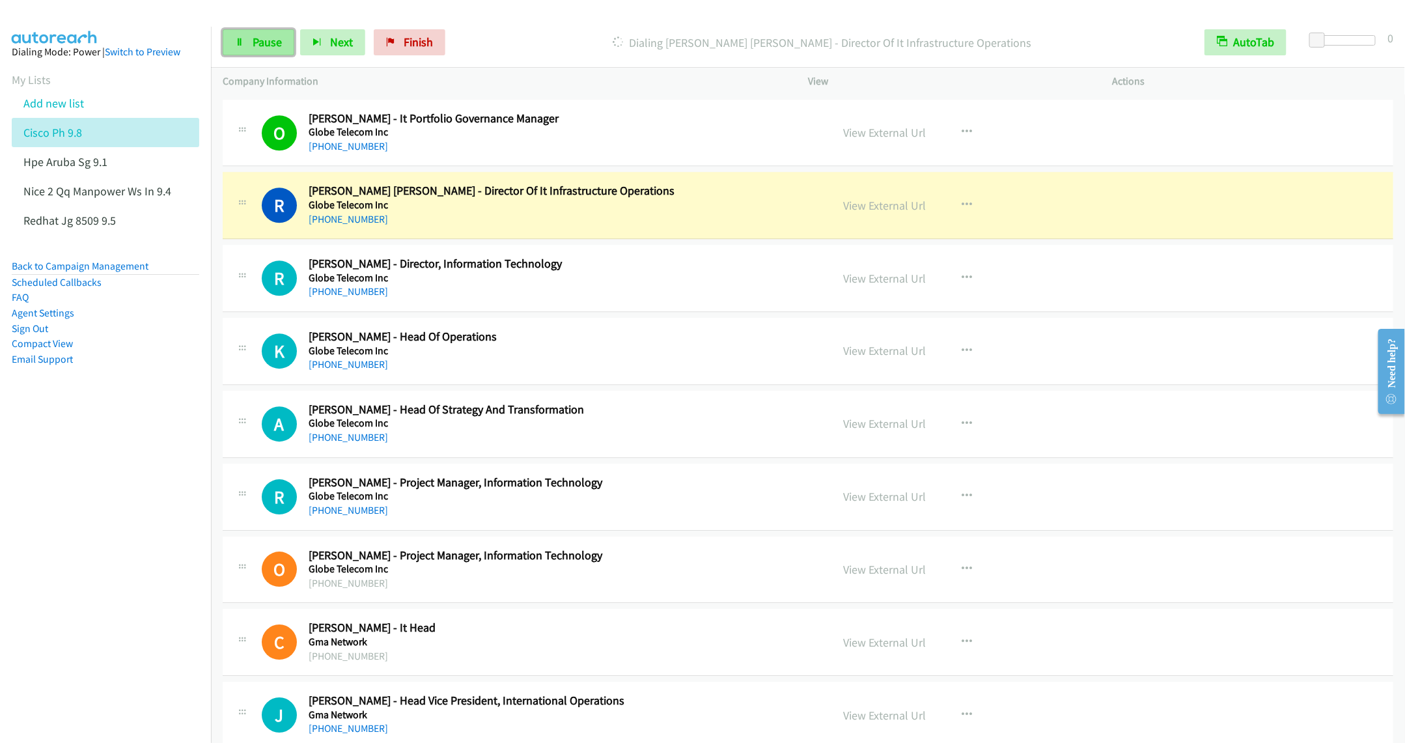
click at [257, 31] on link "Pause" at bounding box center [259, 42] width 72 height 26
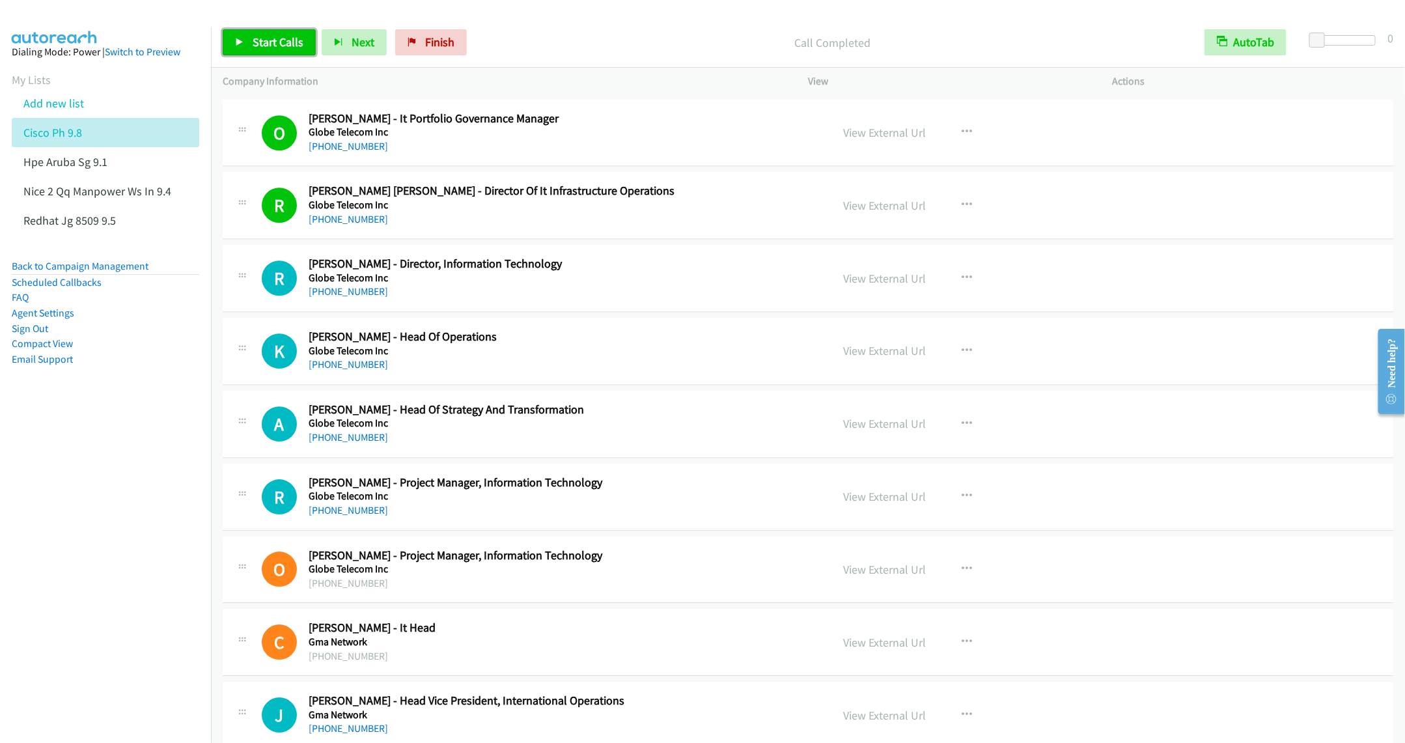
click at [245, 34] on link "Start Calls" at bounding box center [269, 42] width 93 height 26
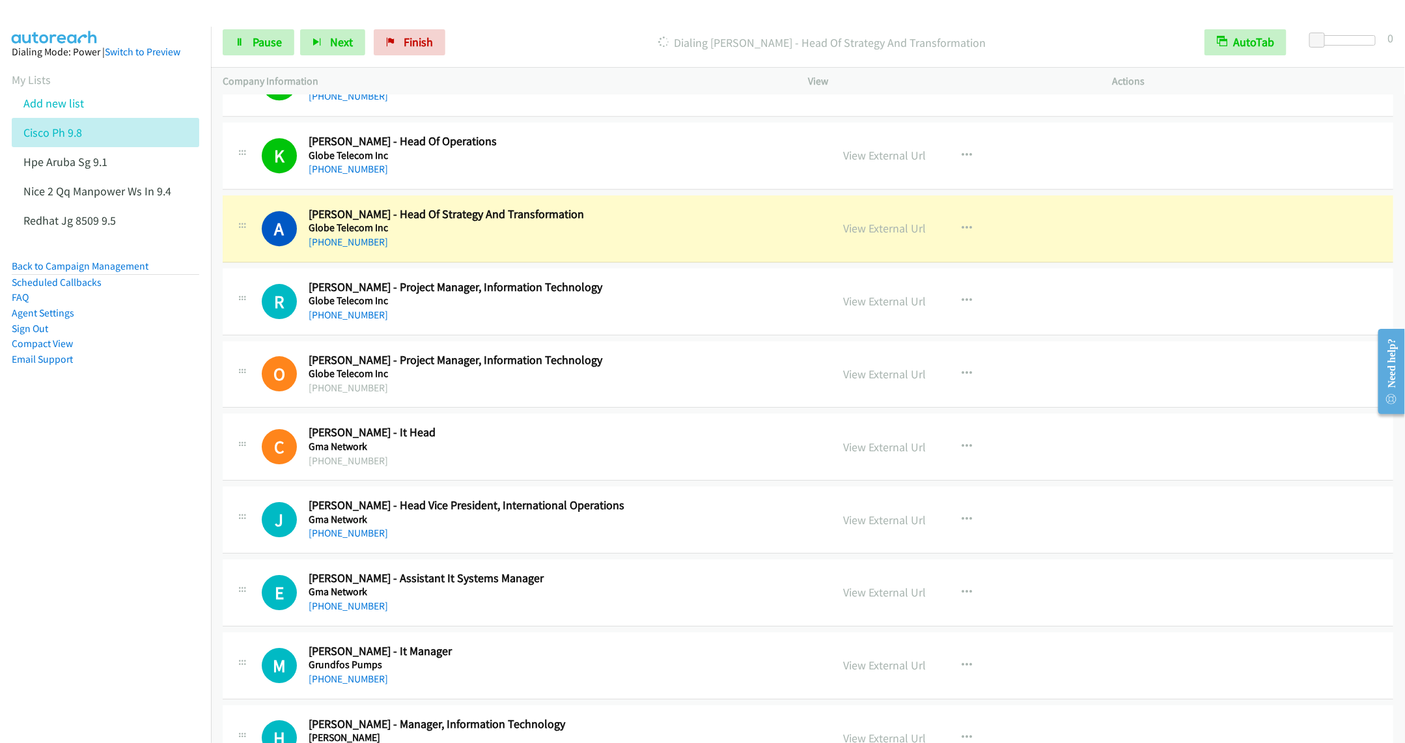
scroll to position [8011, 0]
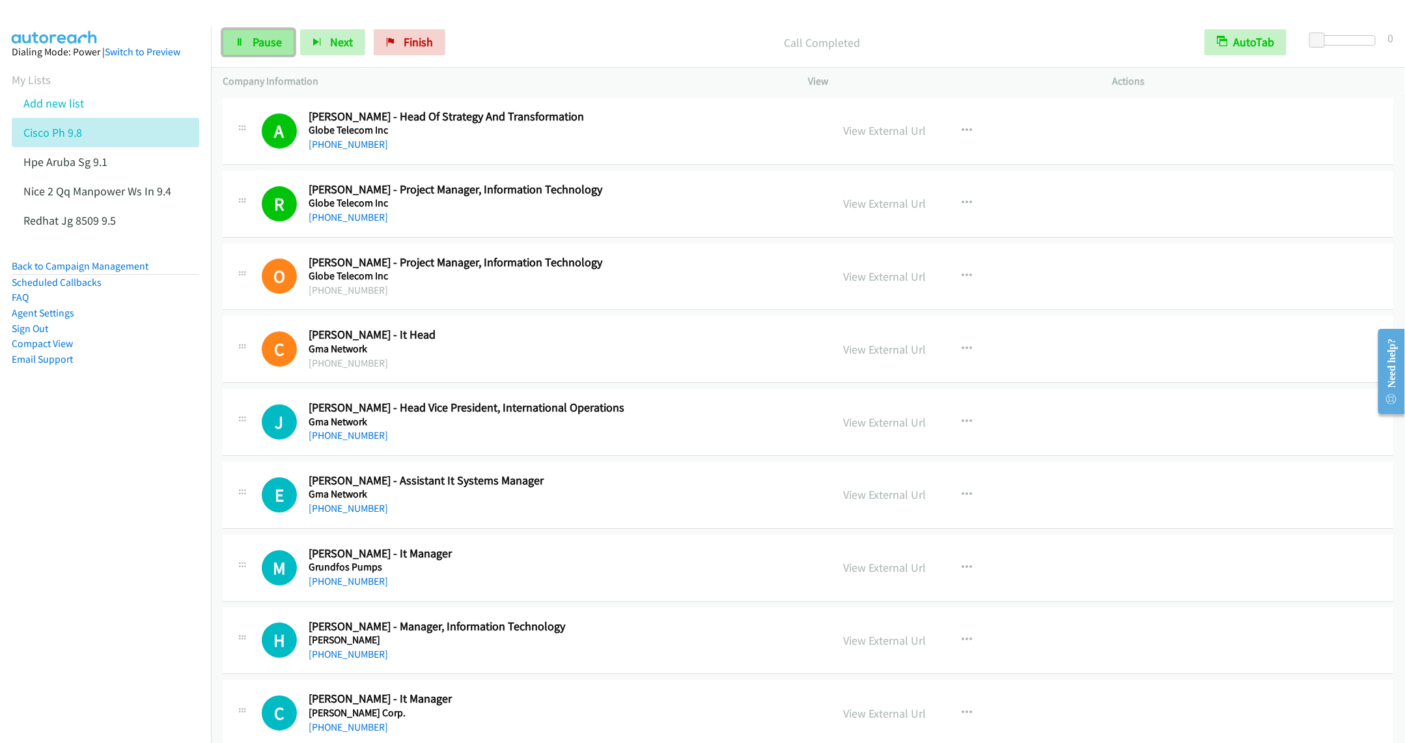
click at [264, 48] on span "Pause" at bounding box center [267, 42] width 29 height 15
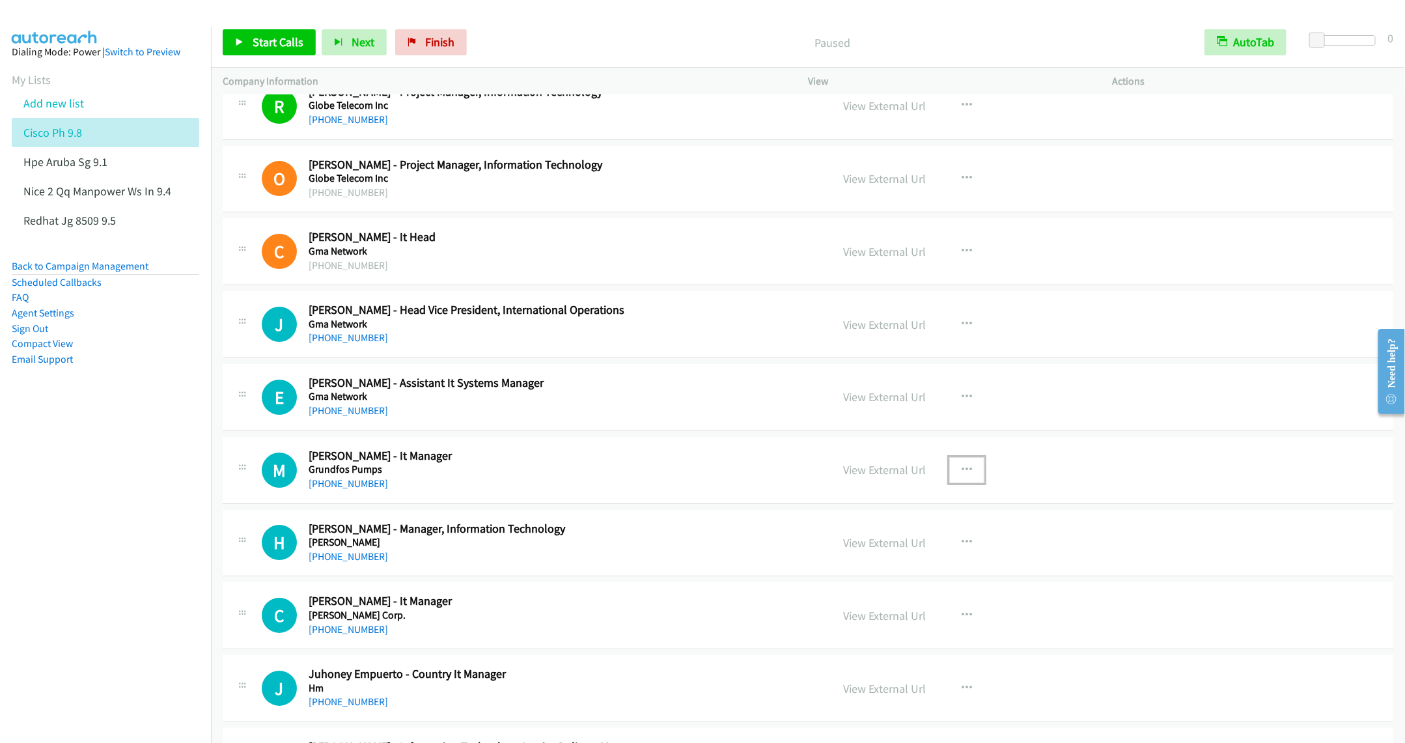
click at [962, 475] on icon "button" at bounding box center [967, 470] width 10 height 10
click at [866, 568] on link "Start Calls Here" at bounding box center [897, 555] width 173 height 26
click at [260, 46] on span "Start Calls" at bounding box center [278, 42] width 51 height 15
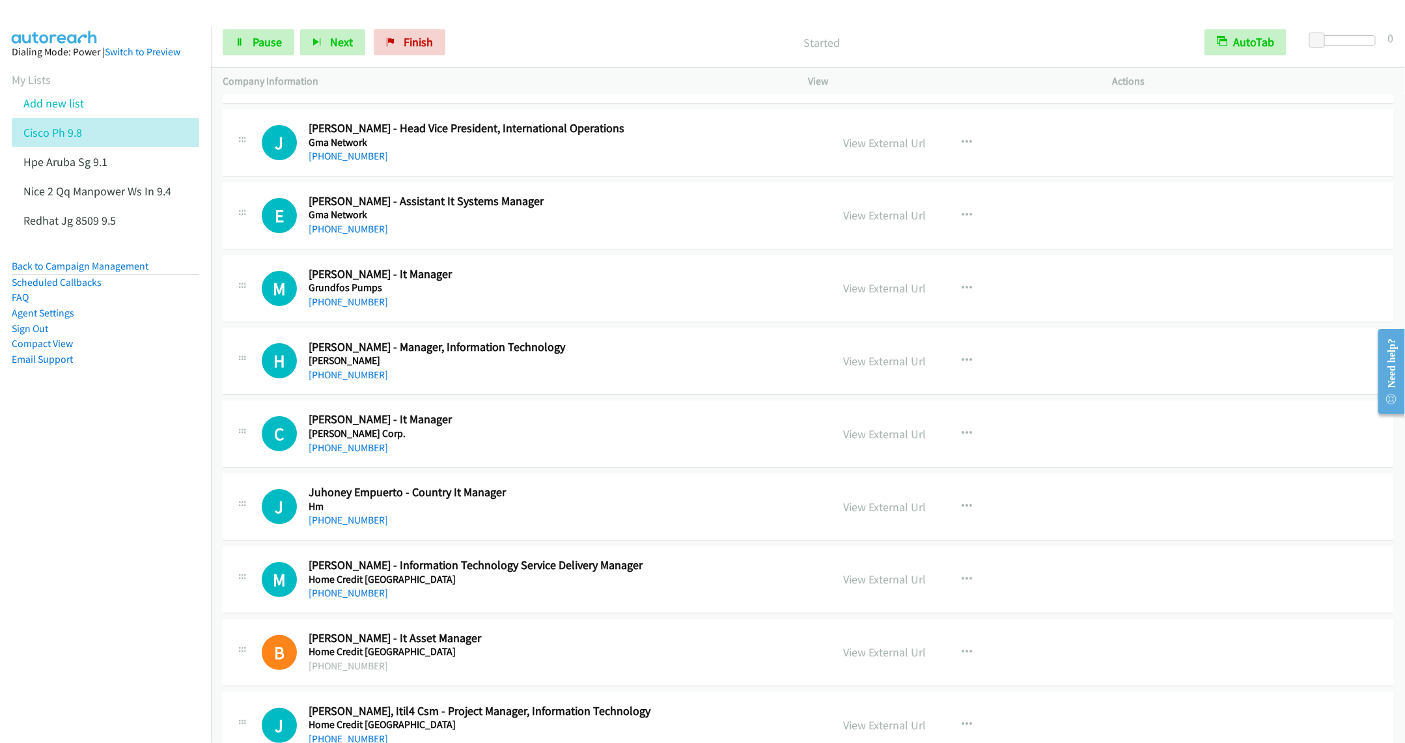
scroll to position [8304, 0]
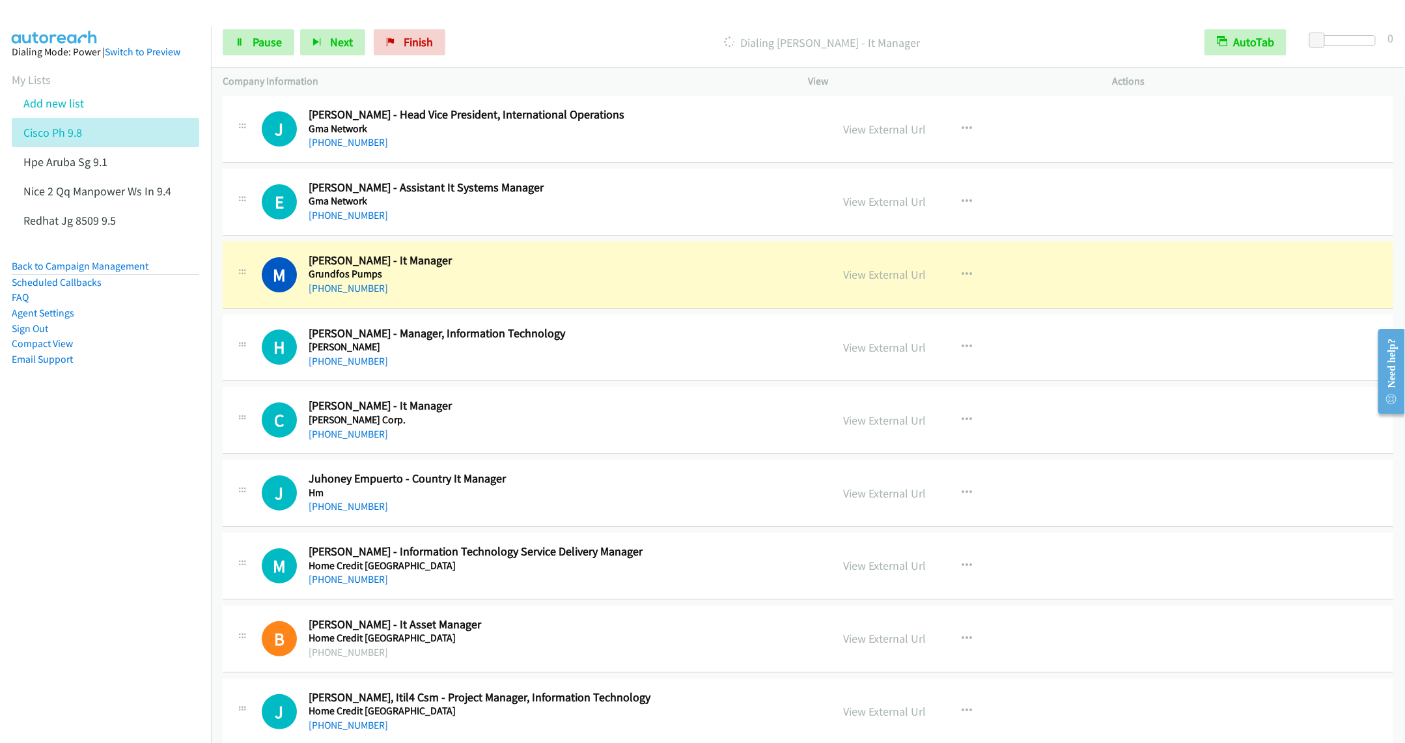
click at [180, 561] on nav "Dialing Mode: Power | Switch to Preview My Lists Add new list Cisco Ph 9.8 Hpe …" at bounding box center [106, 398] width 212 height 743
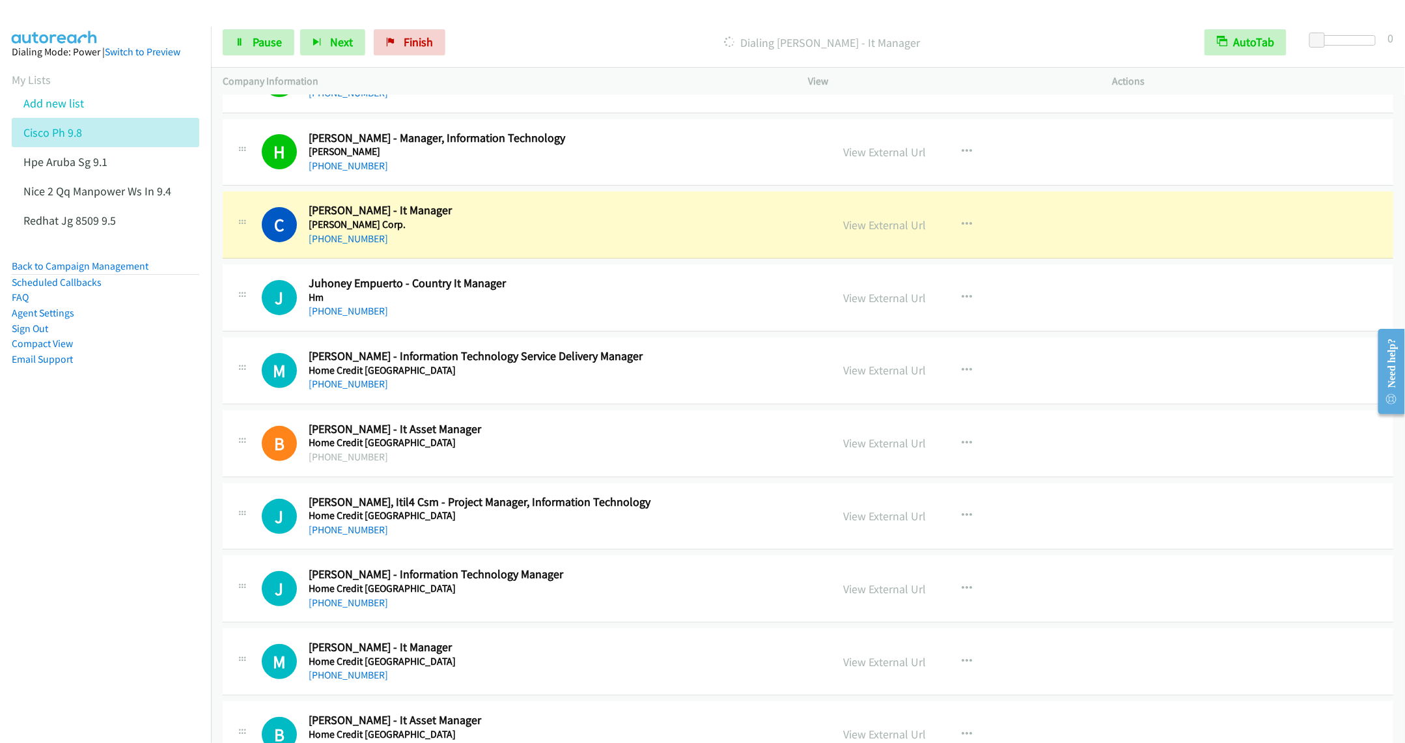
scroll to position [8597, 0]
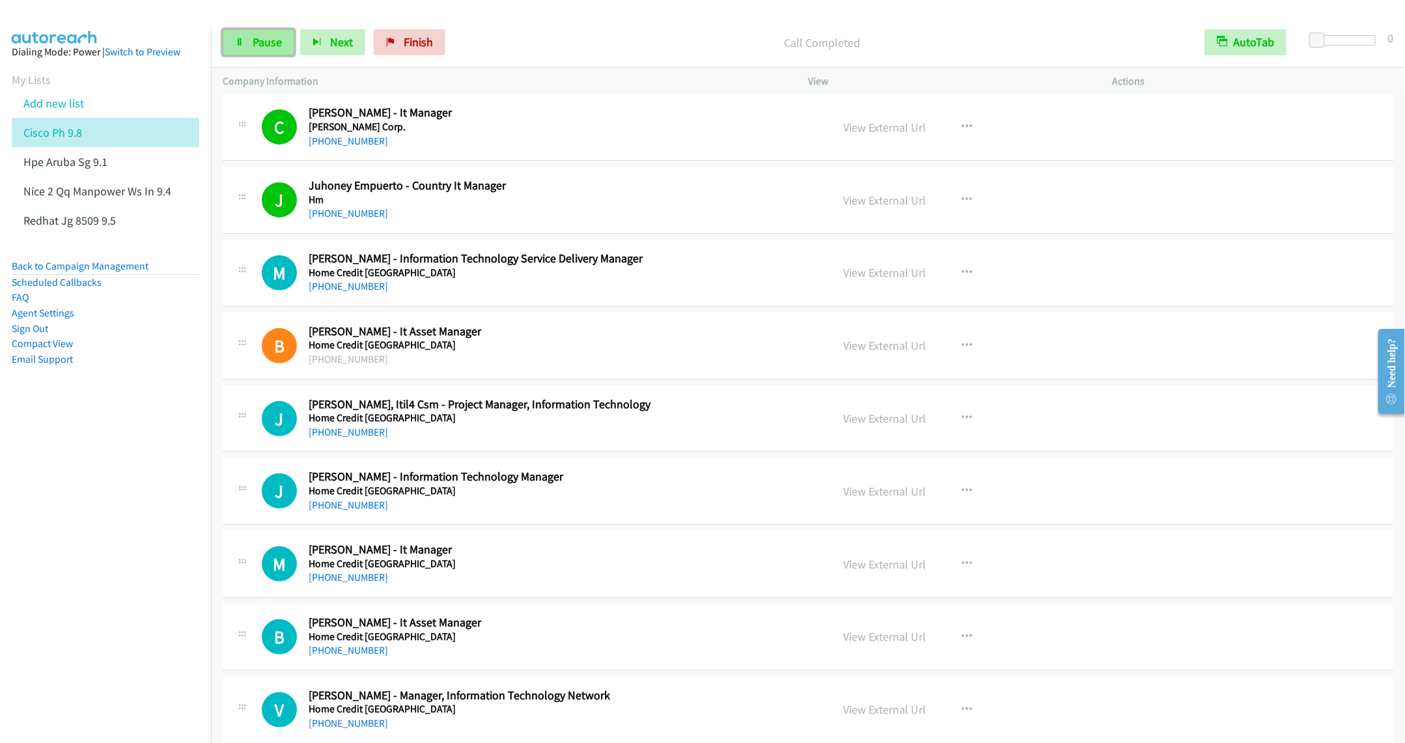
click at [257, 30] on link "Pause" at bounding box center [259, 42] width 72 height 26
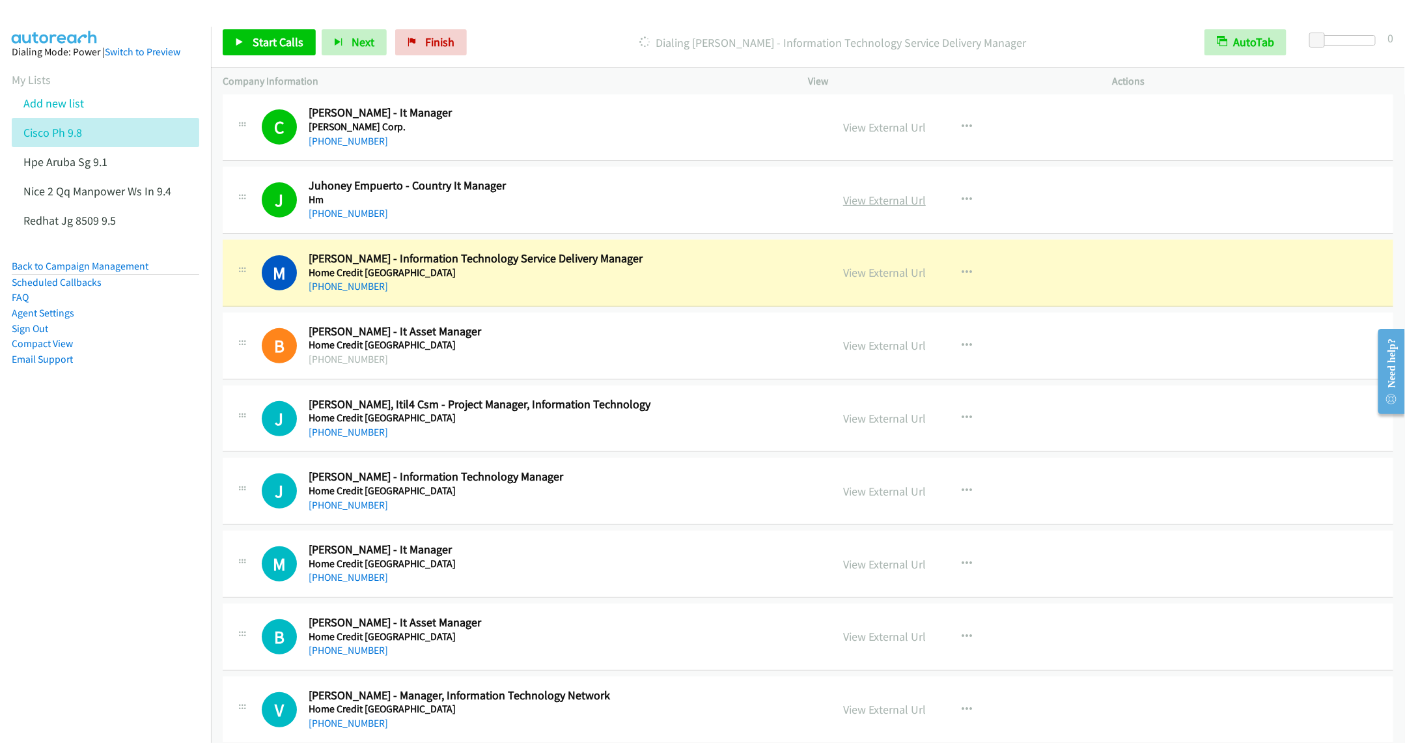
click at [879, 208] on link "View External Url" at bounding box center [884, 200] width 83 height 15
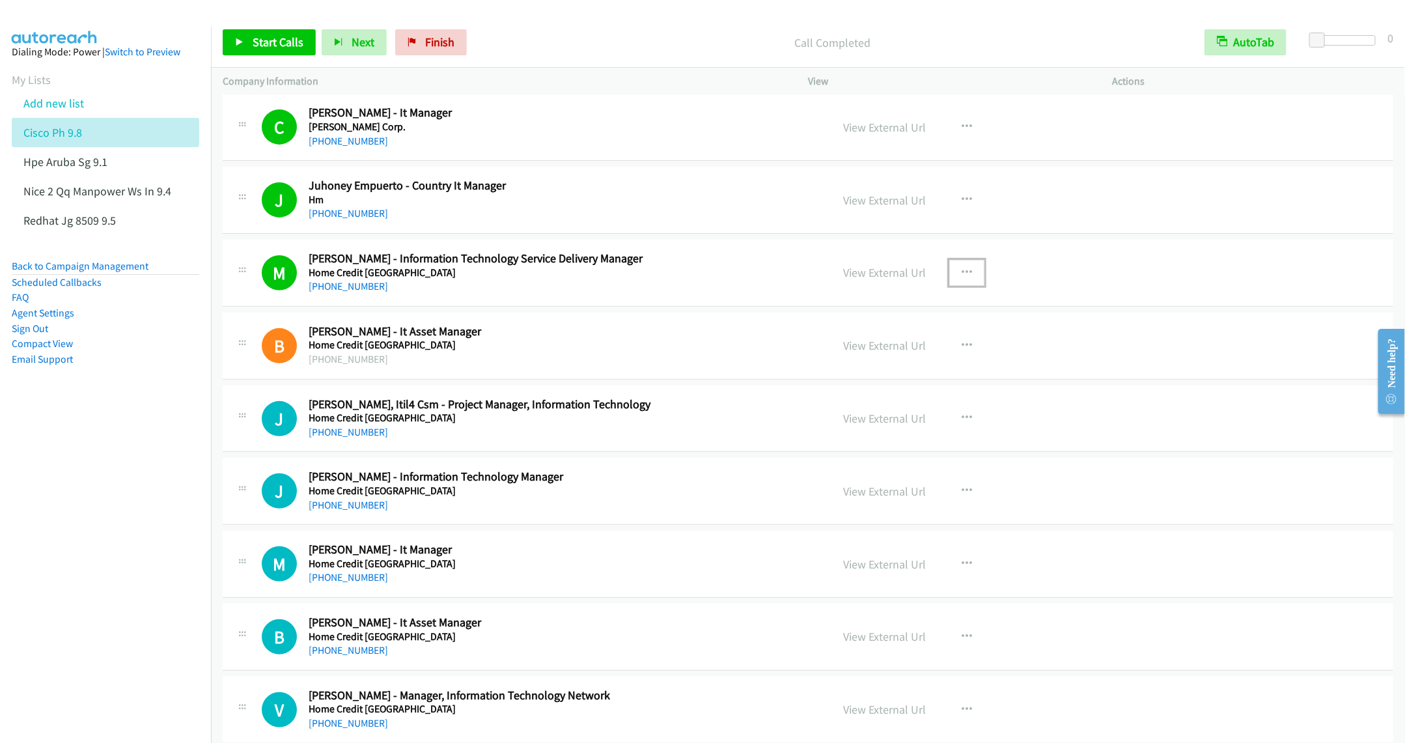
click at [962, 278] on icon "button" at bounding box center [967, 273] width 10 height 10
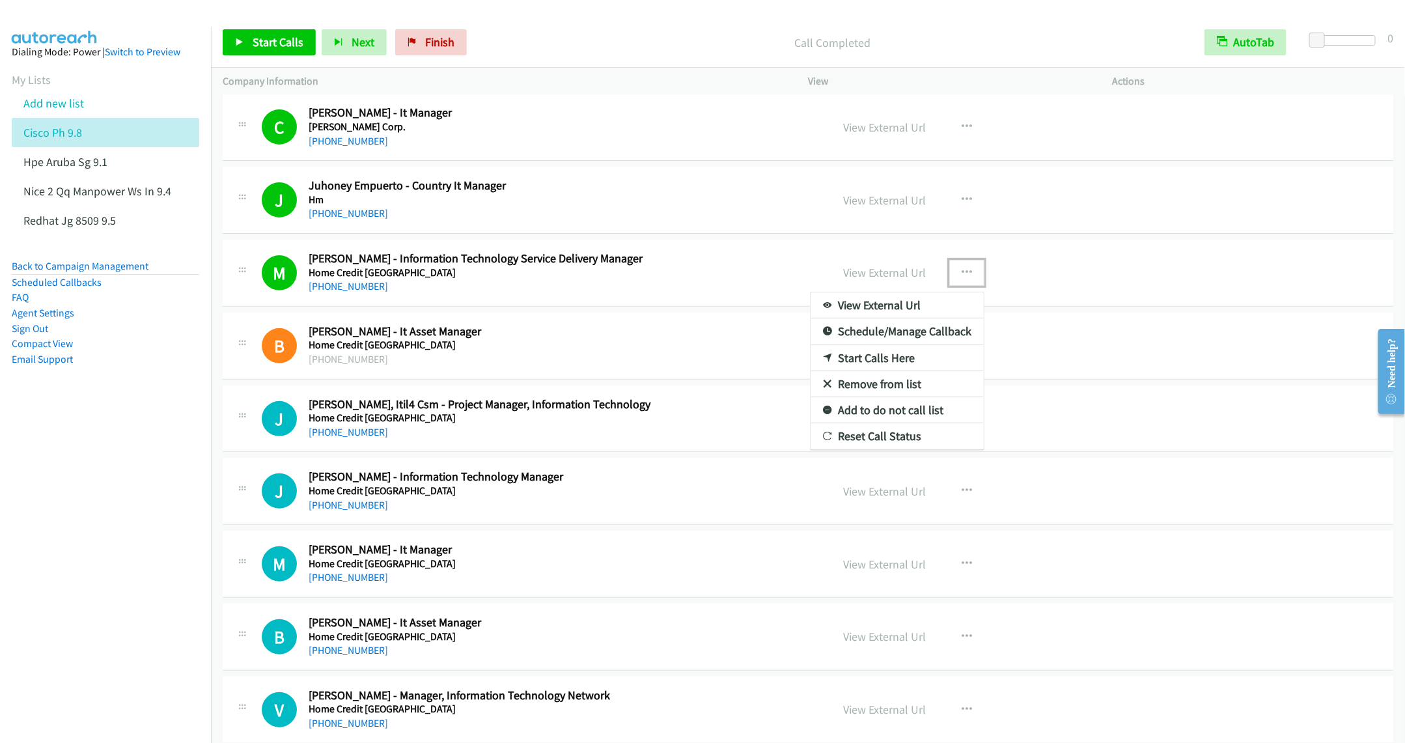
click at [858, 397] on link "Remove from list" at bounding box center [897, 384] width 173 height 26
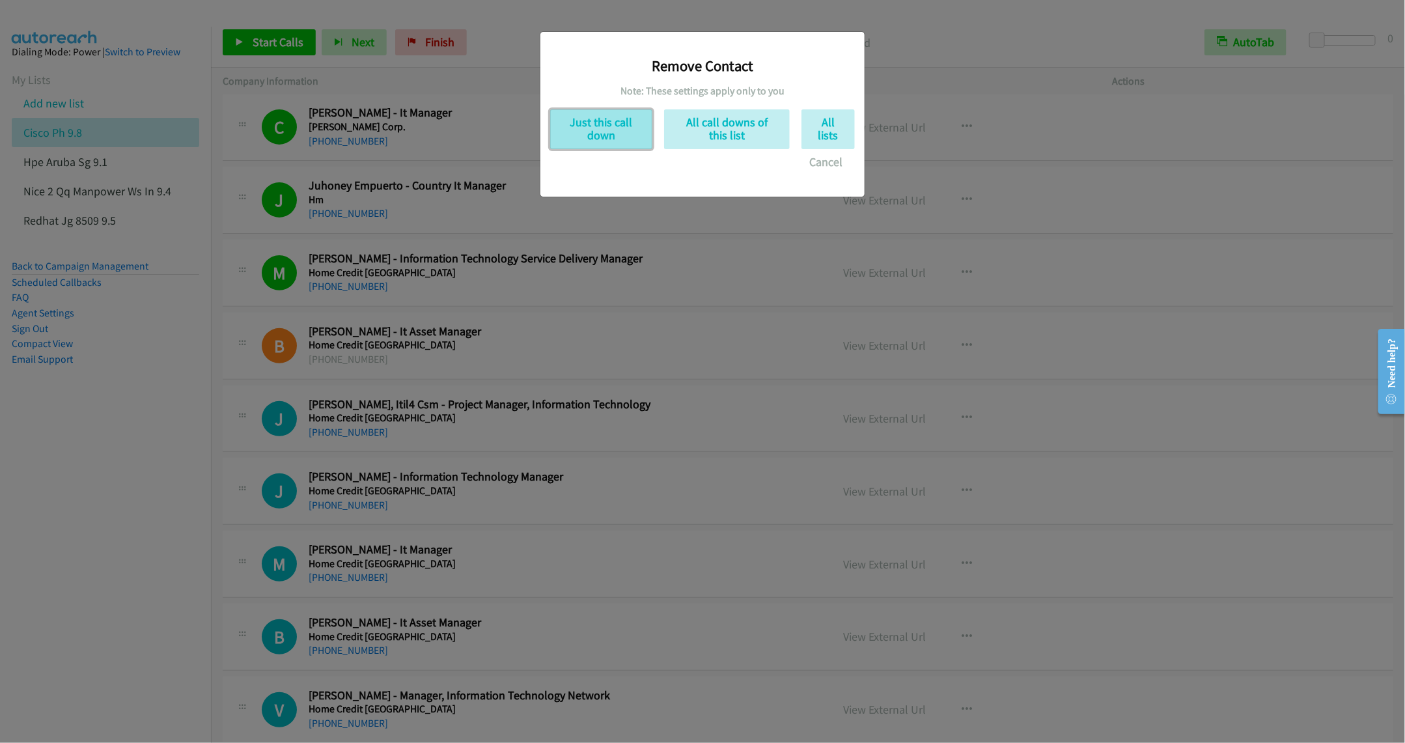
click at [606, 137] on button "Just this call down" at bounding box center [601, 129] width 102 height 40
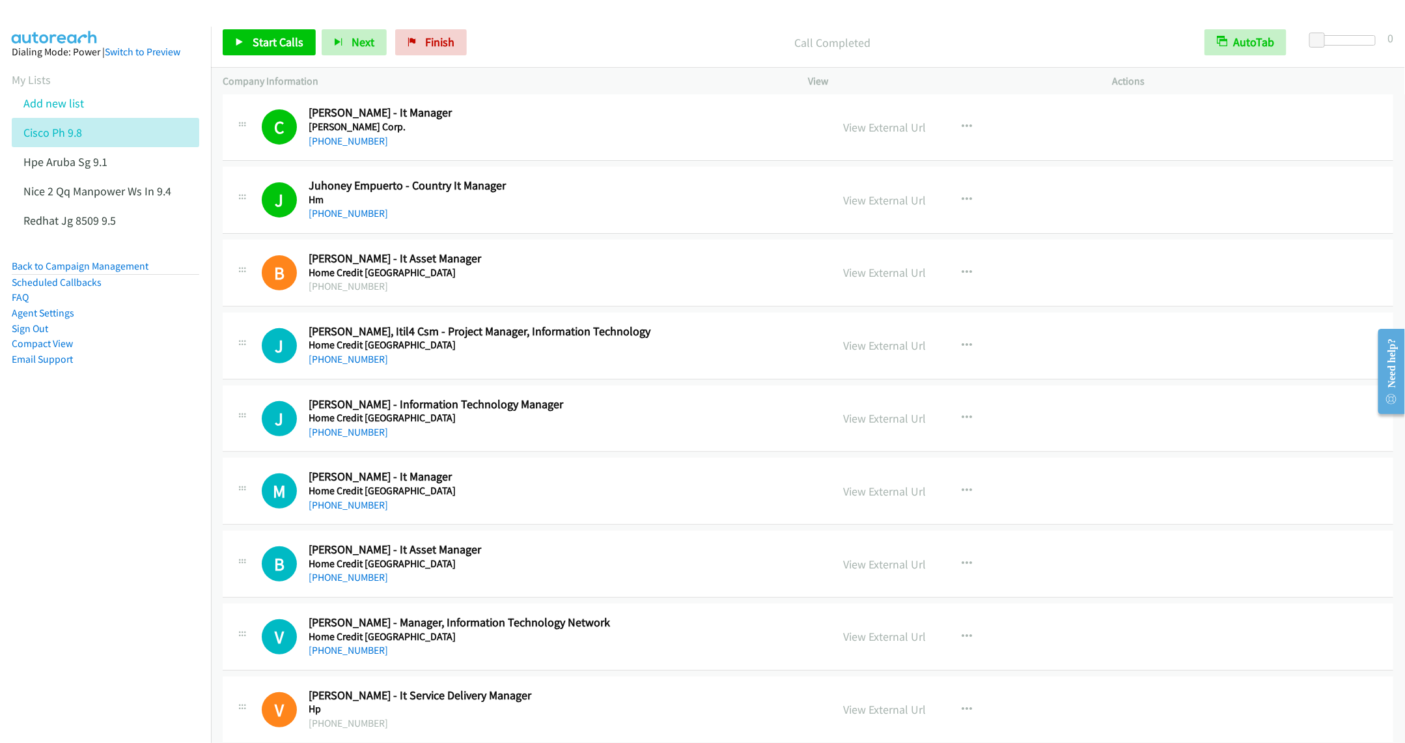
scroll to position [8499, 0]
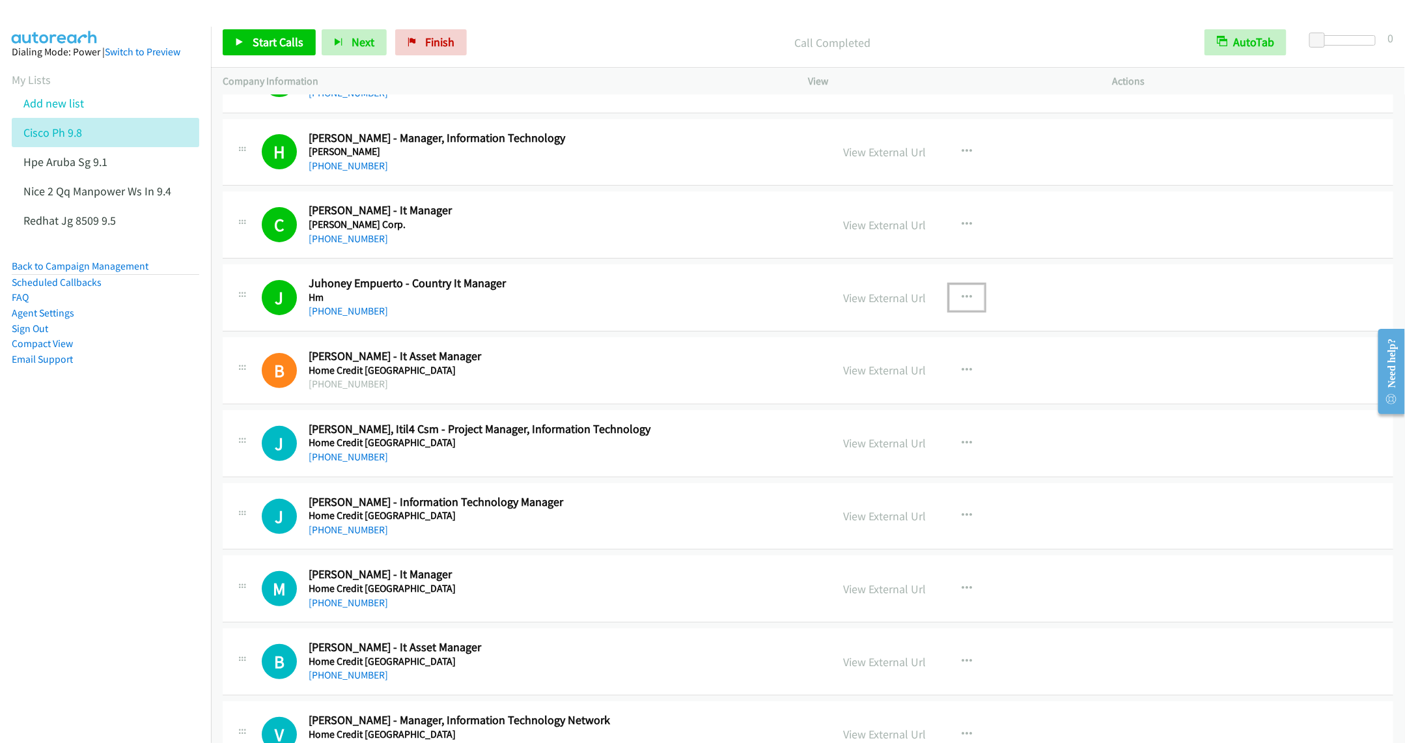
click at [952, 311] on button "button" at bounding box center [967, 298] width 35 height 26
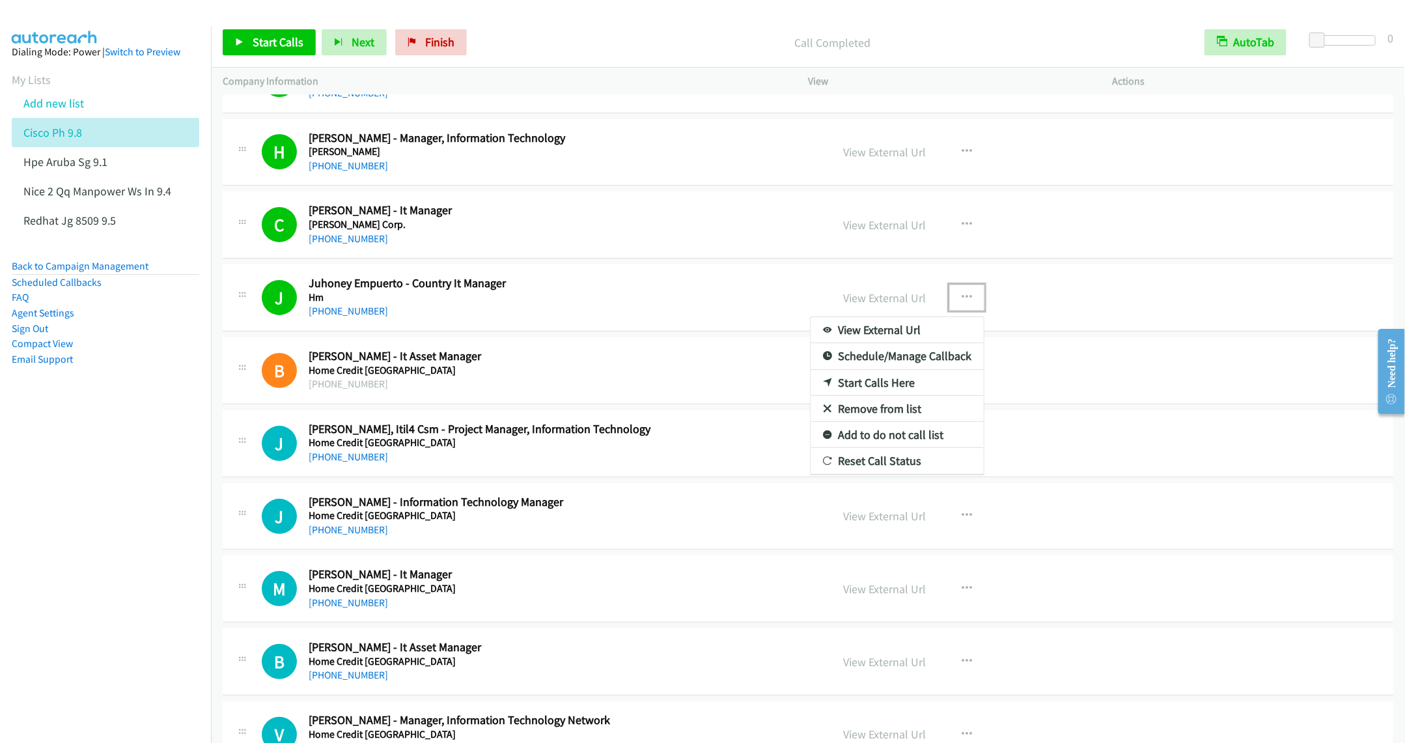
click at [845, 422] on link "Remove from list" at bounding box center [897, 409] width 173 height 26
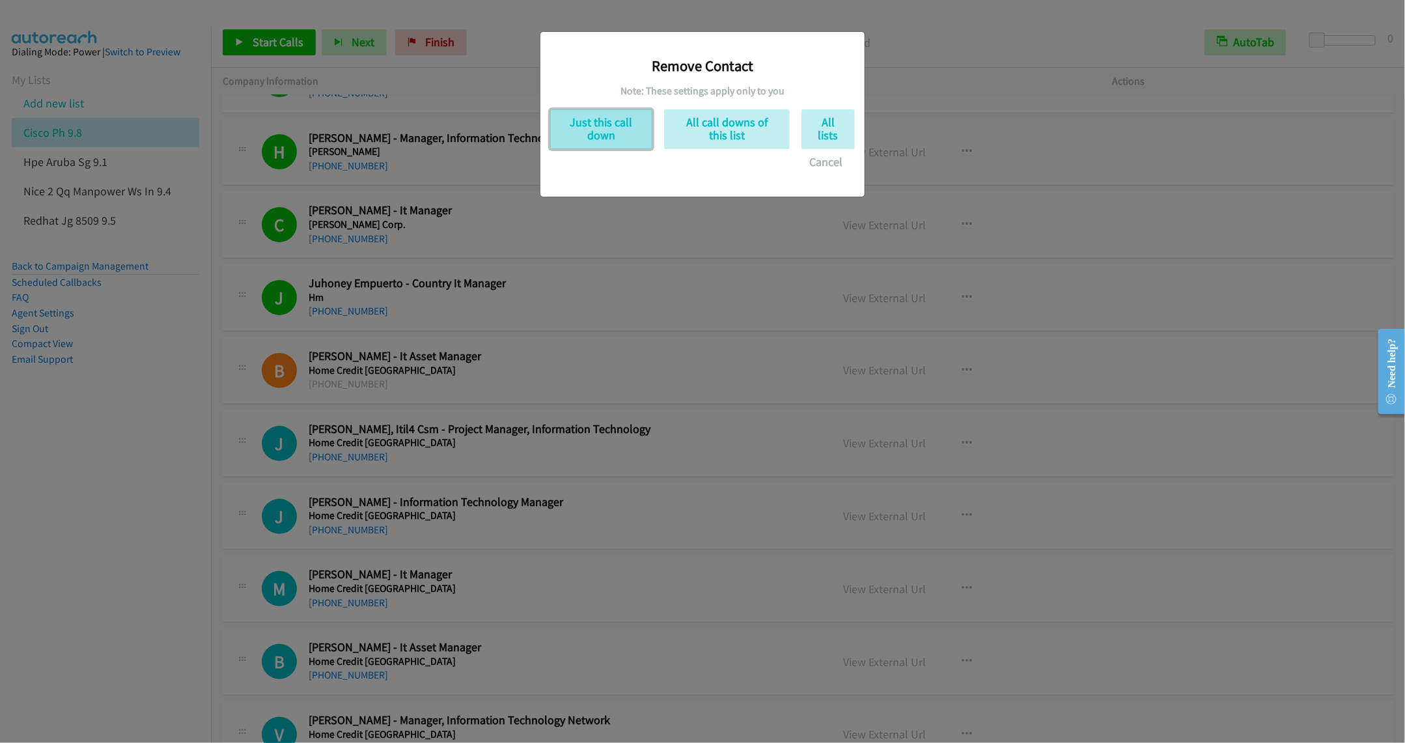
click at [597, 143] on button "Just this call down" at bounding box center [601, 129] width 102 height 40
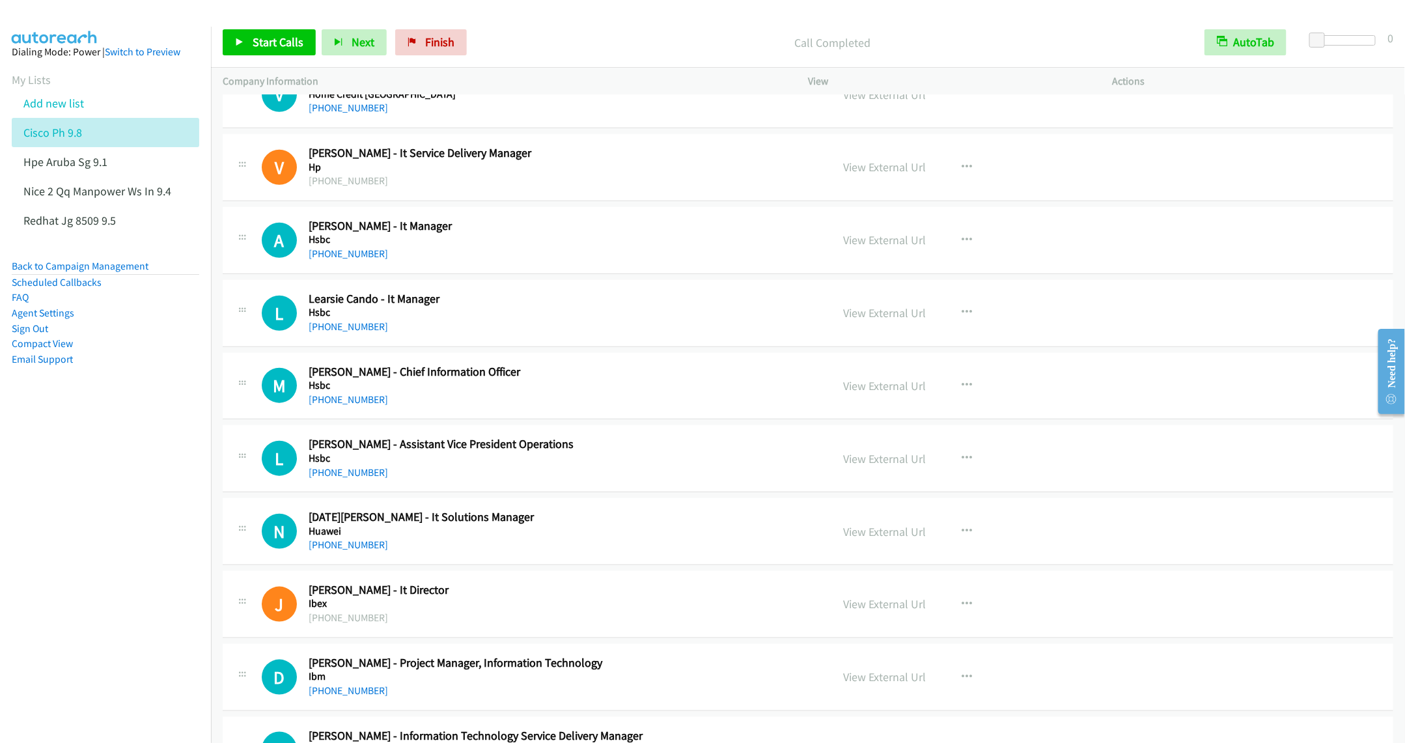
scroll to position [9085, 0]
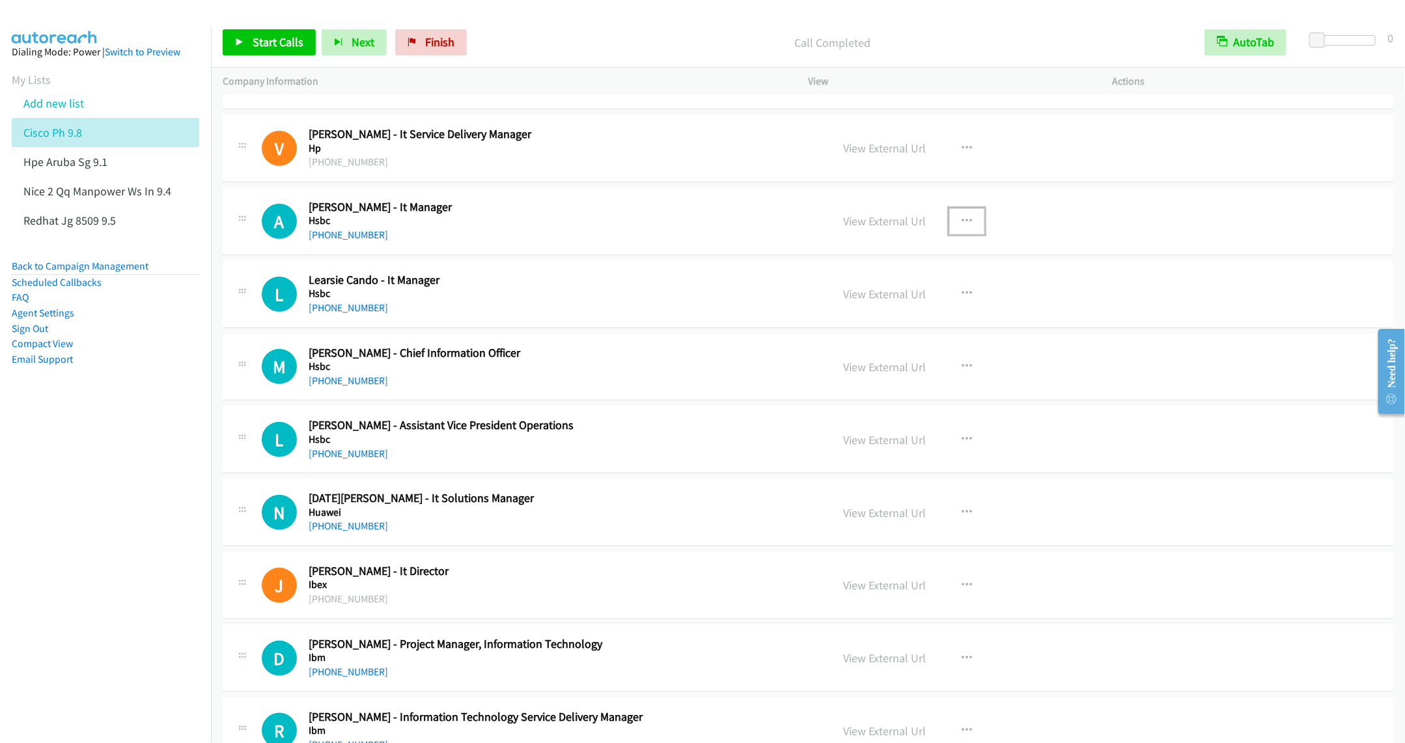
click at [964, 227] on icon "button" at bounding box center [967, 221] width 10 height 10
click at [851, 319] on link "Start Calls Here" at bounding box center [897, 306] width 173 height 26
click at [251, 44] on link "Start Calls" at bounding box center [269, 42] width 93 height 26
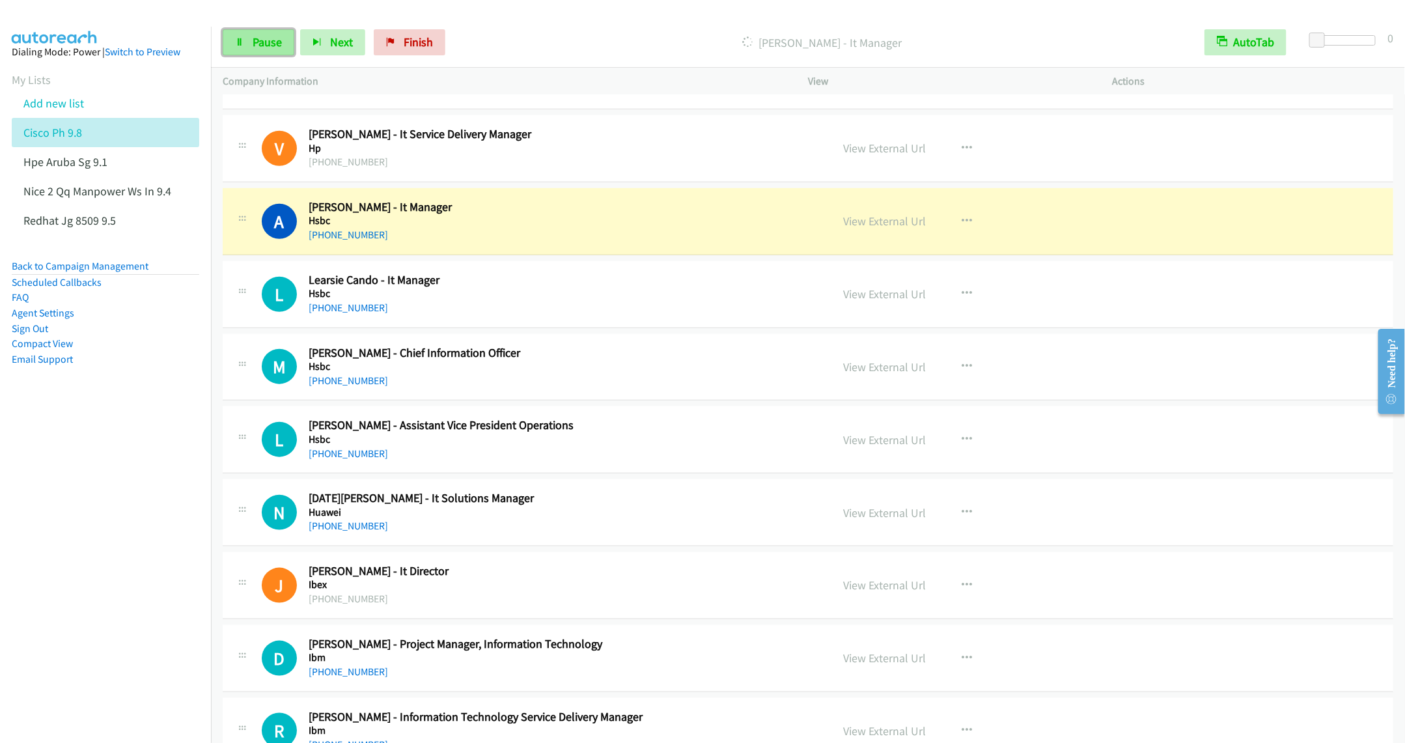
click at [247, 37] on link "Pause" at bounding box center [259, 42] width 72 height 26
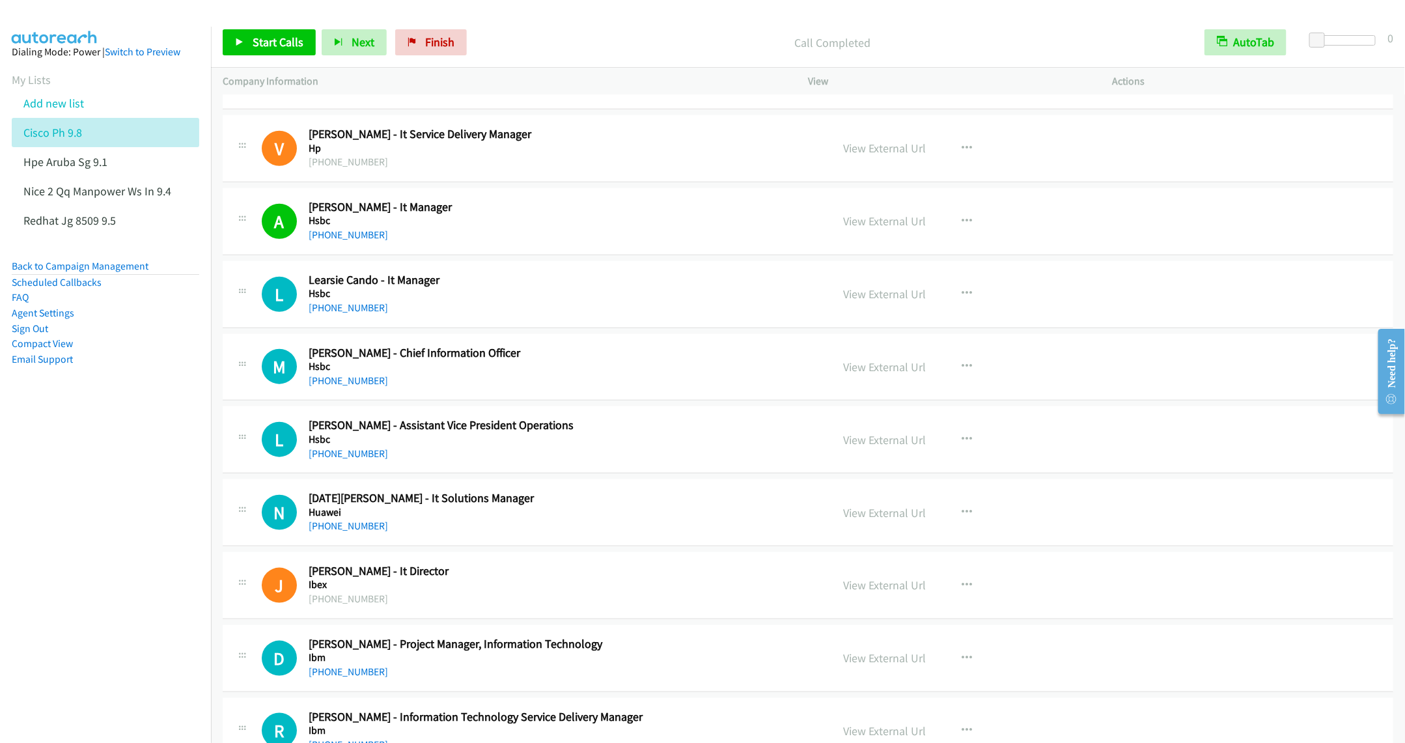
scroll to position [9183, 0]
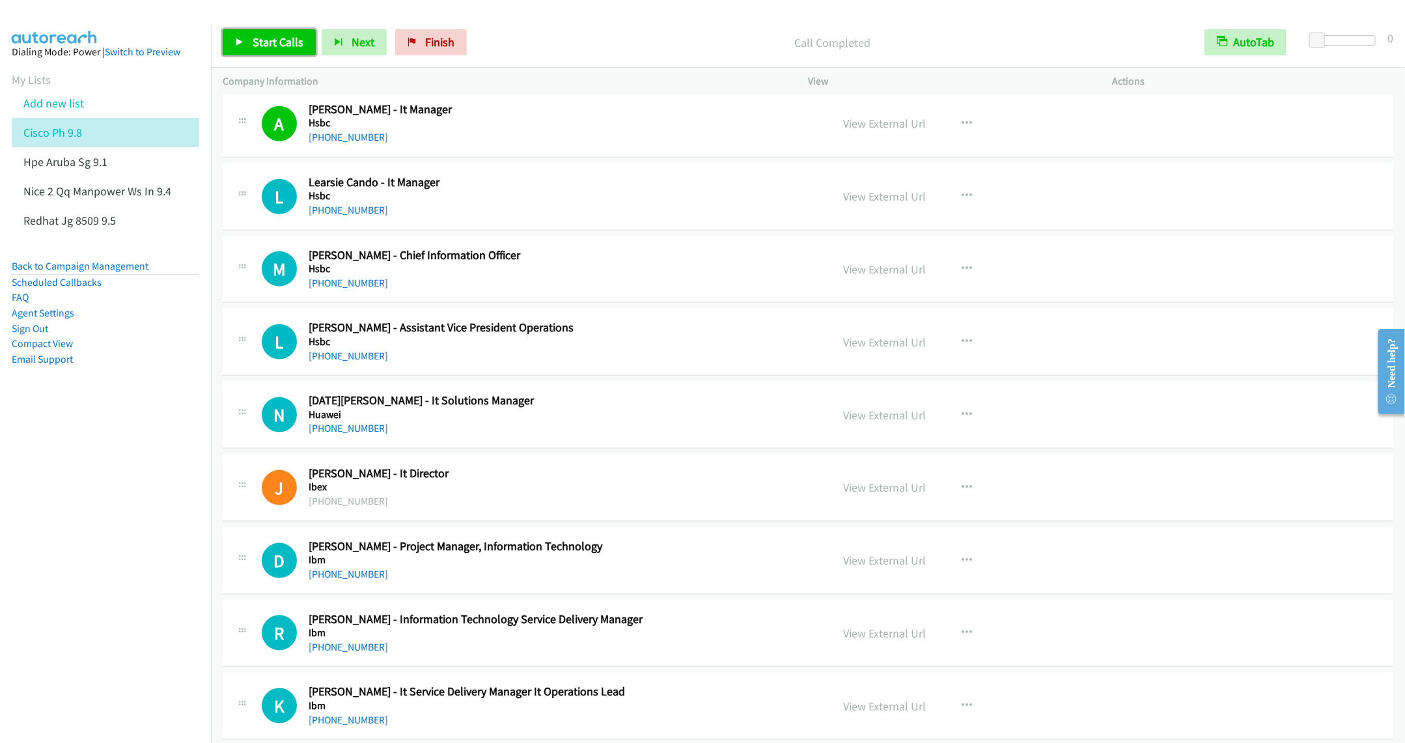
click at [268, 48] on span "Start Calls" at bounding box center [278, 42] width 51 height 15
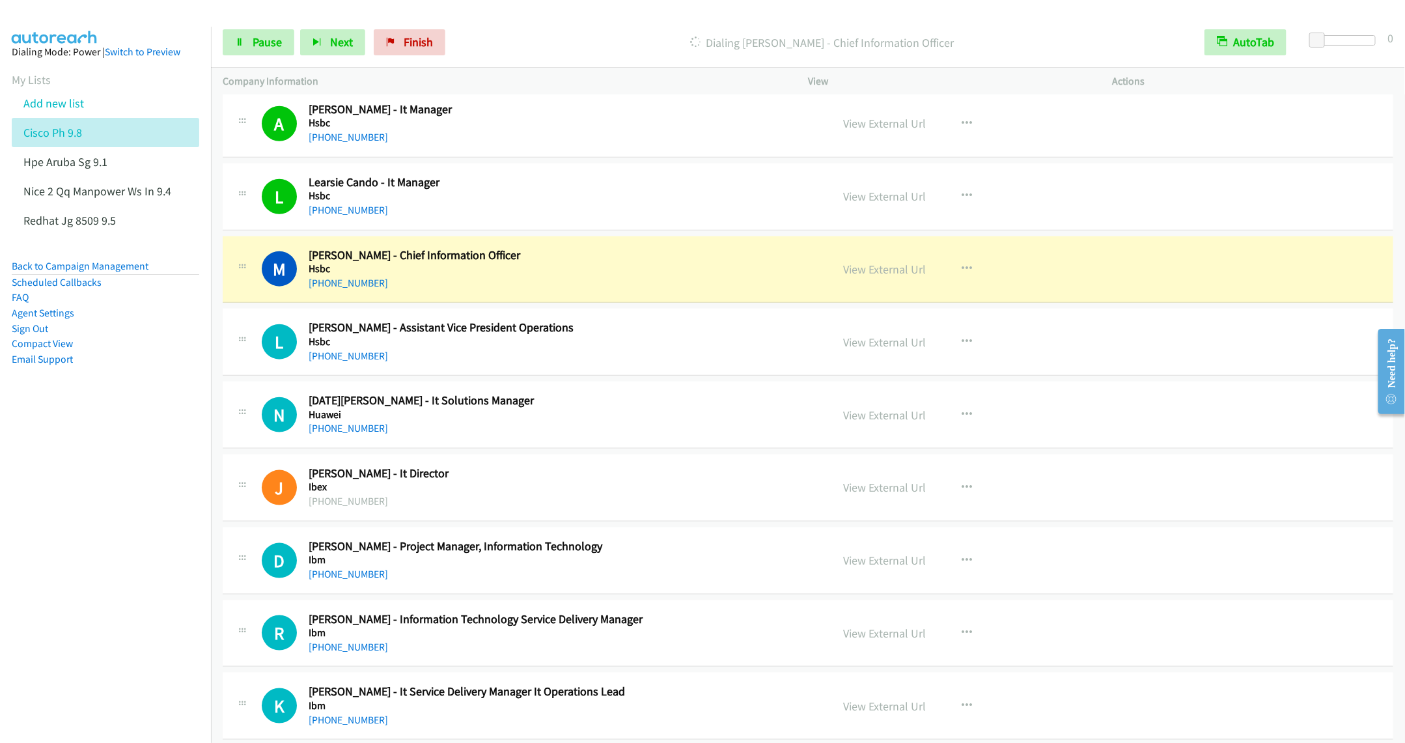
click at [520, 379] on td "L Callback Scheduled Leigh Capule - Assistant Vice President Operations Hsbc As…" at bounding box center [808, 342] width 1194 height 73
click at [256, 39] on span "Pause" at bounding box center [267, 42] width 29 height 15
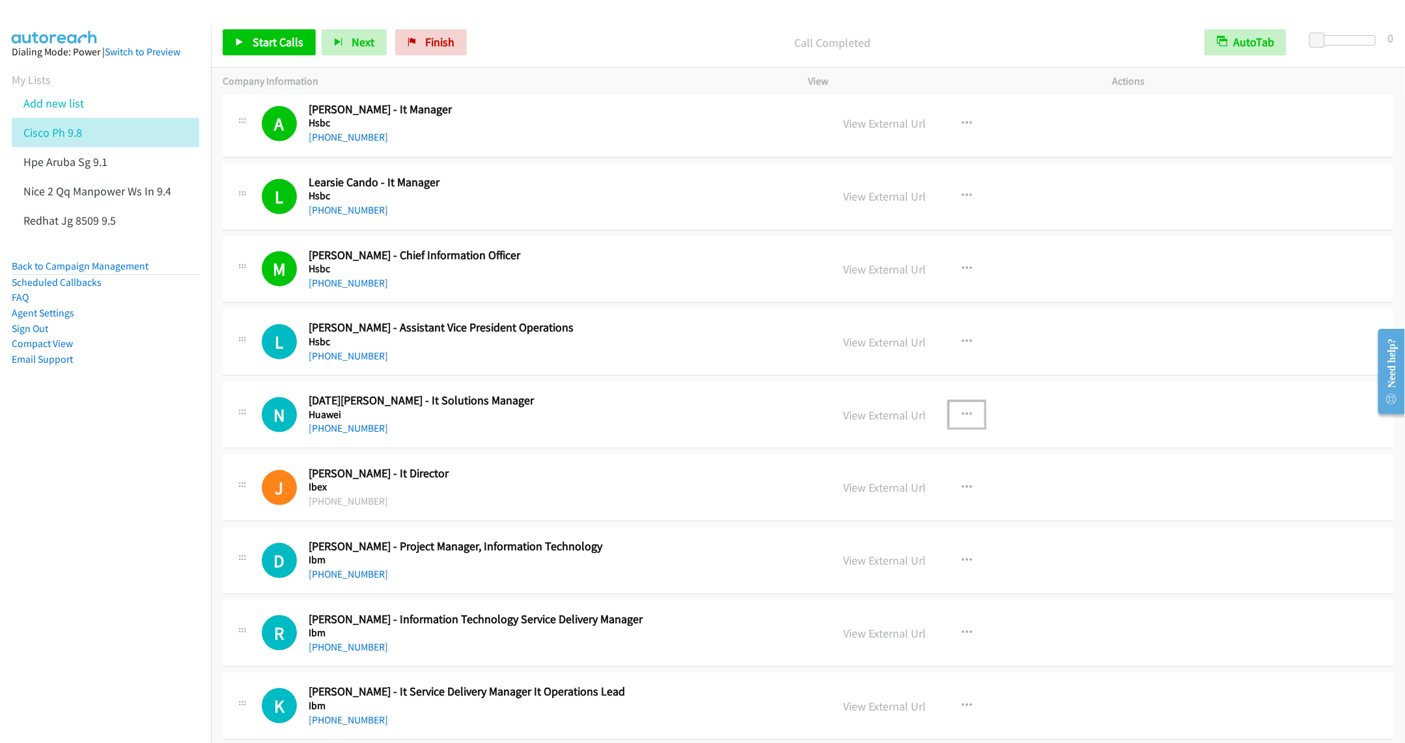
click at [964, 420] on icon "button" at bounding box center [967, 415] width 10 height 10
click at [869, 513] on link "Start Calls Here" at bounding box center [897, 500] width 173 height 26
click at [256, 43] on span "Start Calls" at bounding box center [278, 42] width 51 height 15
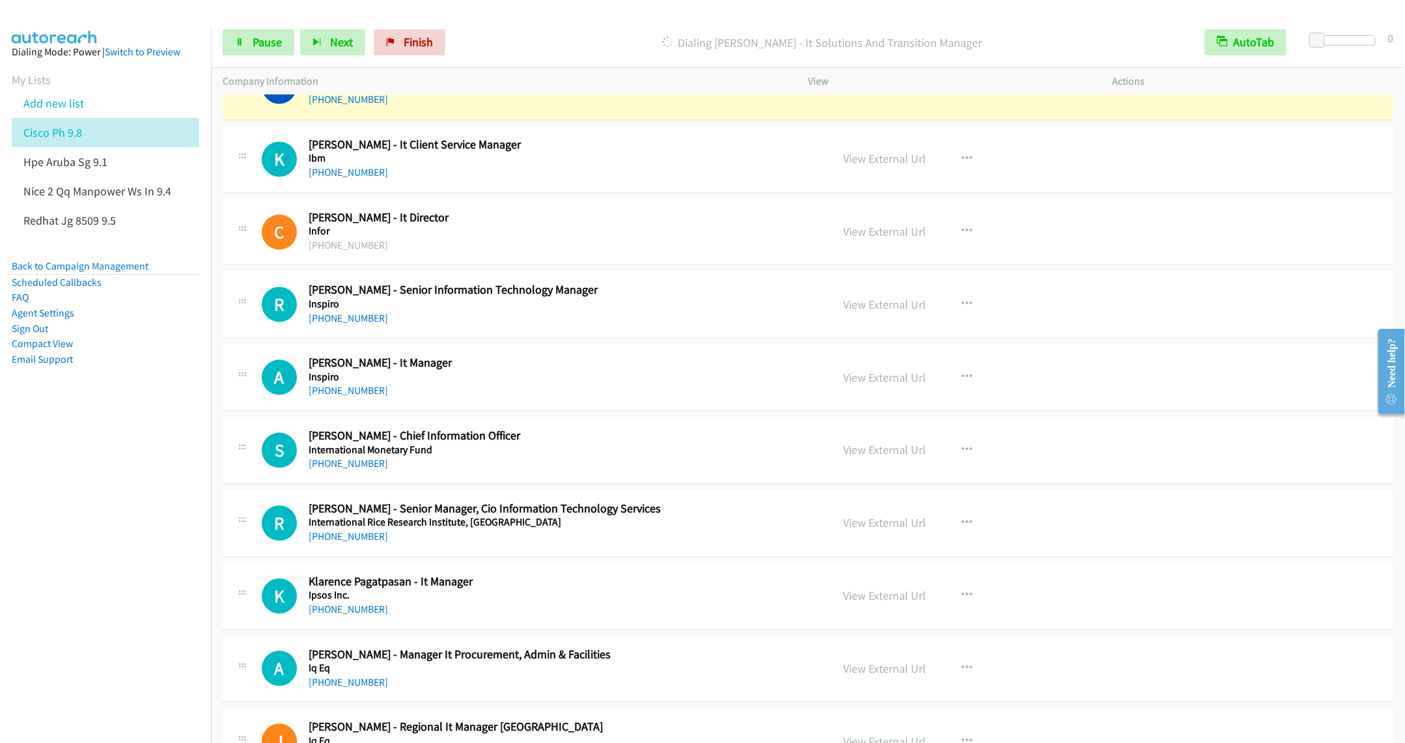
scroll to position [9964, 0]
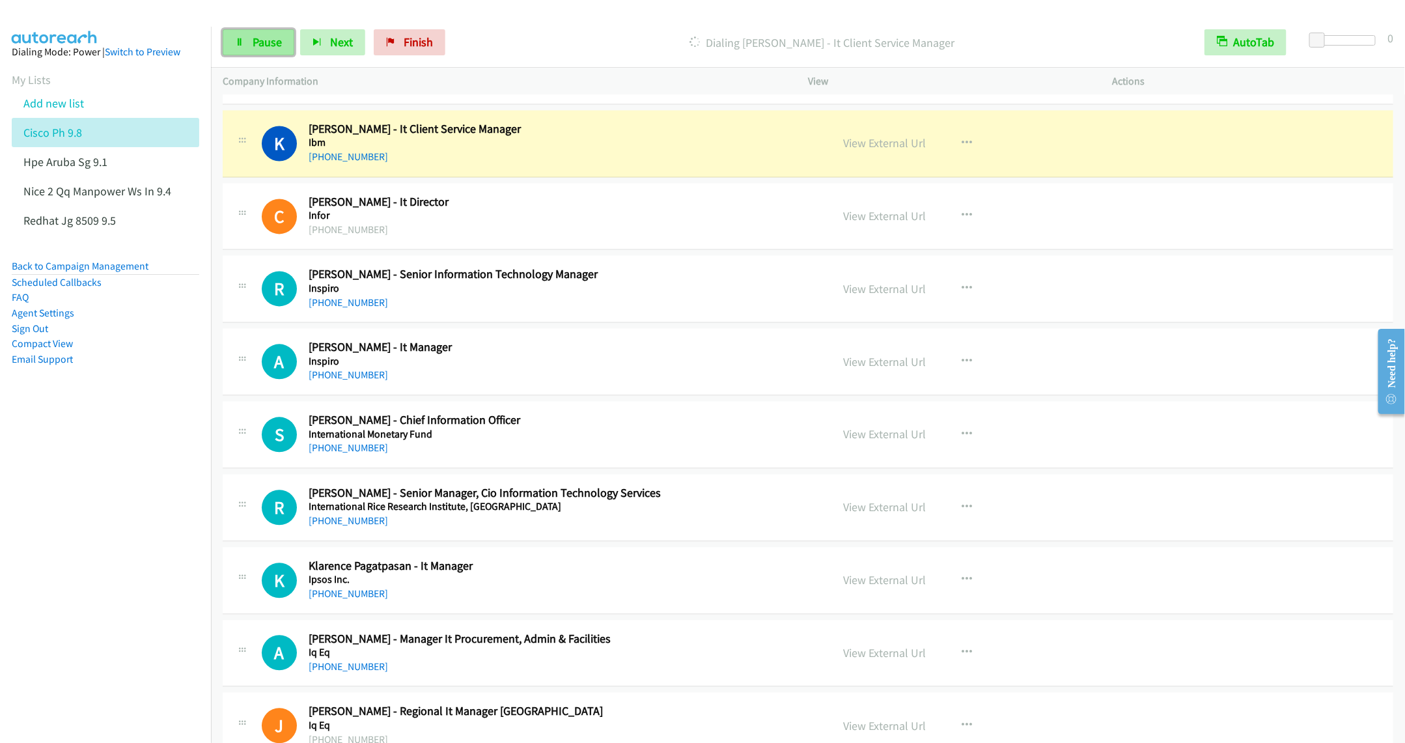
click at [254, 53] on link "Pause" at bounding box center [259, 42] width 72 height 26
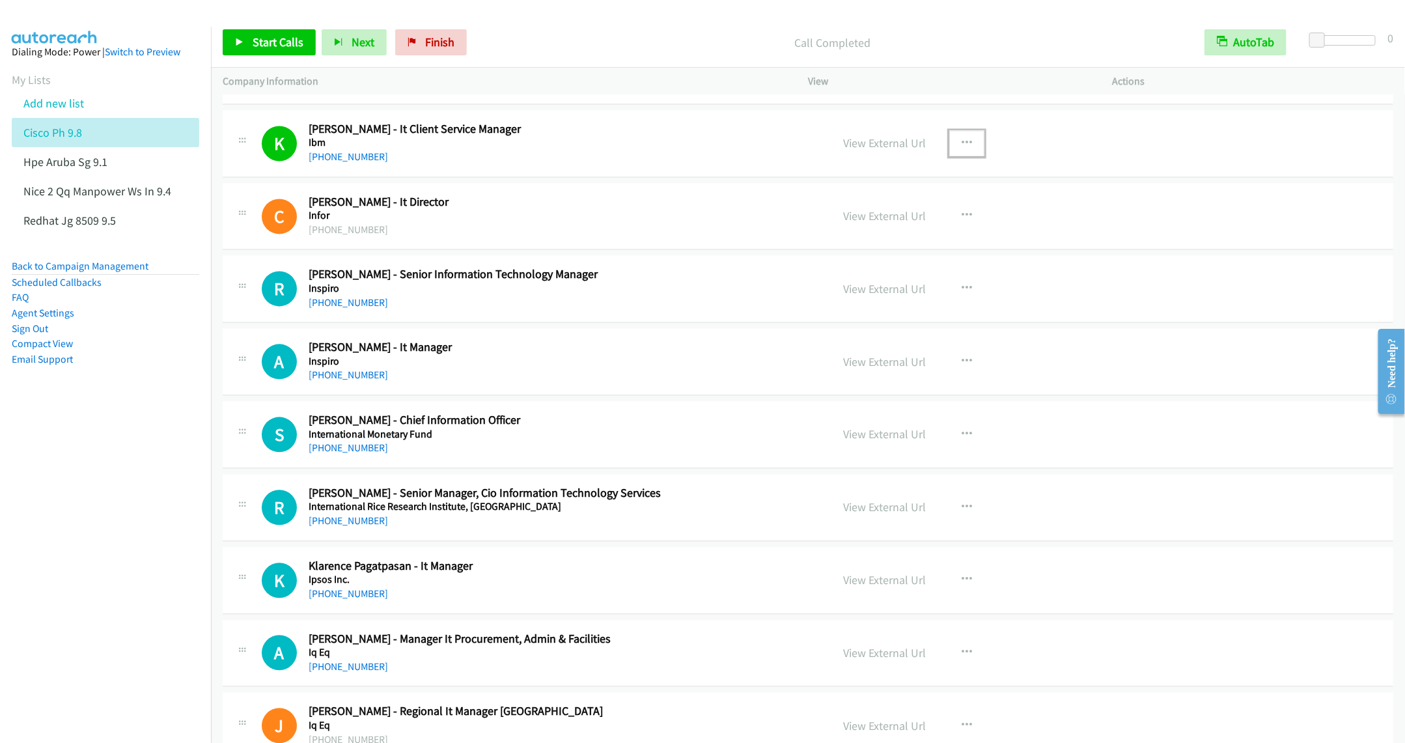
click at [962, 148] on icon "button" at bounding box center [967, 143] width 10 height 10
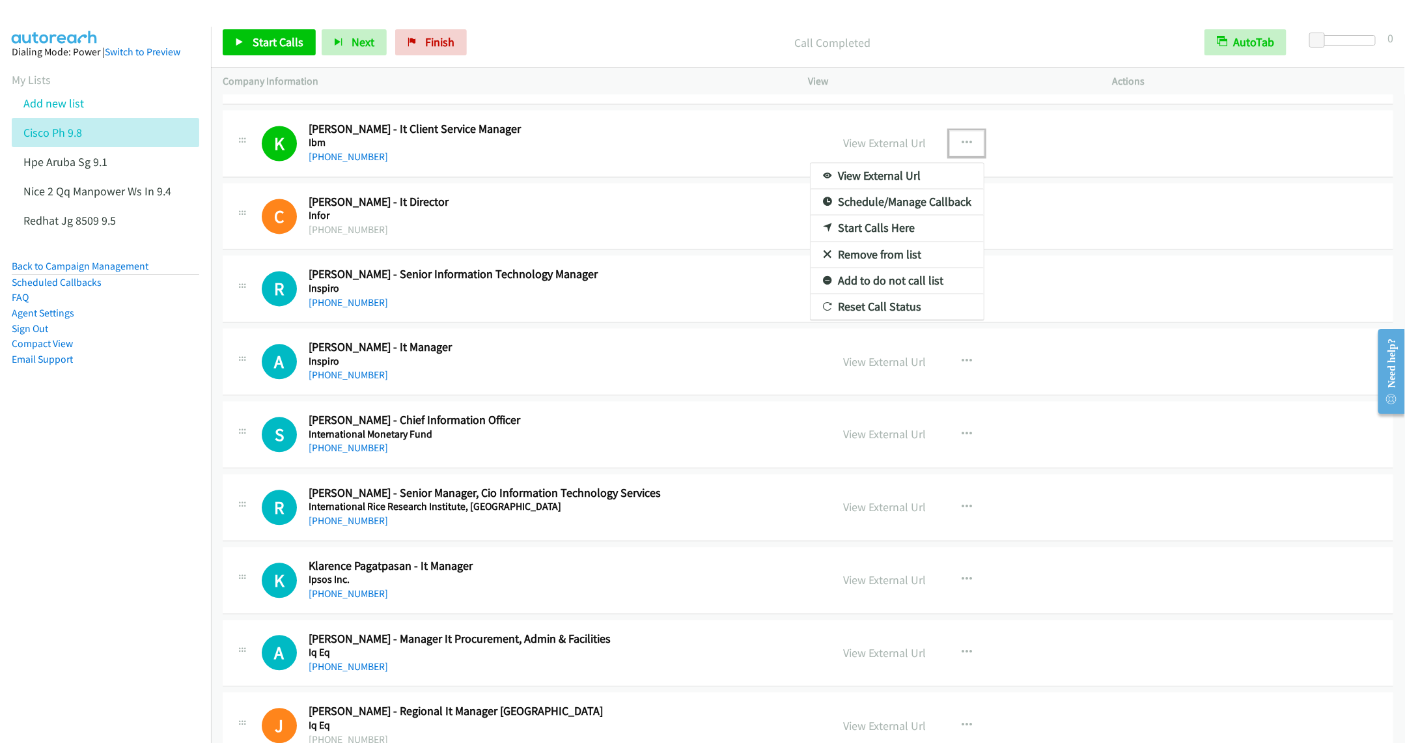
click at [866, 268] on link "Remove from list" at bounding box center [897, 255] width 173 height 26
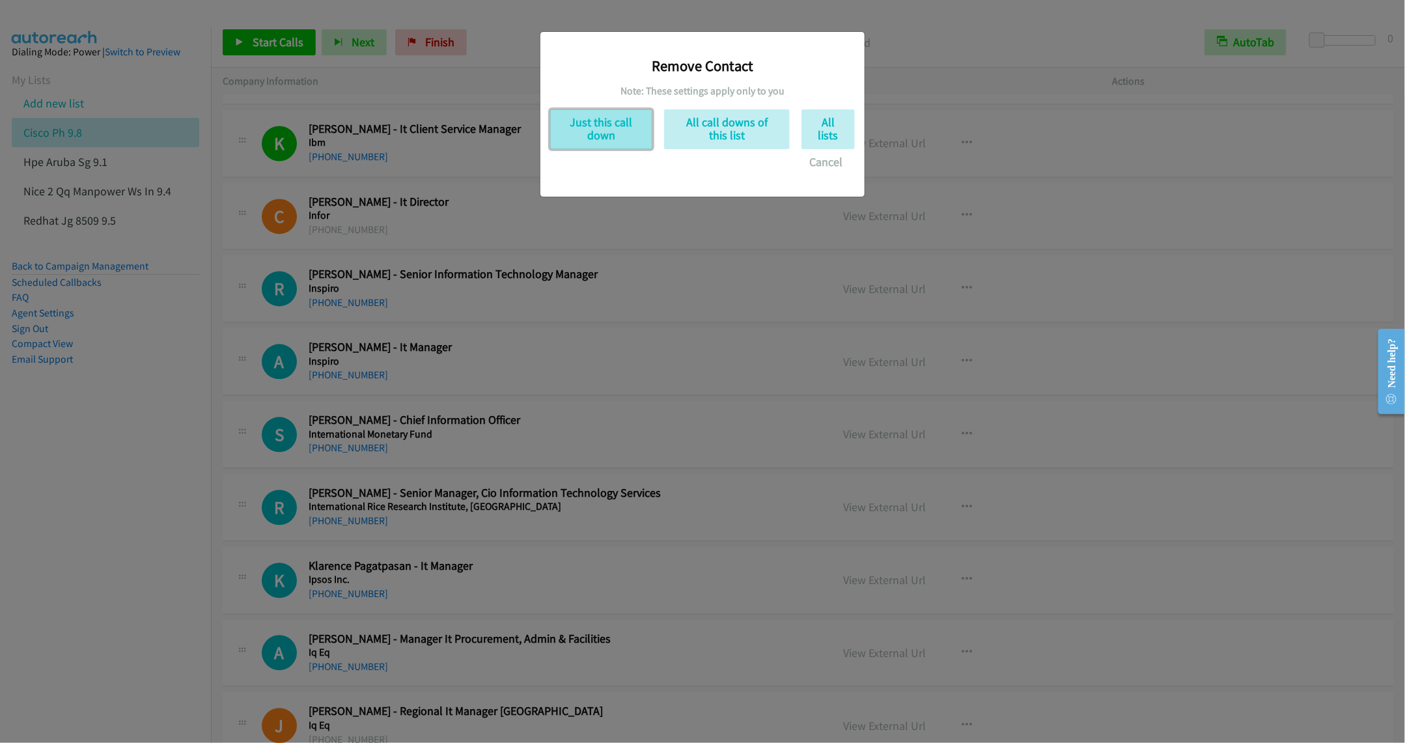
click at [608, 127] on button "Just this call down" at bounding box center [601, 129] width 102 height 40
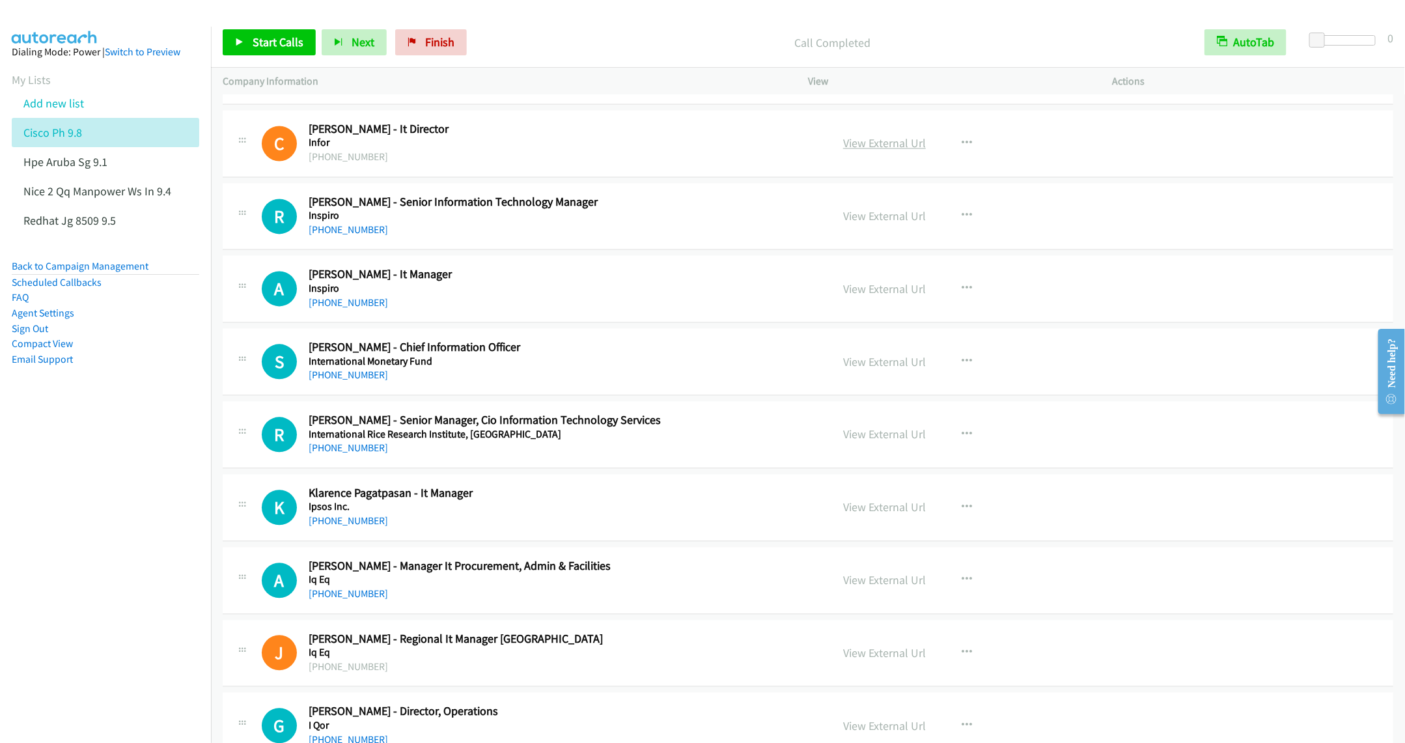
click at [897, 150] on link "View External Url" at bounding box center [884, 142] width 83 height 15
click at [279, 55] on link "Start Calls" at bounding box center [269, 42] width 93 height 26
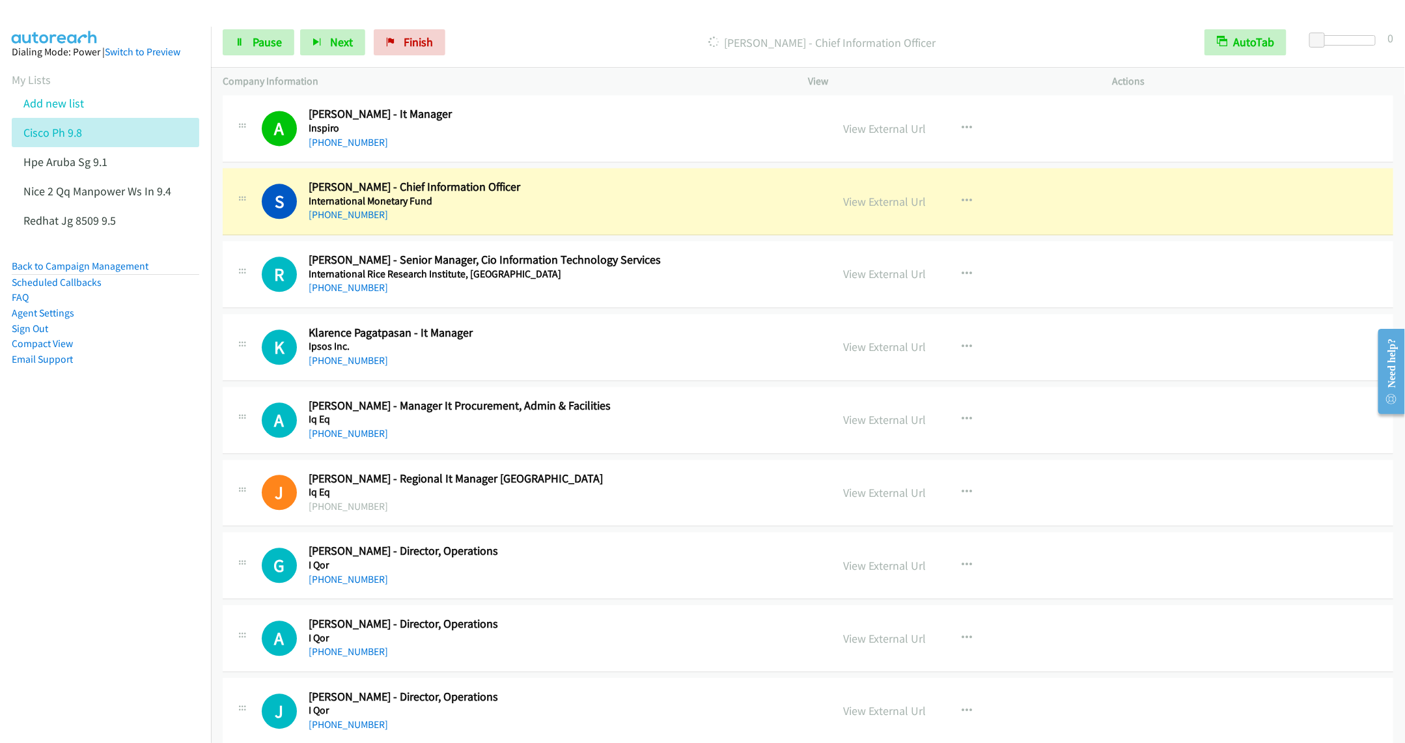
scroll to position [10160, 0]
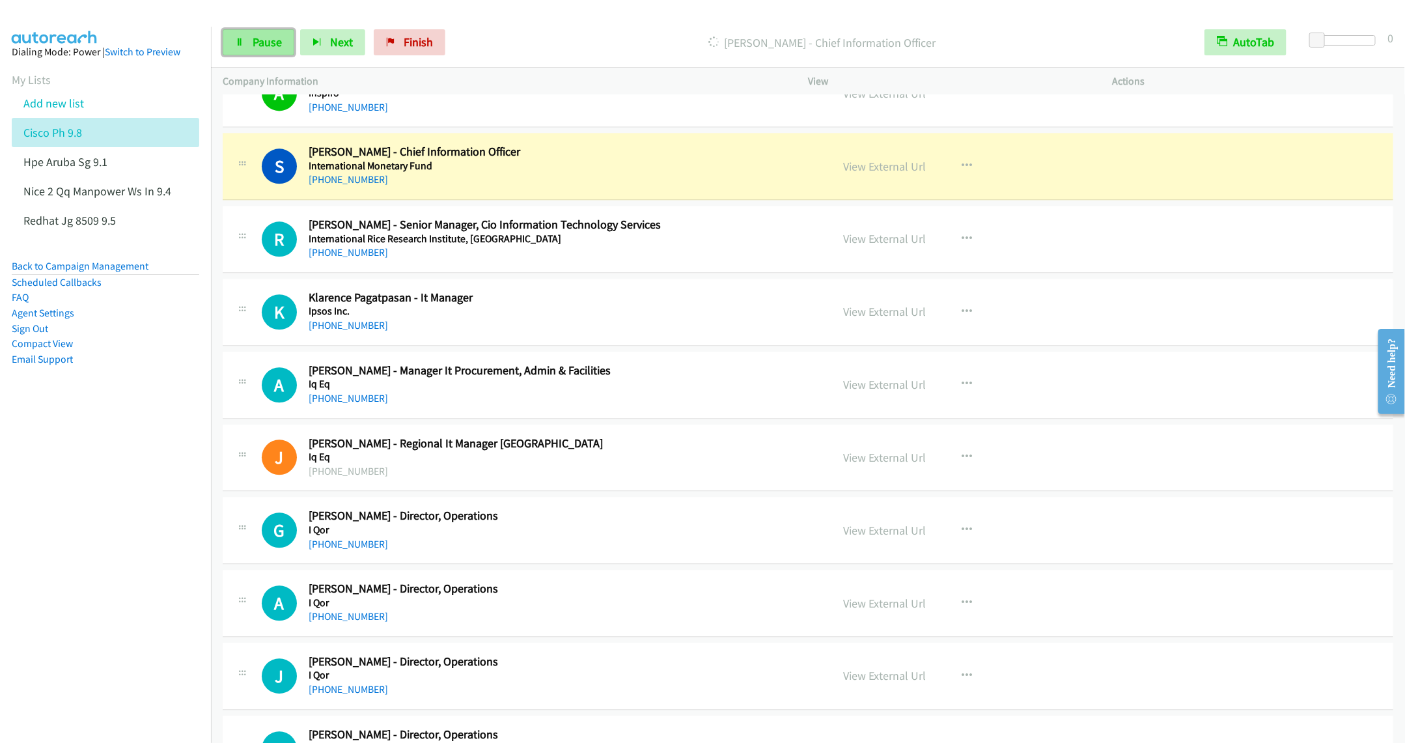
click at [251, 47] on link "Pause" at bounding box center [259, 42] width 72 height 26
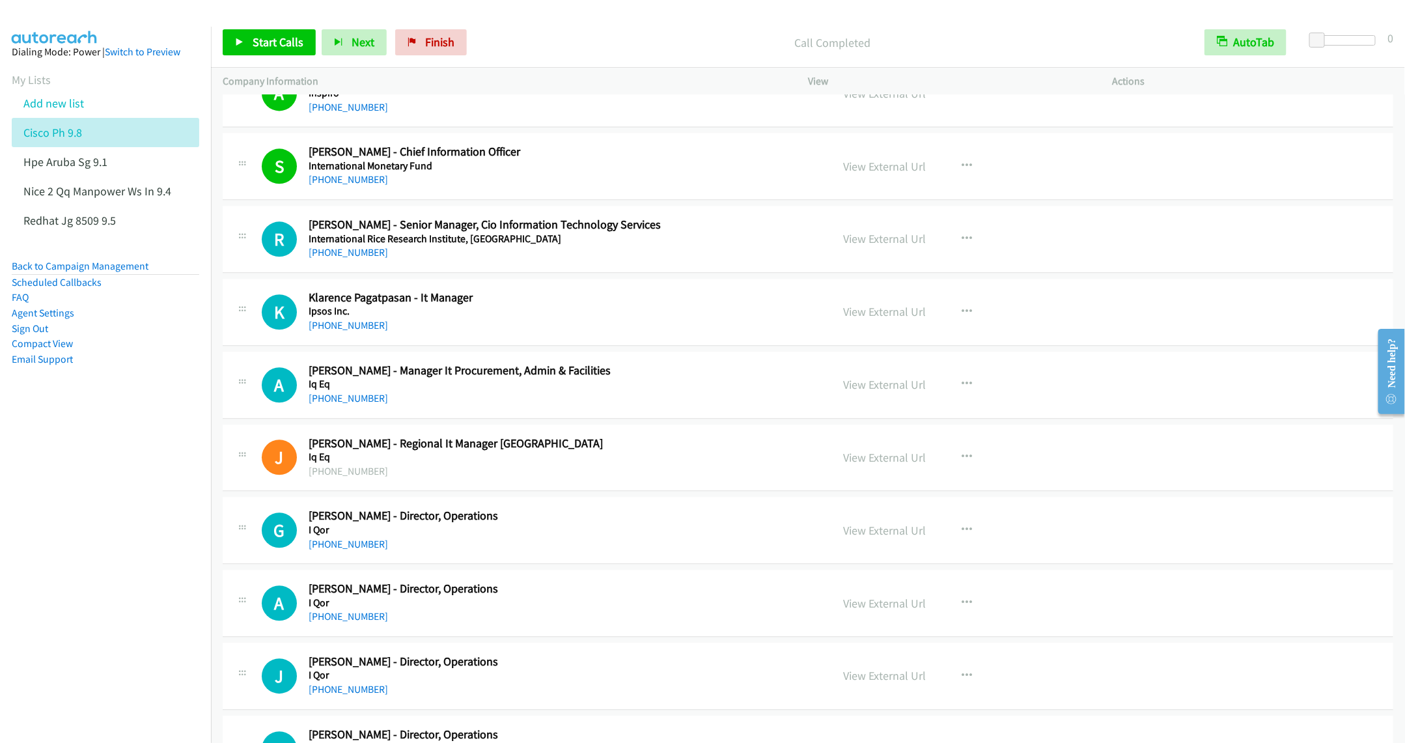
click at [588, 246] on h5 "International Rice Research Institute, India" at bounding box center [561, 239] width 504 height 13
click at [884, 246] on link "View External Url" at bounding box center [884, 238] width 83 height 15
click at [953, 325] on button "button" at bounding box center [967, 312] width 35 height 26
click at [853, 410] on link "Start Calls Here" at bounding box center [897, 397] width 173 height 26
click at [261, 43] on span "Start Calls" at bounding box center [278, 42] width 51 height 15
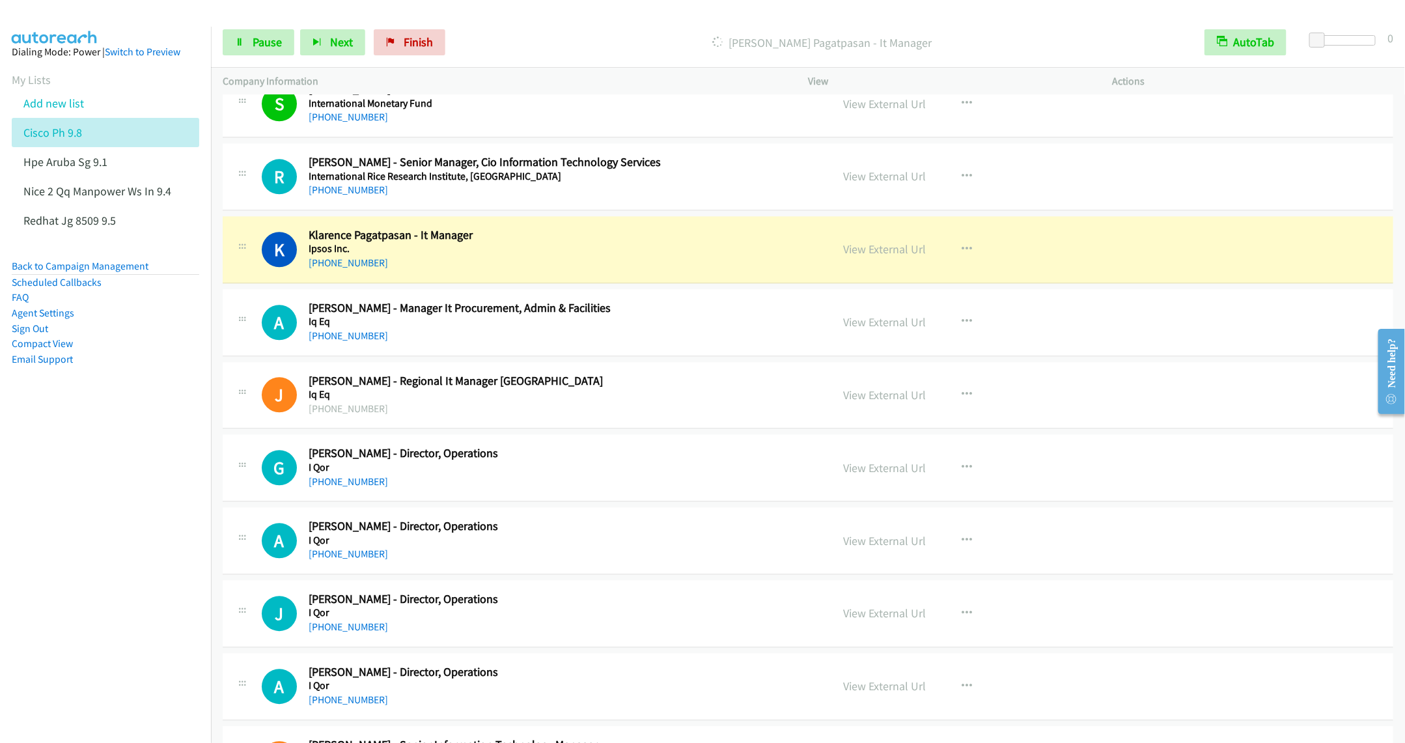
scroll to position [10258, 0]
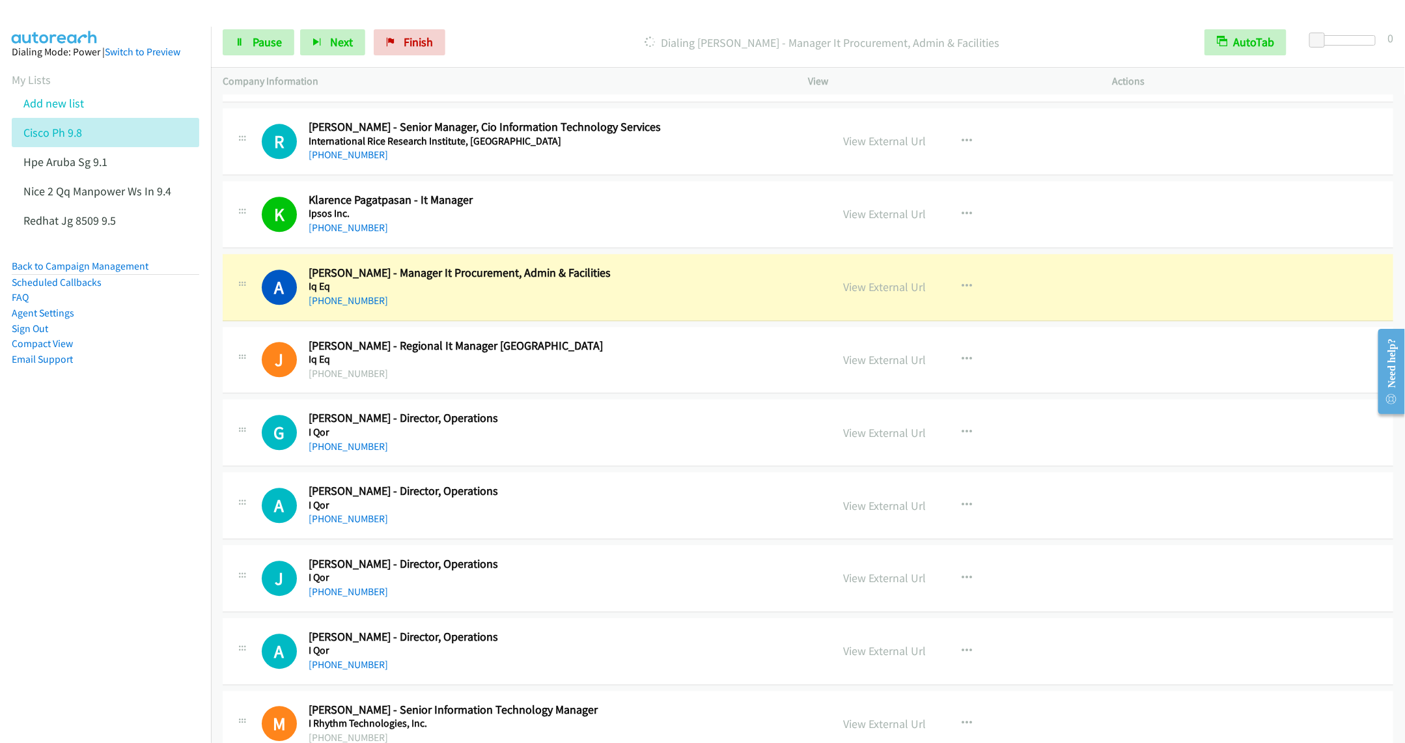
click at [620, 382] on div "+63 9 088 5280" at bounding box center [561, 374] width 504 height 16
click at [241, 45] on icon at bounding box center [239, 42] width 9 height 9
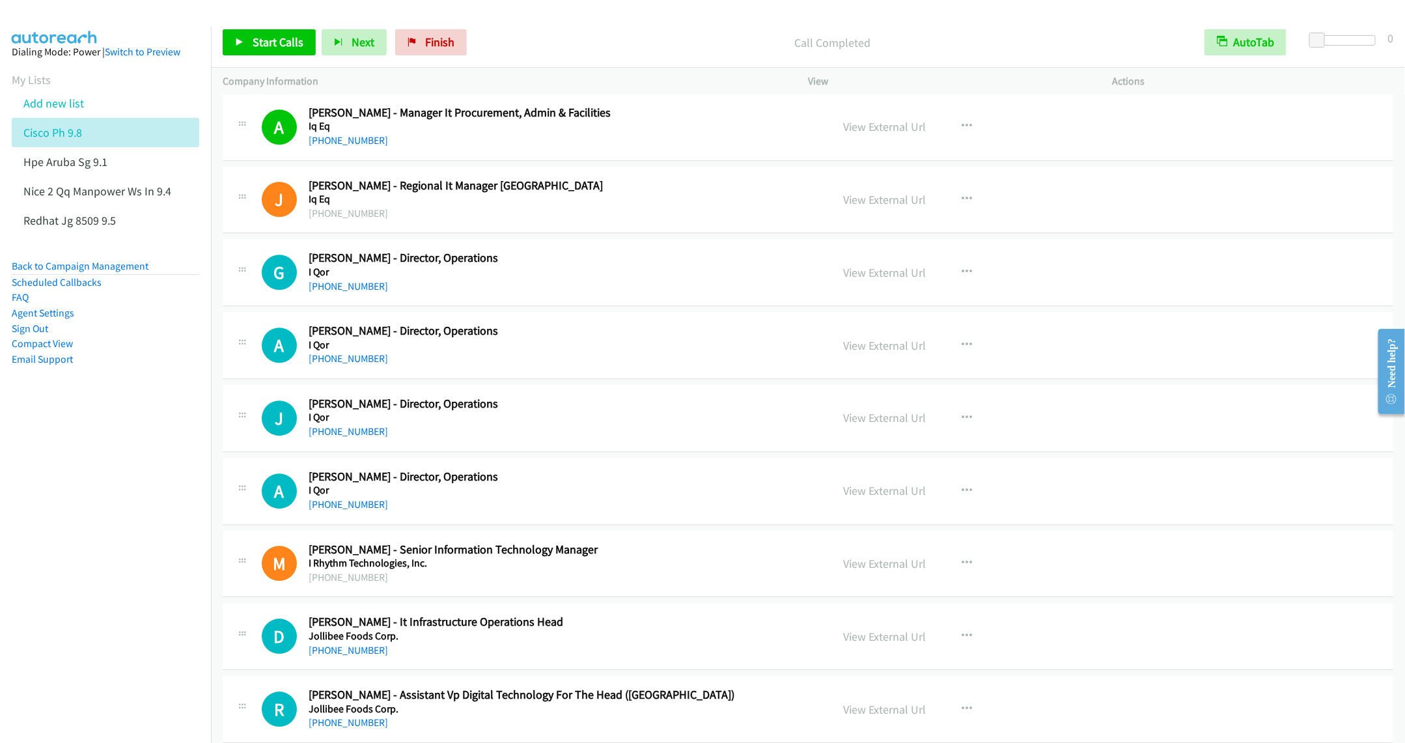
scroll to position [10453, 0]
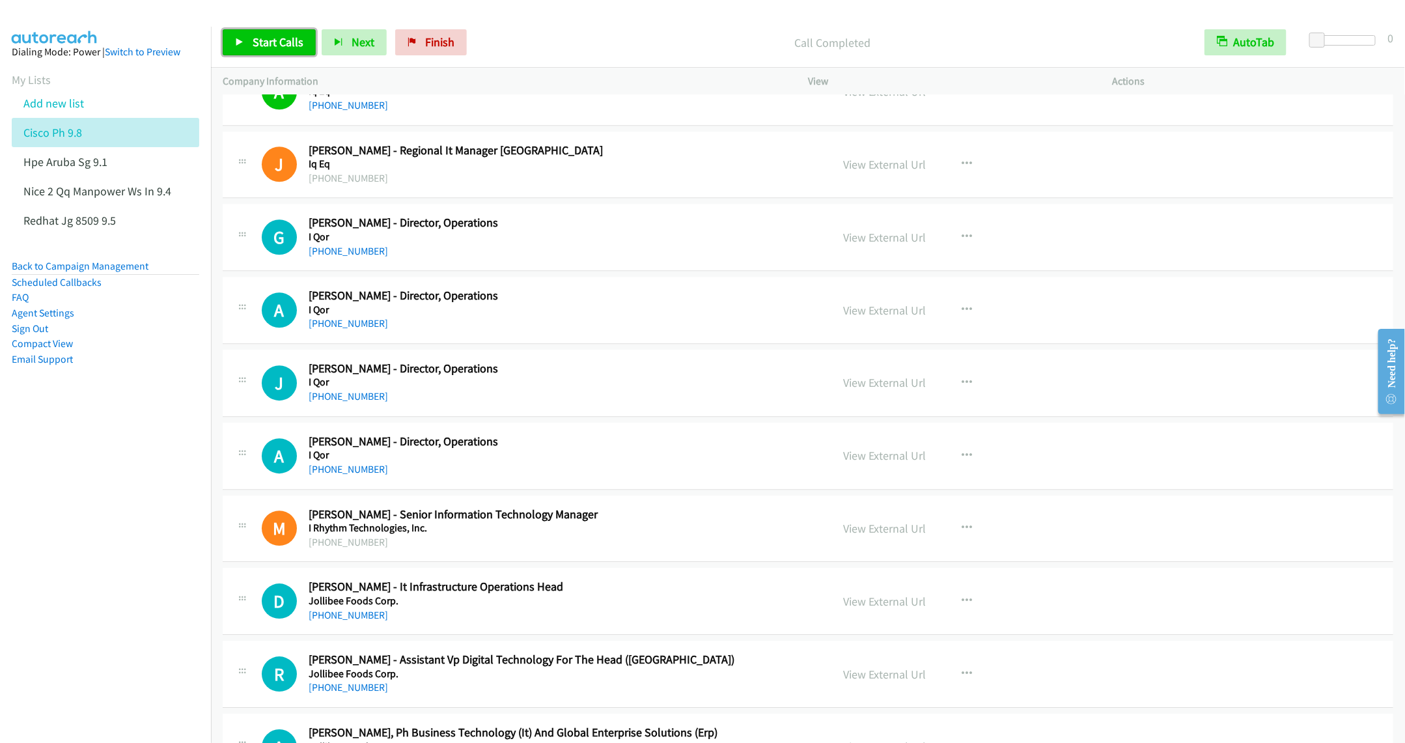
click at [248, 45] on link "Start Calls" at bounding box center [269, 42] width 93 height 26
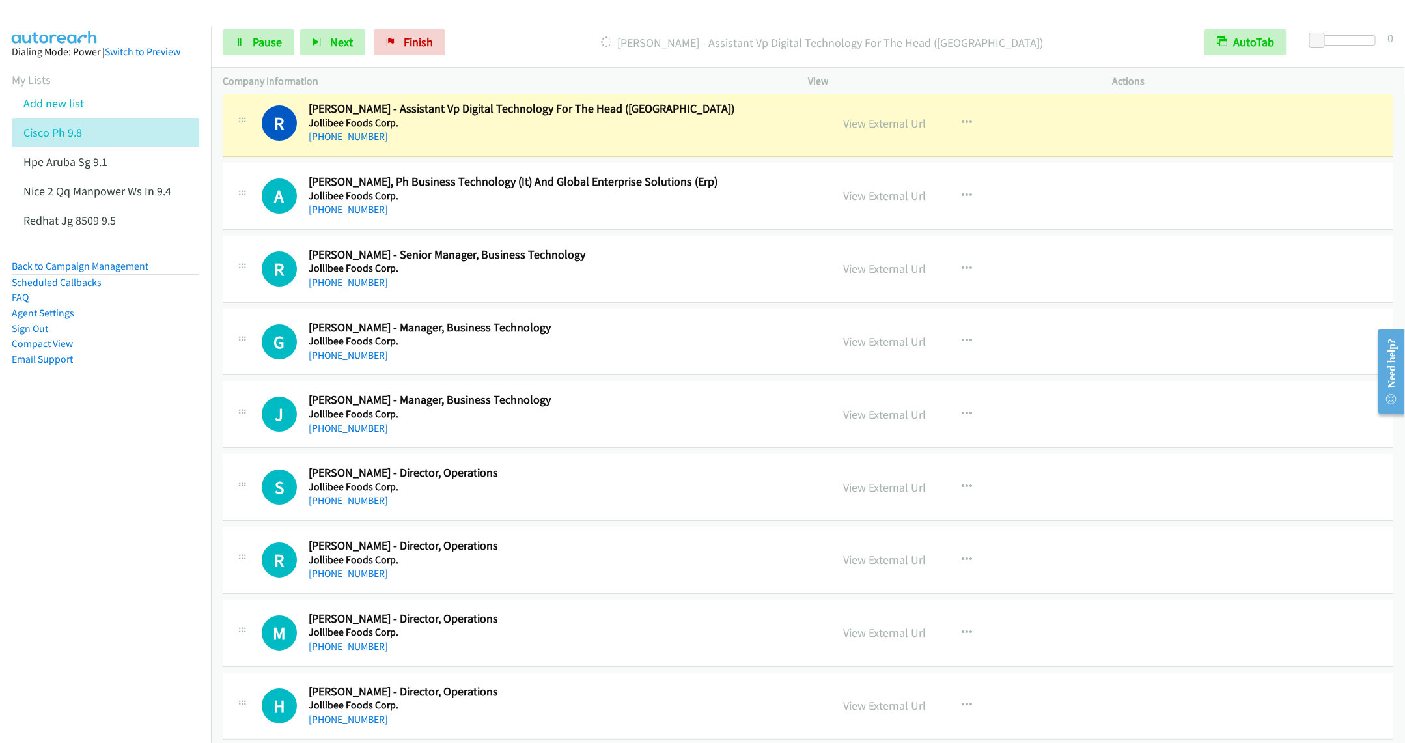
scroll to position [11039, 0]
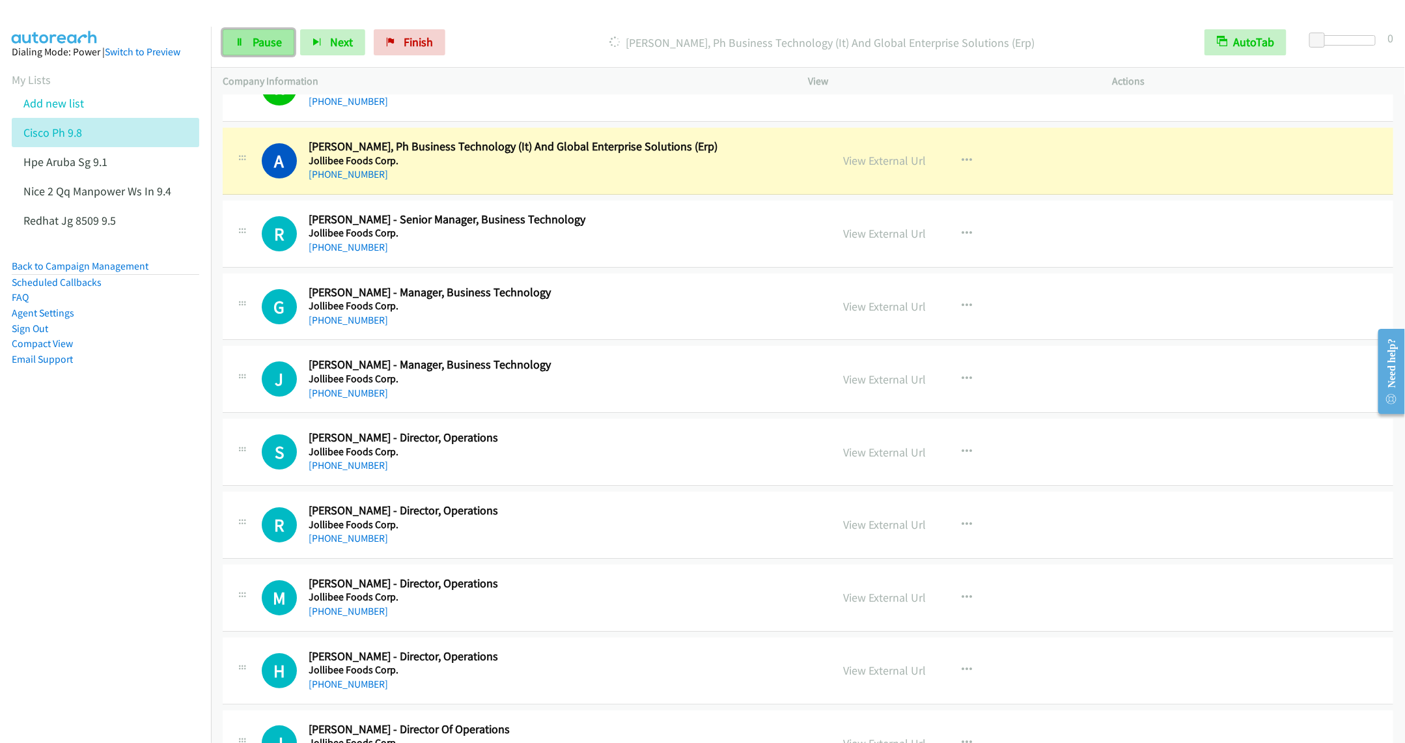
click at [254, 49] on link "Pause" at bounding box center [259, 42] width 72 height 26
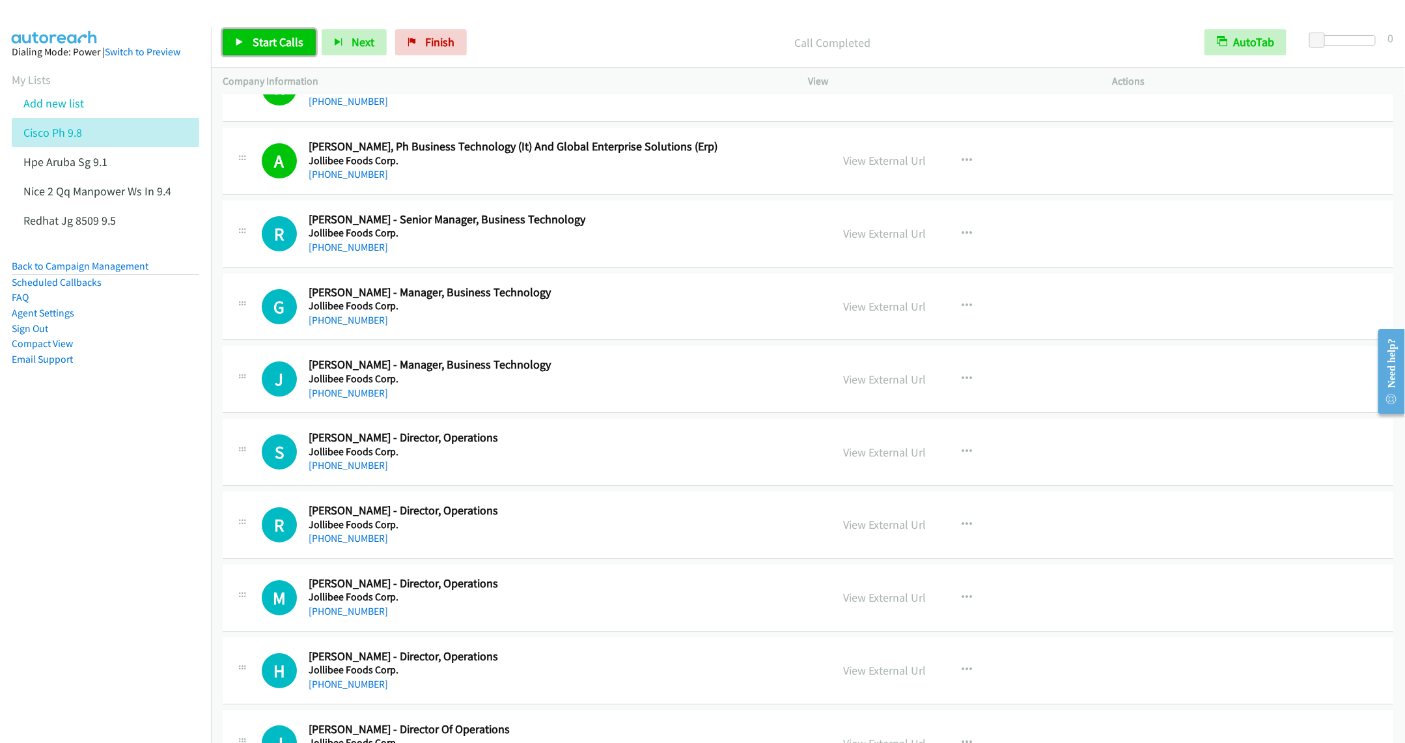
click at [257, 39] on span "Start Calls" at bounding box center [278, 42] width 51 height 15
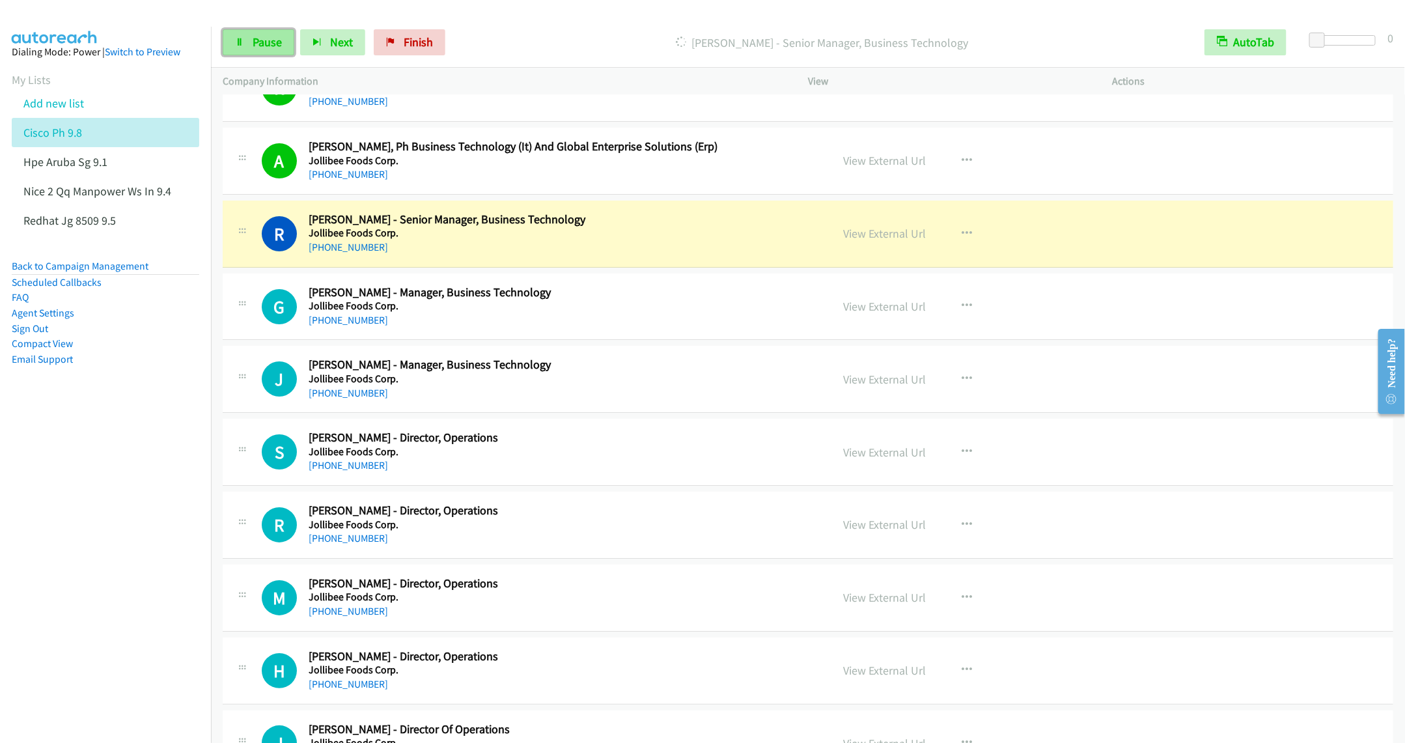
click at [250, 36] on link "Pause" at bounding box center [259, 42] width 72 height 26
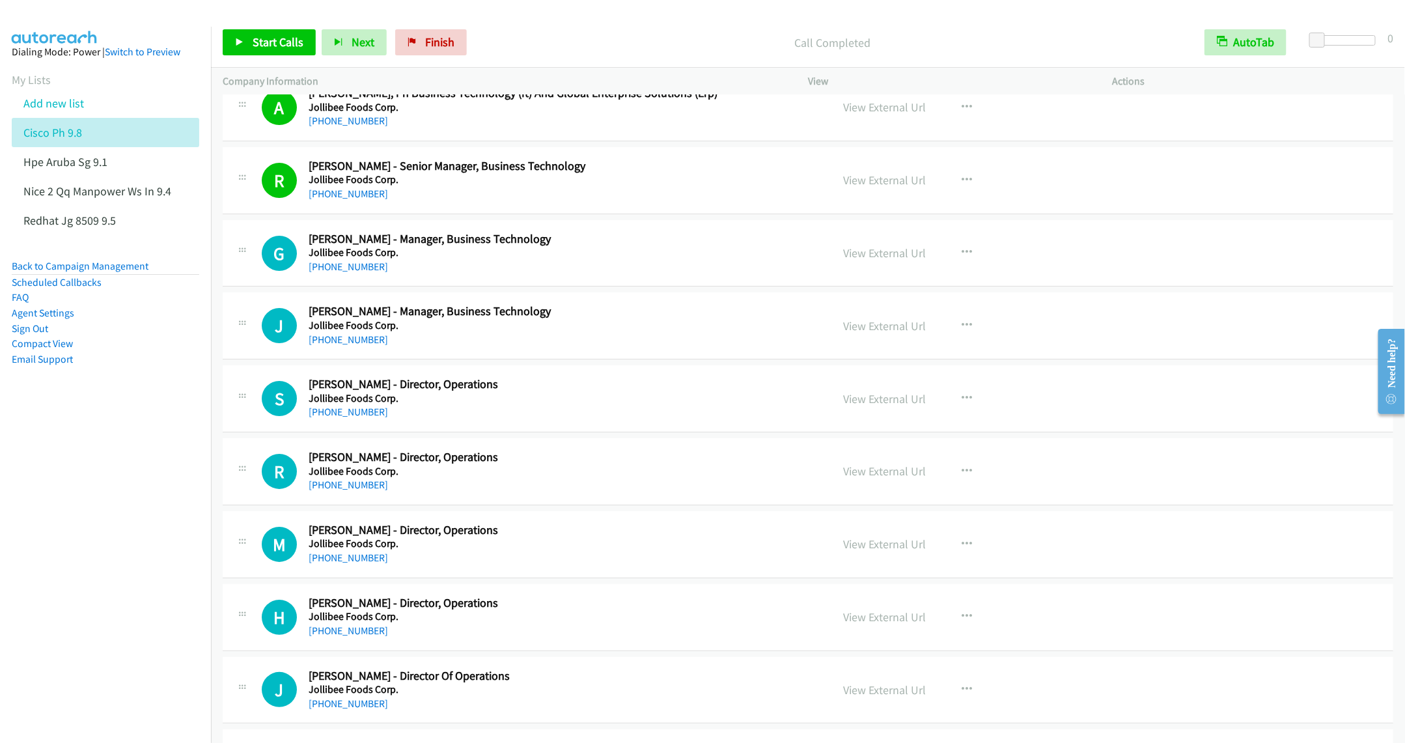
scroll to position [11137, 0]
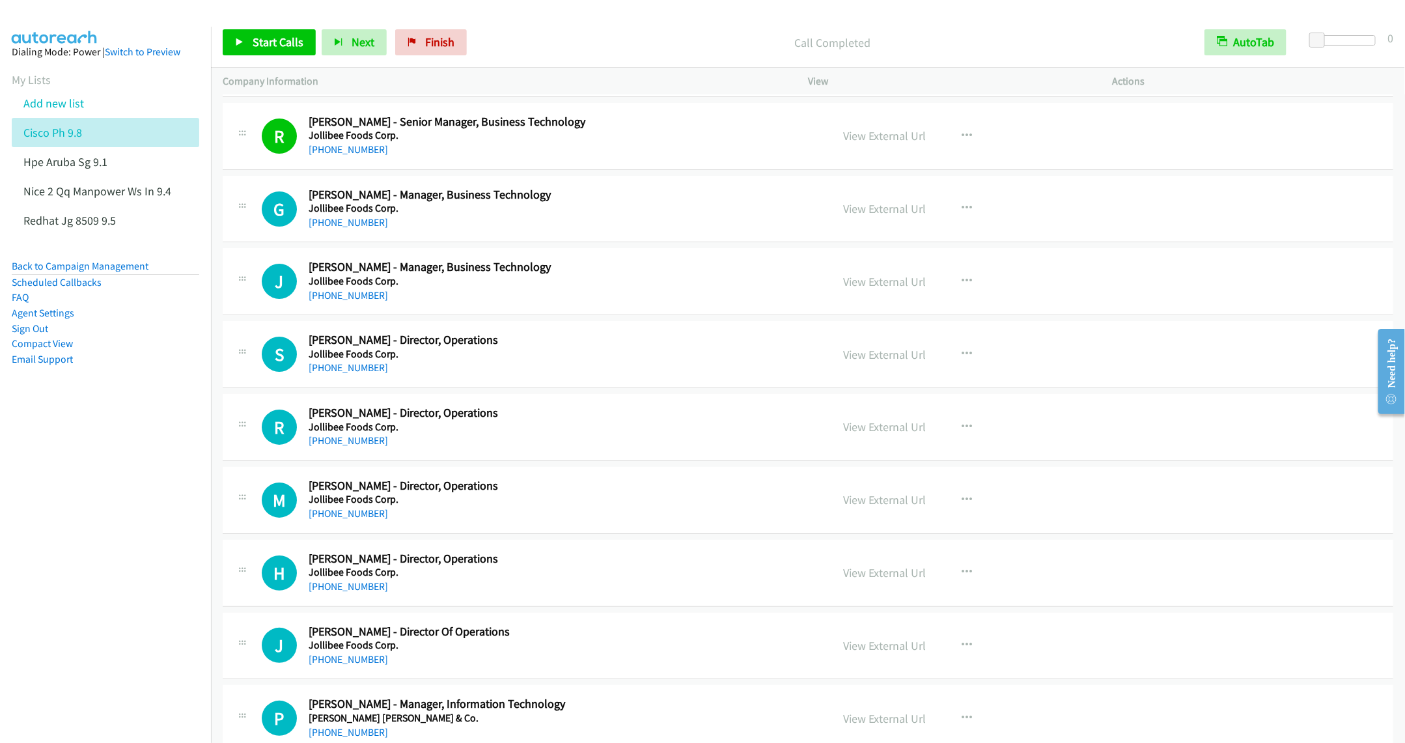
click at [614, 388] on div "S Callback Scheduled Santos Rio - Director, Operations Jollibee Foods Corp. Asi…" at bounding box center [808, 354] width 1171 height 67
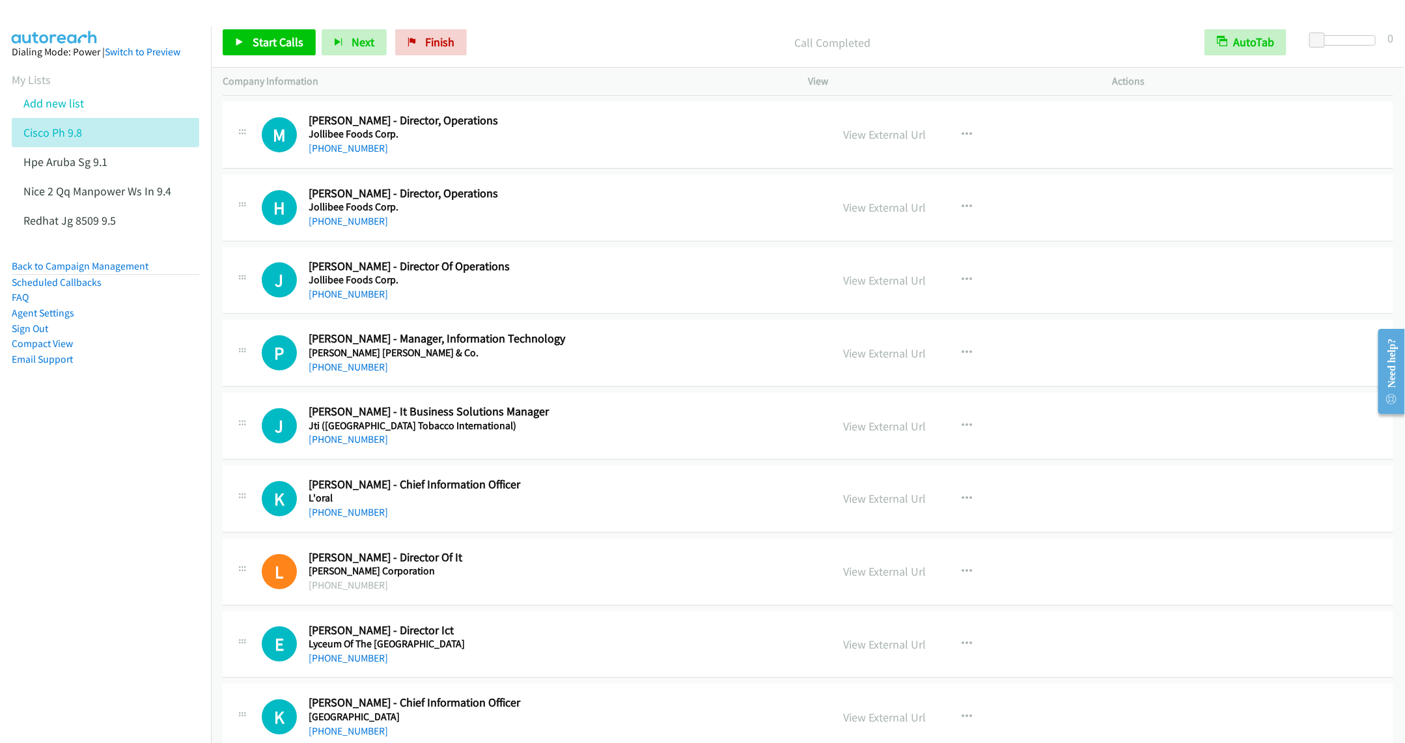
scroll to position [11528, 0]
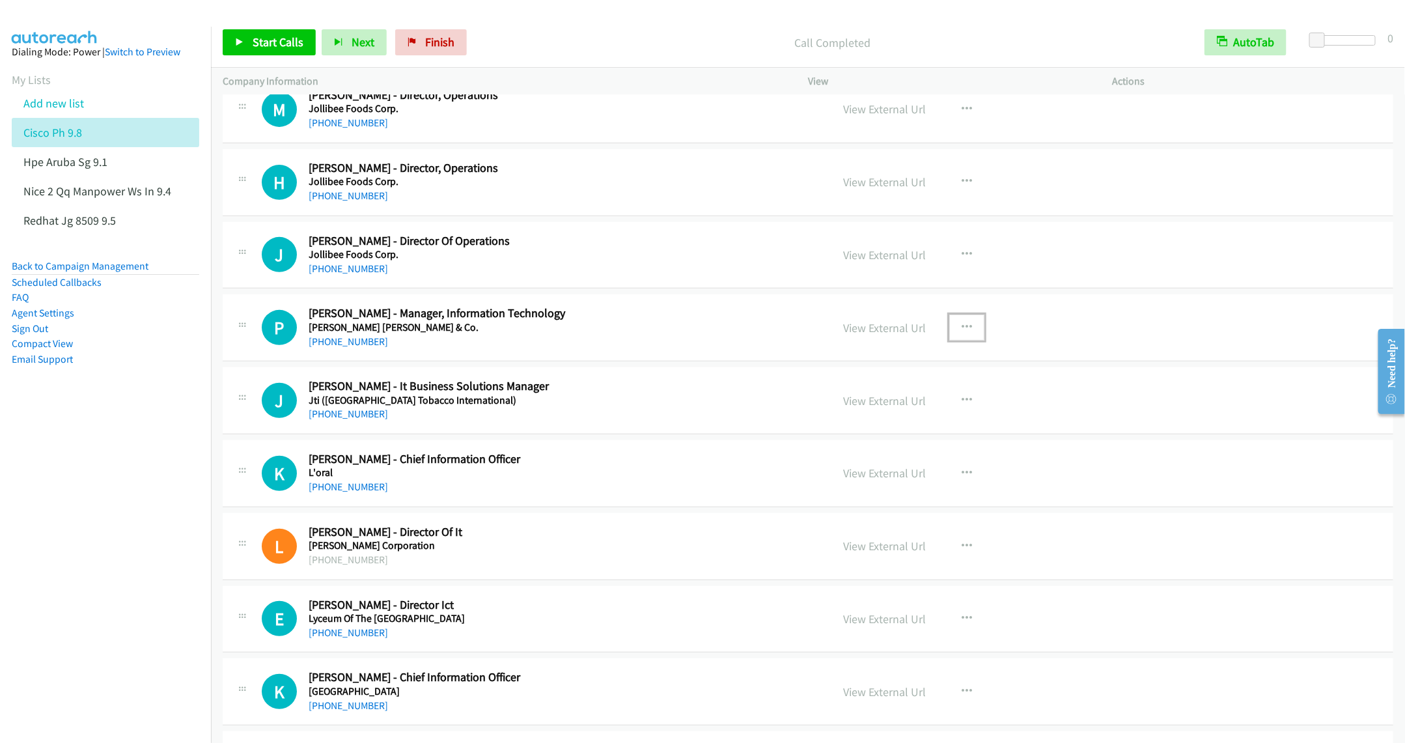
click at [952, 341] on button "button" at bounding box center [967, 328] width 35 height 26
click at [866, 426] on link "Start Calls Here" at bounding box center [897, 413] width 173 height 26
click at [268, 48] on span "Start Calls" at bounding box center [278, 42] width 51 height 15
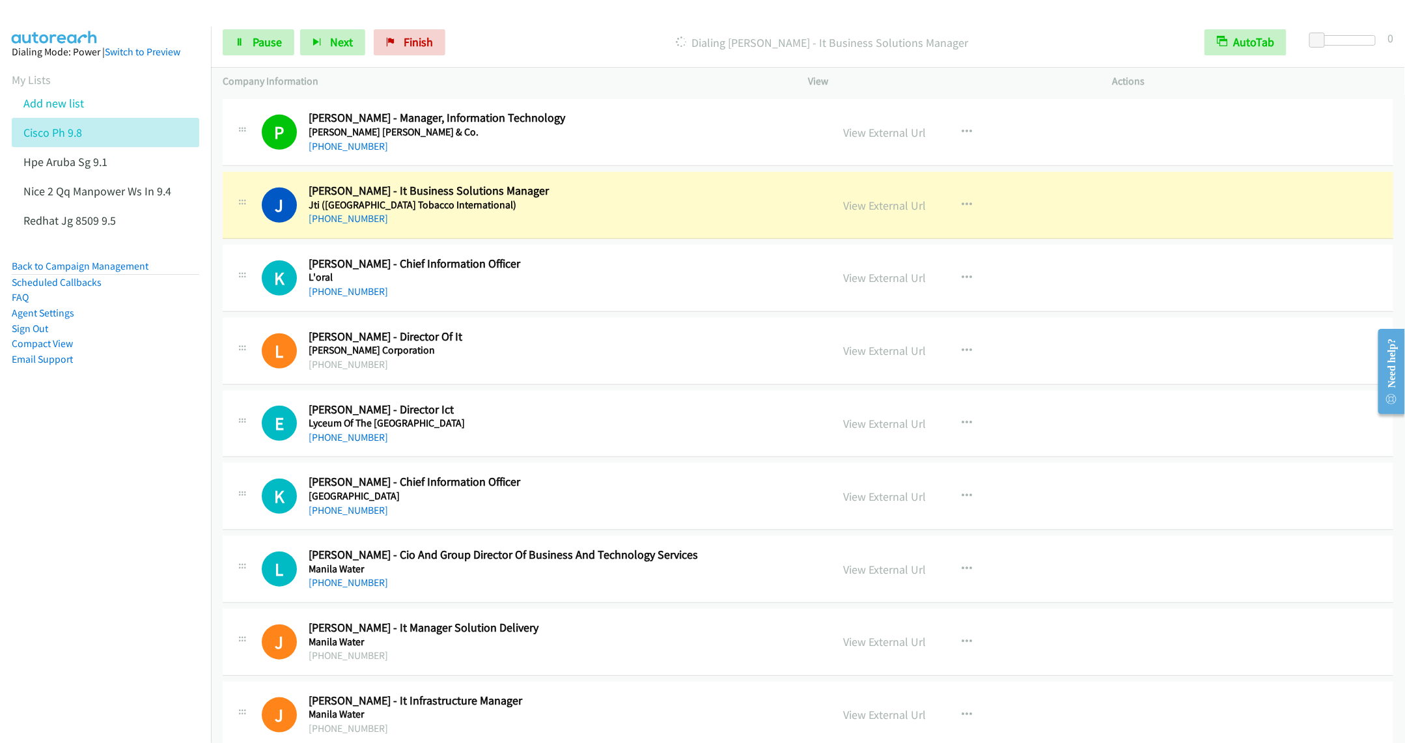
scroll to position [11821, 0]
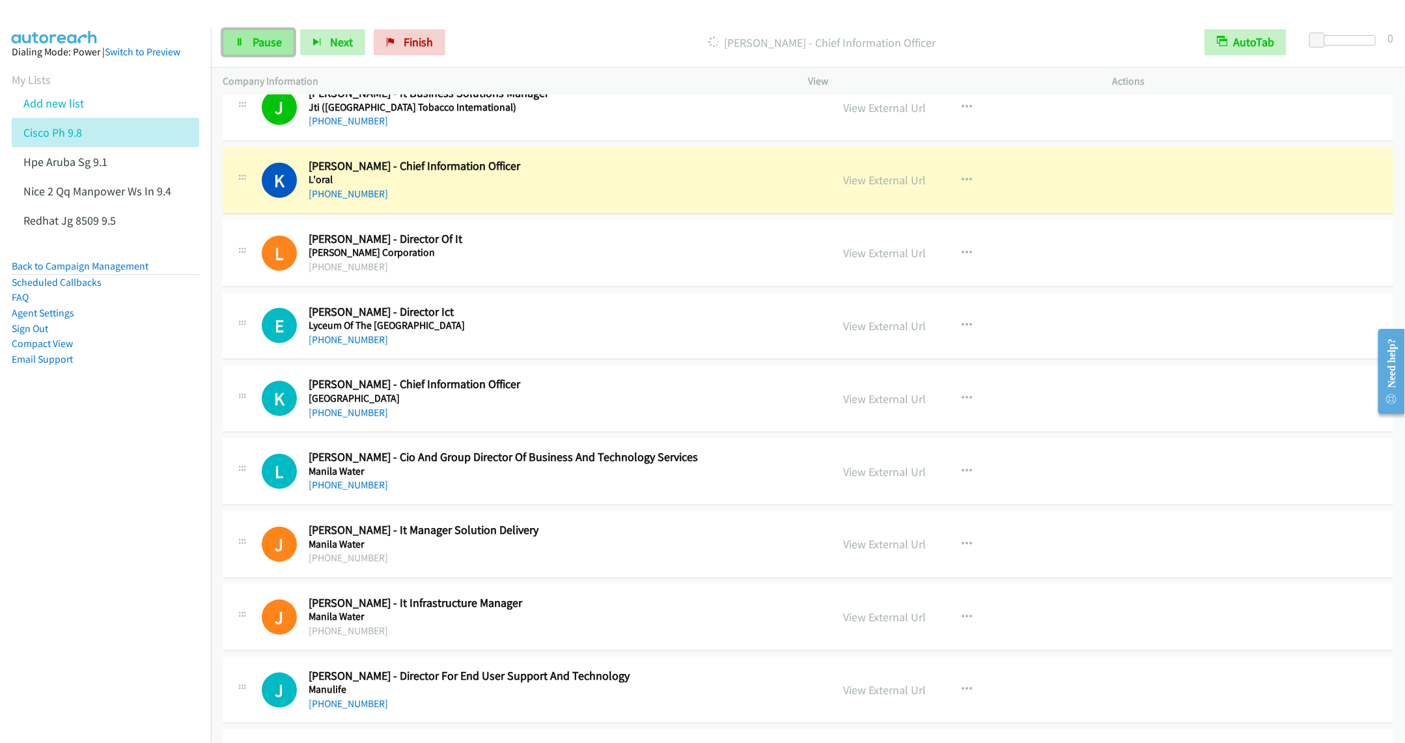
click at [268, 40] on span "Pause" at bounding box center [267, 42] width 29 height 15
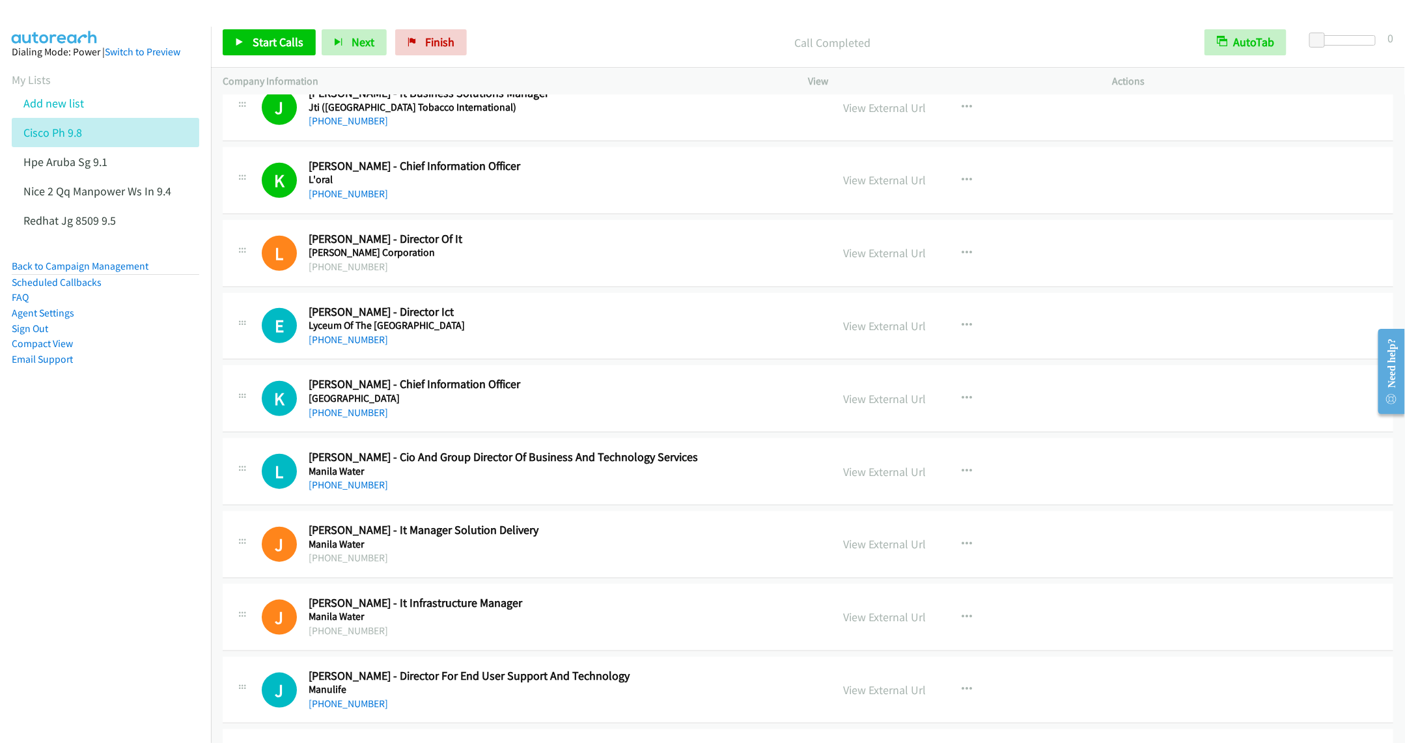
click at [436, 348] on div "+63 2 8527 8251" at bounding box center [561, 340] width 504 height 16
click at [962, 331] on icon "button" at bounding box center [967, 325] width 10 height 10
click at [831, 424] on link "Start Calls Here" at bounding box center [897, 411] width 173 height 26
click at [250, 39] on link "Start Calls" at bounding box center [269, 42] width 93 height 26
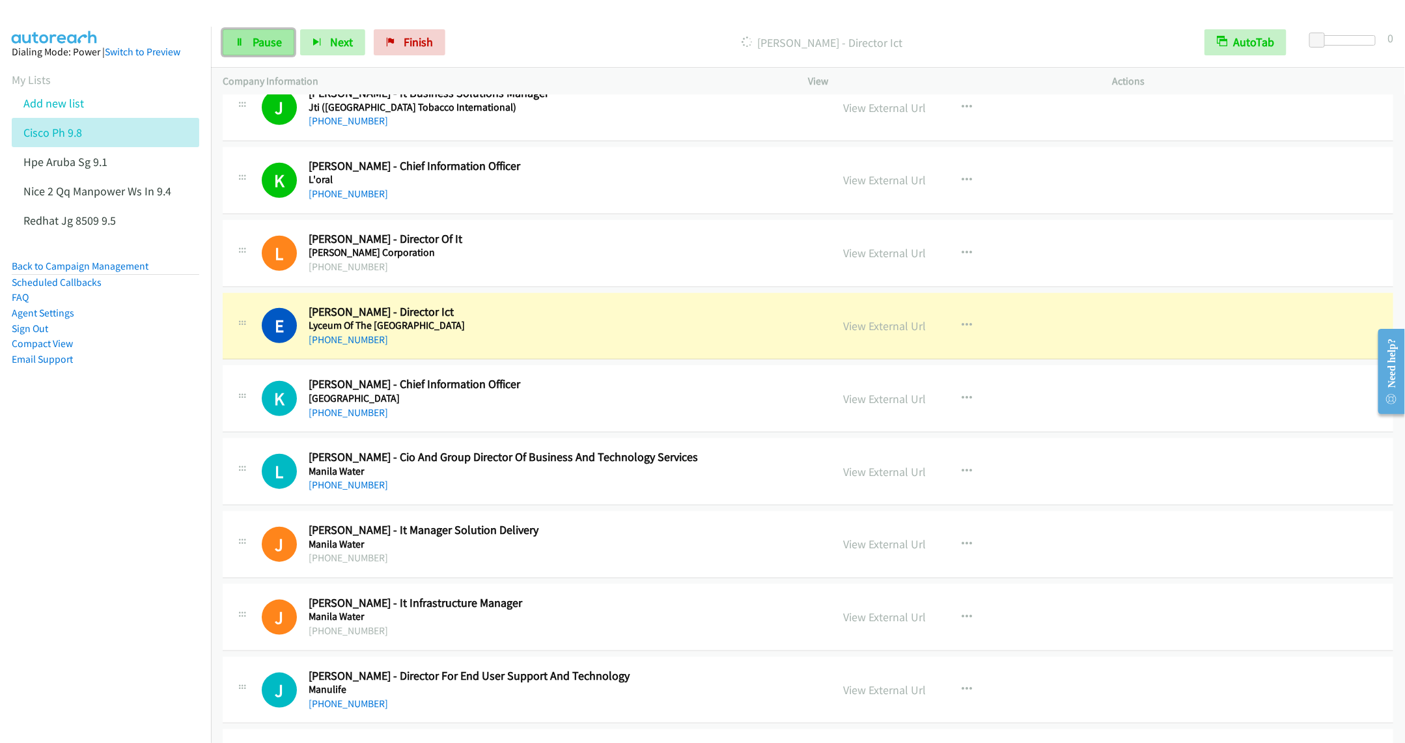
click at [245, 53] on link "Pause" at bounding box center [259, 42] width 72 height 26
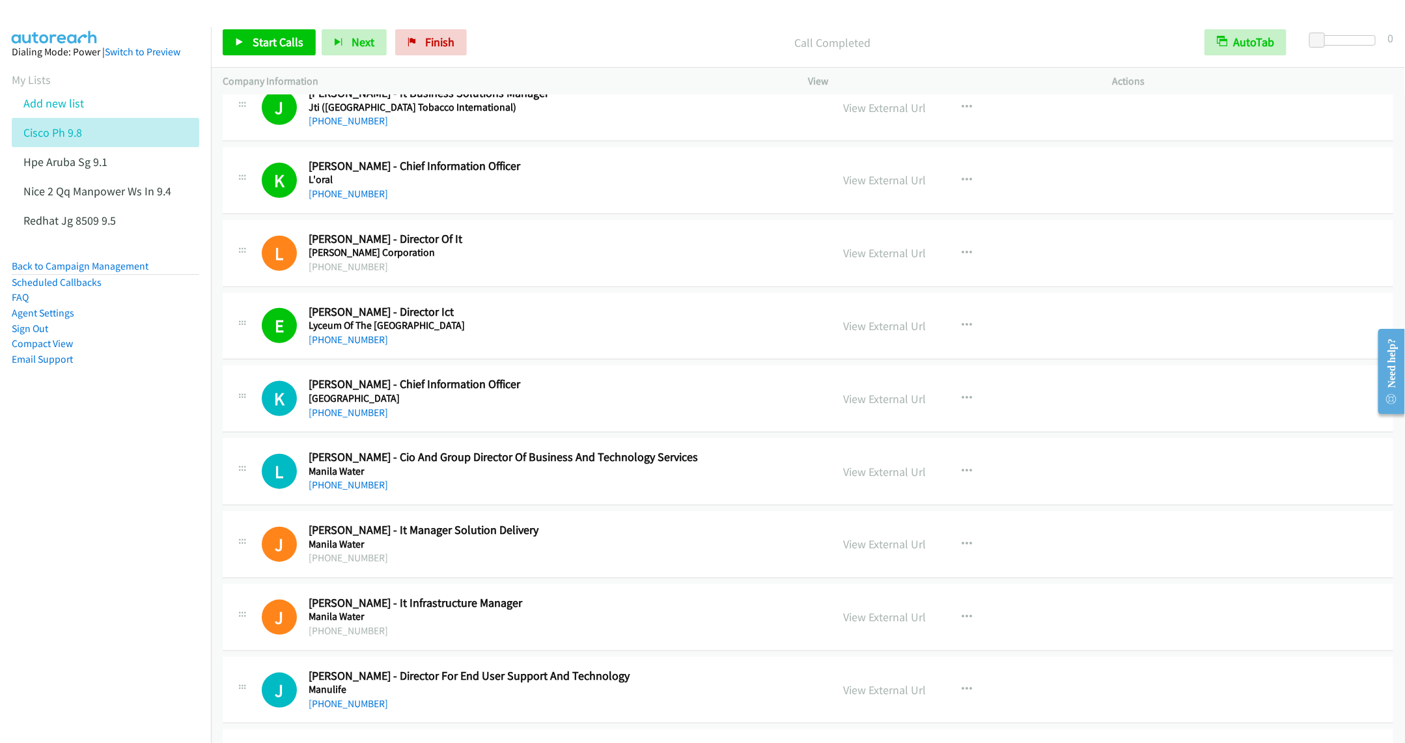
scroll to position [11918, 0]
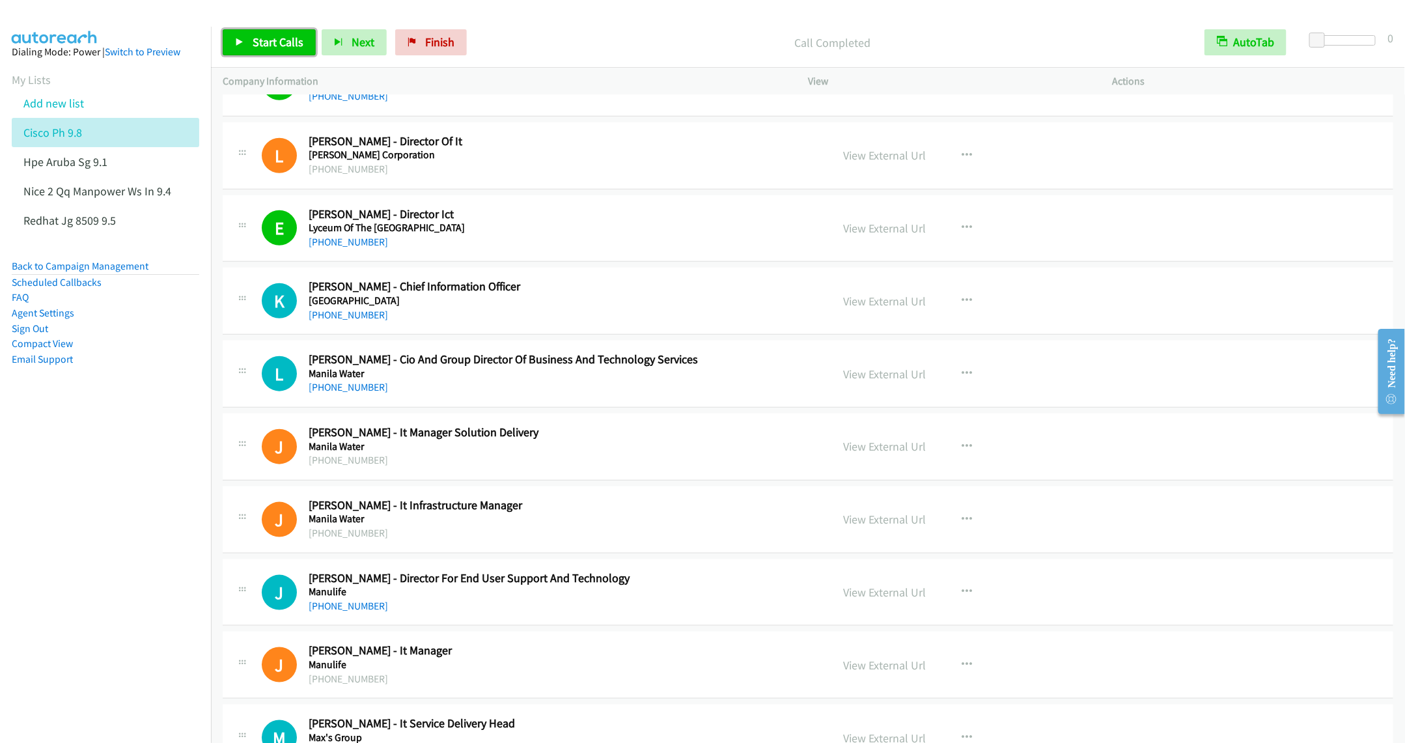
click at [261, 49] on link "Start Calls" at bounding box center [269, 42] width 93 height 26
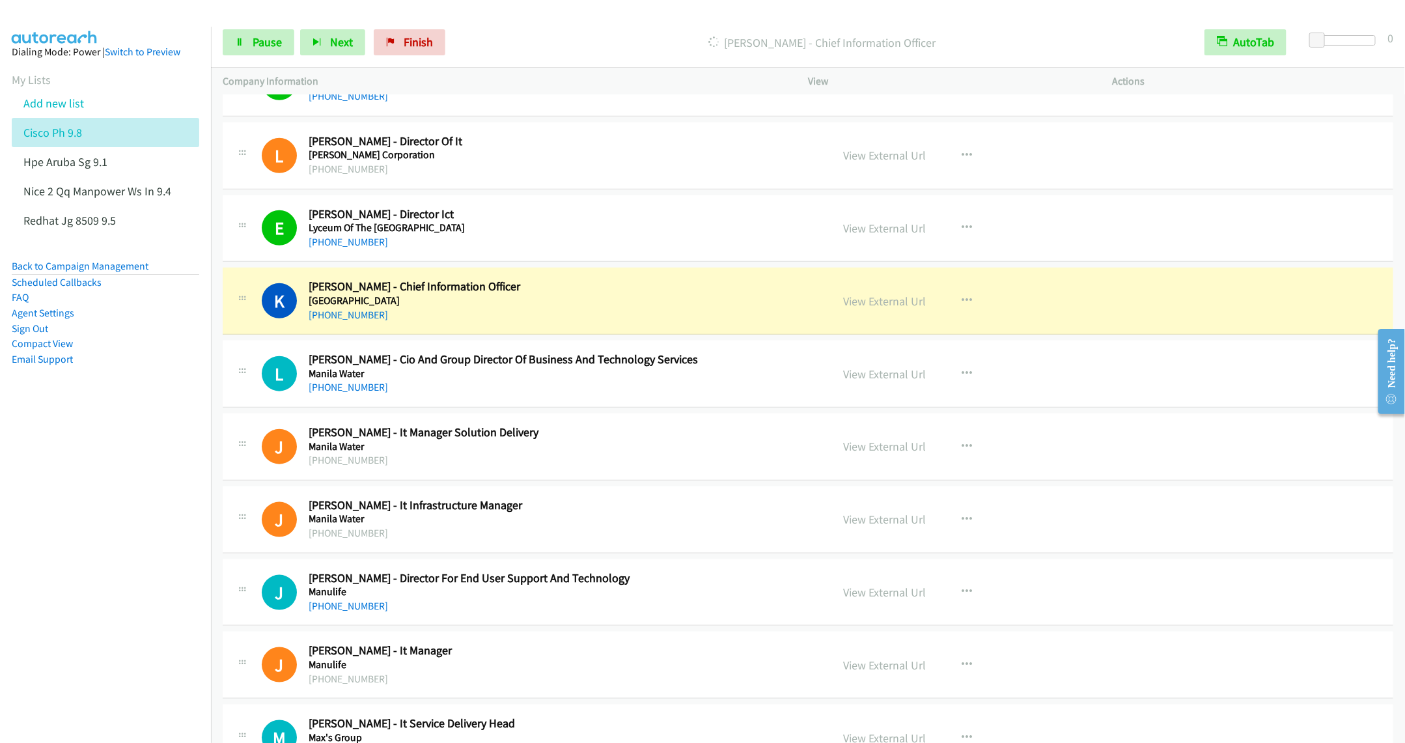
scroll to position [12016, 0]
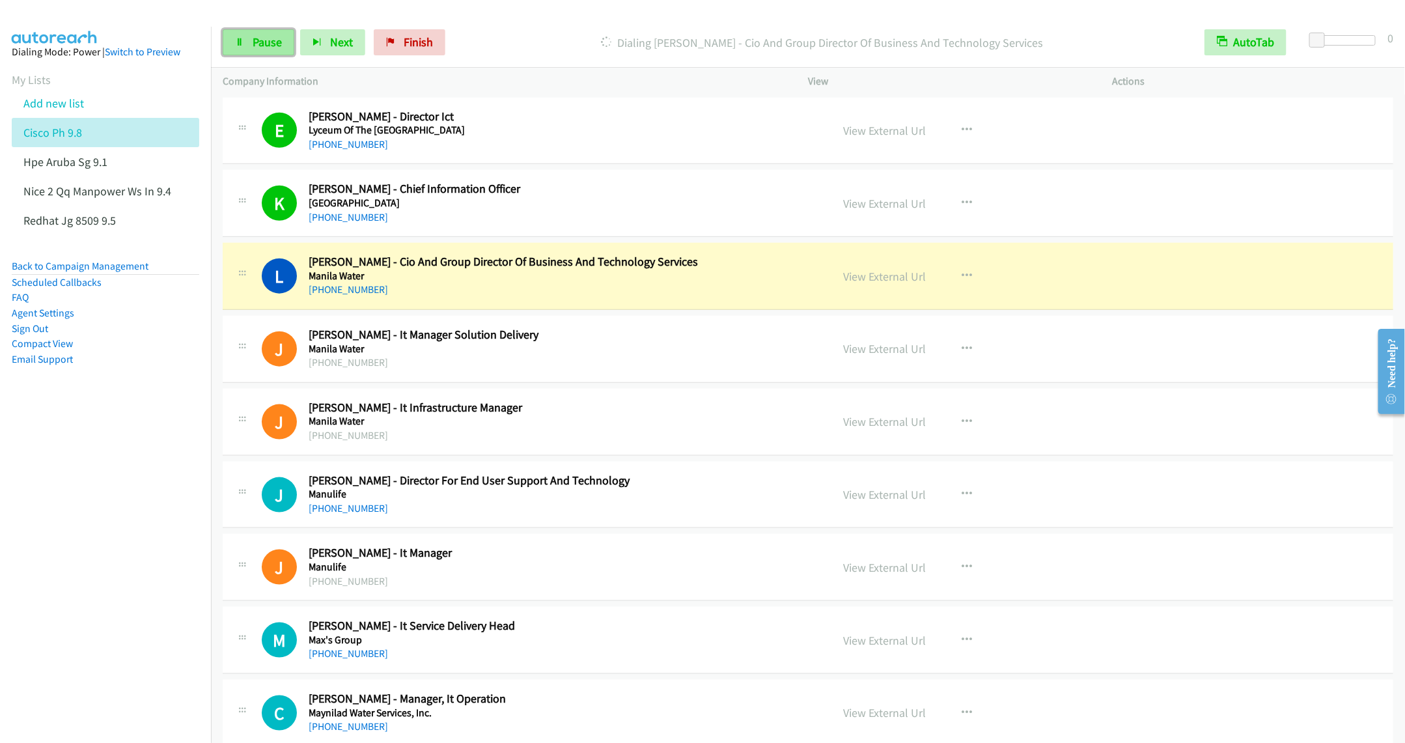
click at [261, 46] on span "Pause" at bounding box center [267, 42] width 29 height 15
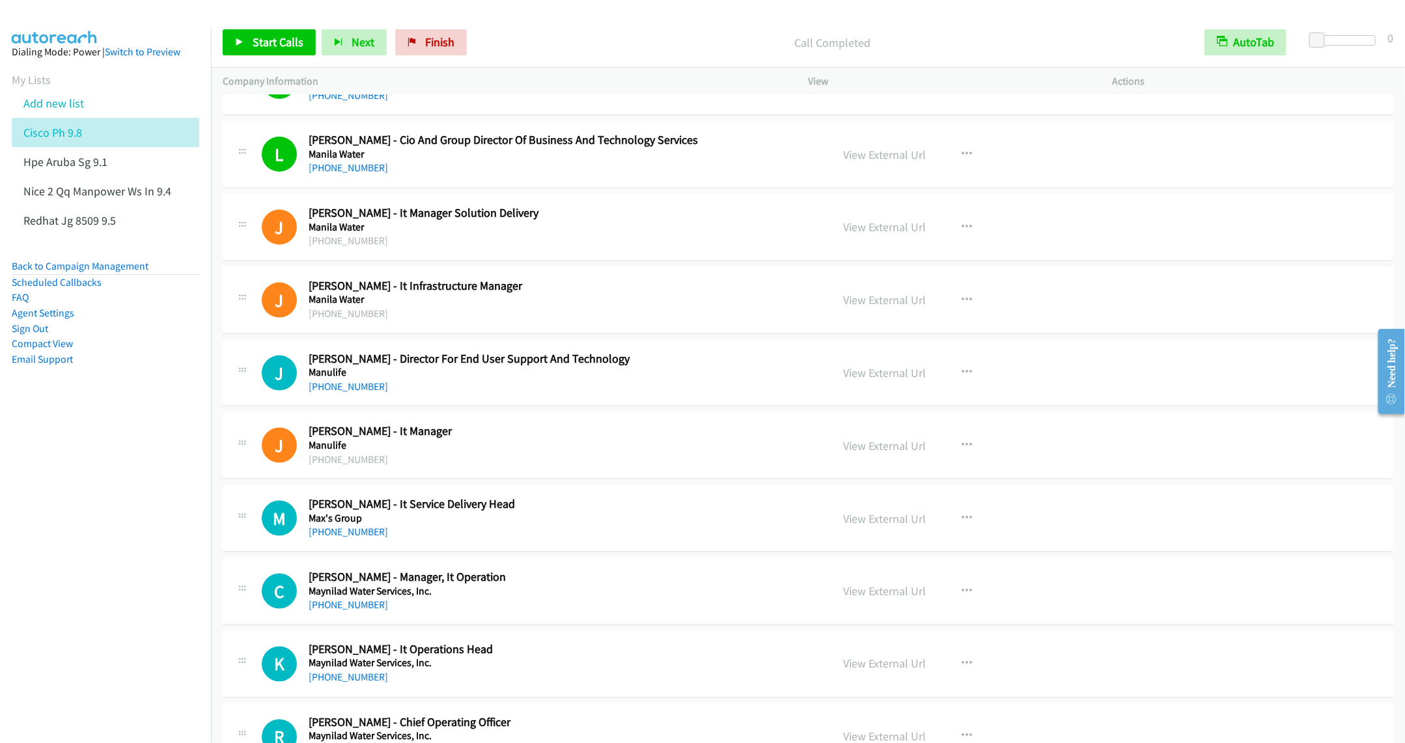
scroll to position [12211, 0]
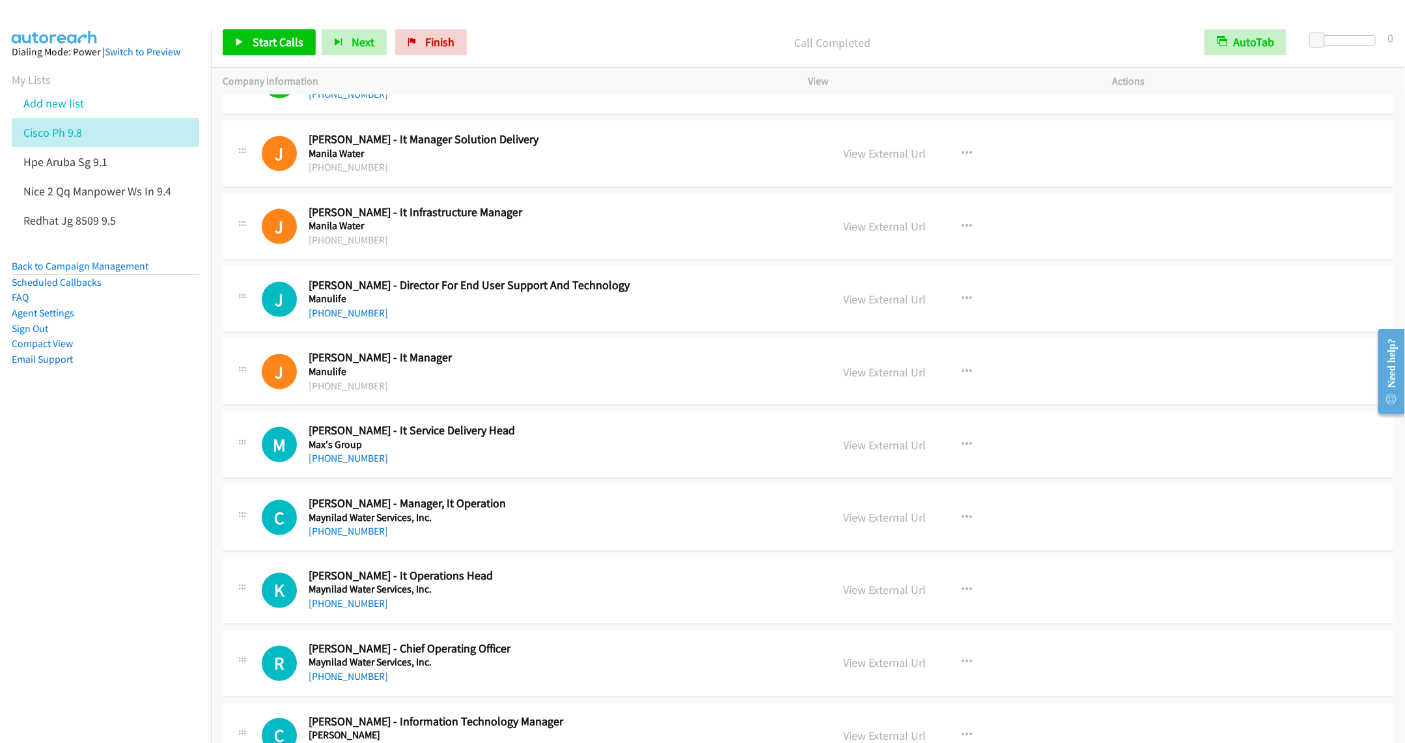
click at [413, 233] on h5 "Manila Water" at bounding box center [561, 225] width 504 height 13
click at [518, 233] on h5 "Manila Water" at bounding box center [561, 225] width 504 height 13
click at [874, 234] on link "View External Url" at bounding box center [884, 226] width 83 height 15
click at [579, 321] on div "+63 908 892 6867" at bounding box center [561, 313] width 504 height 16
click at [243, 40] on icon at bounding box center [239, 42] width 9 height 9
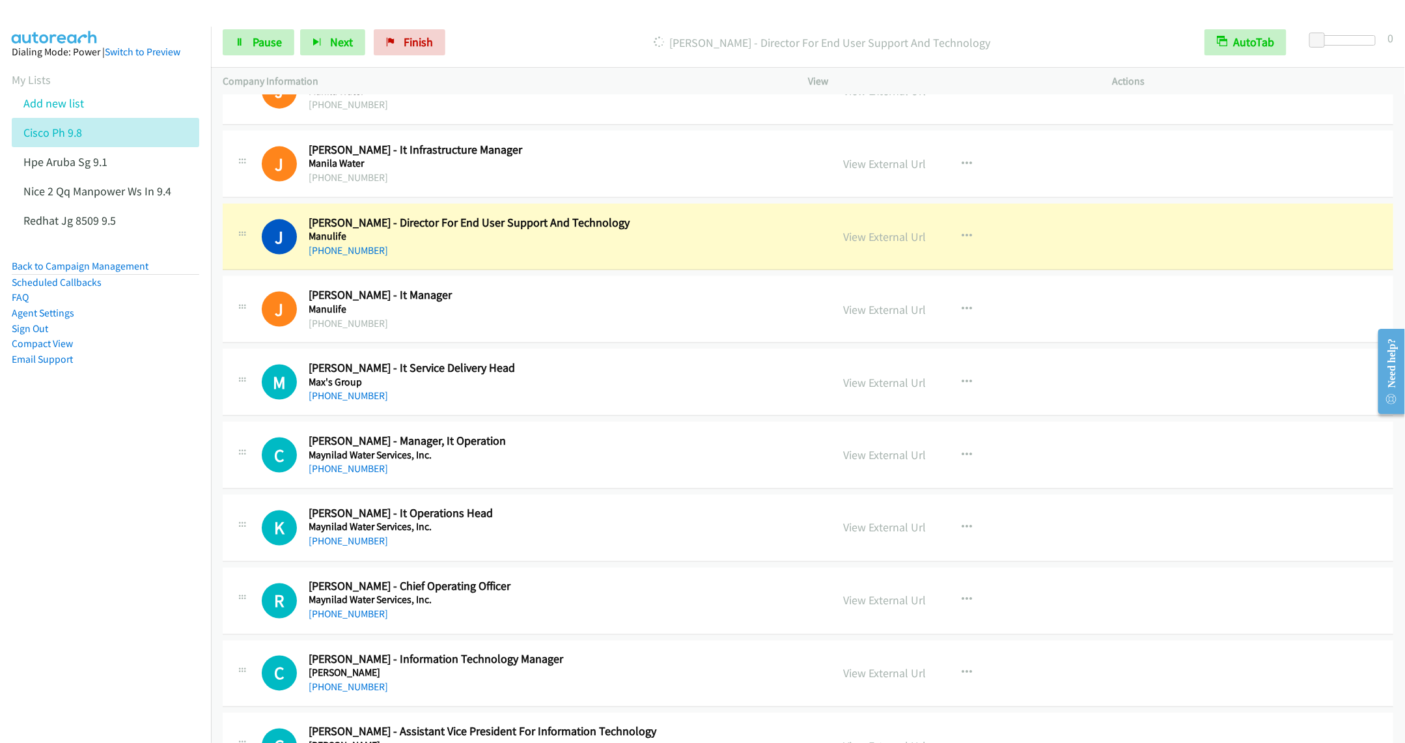
scroll to position [12309, 0]
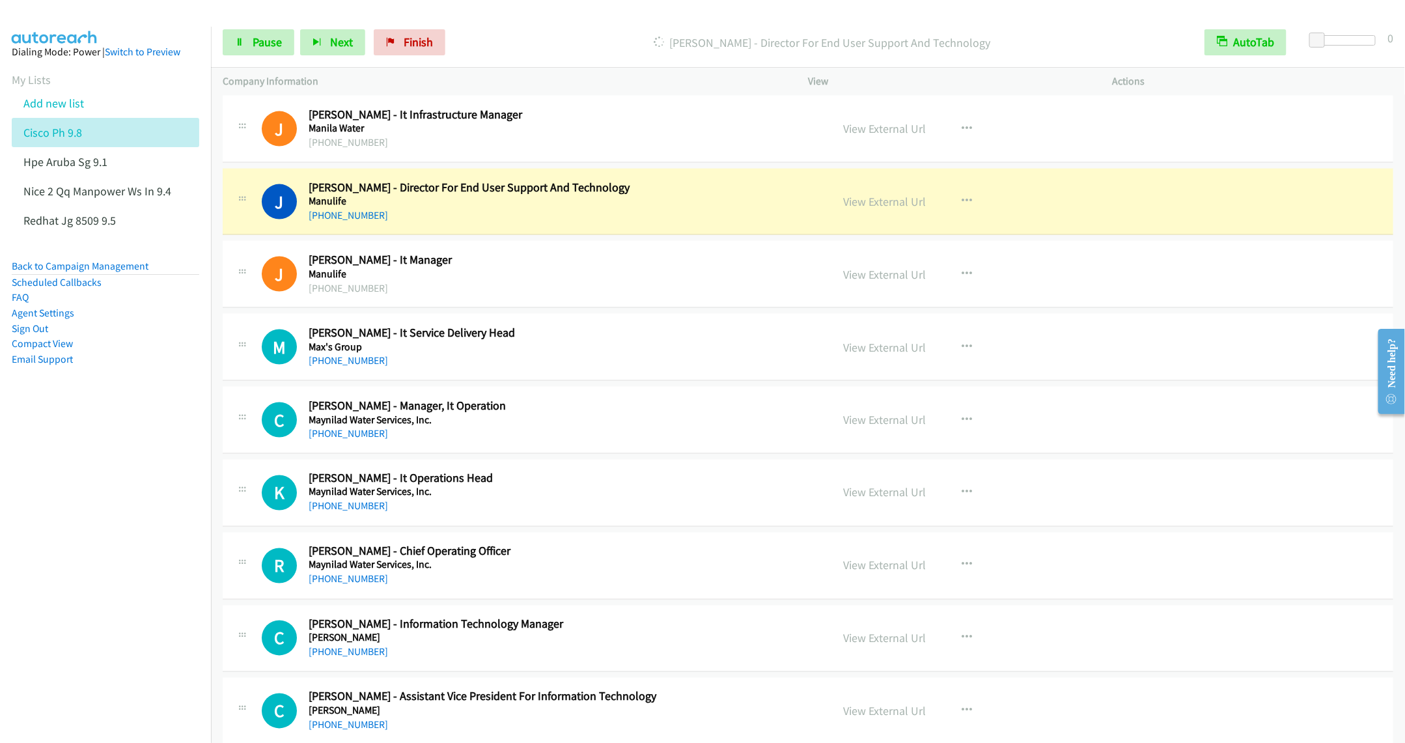
click at [498, 281] on h5 "Manulife" at bounding box center [561, 274] width 504 height 13
click at [253, 40] on span "Pause" at bounding box center [267, 42] width 29 height 15
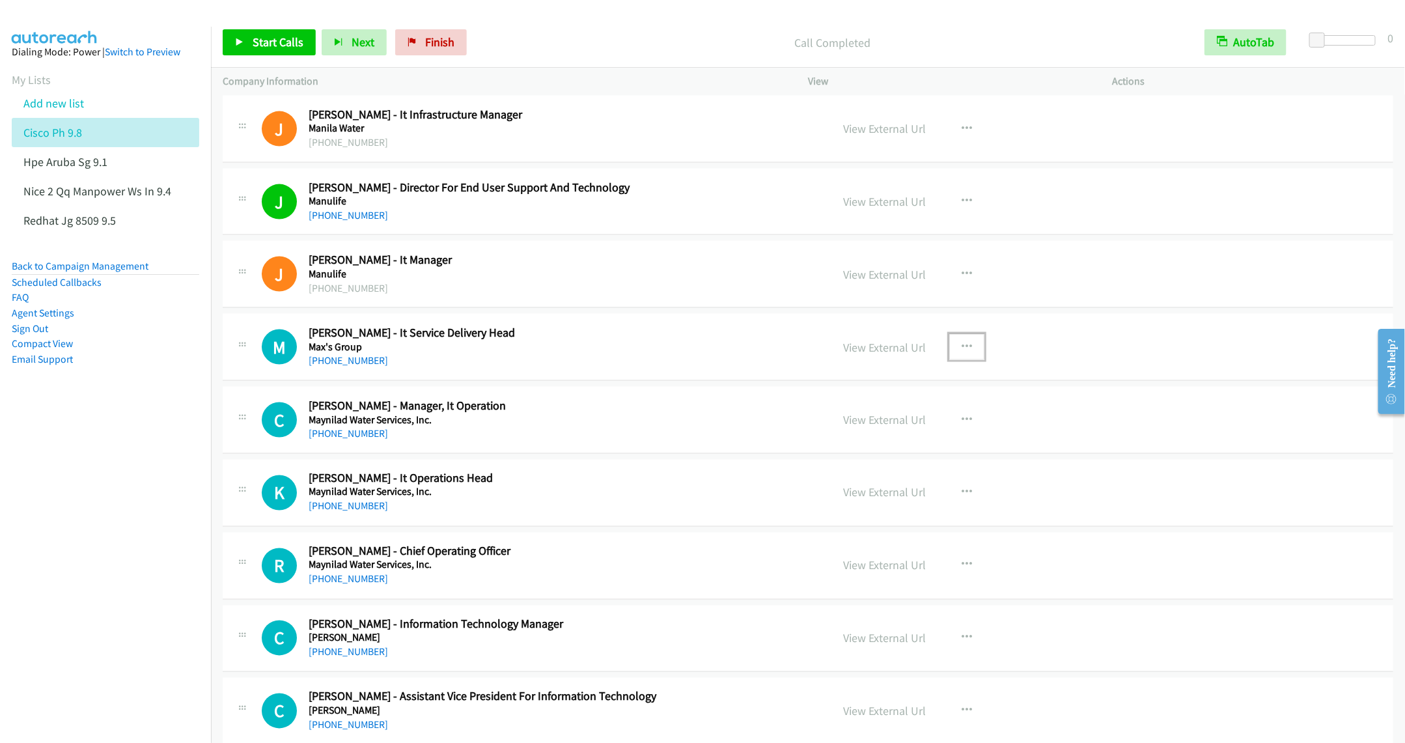
click at [955, 360] on button "button" at bounding box center [967, 347] width 35 height 26
click at [866, 445] on link "Start Calls Here" at bounding box center [897, 432] width 173 height 26
click at [261, 53] on link "Start Calls" at bounding box center [269, 42] width 93 height 26
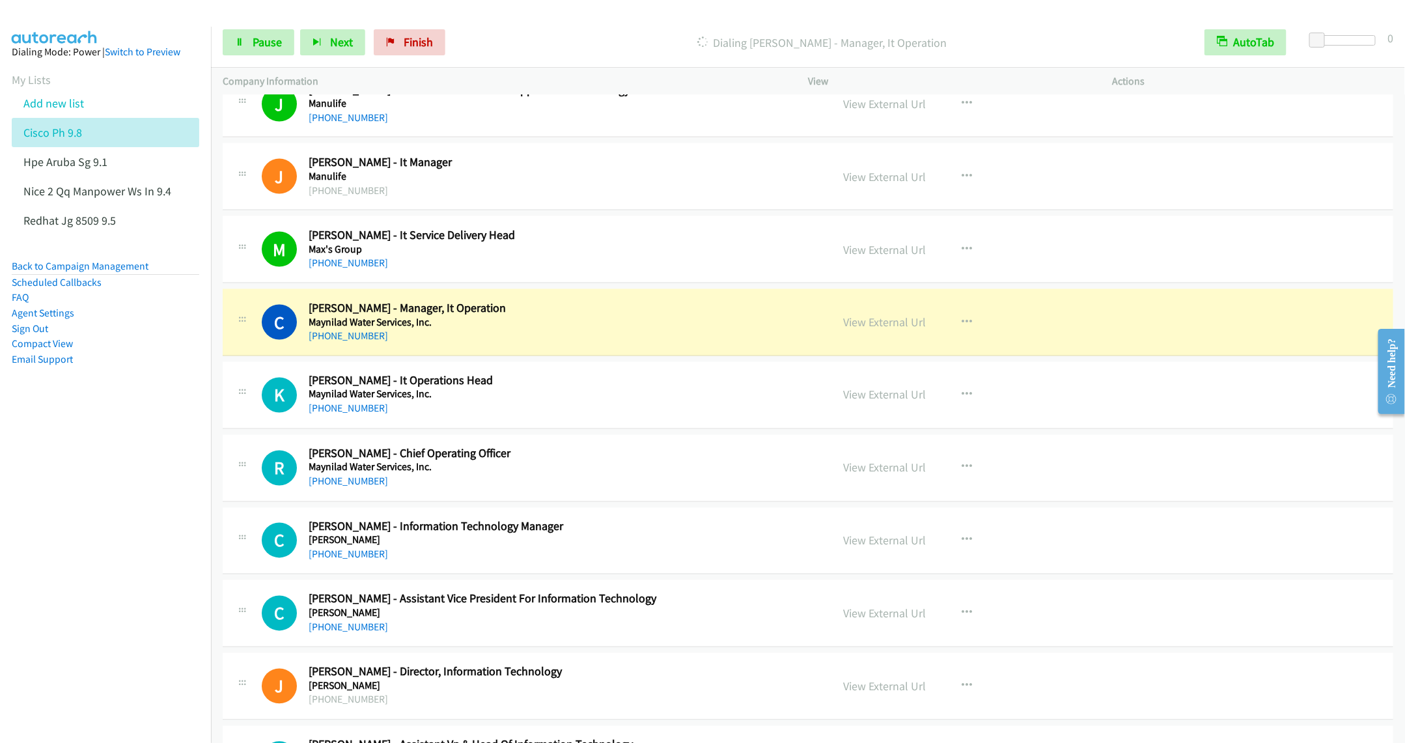
scroll to position [12504, 0]
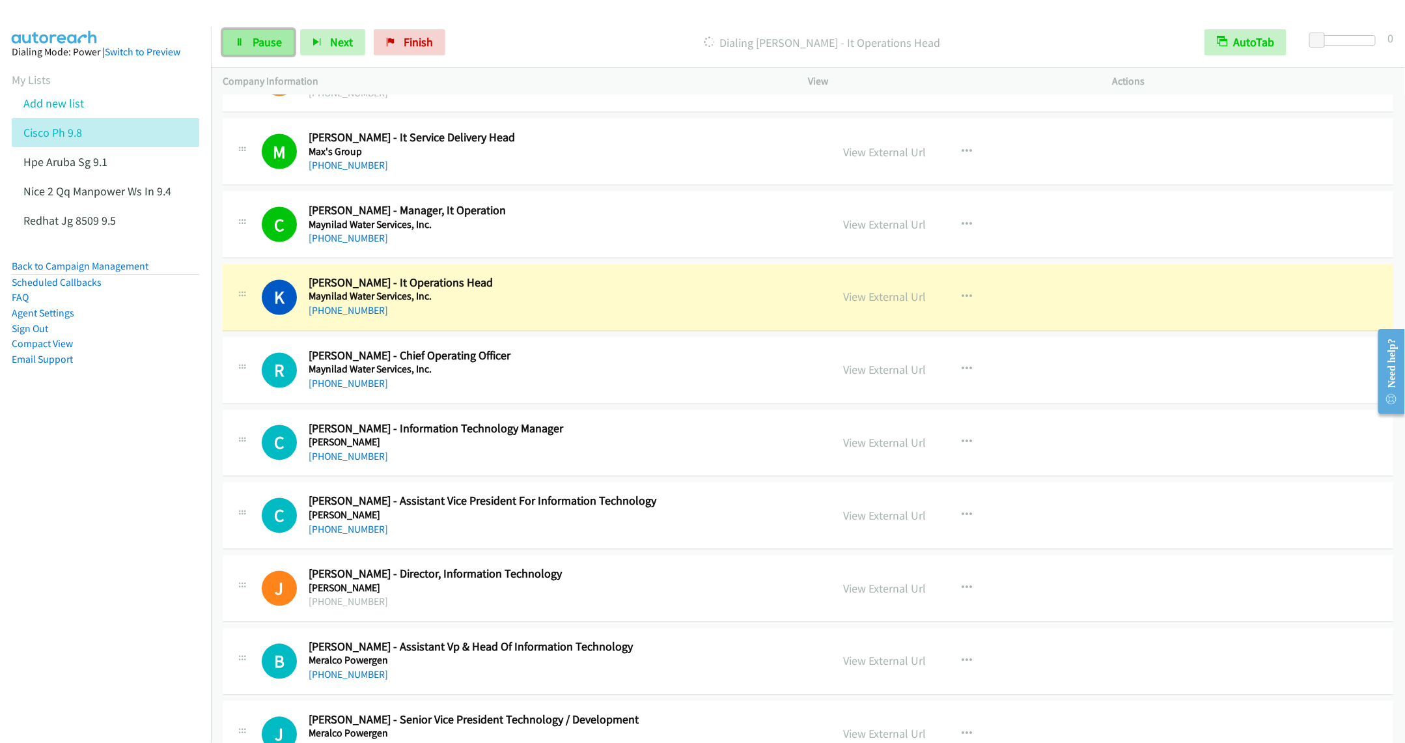
click at [259, 44] on span "Pause" at bounding box center [267, 42] width 29 height 15
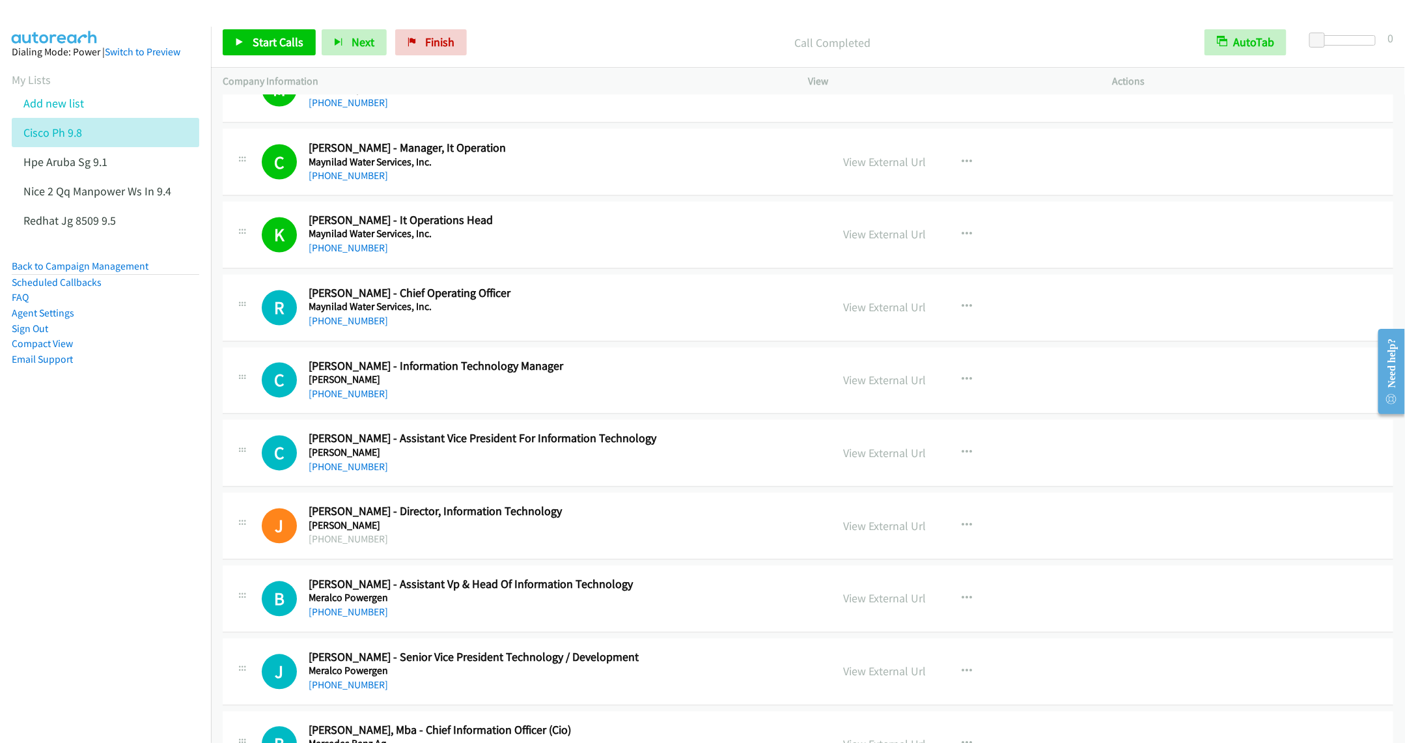
scroll to position [12602, 0]
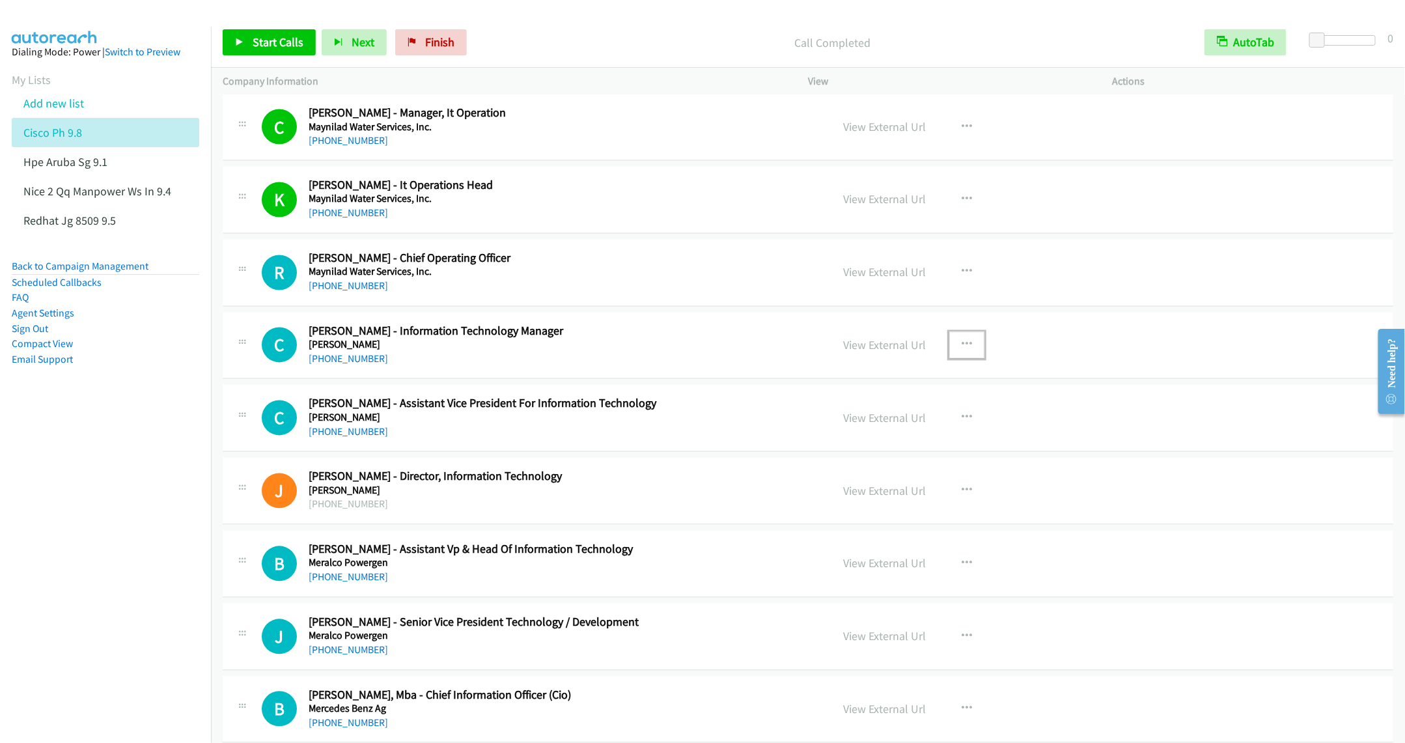
click at [963, 350] on icon "button" at bounding box center [967, 345] width 10 height 10
click at [870, 444] on link "Start Calls Here" at bounding box center [897, 430] width 173 height 26
click at [260, 40] on span "Start Calls" at bounding box center [278, 42] width 51 height 15
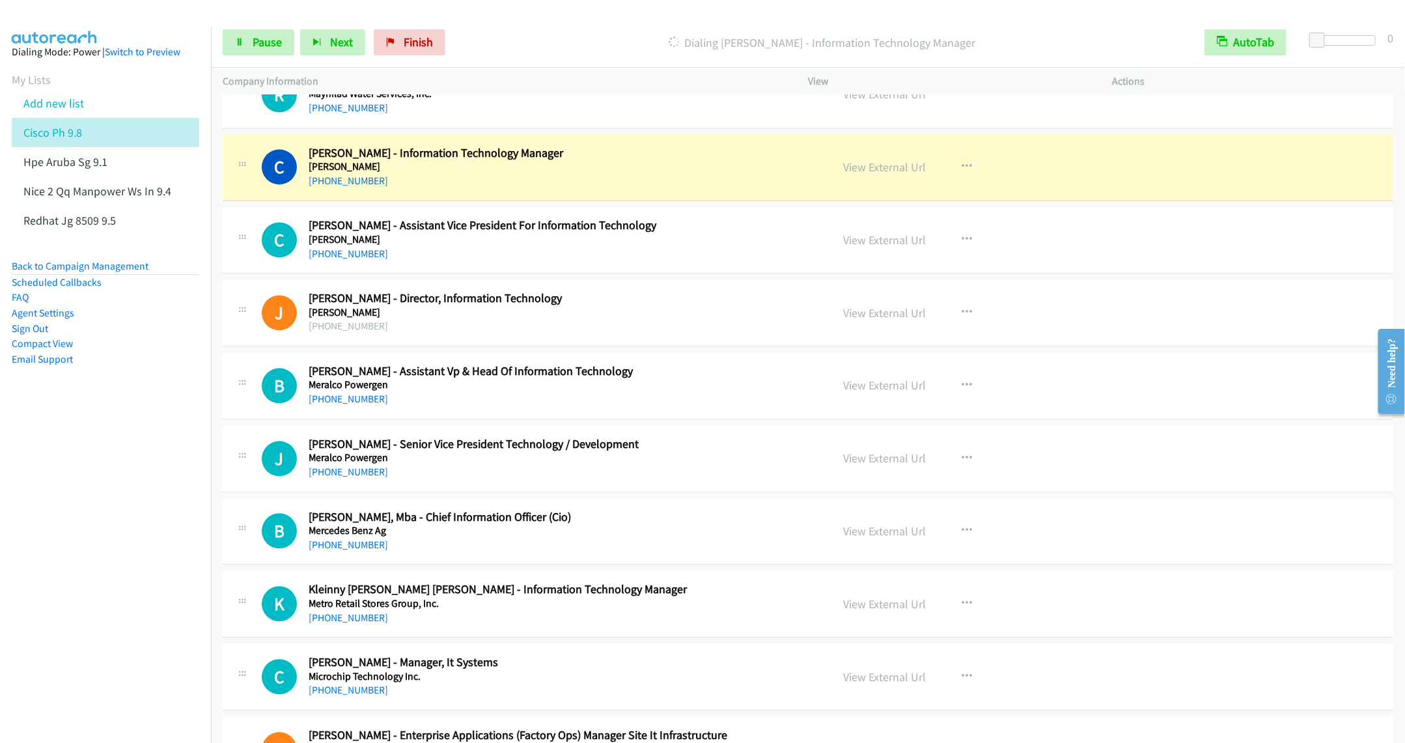
scroll to position [12798, 0]
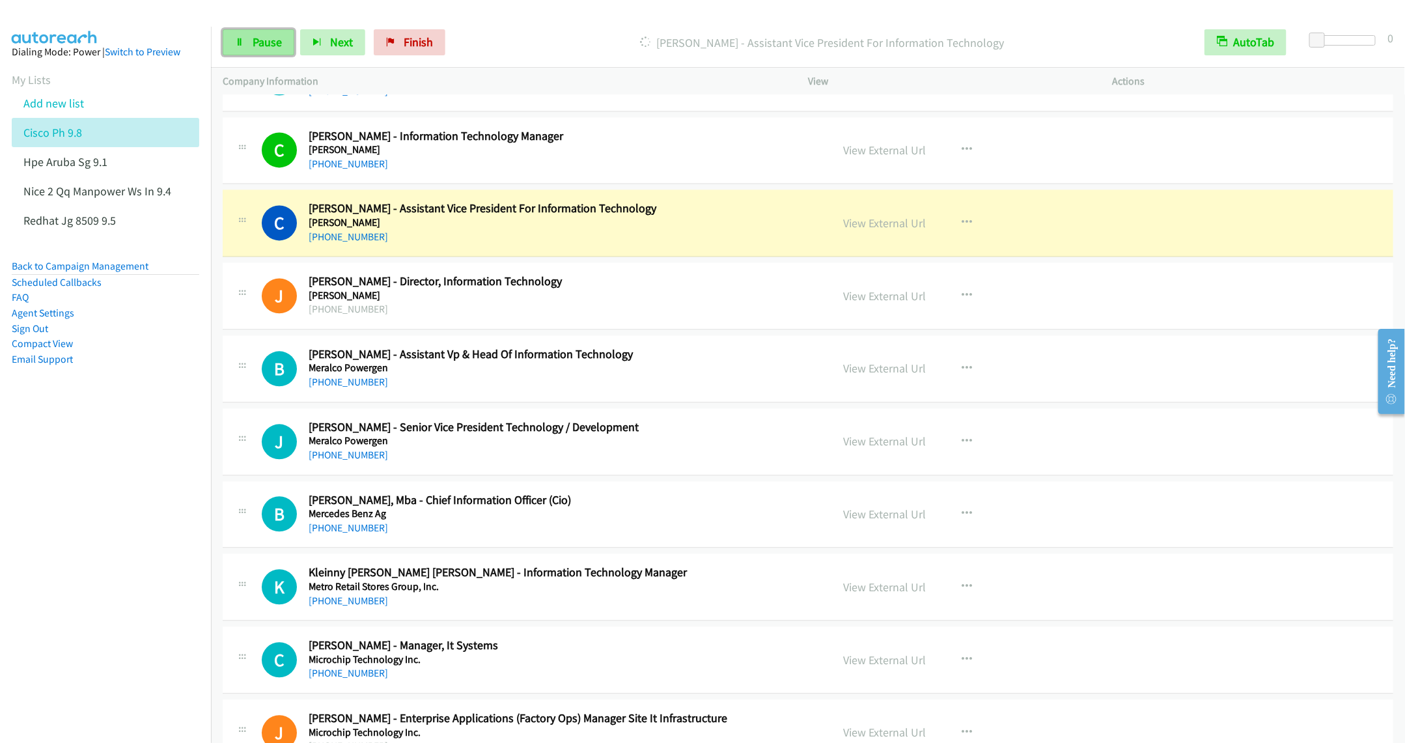
click at [268, 41] on span "Pause" at bounding box center [267, 42] width 29 height 15
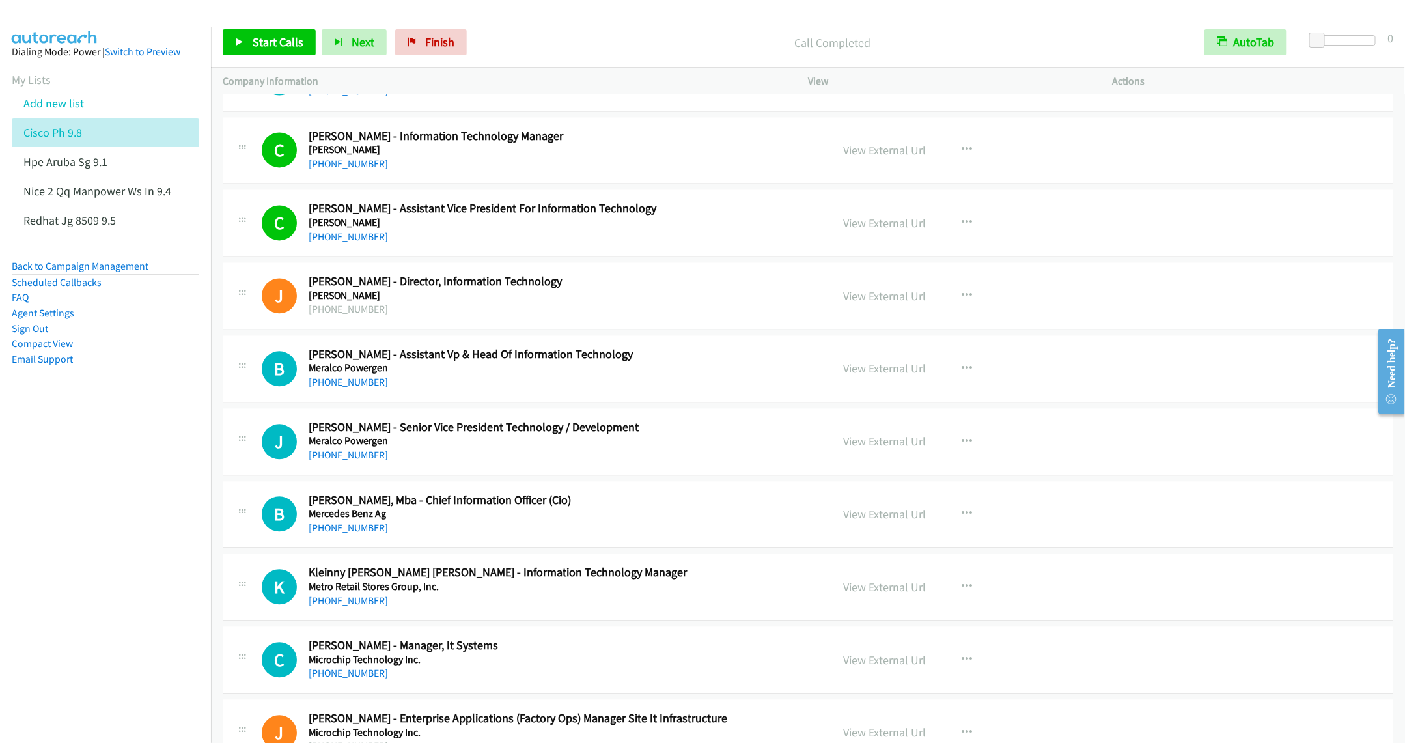
click at [639, 435] on h2 "John Quirke - Senior Vice President Technology / Development" at bounding box center [561, 427] width 504 height 15
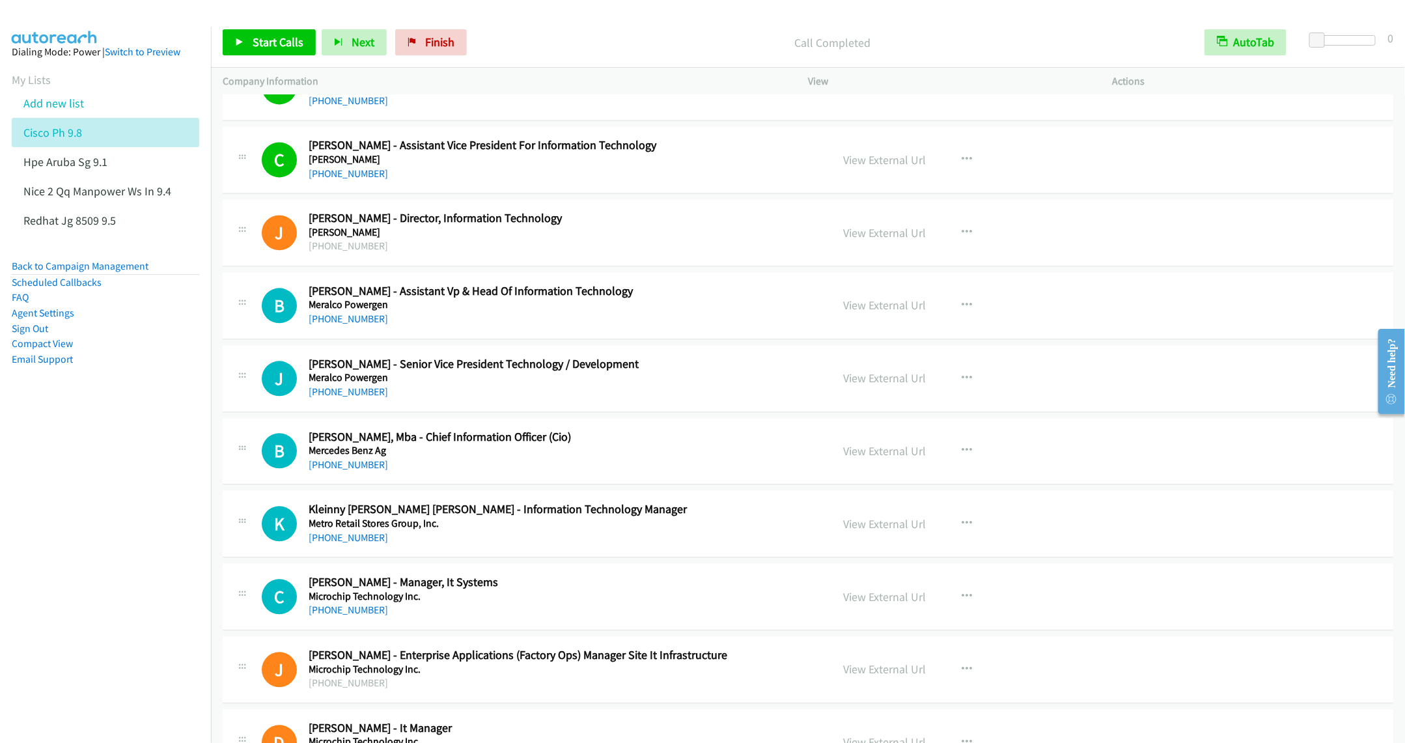
scroll to position [12895, 0]
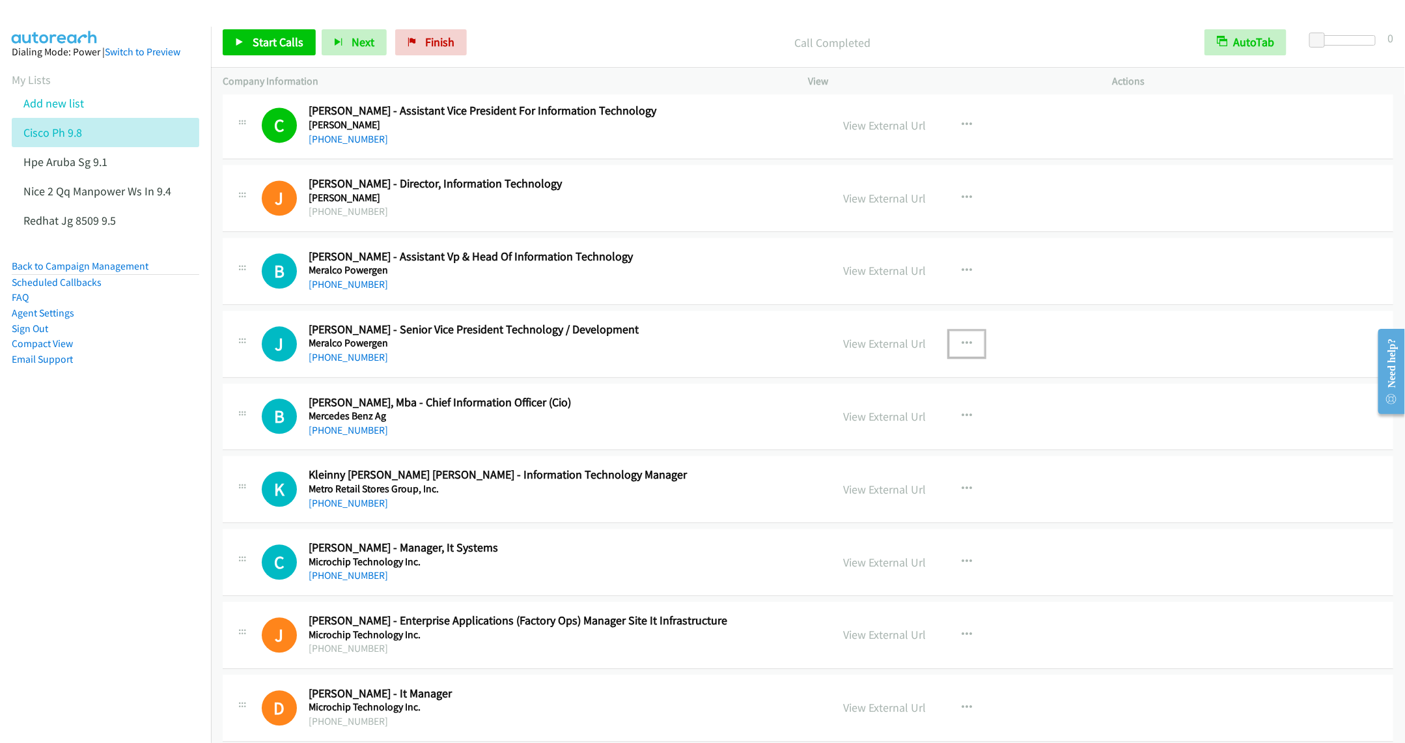
click at [962, 349] on icon "button" at bounding box center [967, 344] width 10 height 10
click at [679, 356] on div at bounding box center [702, 371] width 1405 height 743
click at [712, 350] on h5 "Meralco Powergen" at bounding box center [561, 343] width 504 height 13
click at [963, 421] on icon "button" at bounding box center [967, 416] width 10 height 10
click at [862, 515] on link "Start Calls Here" at bounding box center [897, 501] width 173 height 26
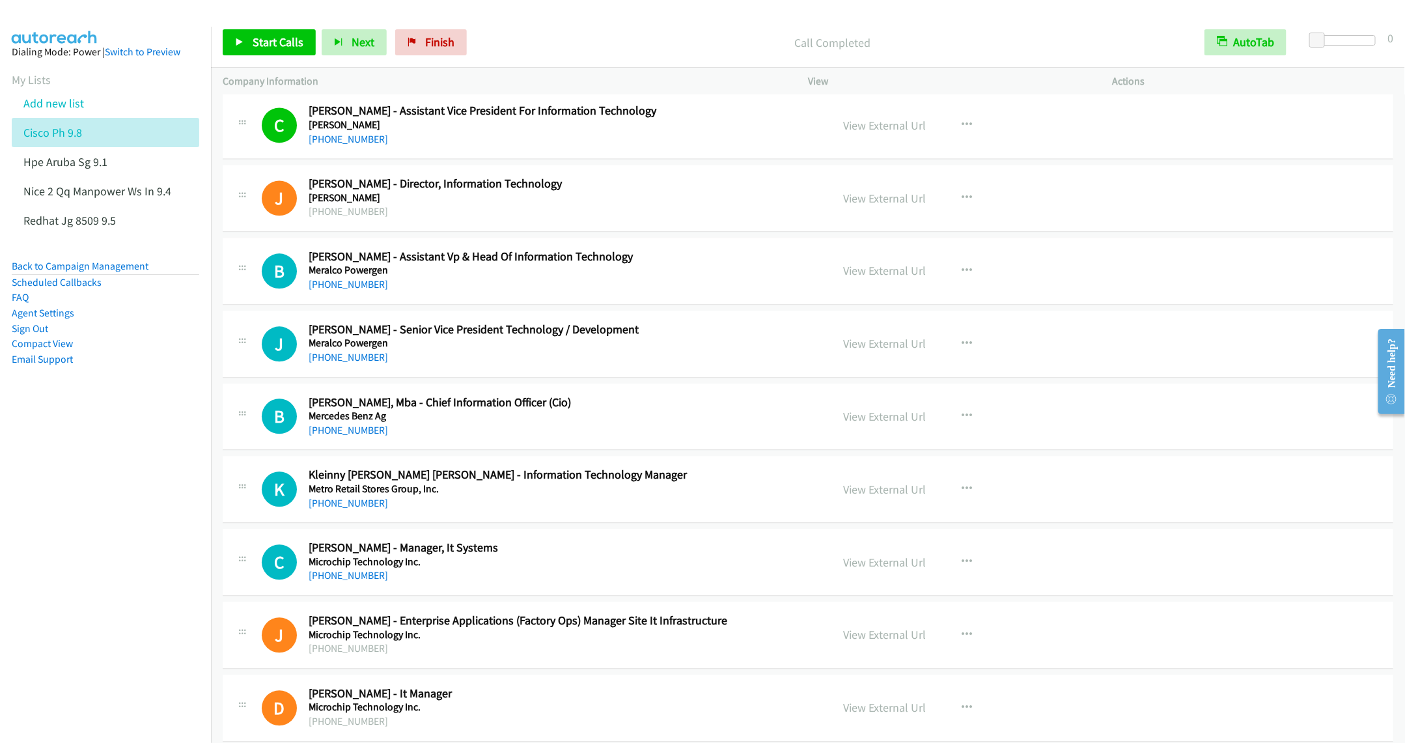
click at [259, 61] on div "Start Calls Pause Next Finish Call Completed AutoTab AutoTab 0" at bounding box center [808, 43] width 1194 height 50
click at [272, 43] on span "Start Calls" at bounding box center [278, 42] width 51 height 15
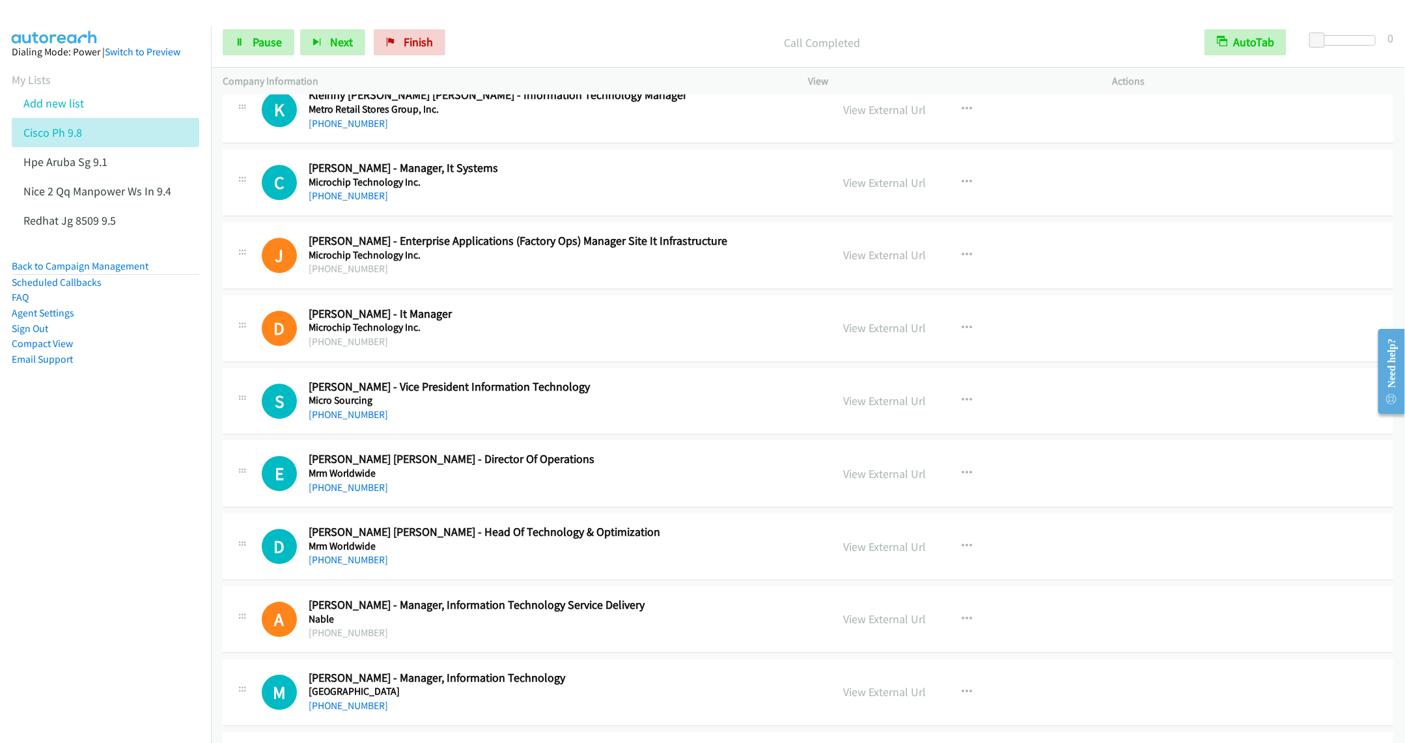
scroll to position [13286, 0]
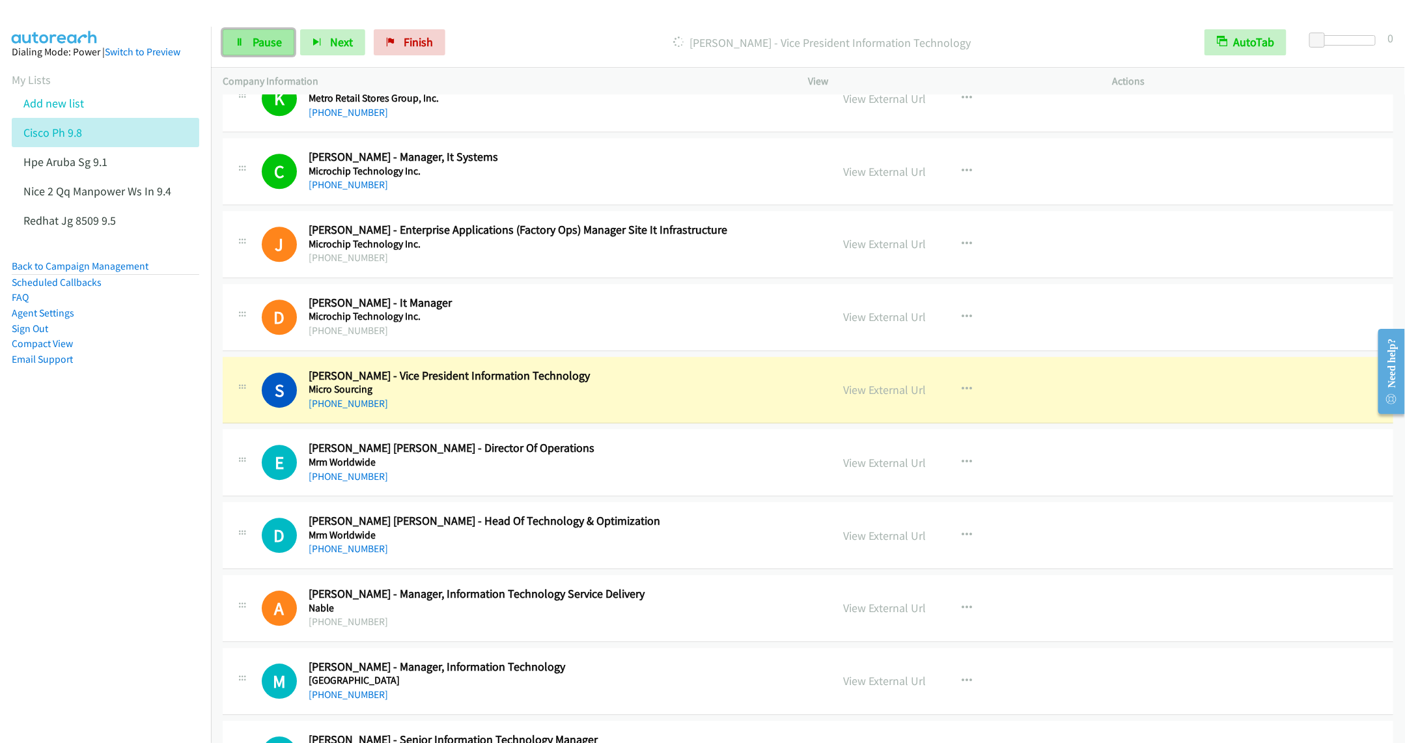
click at [237, 44] on icon at bounding box center [239, 42] width 9 height 9
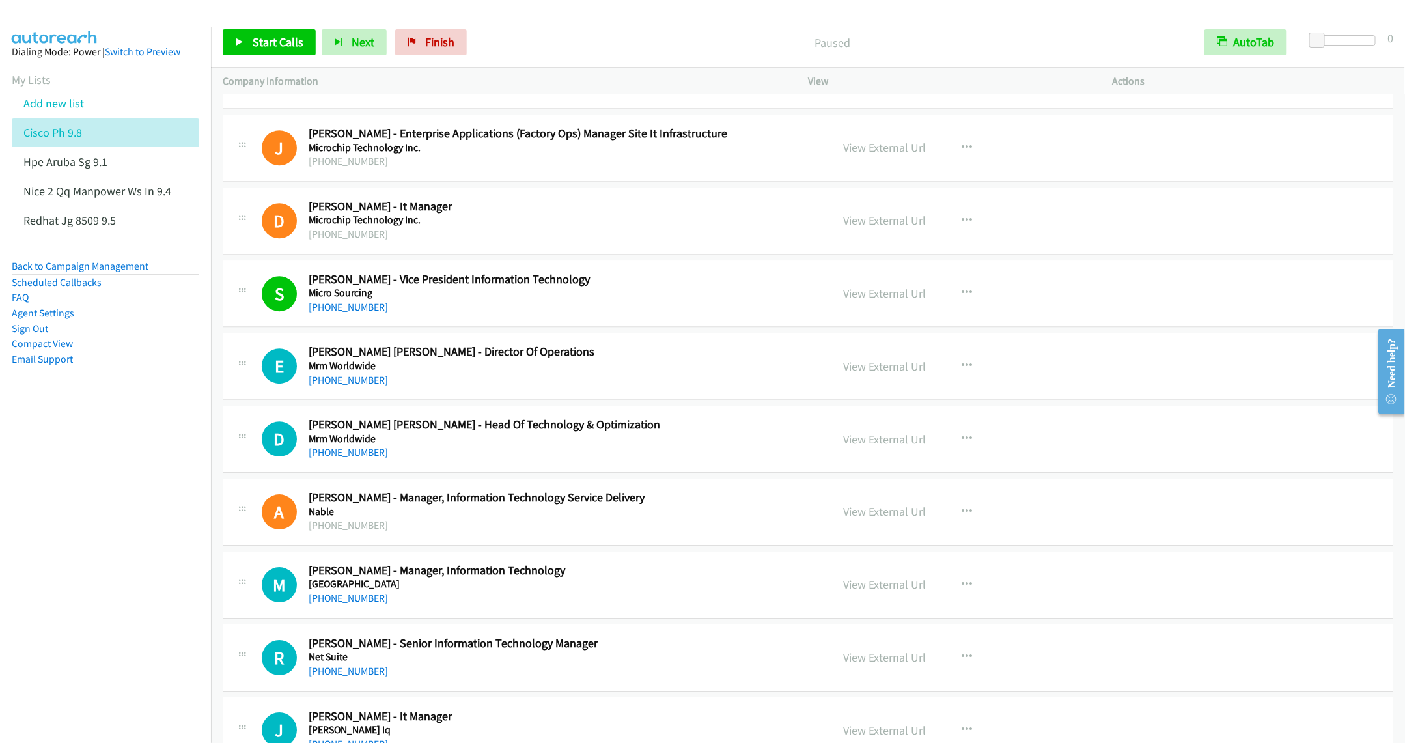
scroll to position [13384, 0]
click at [239, 27] on div "Start Calls Pause Next Finish Paused AutoTab AutoTab 0" at bounding box center [808, 43] width 1194 height 50
click at [277, 41] on span "Start Calls" at bounding box center [278, 42] width 51 height 15
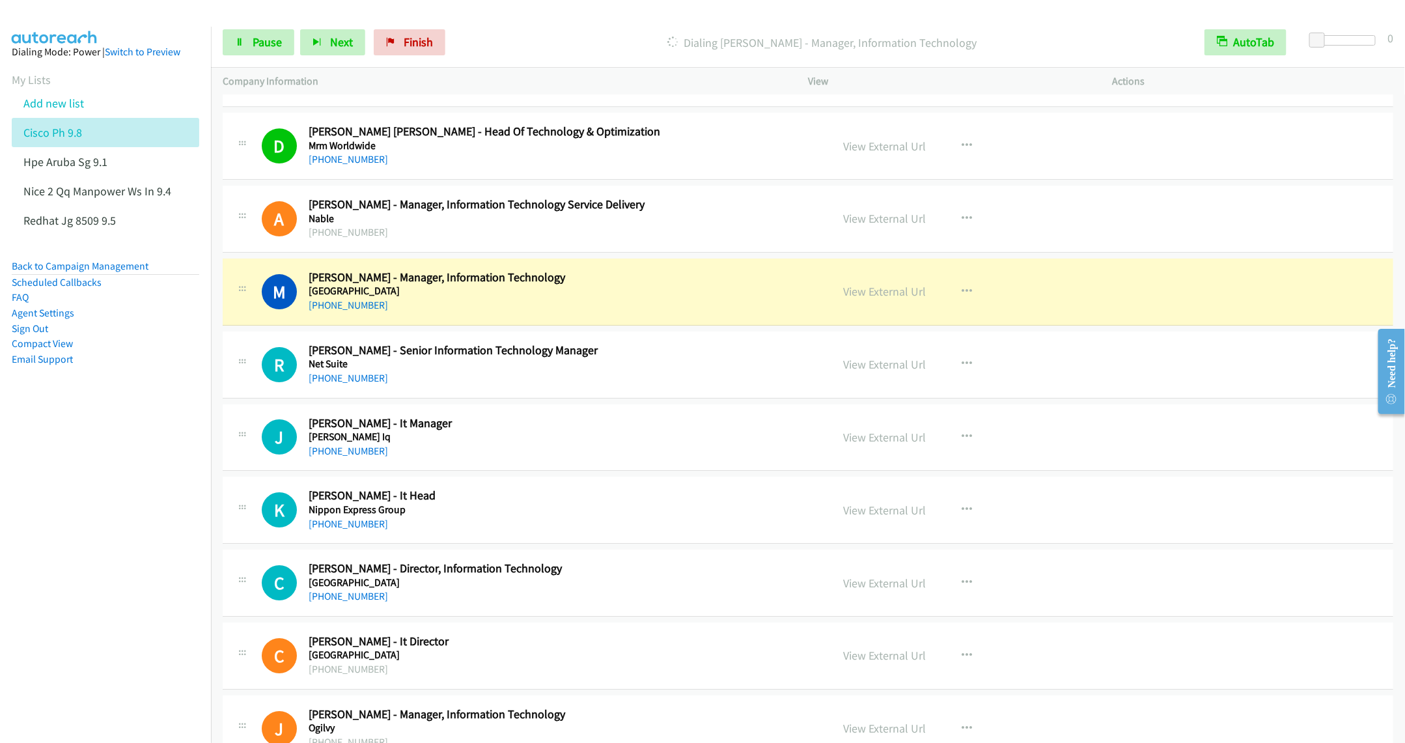
scroll to position [13677, 0]
click at [261, 46] on span "Pause" at bounding box center [267, 42] width 29 height 15
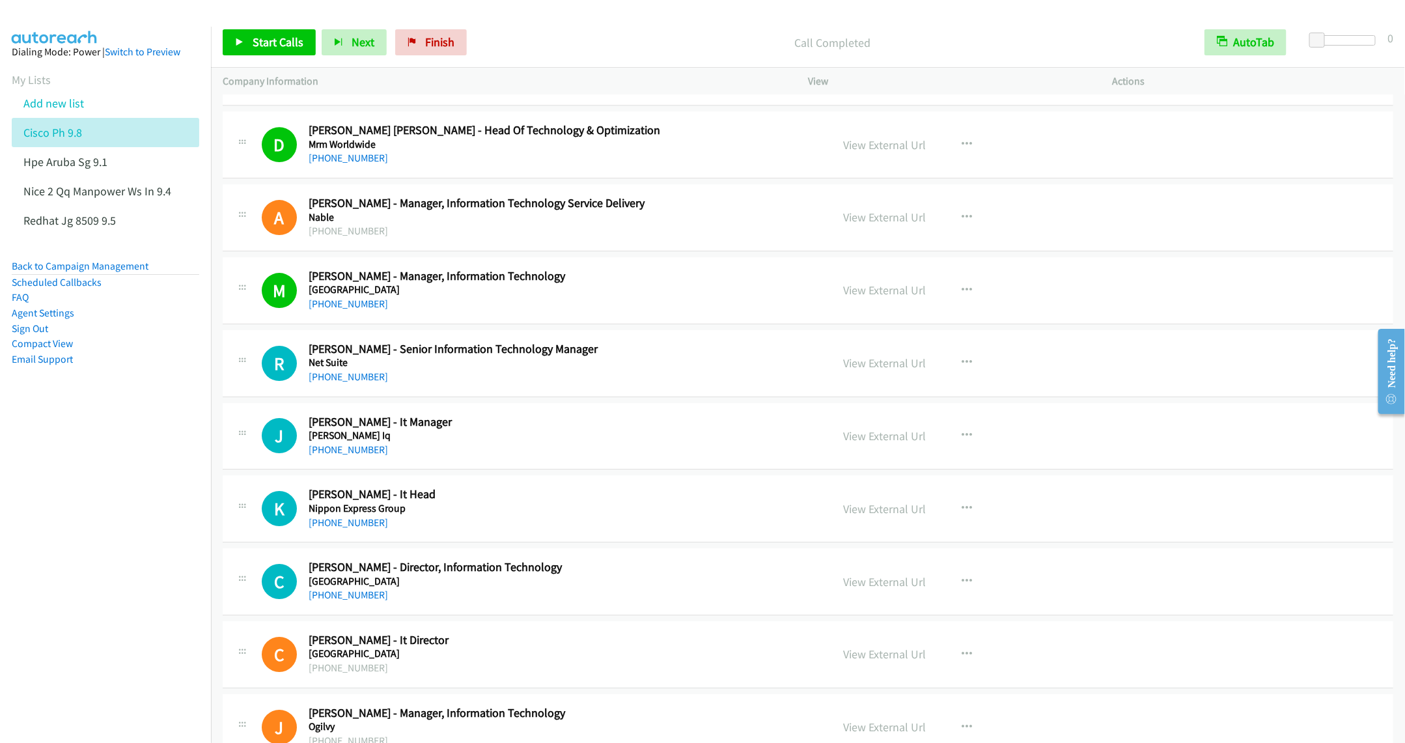
click at [567, 385] on div "+63 2 8856 3888" at bounding box center [561, 377] width 504 height 16
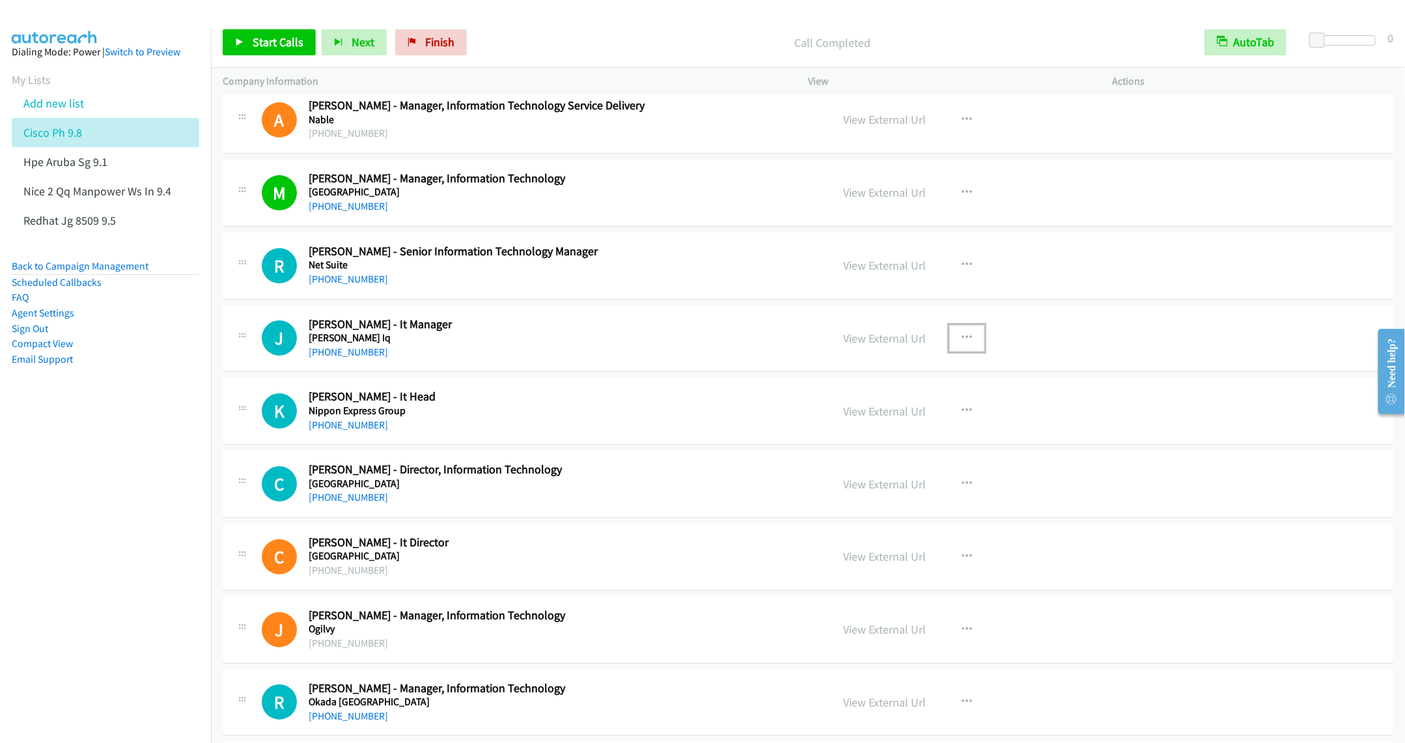
click at [974, 351] on button "button" at bounding box center [967, 338] width 35 height 26
click at [974, 397] on div at bounding box center [702, 371] width 1405 height 743
click at [966, 351] on button "button" at bounding box center [967, 338] width 35 height 26
click at [841, 436] on link "Start Calls Here" at bounding box center [897, 423] width 173 height 26
click at [264, 38] on span "Start Calls" at bounding box center [278, 42] width 51 height 15
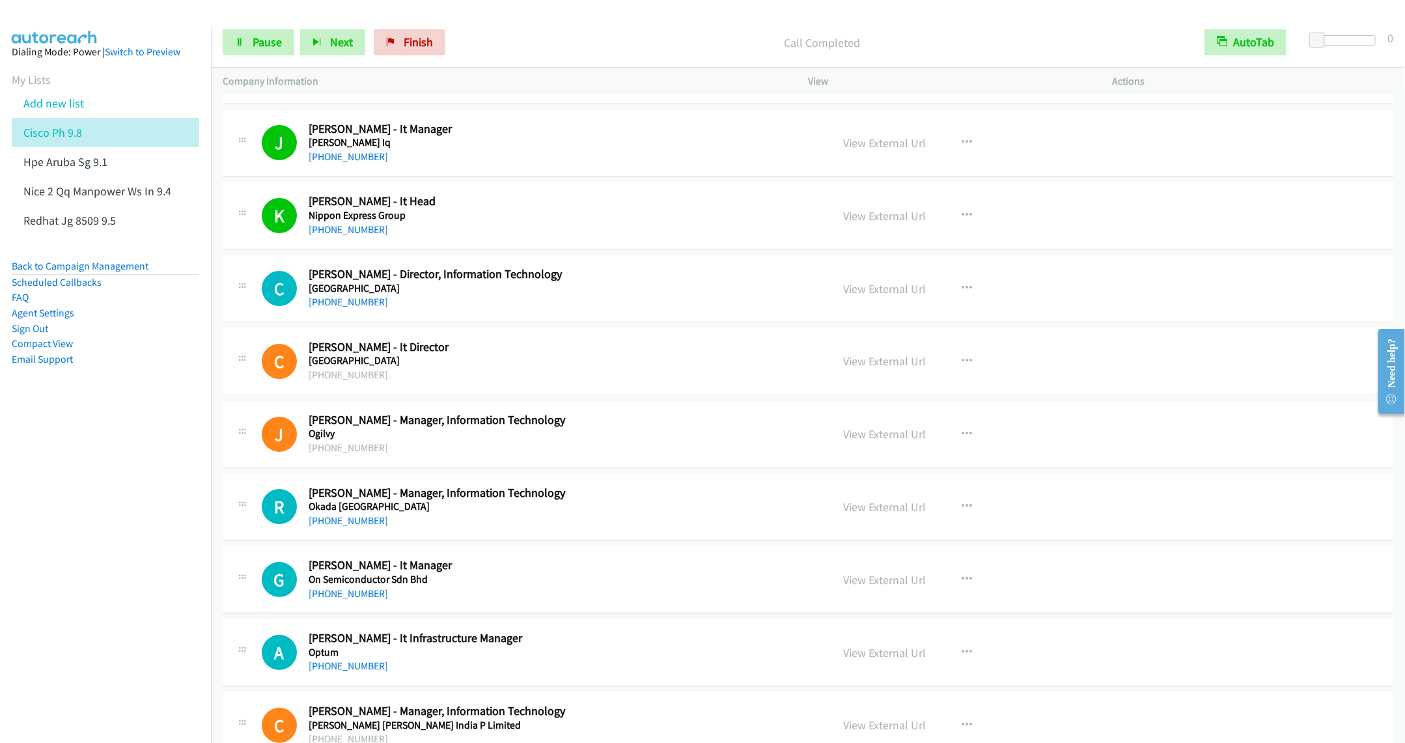
scroll to position [14068, 0]
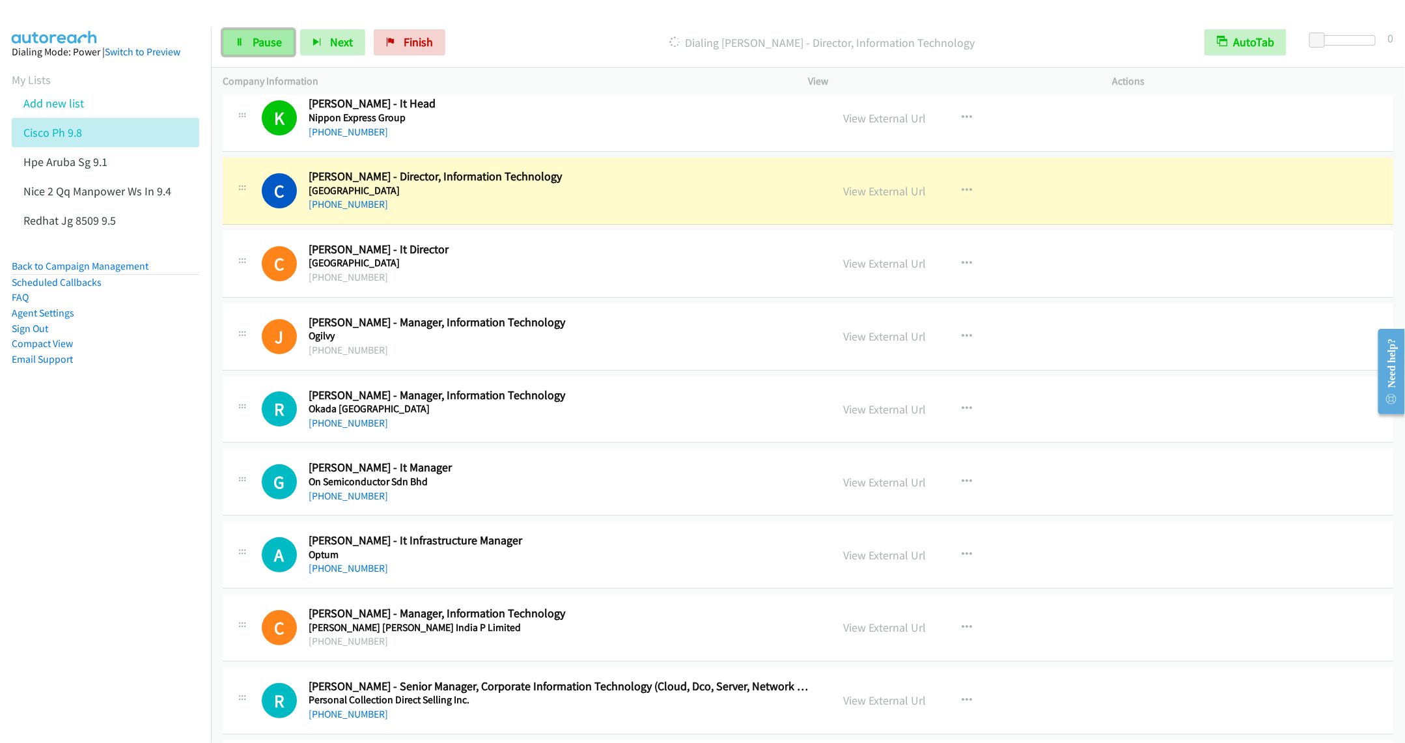
click at [251, 35] on link "Pause" at bounding box center [259, 42] width 72 height 26
click at [864, 271] on link "View External Url" at bounding box center [884, 263] width 83 height 15
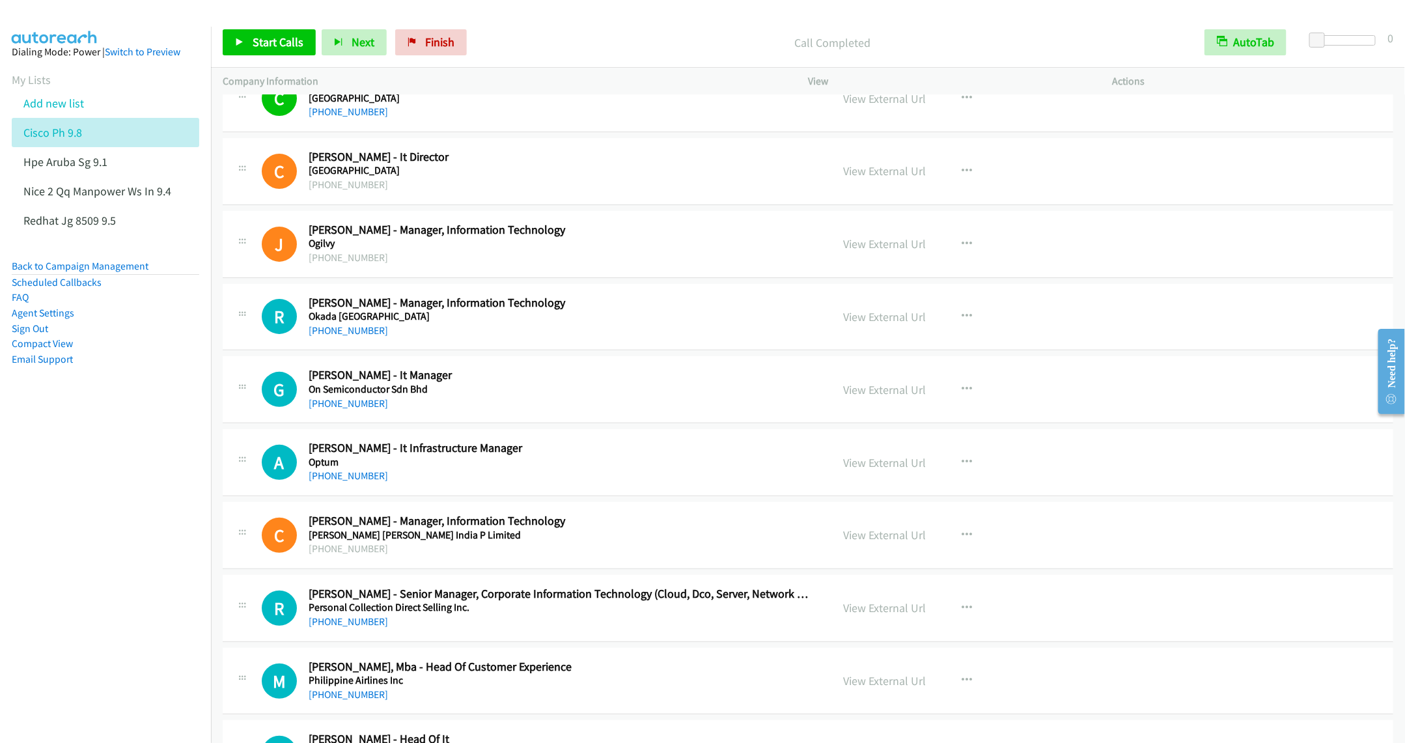
scroll to position [14165, 0]
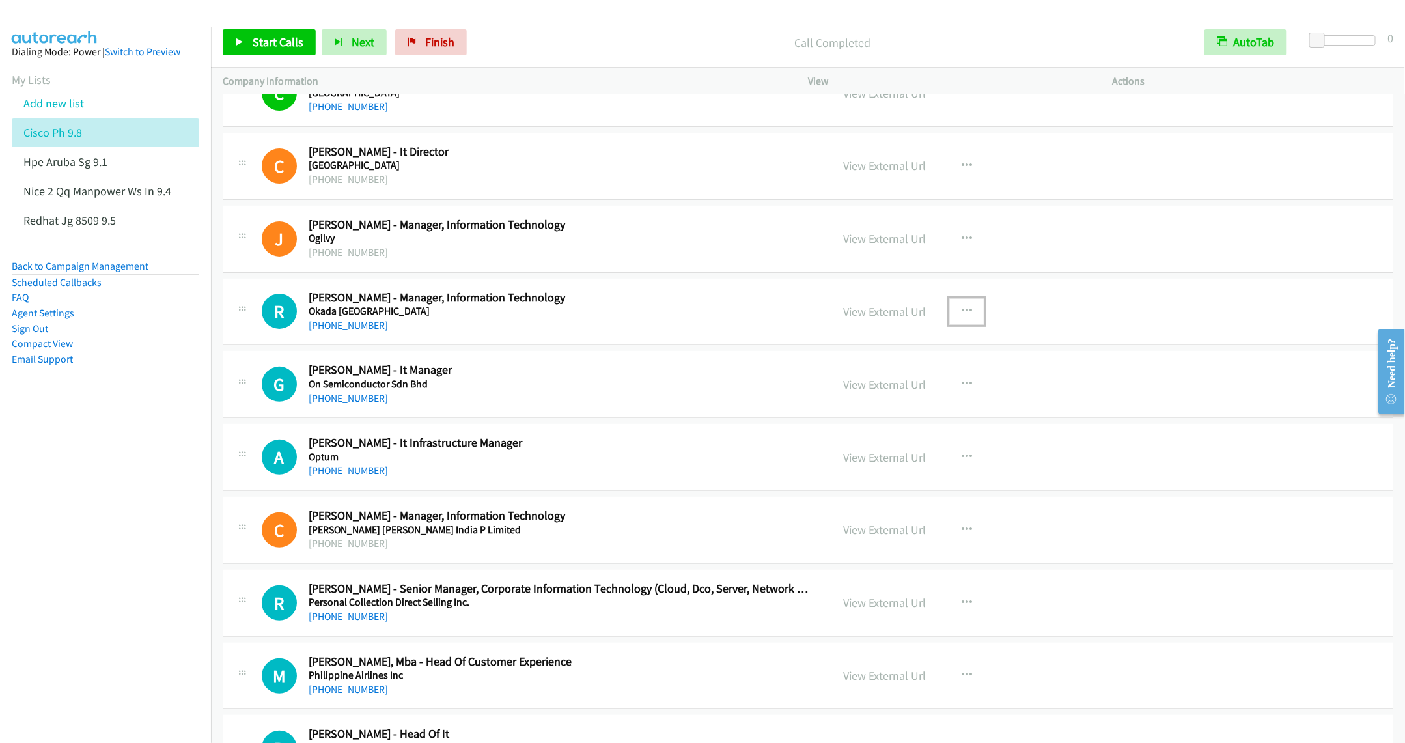
click at [962, 317] on icon "button" at bounding box center [967, 311] width 10 height 10
click at [867, 410] on link "Start Calls Here" at bounding box center [897, 397] width 173 height 26
click at [278, 33] on link "Start Calls" at bounding box center [269, 42] width 93 height 26
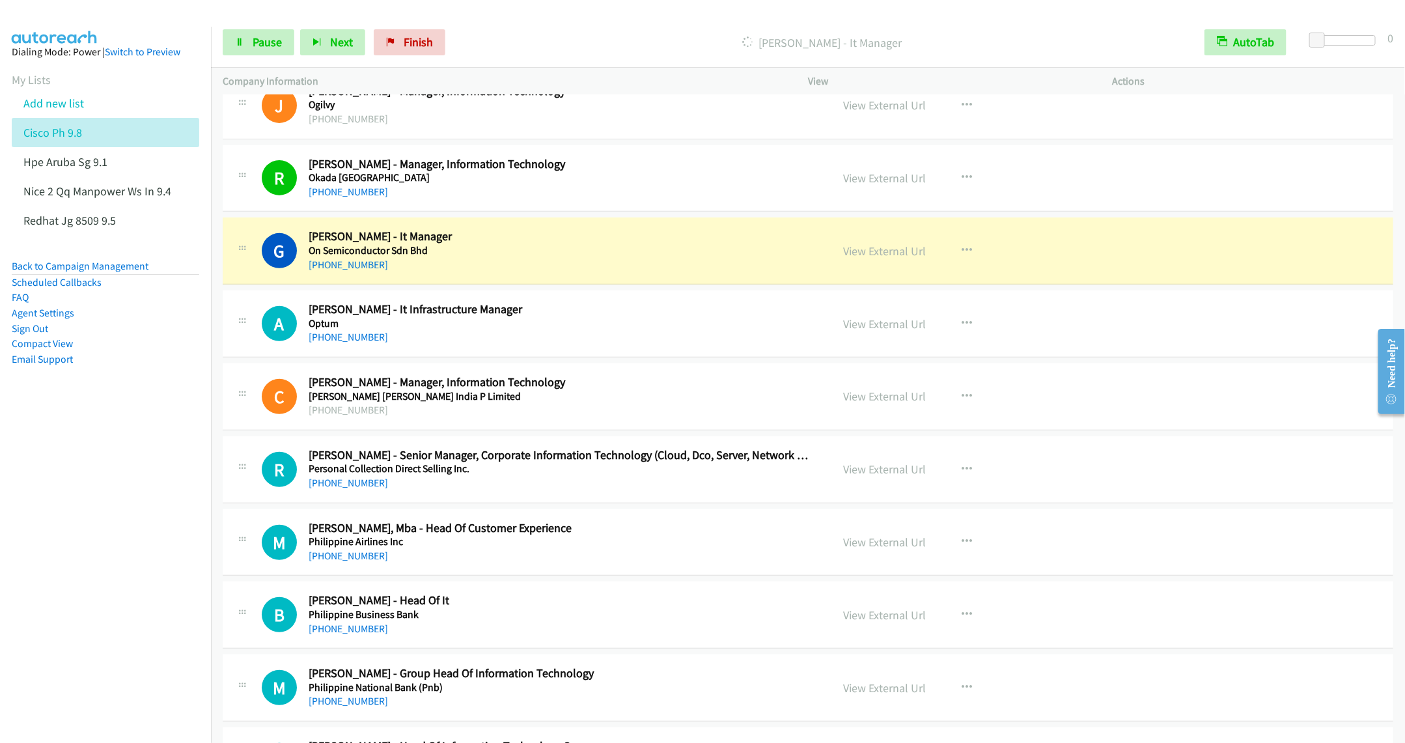
scroll to position [14361, 0]
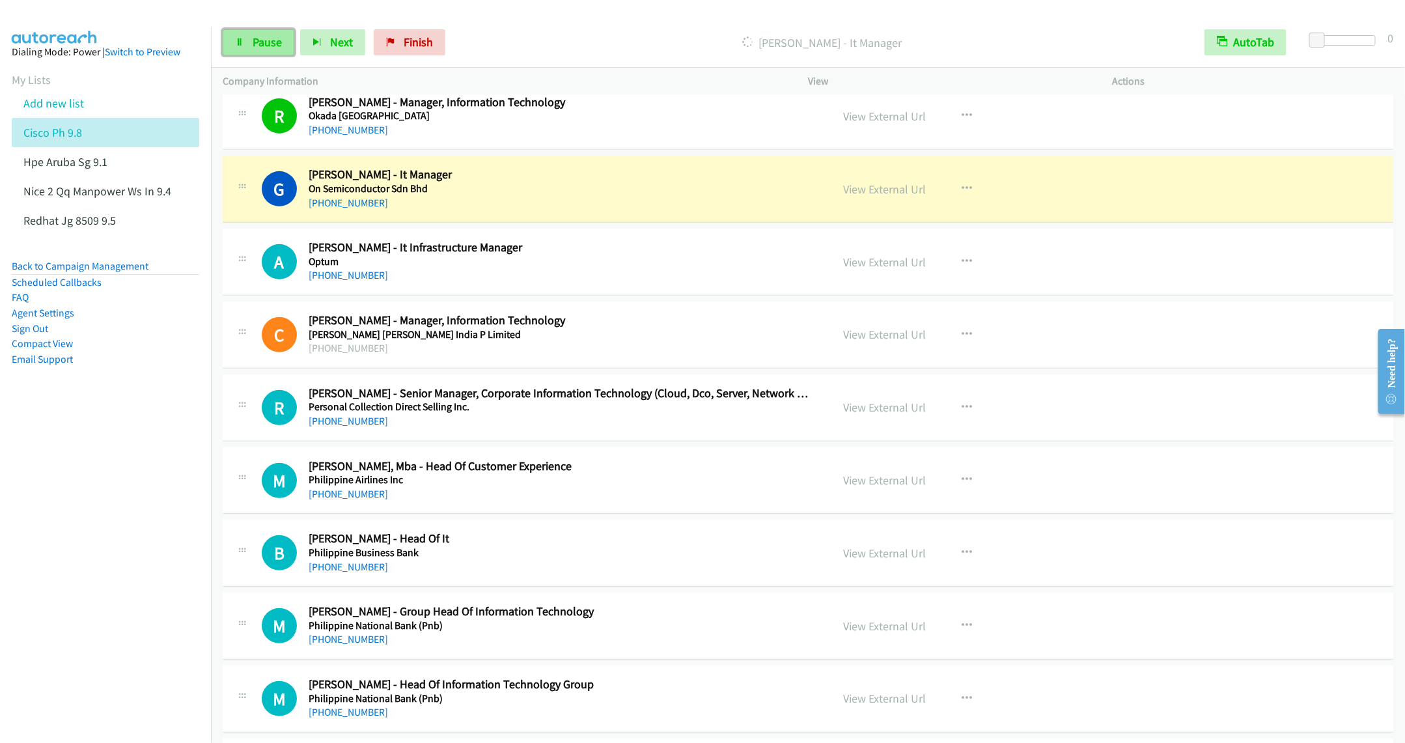
click at [245, 37] on link "Pause" at bounding box center [259, 42] width 72 height 26
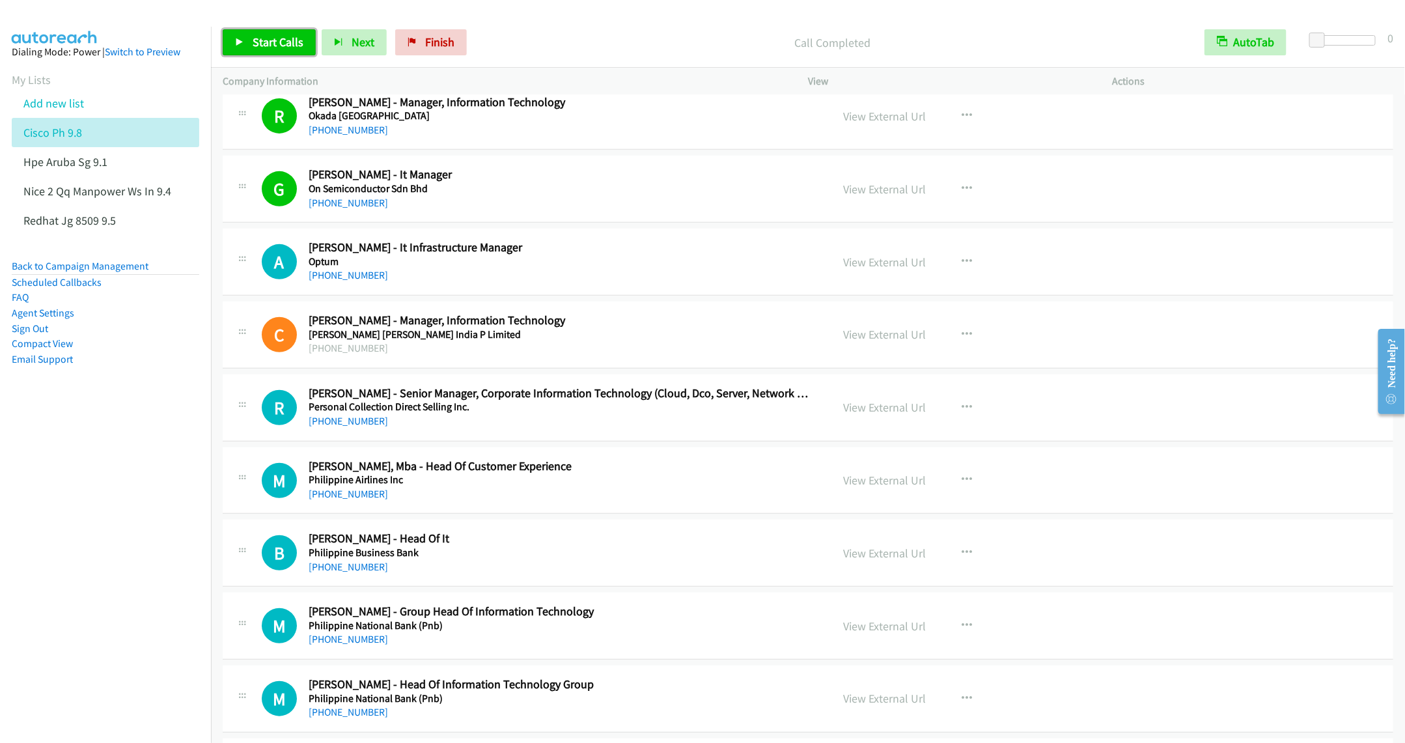
click at [264, 44] on span "Start Calls" at bounding box center [278, 42] width 51 height 15
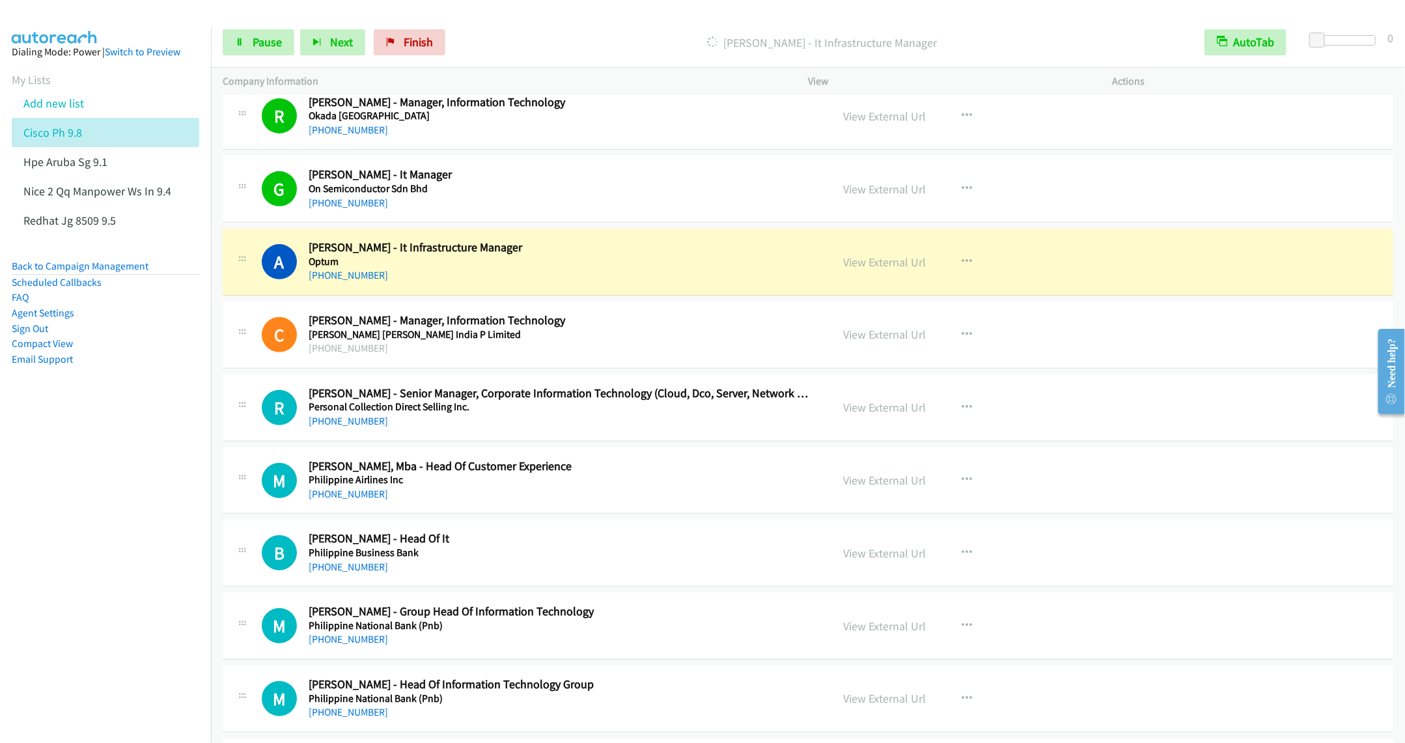
scroll to position [14458, 0]
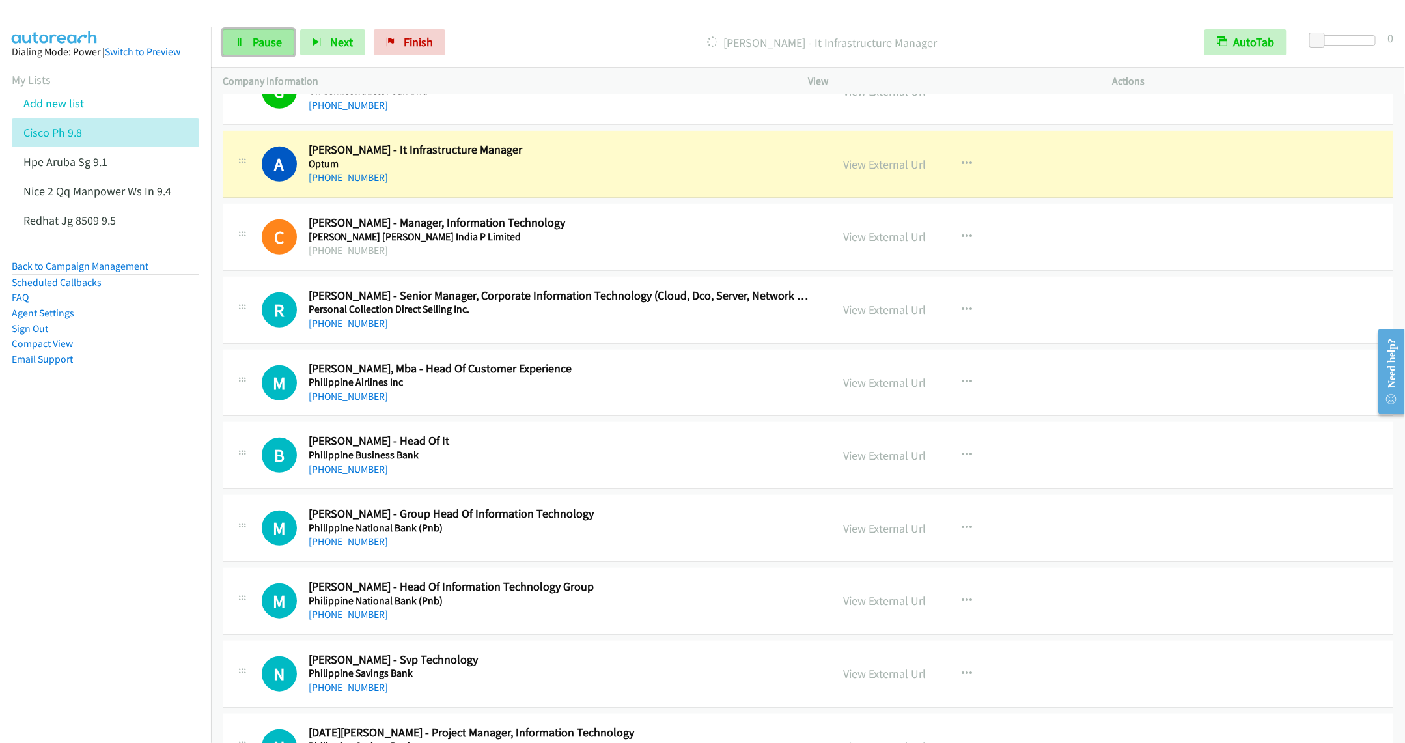
click at [256, 49] on span "Pause" at bounding box center [267, 42] width 29 height 15
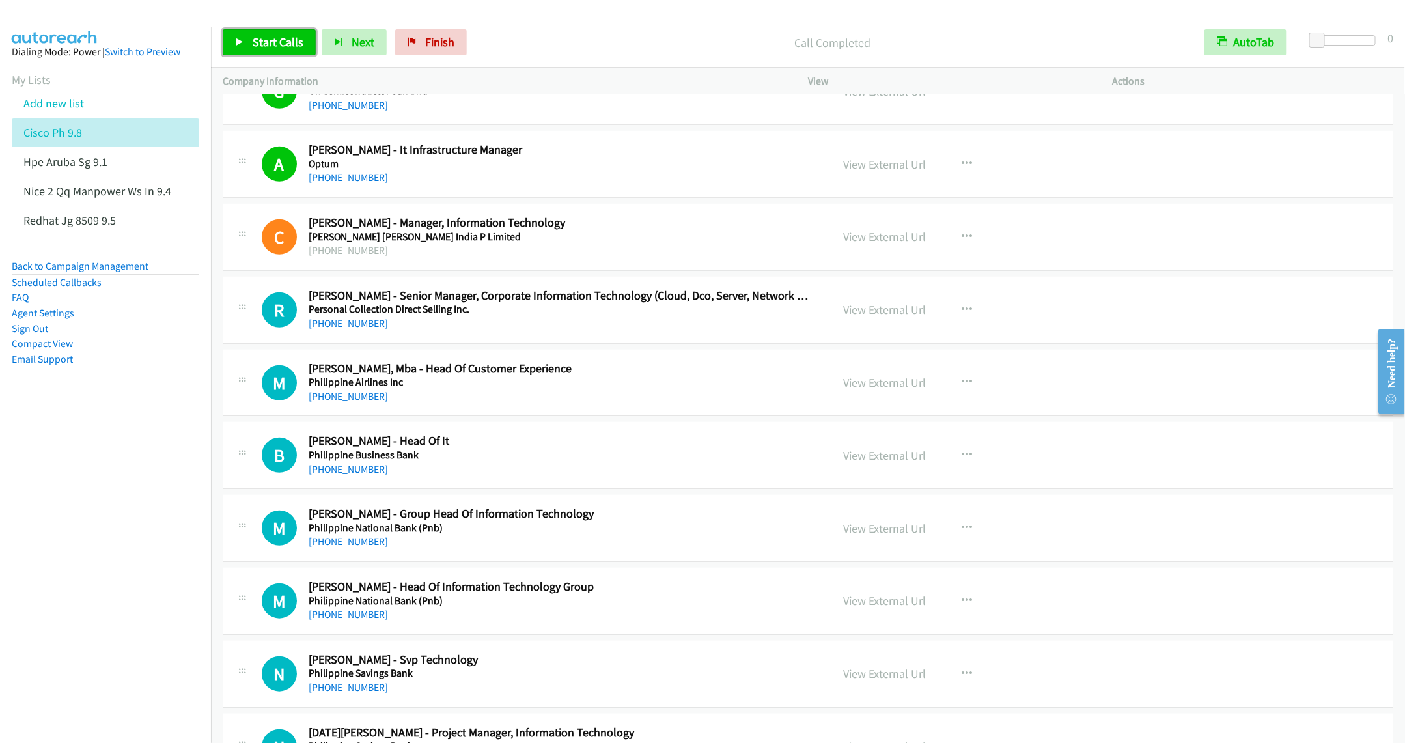
click at [262, 45] on span "Start Calls" at bounding box center [278, 42] width 51 height 15
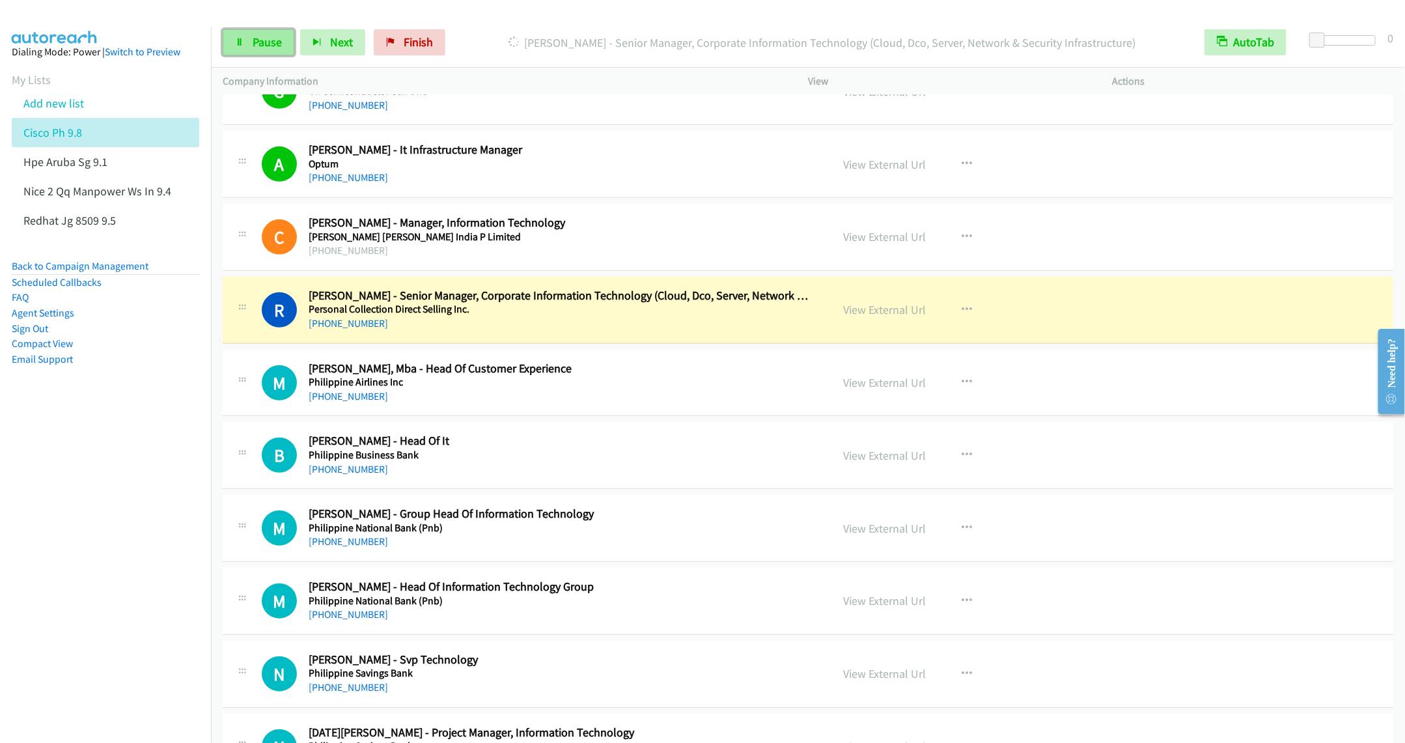
click at [257, 45] on span "Pause" at bounding box center [267, 42] width 29 height 15
